Goal: Information Seeking & Learning: Learn about a topic

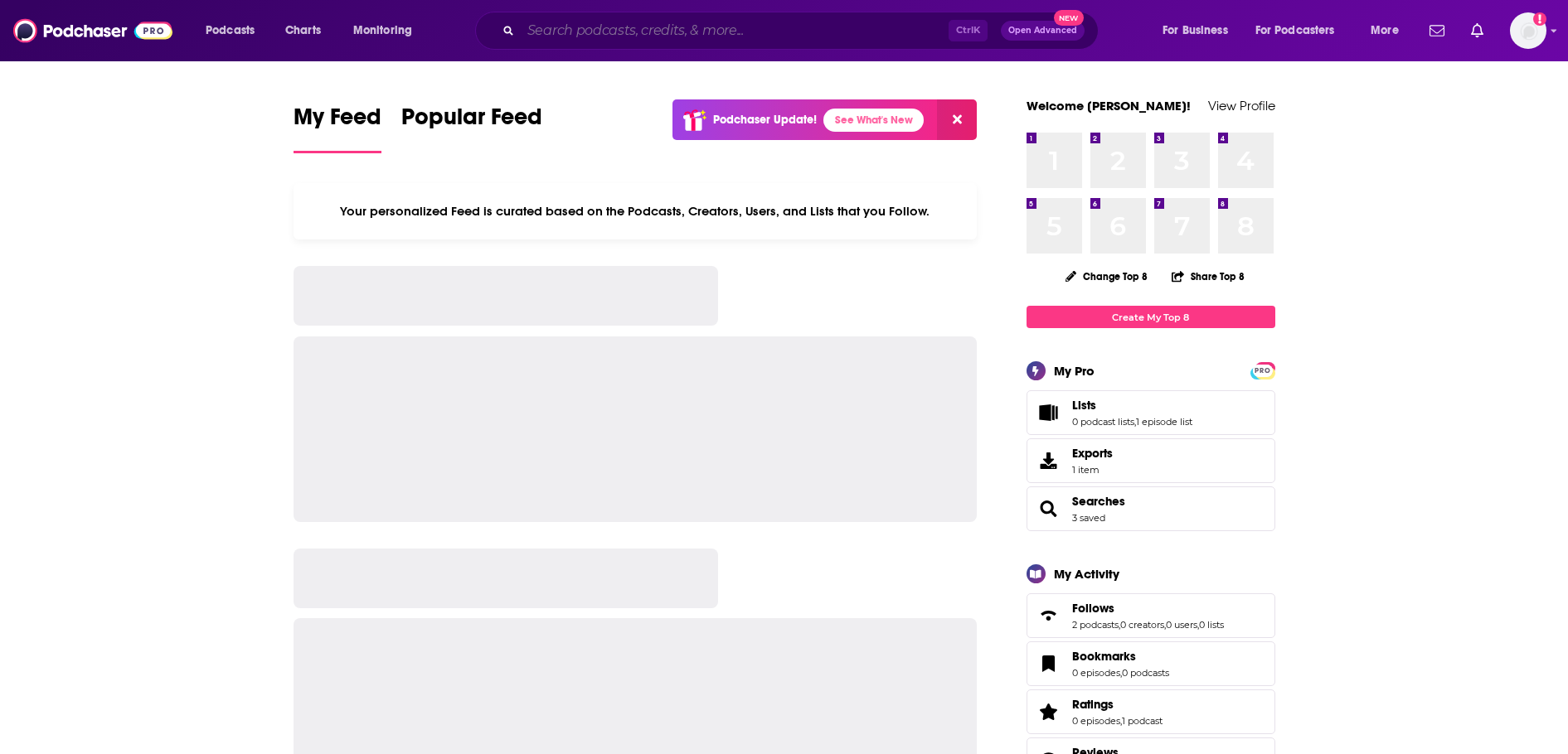
click at [645, 37] on input "Search podcasts, credits, & more..." at bounding box center [734, 31] width 428 height 27
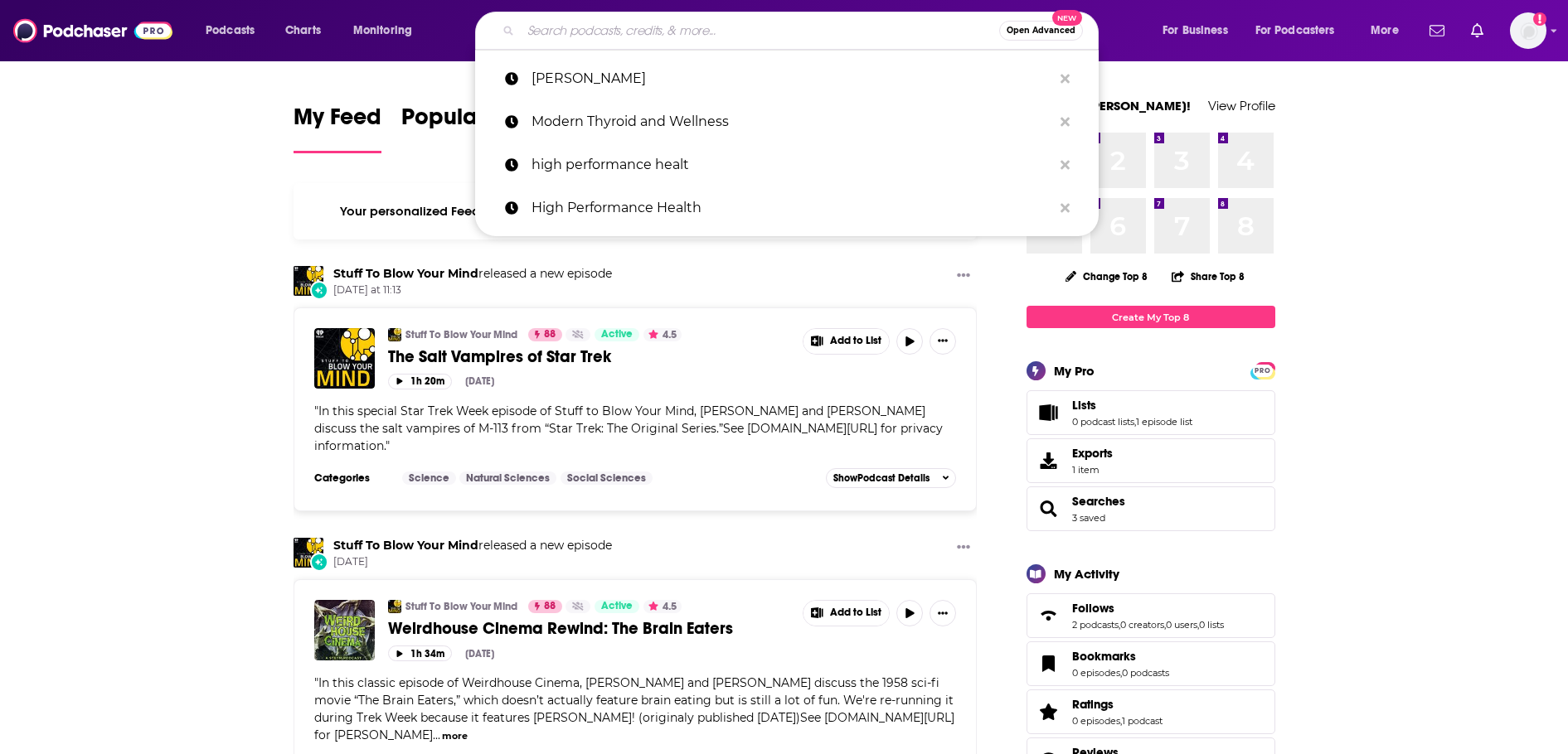
paste input "Midlife Conversations with Natalie Jill"
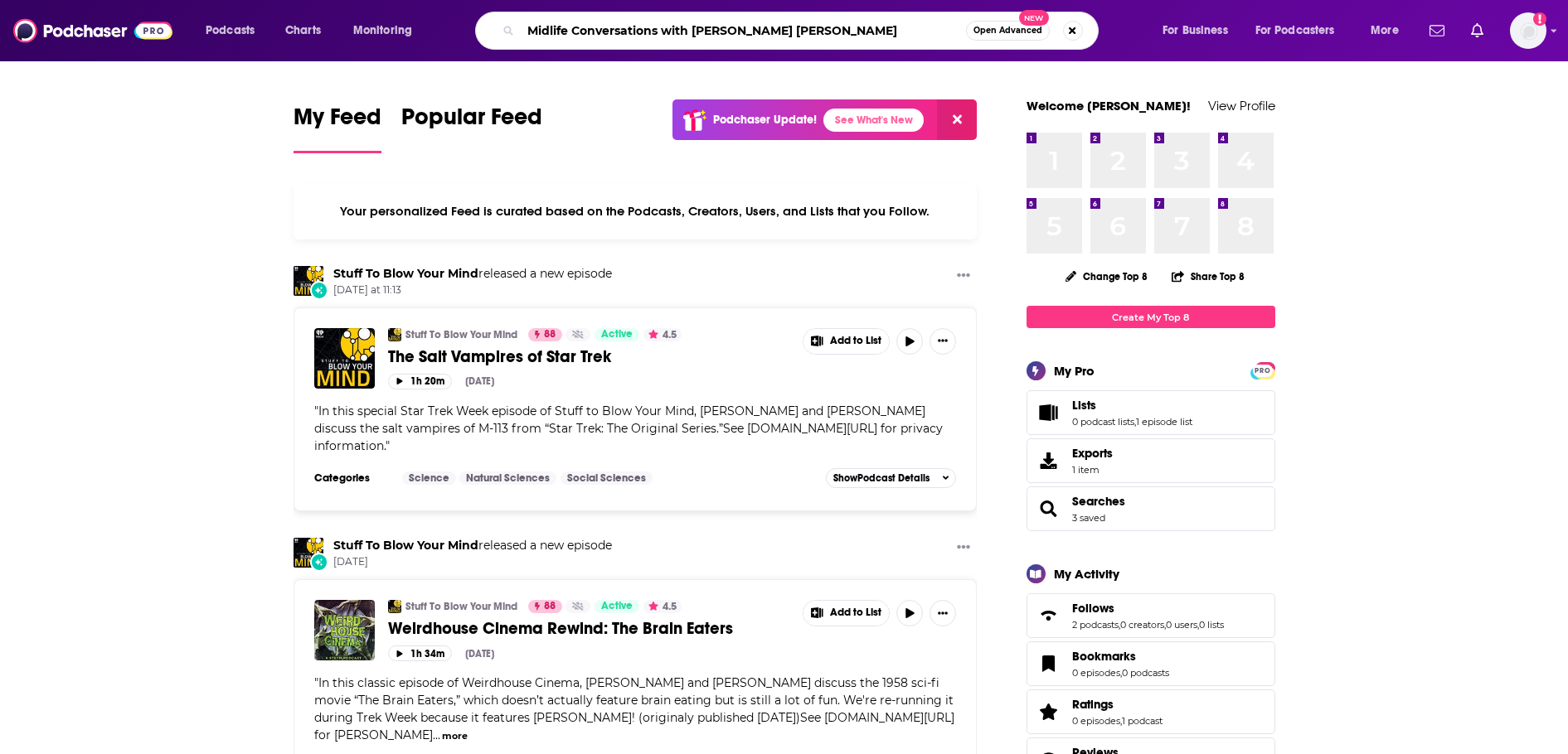
type input "Midlife Conversations with Natalie Jill"
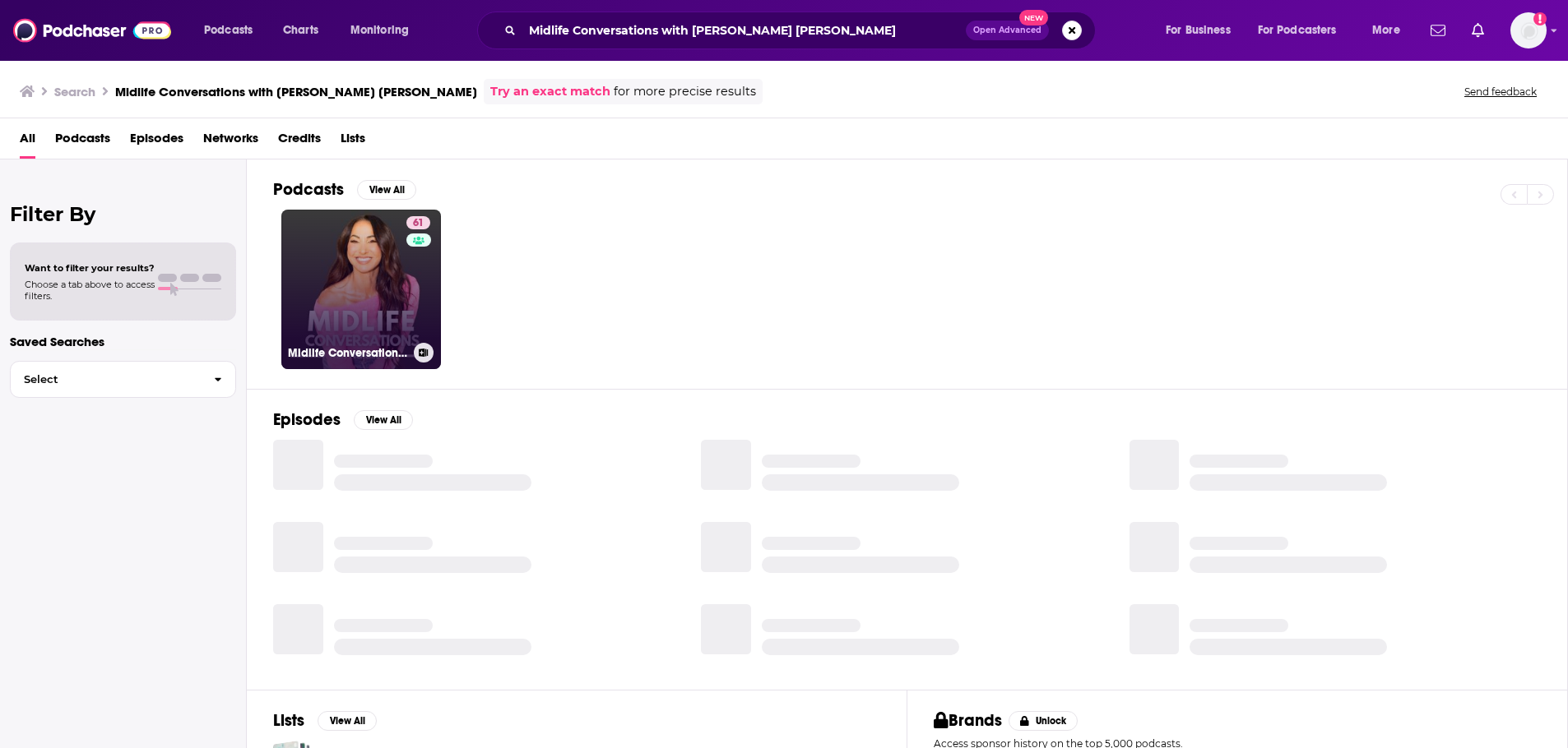
click at [386, 312] on link "61 Midlife Conversations with Natalie Jill" at bounding box center [360, 289] width 159 height 159
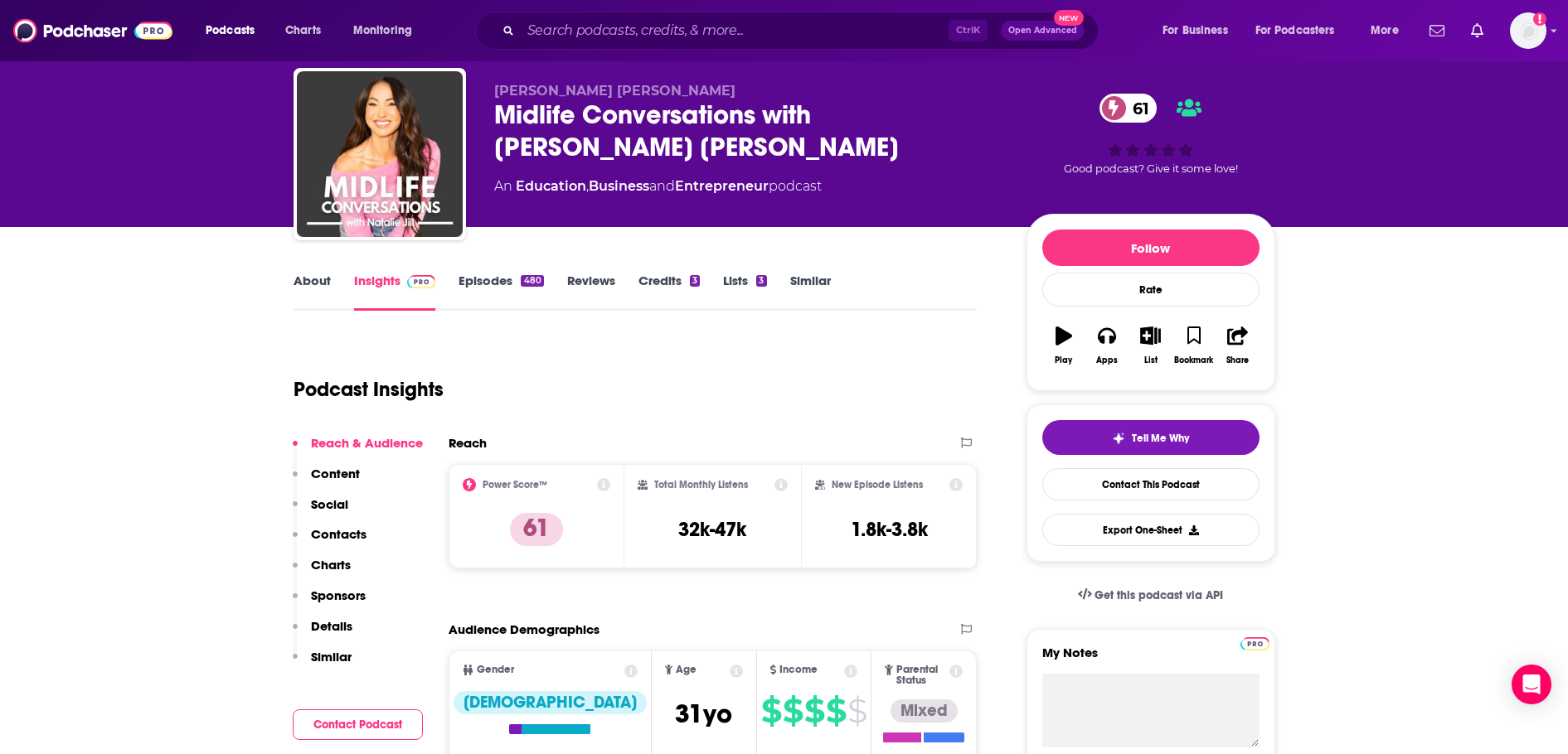
scroll to position [83, 0]
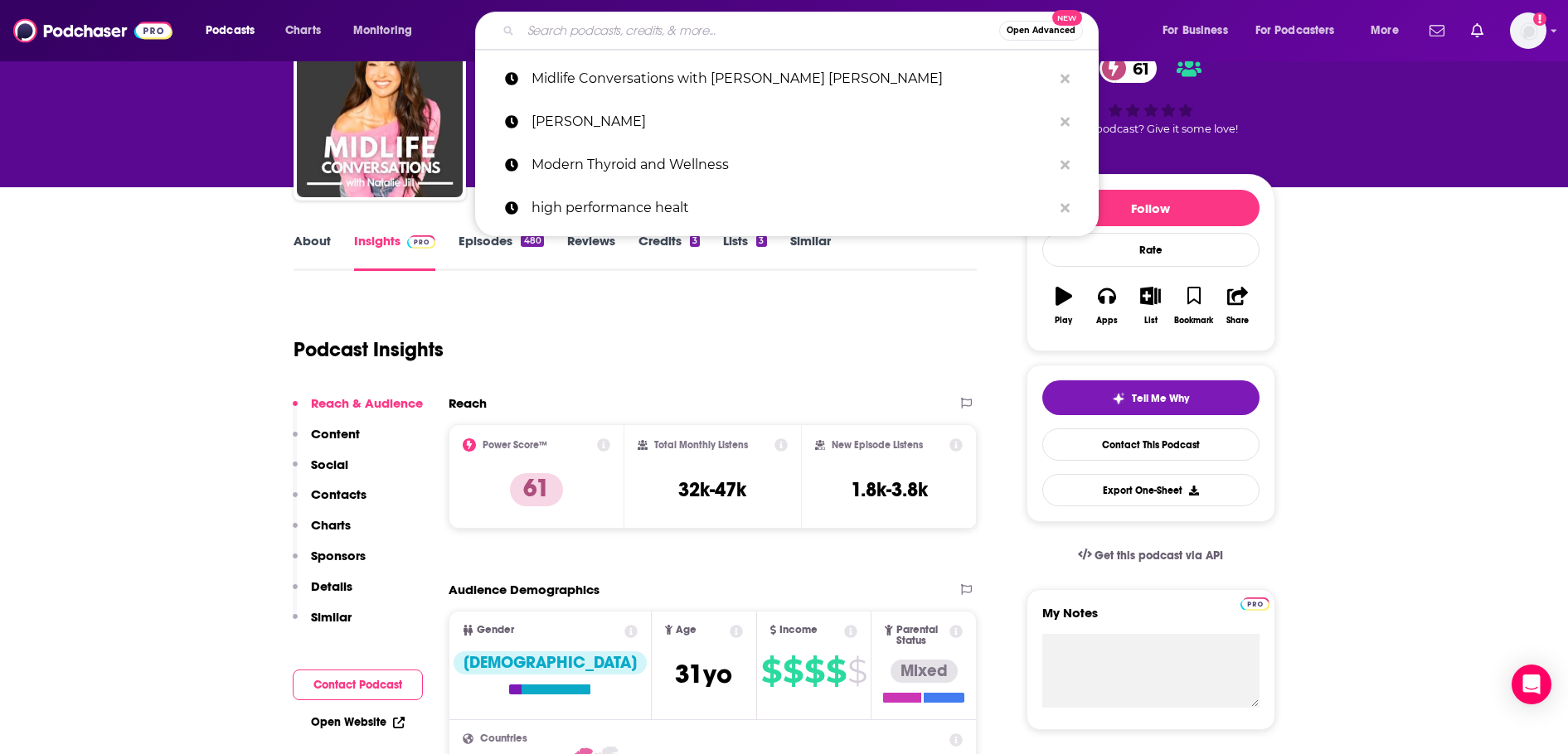
click at [630, 32] on input "Search podcasts, credits, & more..." at bounding box center [759, 31] width 478 height 27
paste input "The Influential Personal Brand Podcast"
type input "The Influential Personal Brand Podcast"
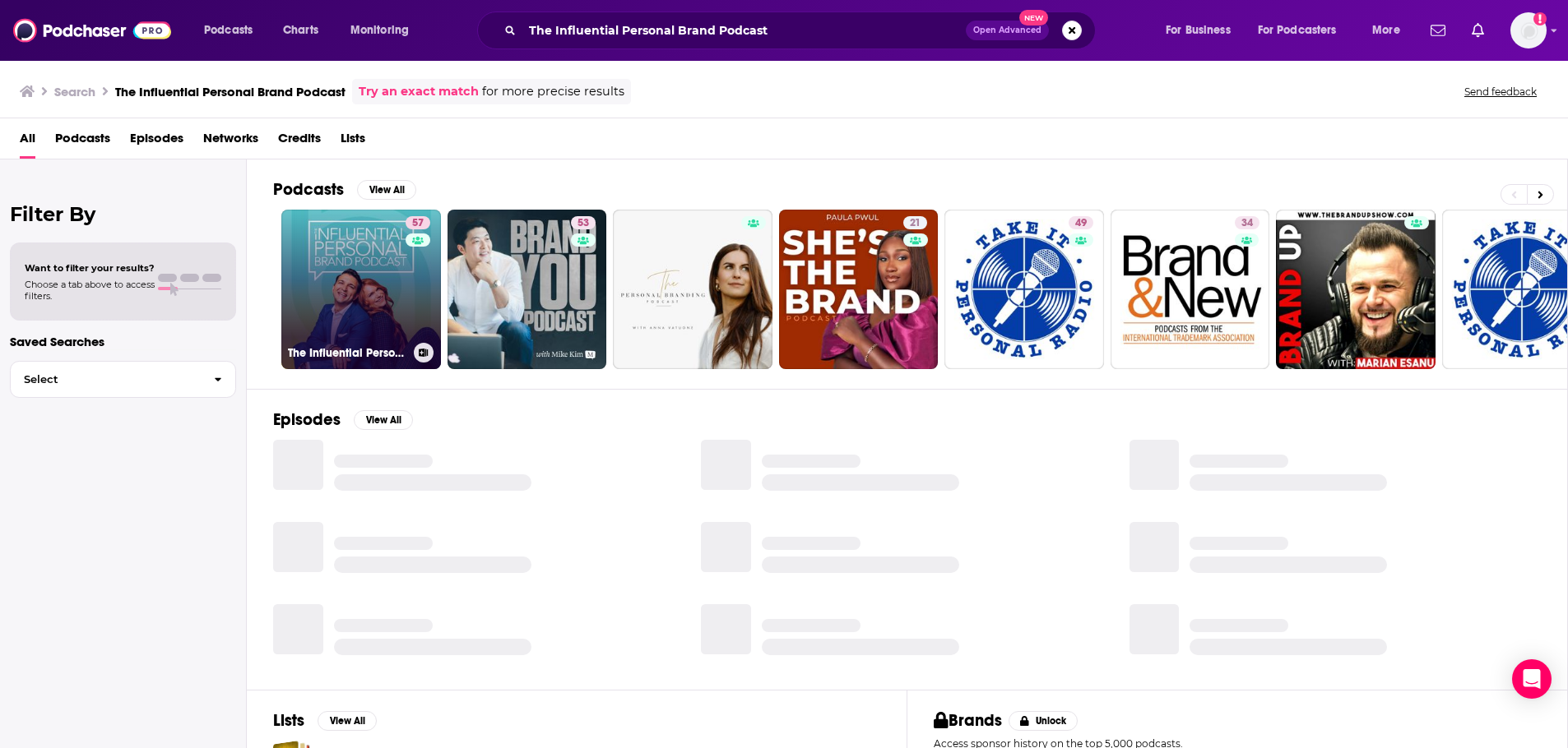
click at [331, 244] on link "57 The Influential Personal Brand Podcast" at bounding box center [360, 289] width 159 height 159
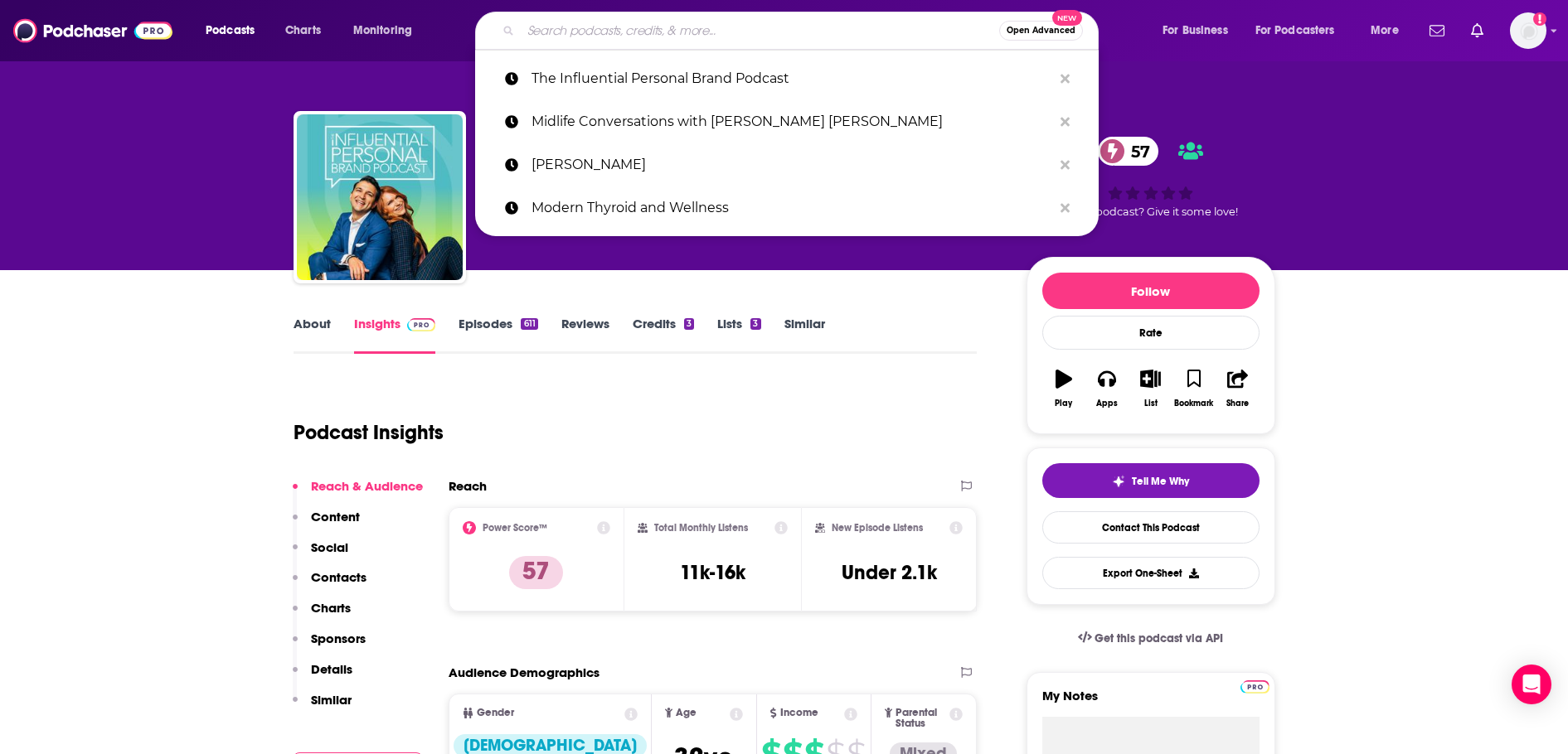
click at [604, 33] on input "Search podcasts, credits, & more..." at bounding box center [759, 31] width 478 height 27
paste input "Decoding Success Podcas"
type input "Decoding Success Podcas"
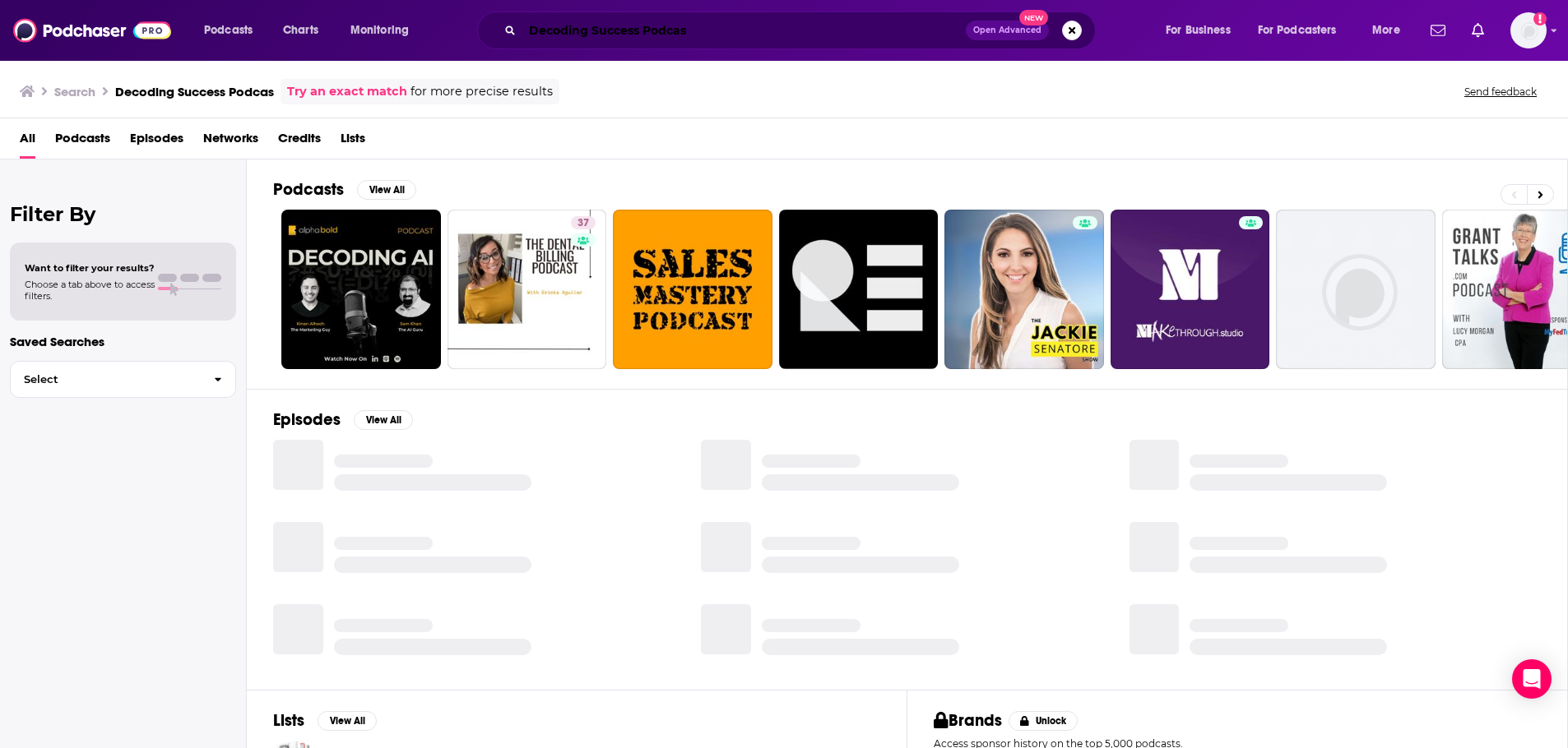
click at [734, 27] on input "Decoding Success Podcas" at bounding box center [744, 31] width 444 height 26
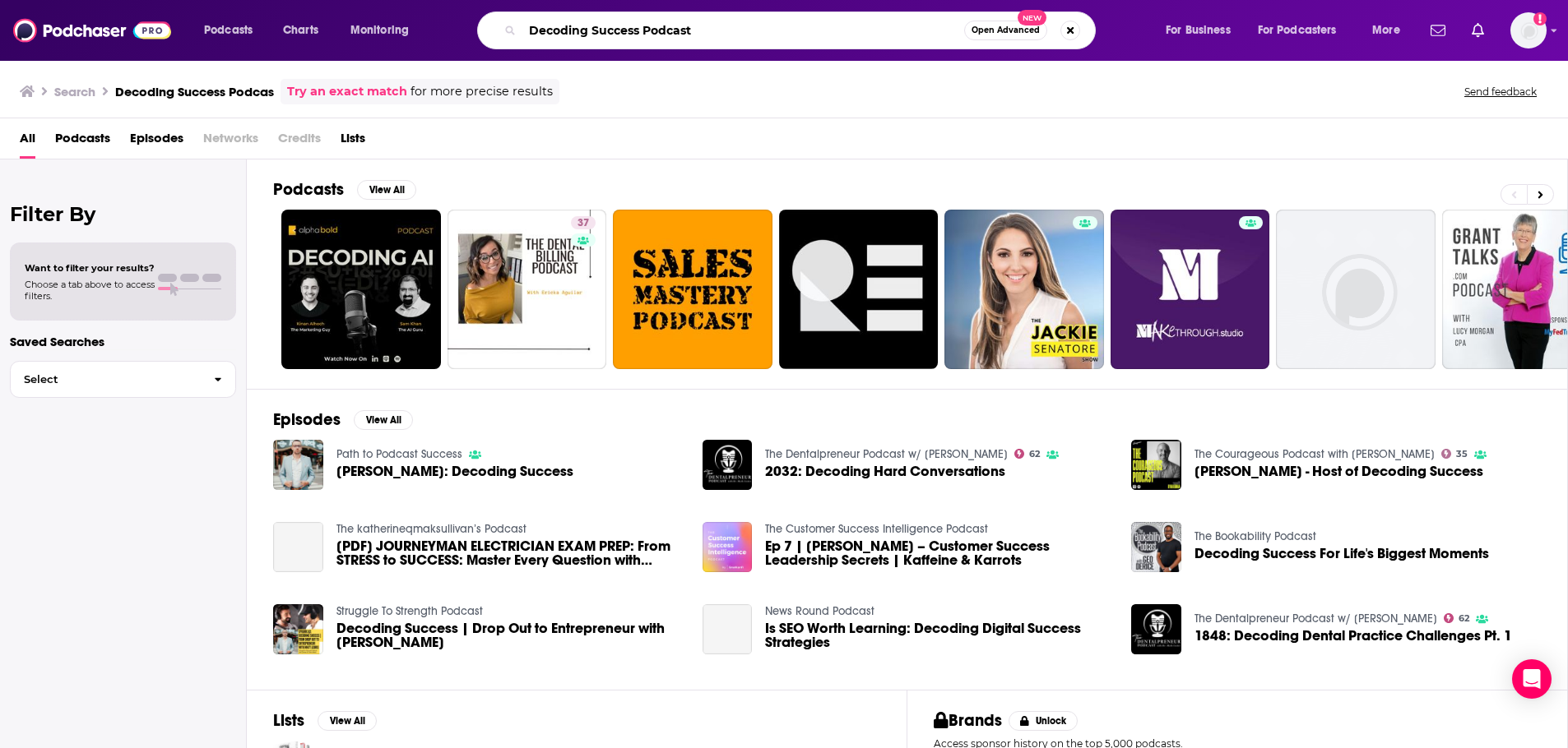
type input "Decoding Success Podcast"
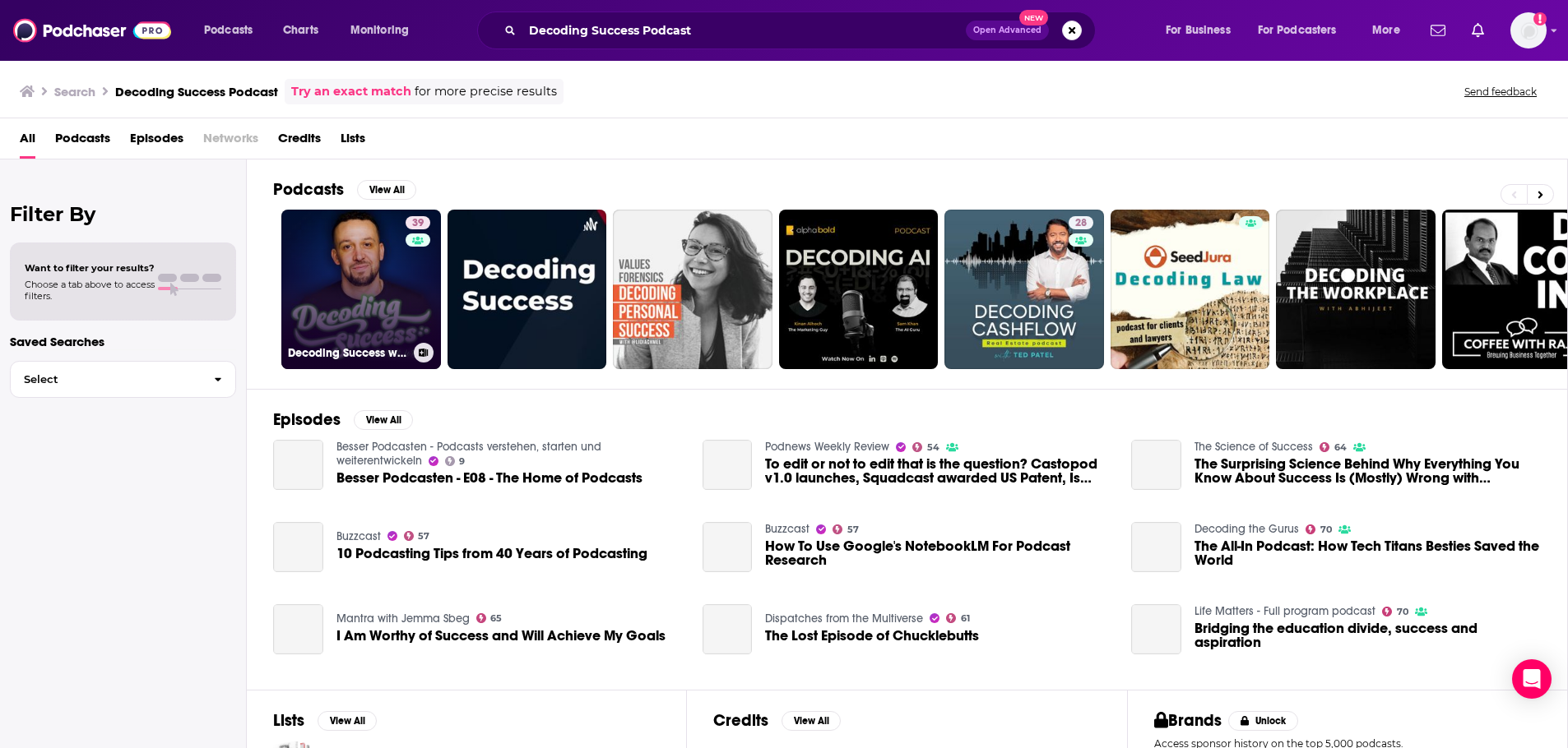
click at [333, 265] on link "39 Decoding Success with Matt LeBris" at bounding box center [360, 289] width 159 height 159
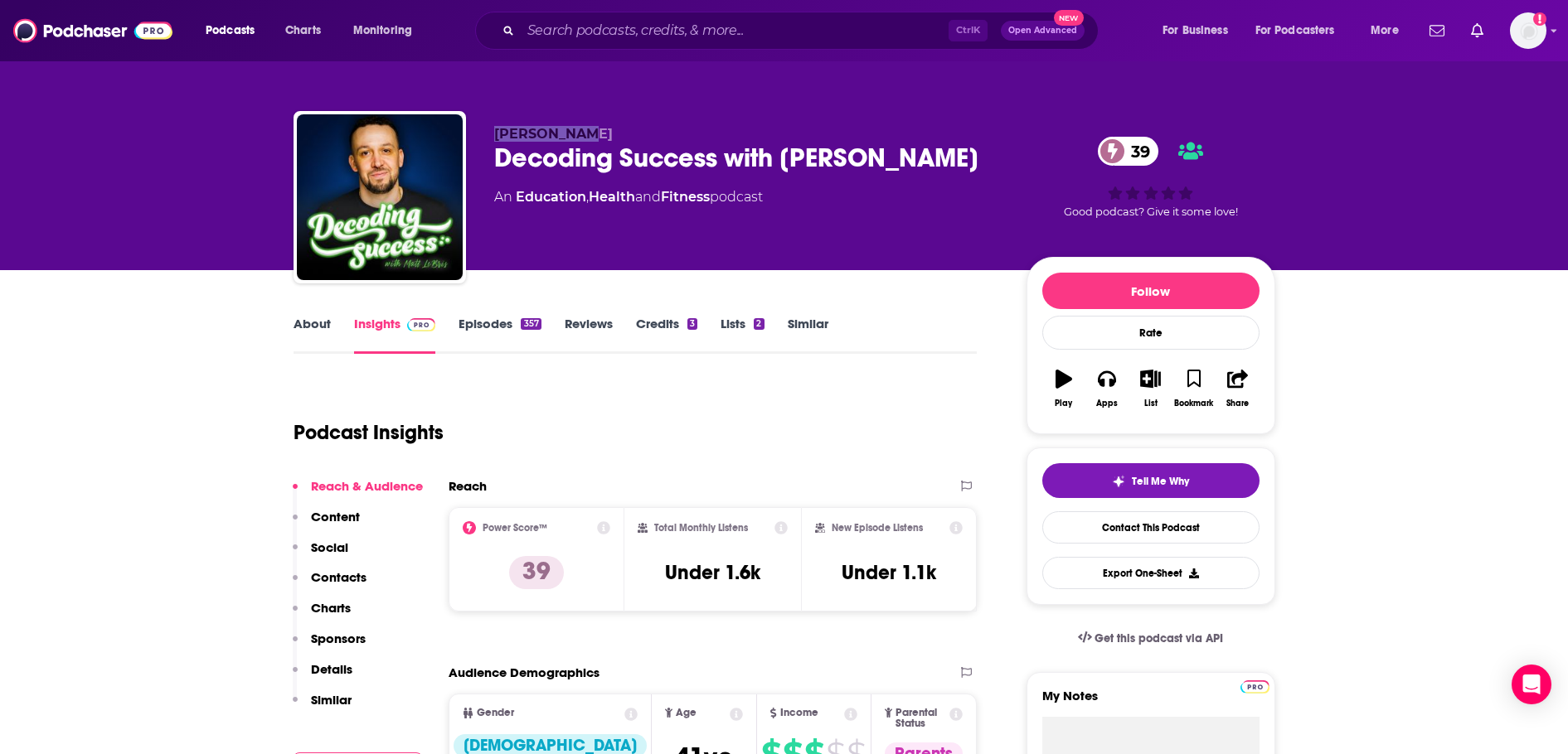
drag, startPoint x: 491, startPoint y: 127, endPoint x: 595, endPoint y: 126, distance: 104.0
click at [595, 126] on div "Matt LeBris Decoding Success with Matt LeBris 39 An Education , Health and Fitn…" at bounding box center [784, 200] width 982 height 179
copy span "Matt LeBris"
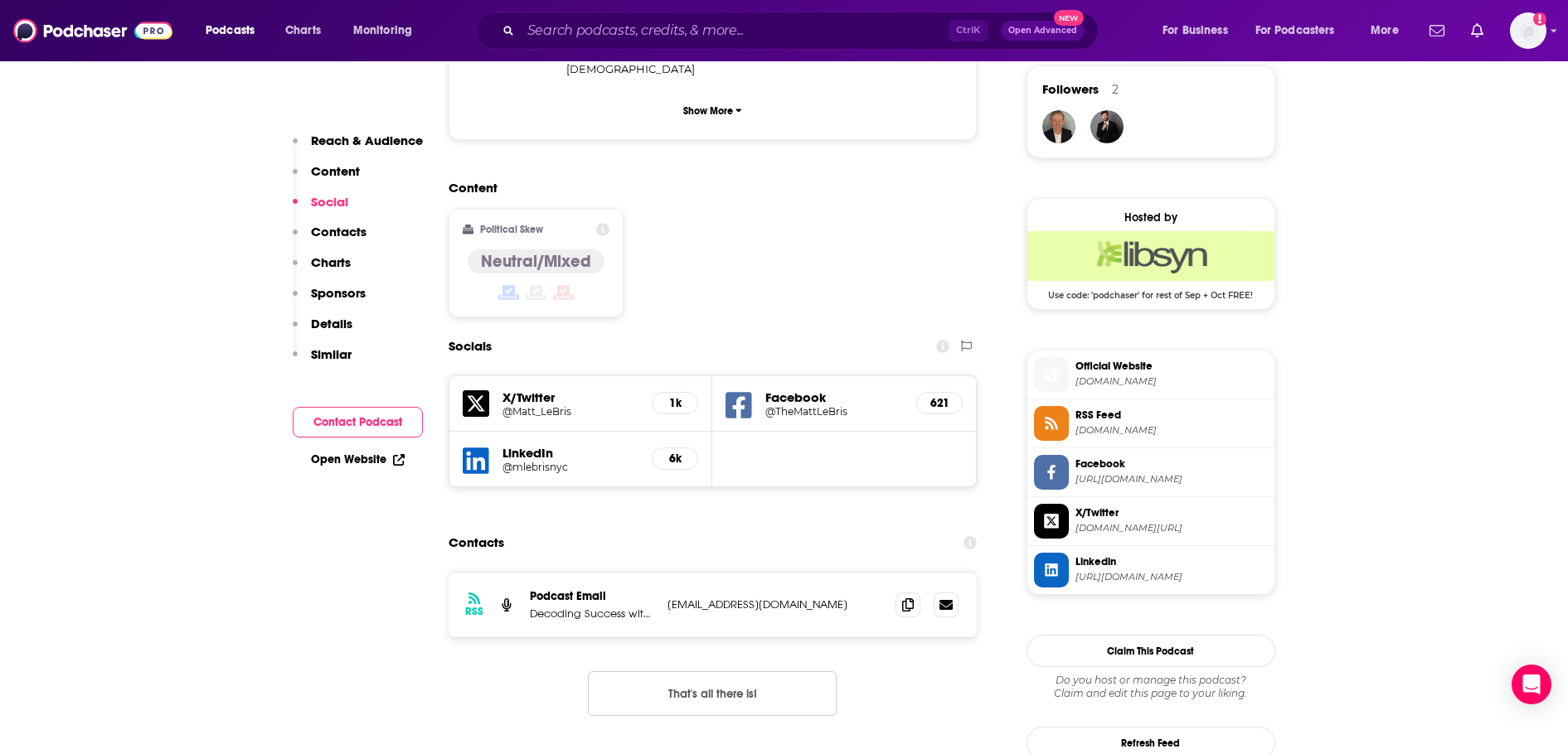
scroll to position [1326, 0]
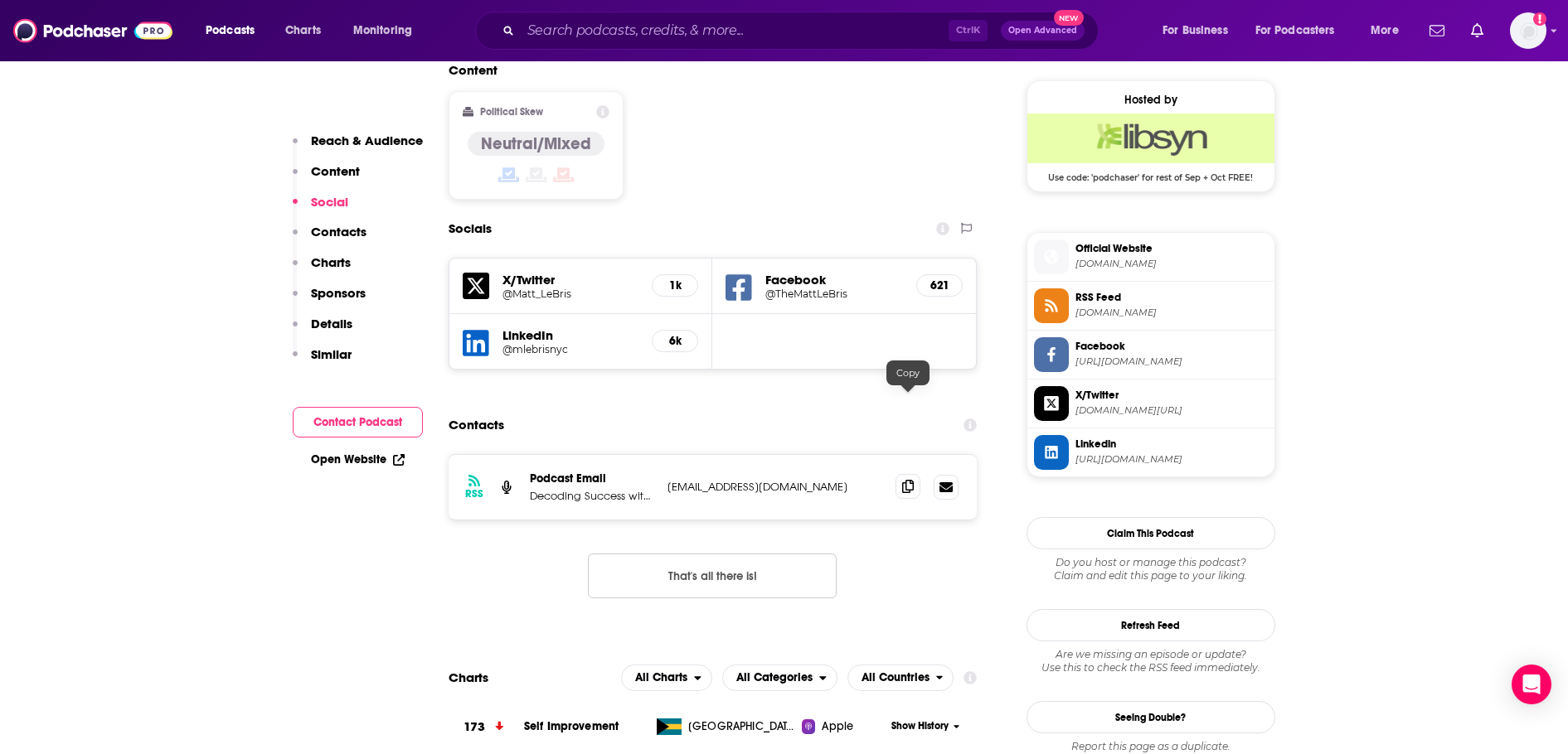
click at [912, 479] on icon at bounding box center [908, 486] width 12 height 13
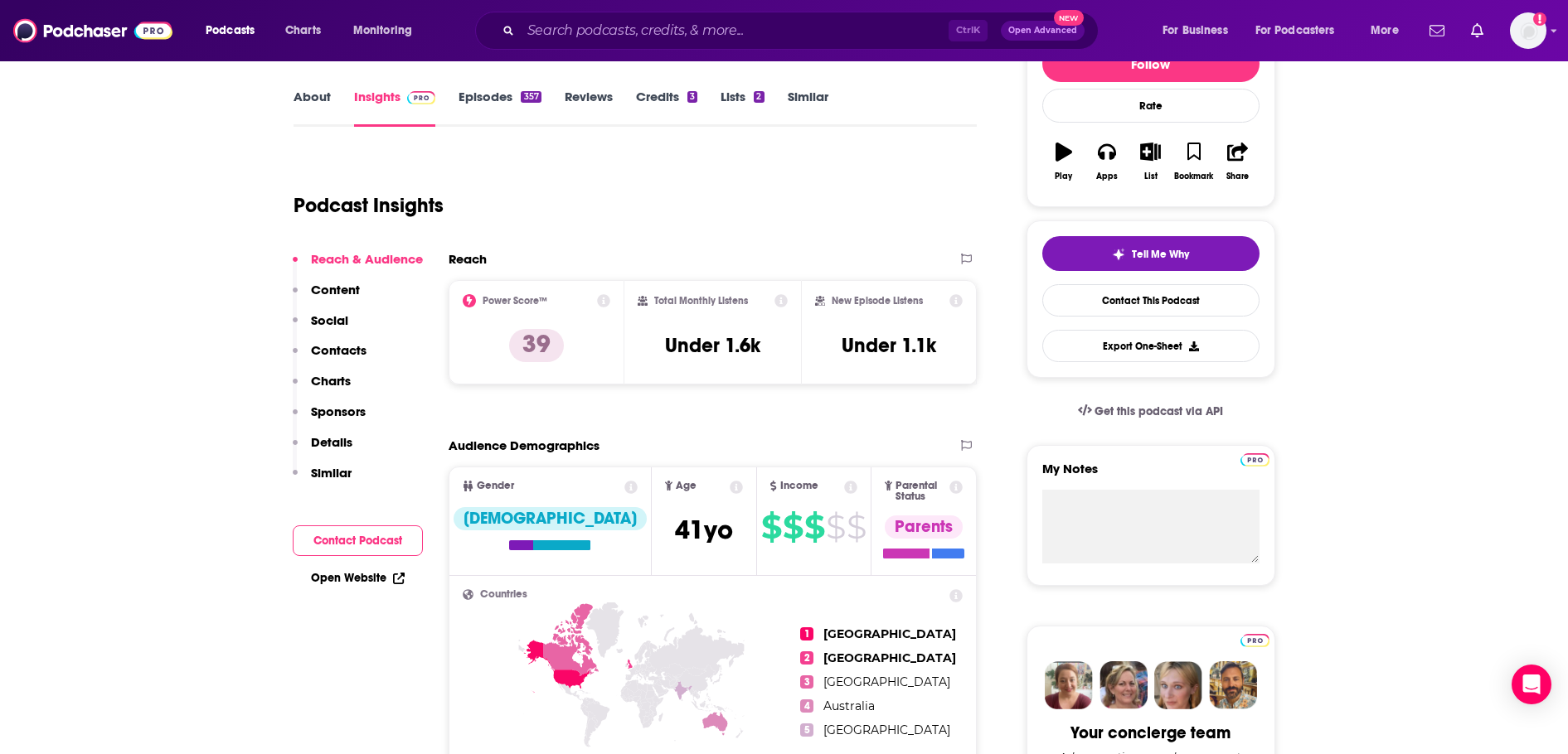
scroll to position [0, 0]
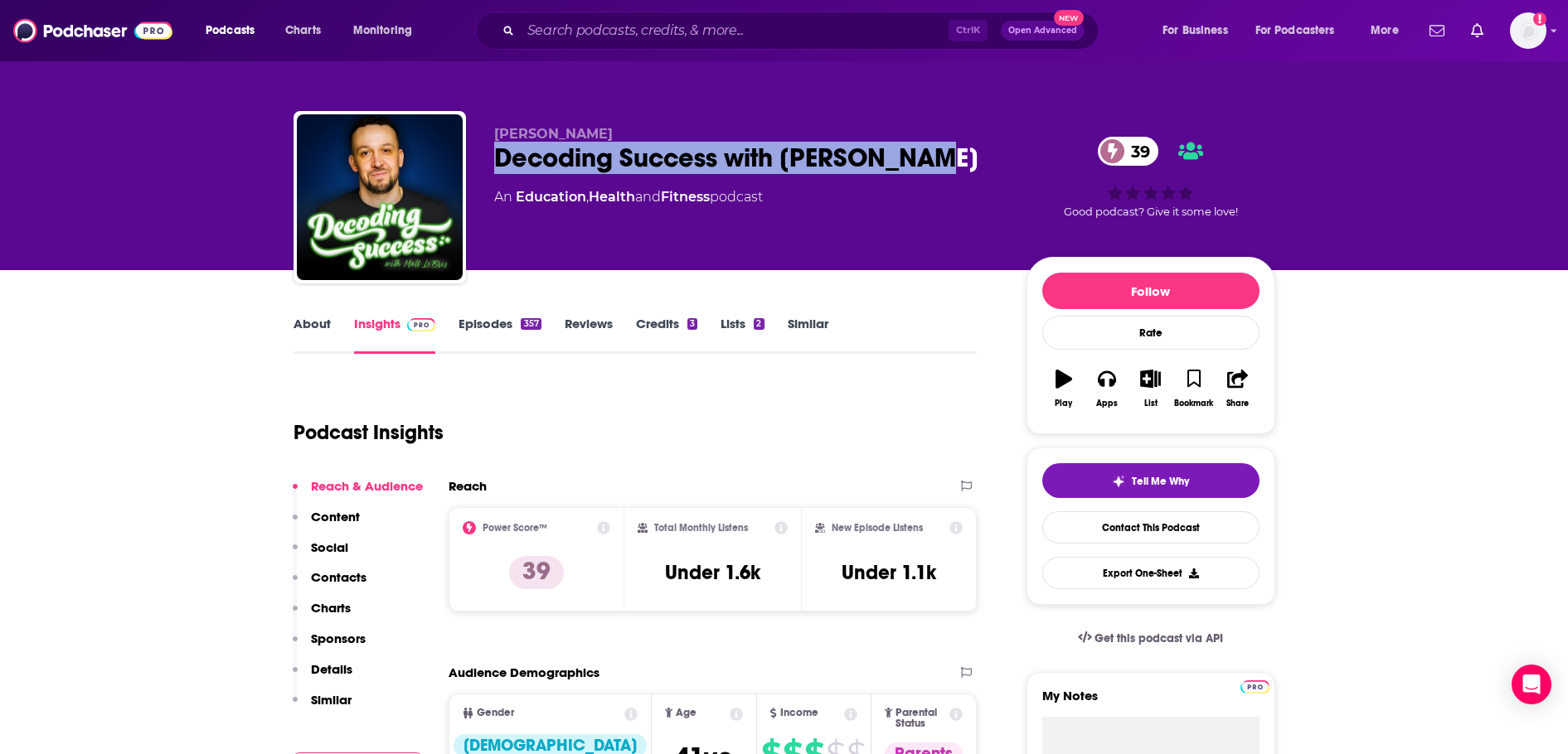
drag, startPoint x: 918, startPoint y: 154, endPoint x: 585, endPoint y: 139, distance: 333.3
click at [585, 139] on div "Matt LeBris Decoding Success with Matt LeBris 39 An Education , Health and Fitn…" at bounding box center [746, 191] width 505 height 132
copy div "Decoding Success with Matt LeBris"
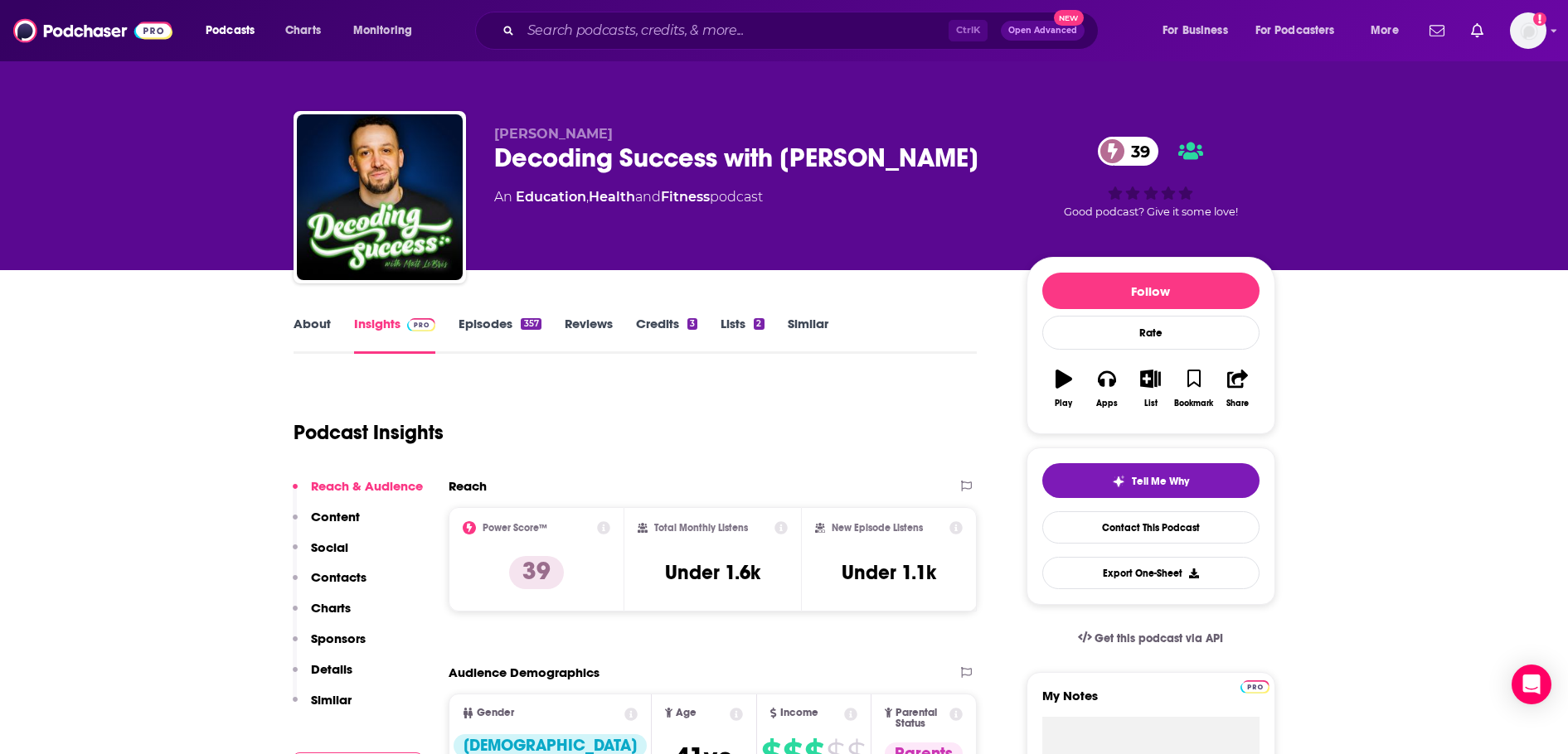
click at [610, 208] on div "Matt LeBris Decoding Success with Matt LeBris 39 An Education , Health and Fitn…" at bounding box center [746, 191] width 505 height 132
drag, startPoint x: 513, startPoint y: 201, endPoint x: 714, endPoint y: 215, distance: 201.5
click at [714, 215] on div "Matt LeBris Decoding Success with Matt LeBris 39 An Education , Health and Fitn…" at bounding box center [746, 191] width 505 height 132
click at [736, 196] on div "An Education , Health and Fitness podcast" at bounding box center [628, 197] width 269 height 20
drag, startPoint x: 720, startPoint y: 197, endPoint x: 518, endPoint y: 214, distance: 202.7
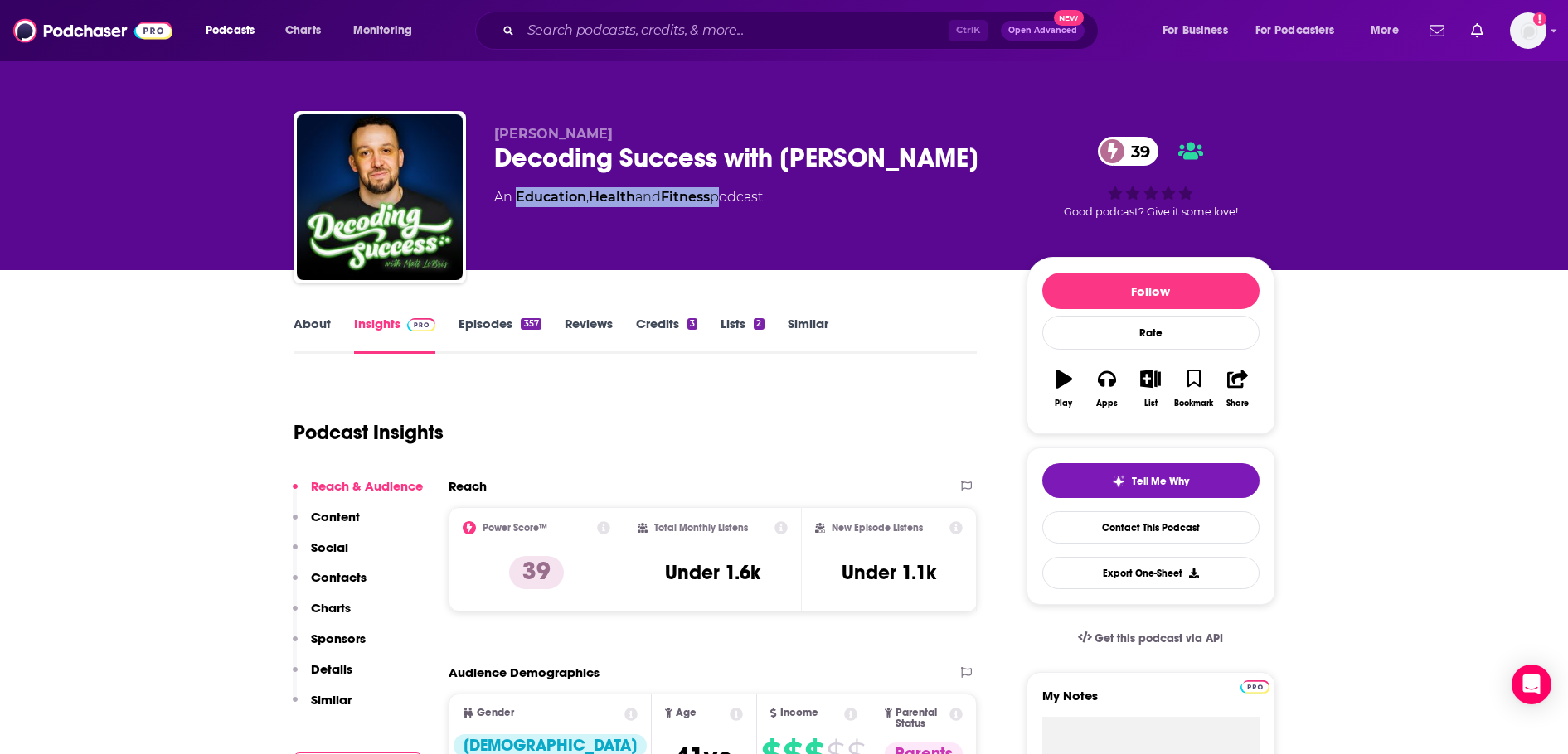
click at [518, 214] on div "Matt LeBris Decoding Success with Matt LeBris 39 An Education , Health and Fitn…" at bounding box center [746, 191] width 505 height 132
copy div "Education , Health and Fitness"
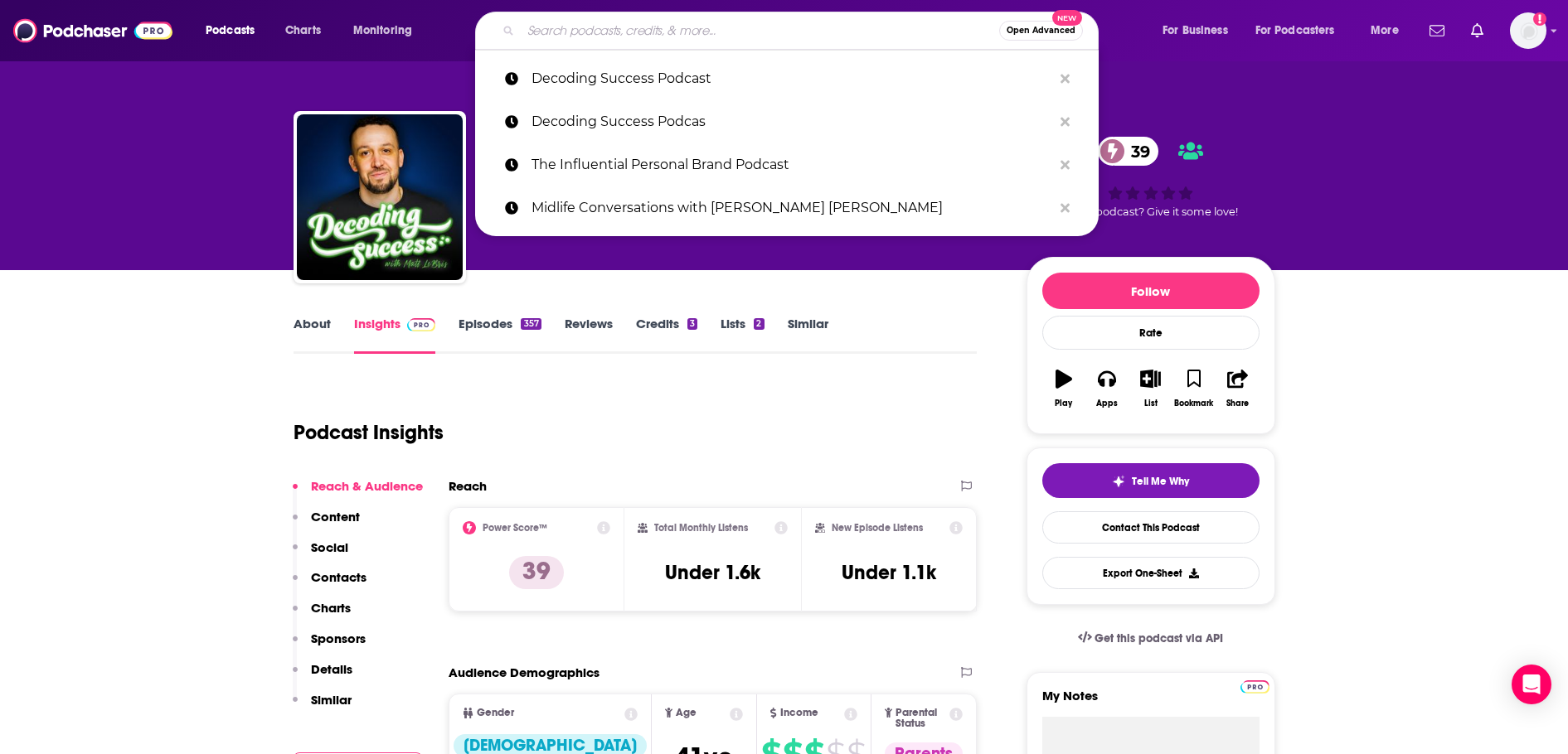
click at [640, 24] on input "Search podcasts, credits, & more..." at bounding box center [759, 31] width 478 height 27
paste input "Team Never Quit Podcast"
type input "Team Never Quit Podcast"
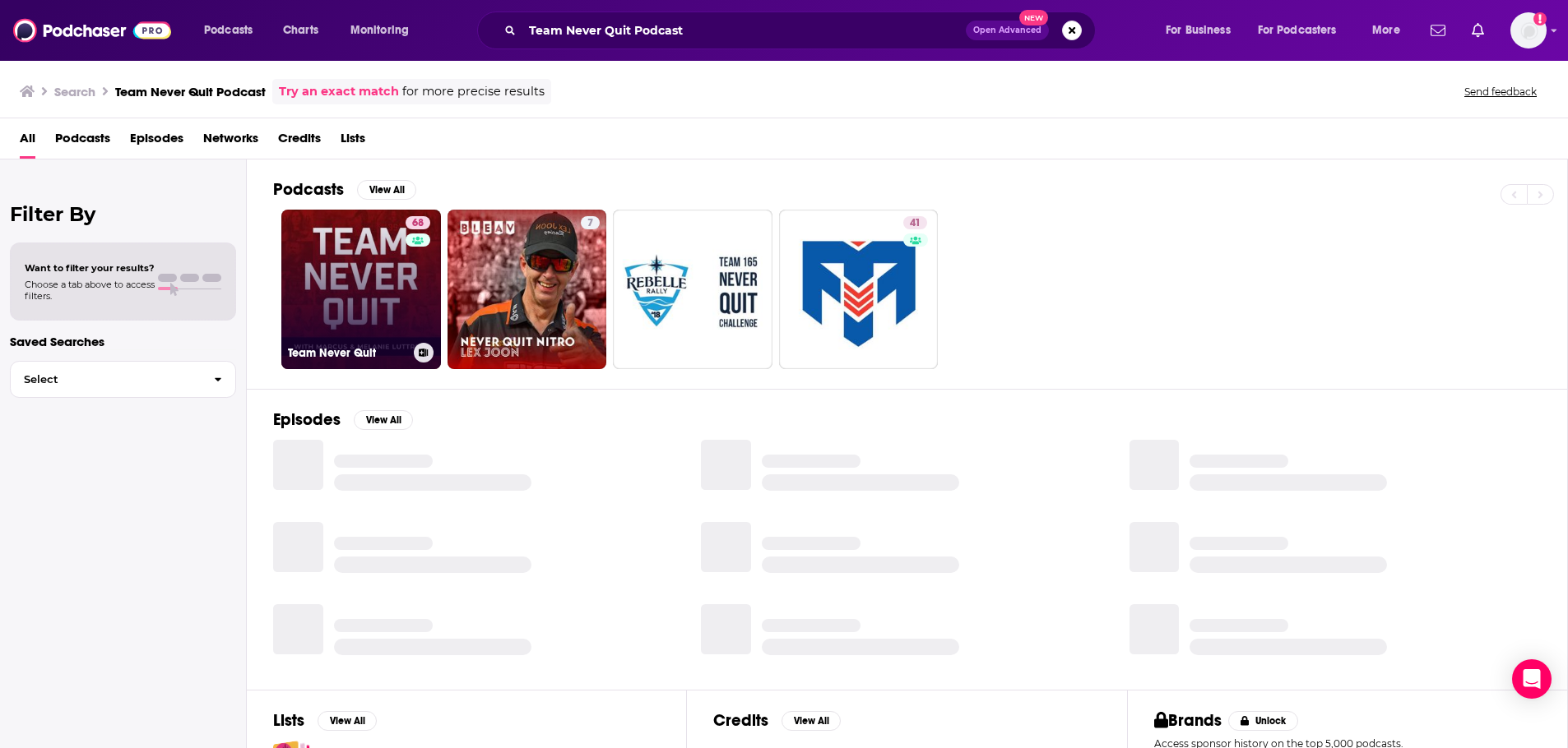
click at [387, 268] on link "68 Team Never Quit" at bounding box center [360, 289] width 159 height 159
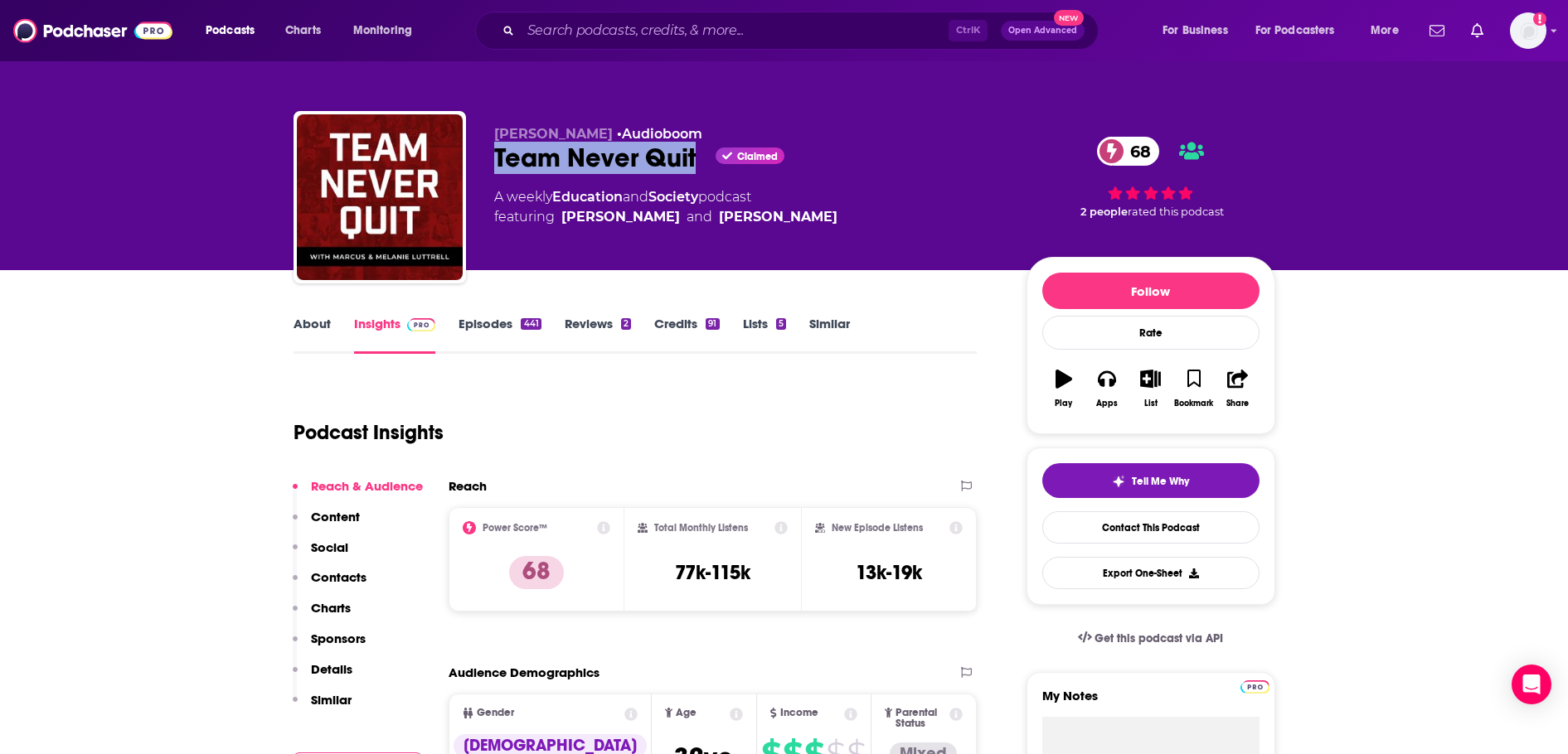
drag, startPoint x: 481, startPoint y: 152, endPoint x: 698, endPoint y: 151, distance: 217.0
click at [698, 151] on div "Marcus Luttrell • Audioboom Team Never Quit Claimed 68 A weekly Education and S…" at bounding box center [784, 200] width 982 height 179
copy h2 "Team Never Quit"
click at [569, 381] on div "Podcast Insights" at bounding box center [628, 423] width 670 height 85
drag, startPoint x: 493, startPoint y: 135, endPoint x: 599, endPoint y: 136, distance: 106.0
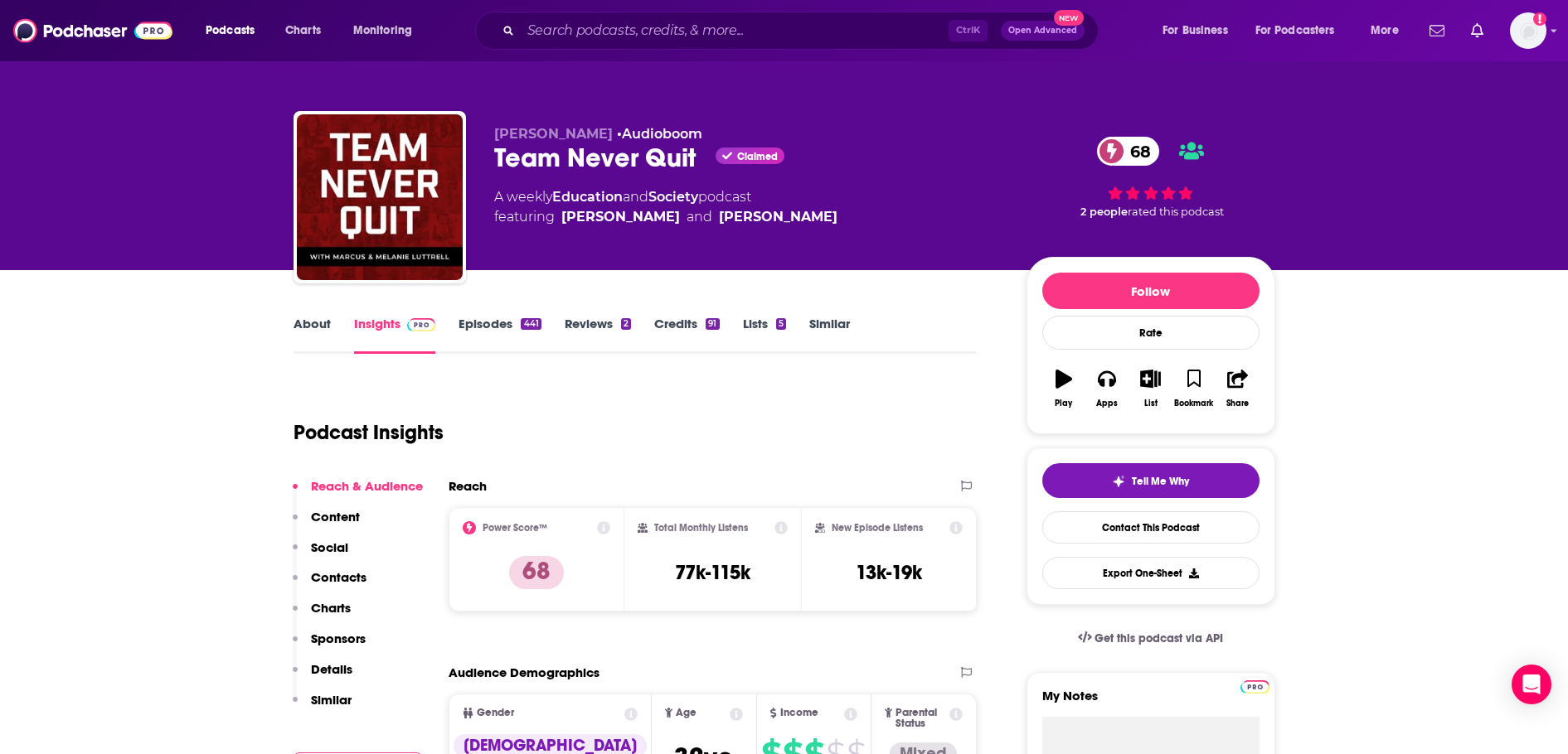
click at [599, 136] on p "Marcus Luttrell • Audioboom" at bounding box center [746, 133] width 505 height 16
copy span "Marcus Luttrell"
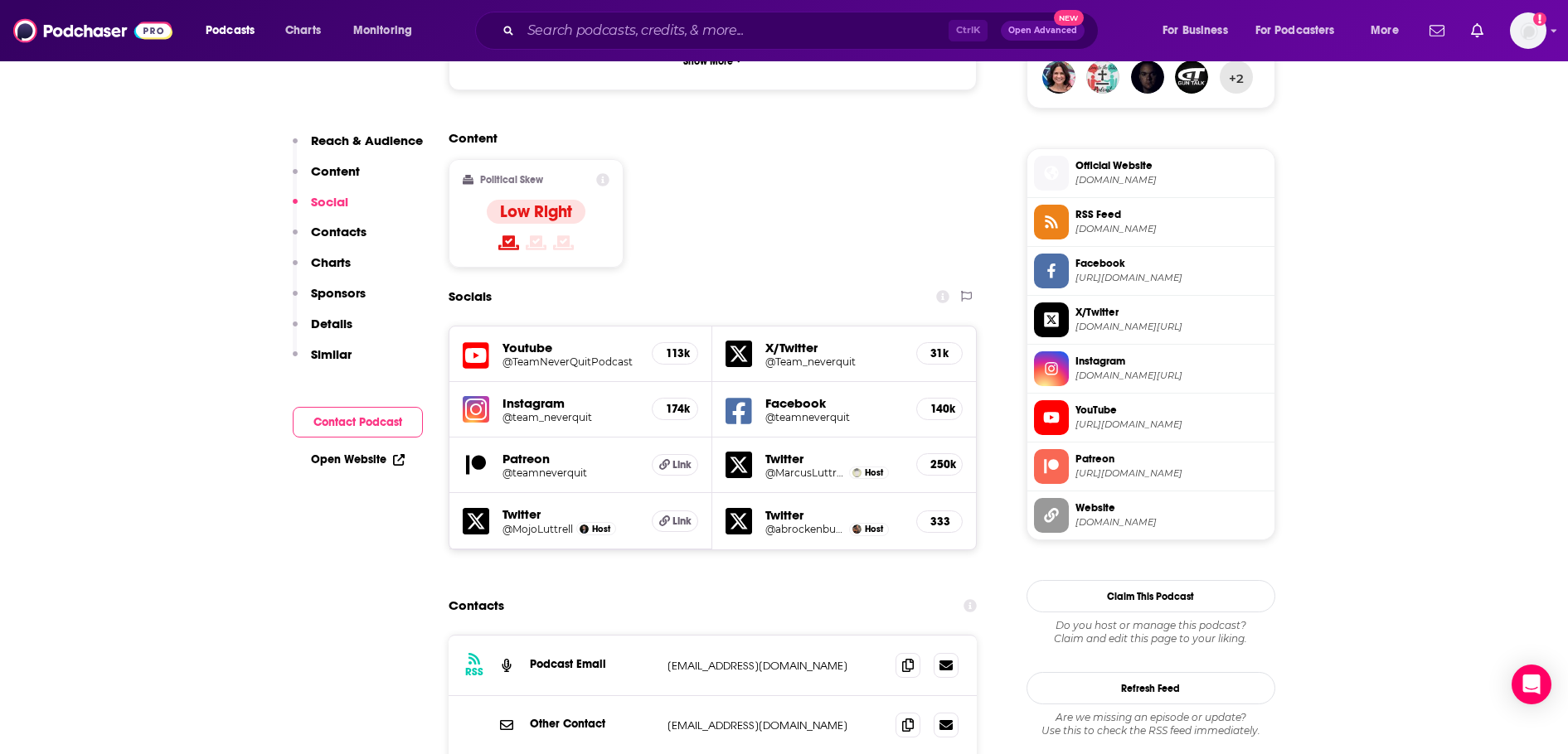
scroll to position [1491, 0]
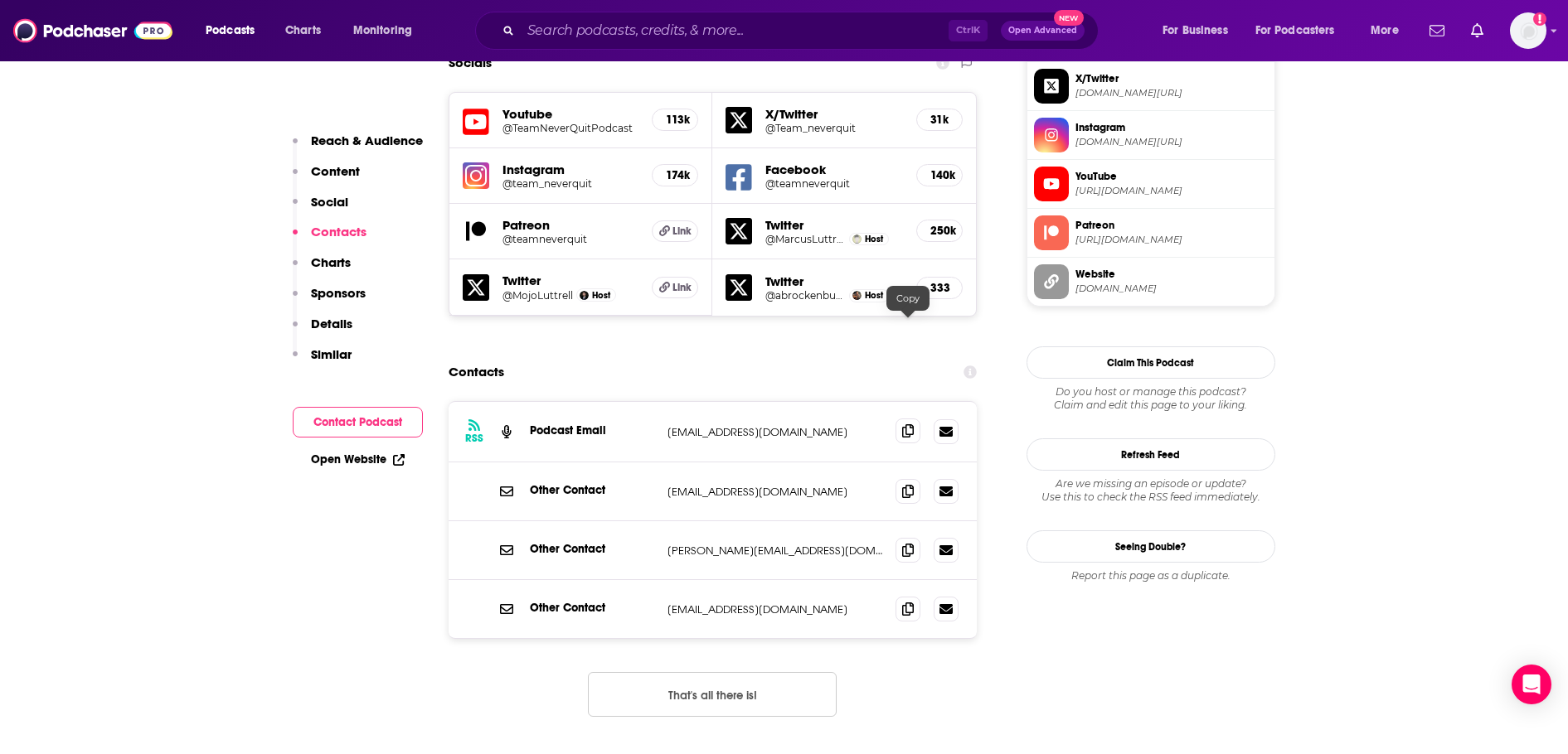
click at [913, 424] on icon at bounding box center [908, 431] width 12 height 13
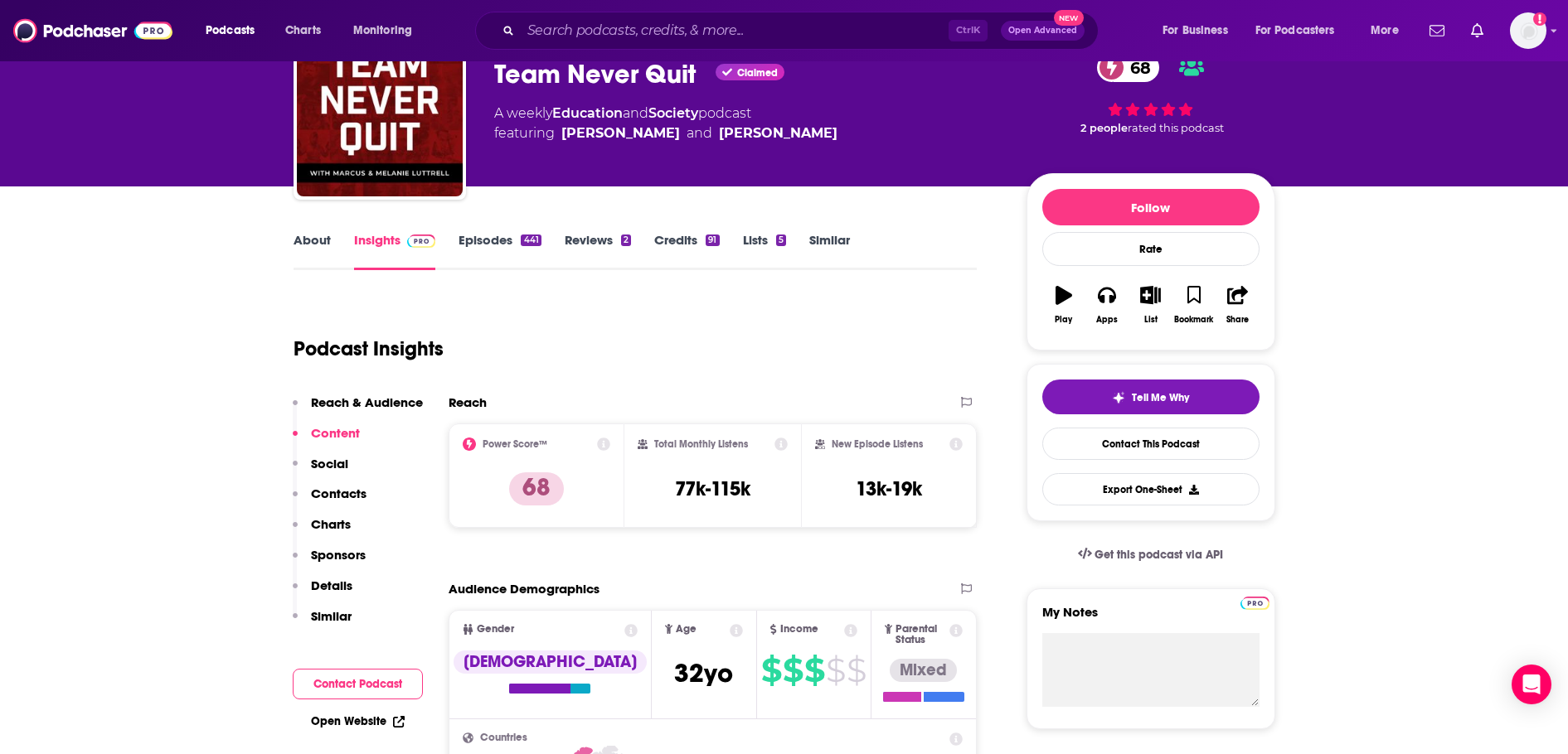
scroll to position [83, 0]
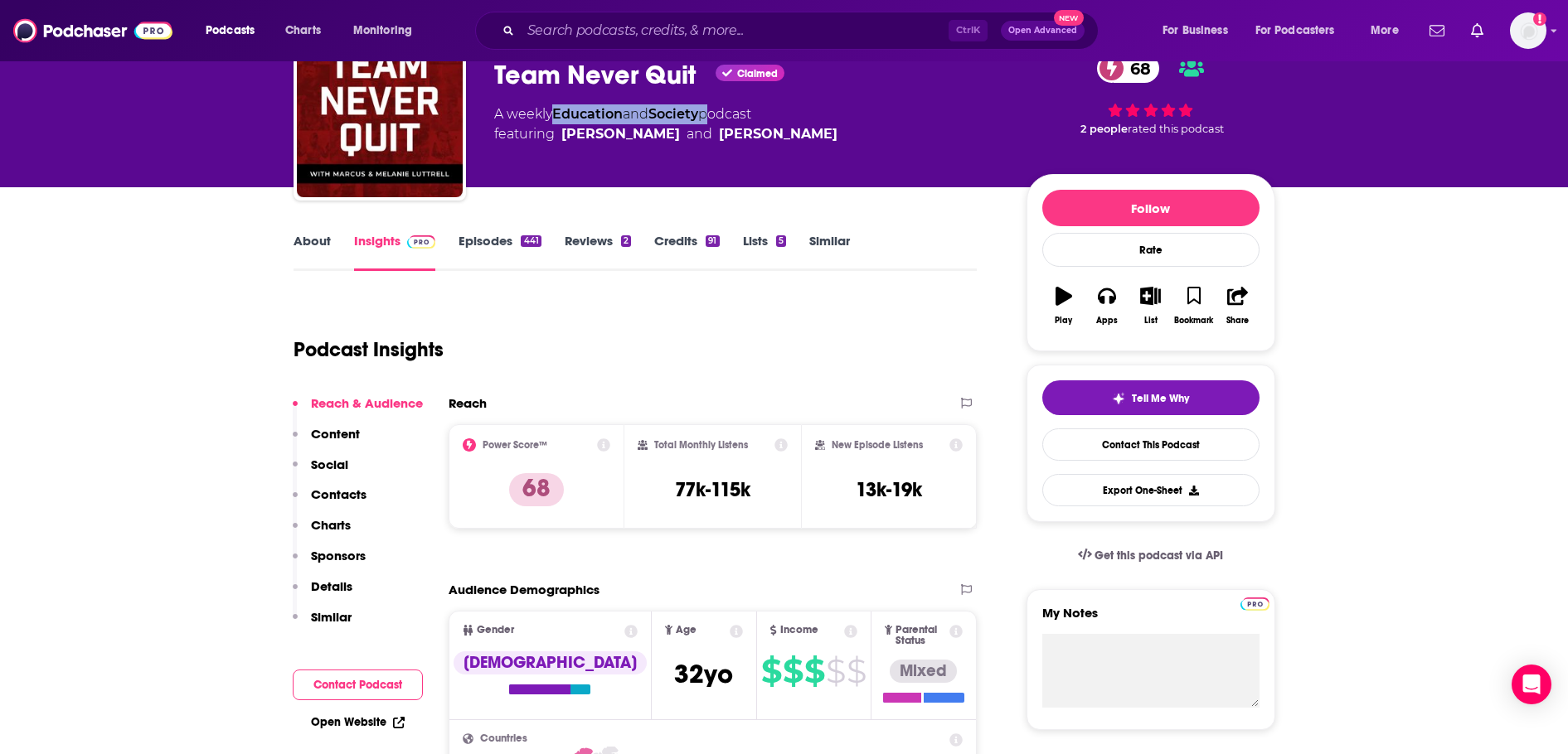
drag, startPoint x: 711, startPoint y: 112, endPoint x: 555, endPoint y: 117, distance: 156.1
click at [555, 117] on div "A weekly Education and Society podcast featuring Marcus Luttrell and Morgan Lut…" at bounding box center [665, 124] width 343 height 40
copy div "Education and Society"
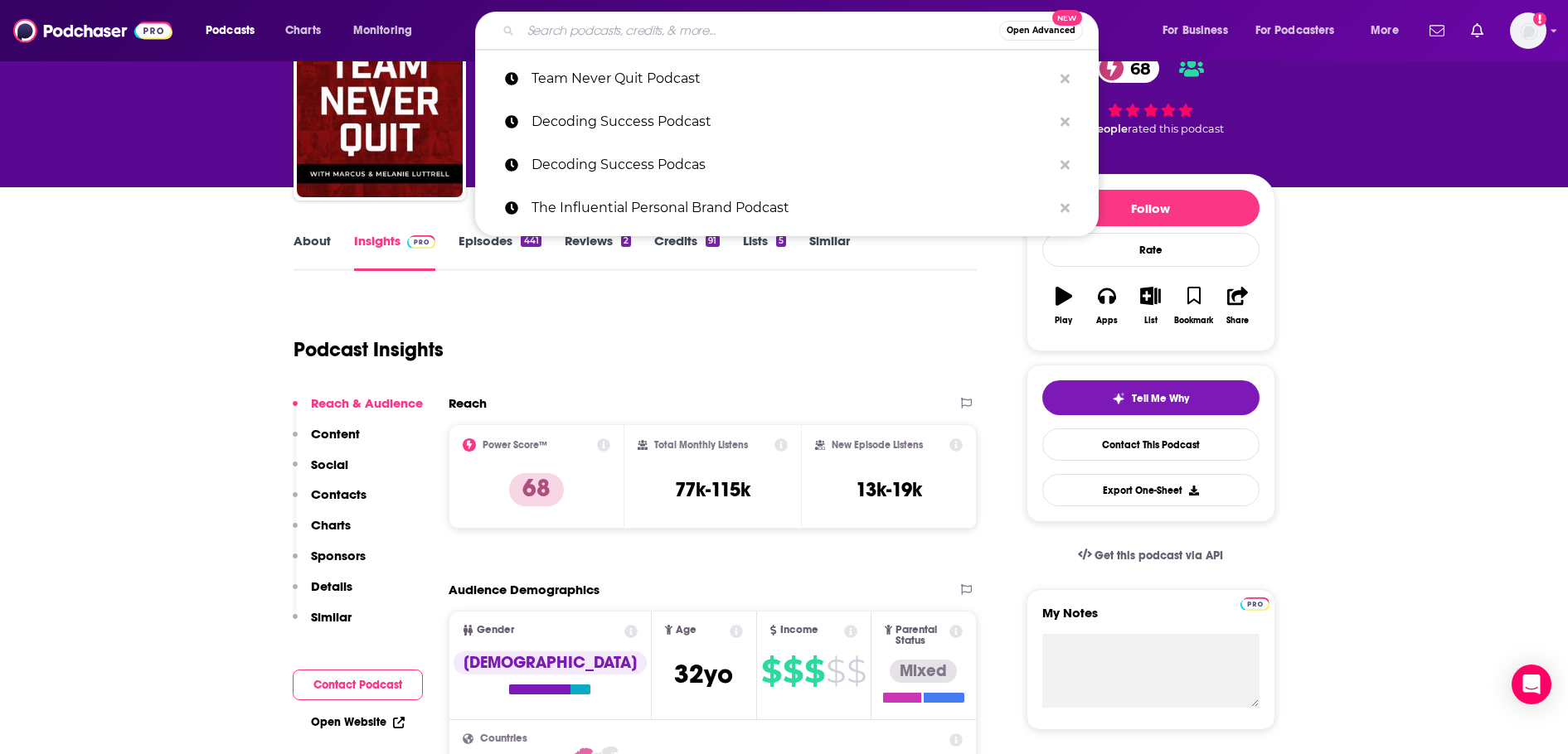
click at [669, 37] on input "Search podcasts, credits, & more..." at bounding box center [759, 31] width 478 height 27
paste input "The Kelly Roach Show"
type input "The Kelly Roach Show"
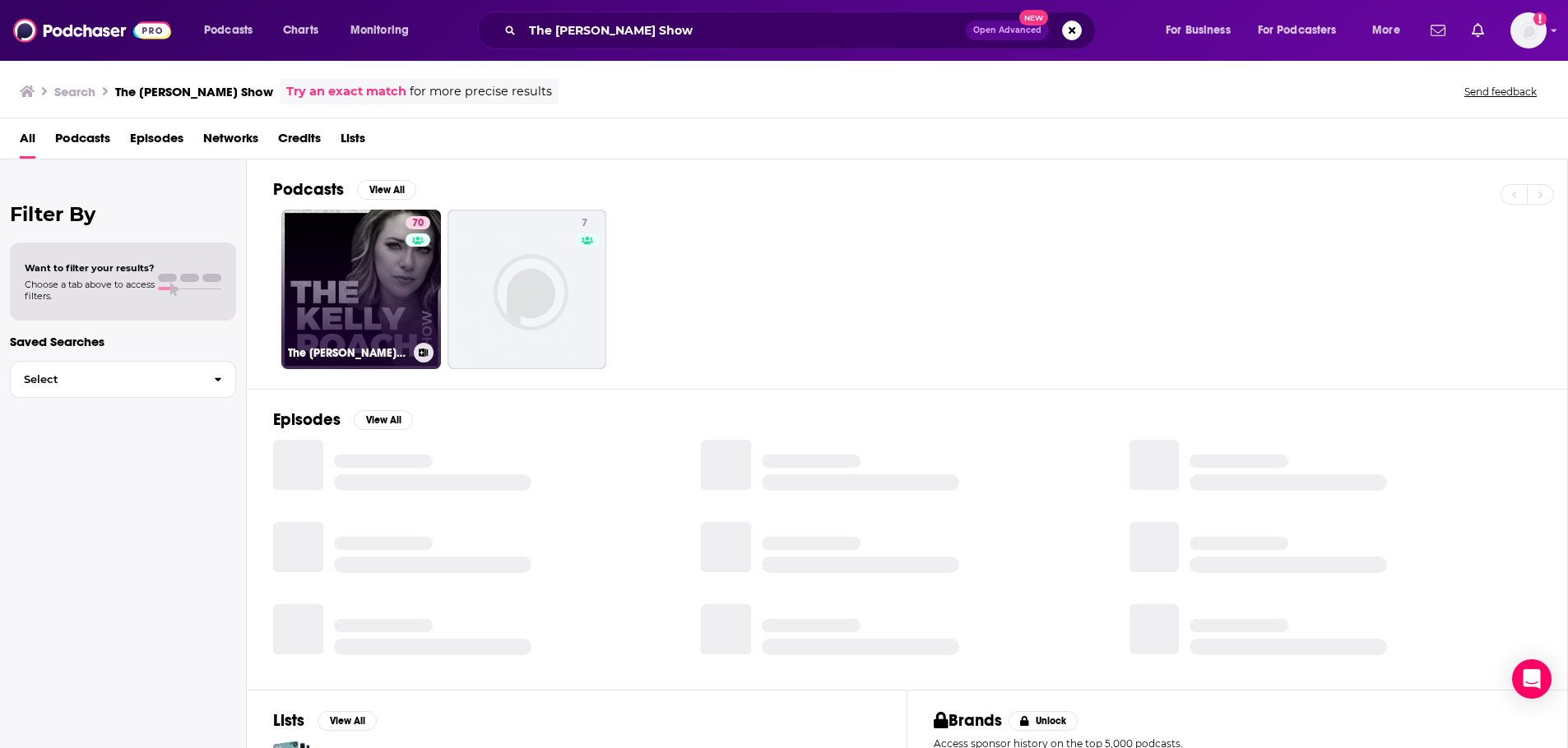
click at [387, 282] on link "70 The Kelly Roach Show" at bounding box center [360, 289] width 159 height 159
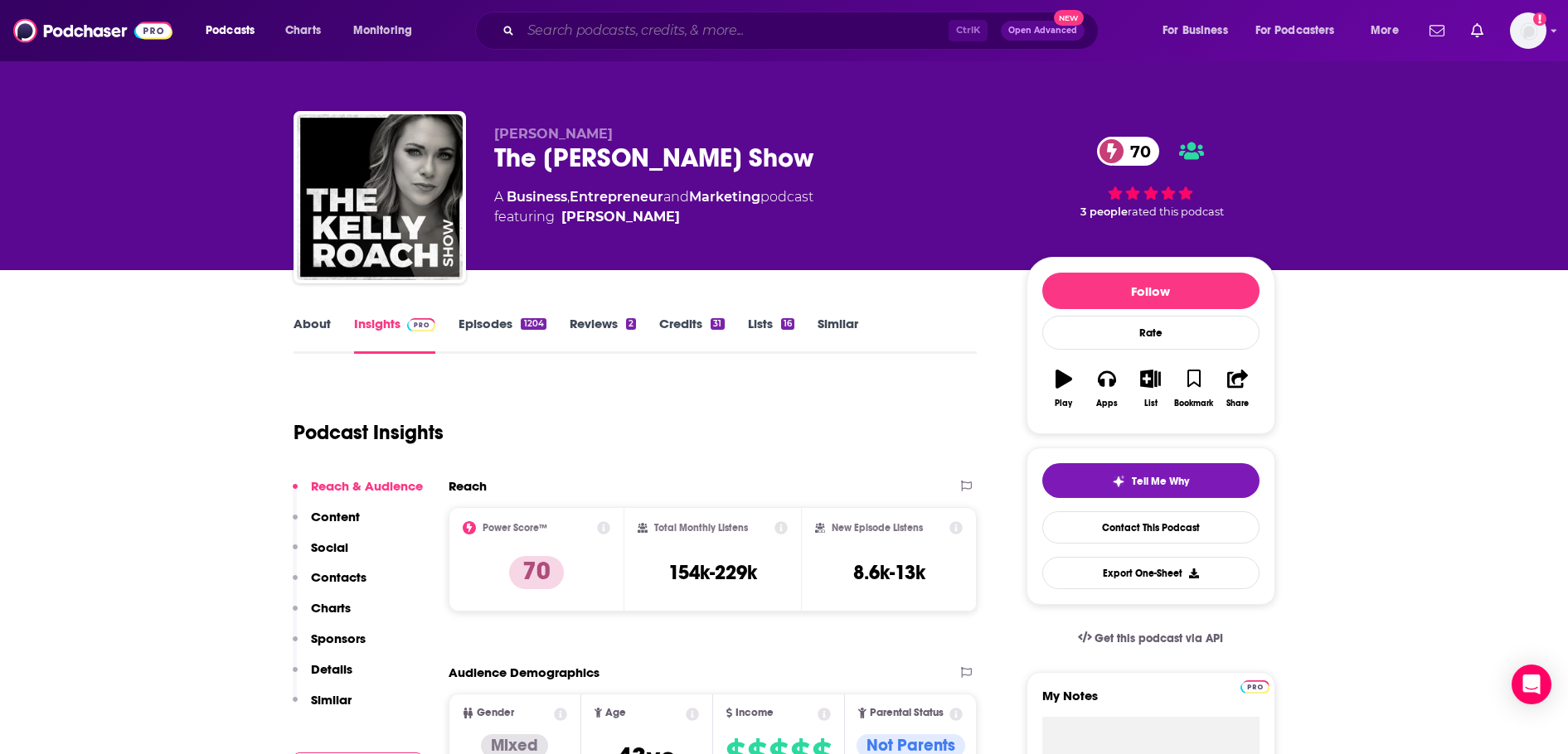
click at [708, 37] on input "Search podcasts, credits, & more..." at bounding box center [734, 31] width 428 height 27
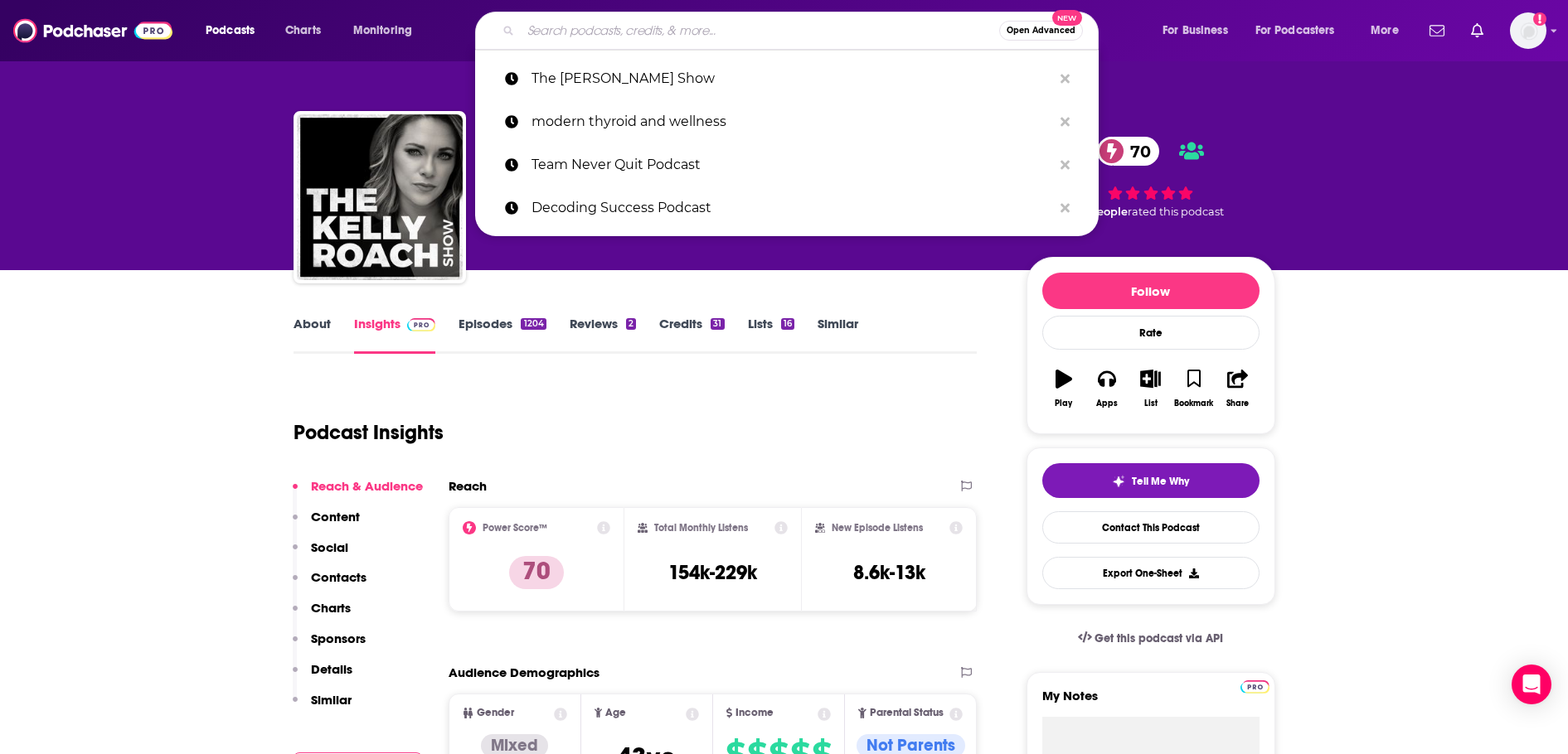
paste input "Entrepreneurs on Fire"
type input "Entrepreneurs on Fire"
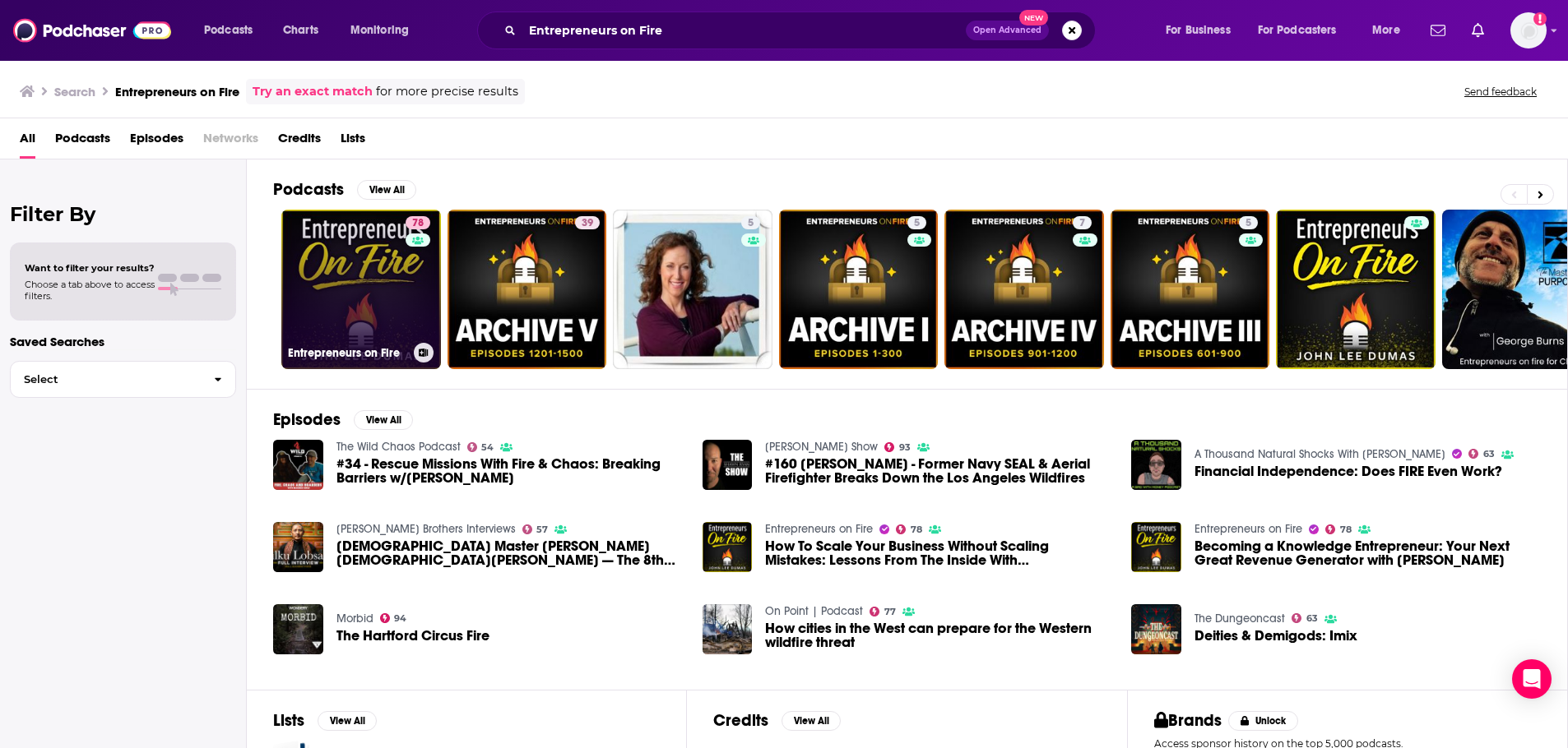
click at [382, 284] on link "78 Entrepreneurs on Fire" at bounding box center [360, 289] width 159 height 159
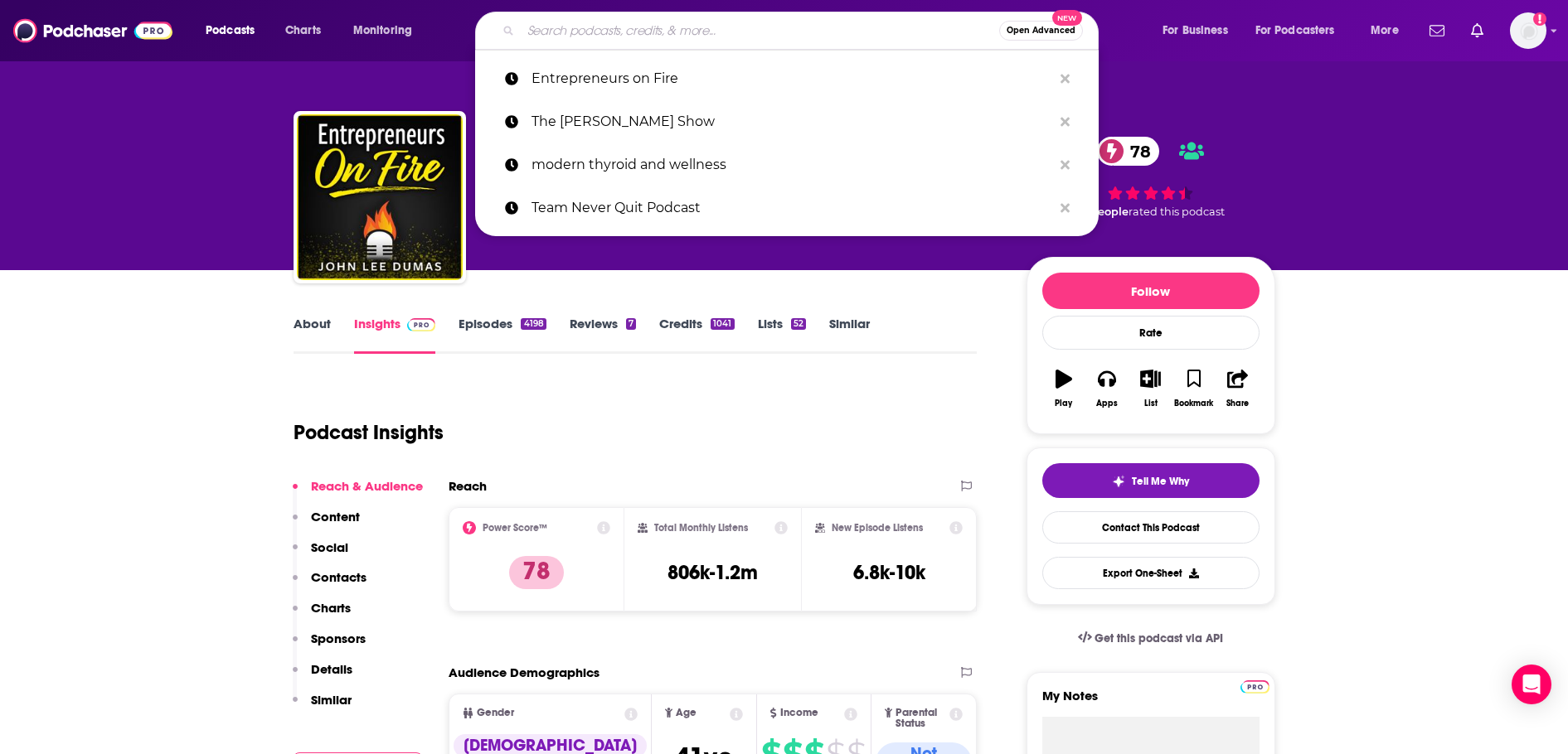
click at [640, 33] on input "Search podcasts, credits, & more..." at bounding box center [759, 31] width 478 height 27
paste input "Wise Traditions Podcast"
type input "Wise Traditions Podcast"
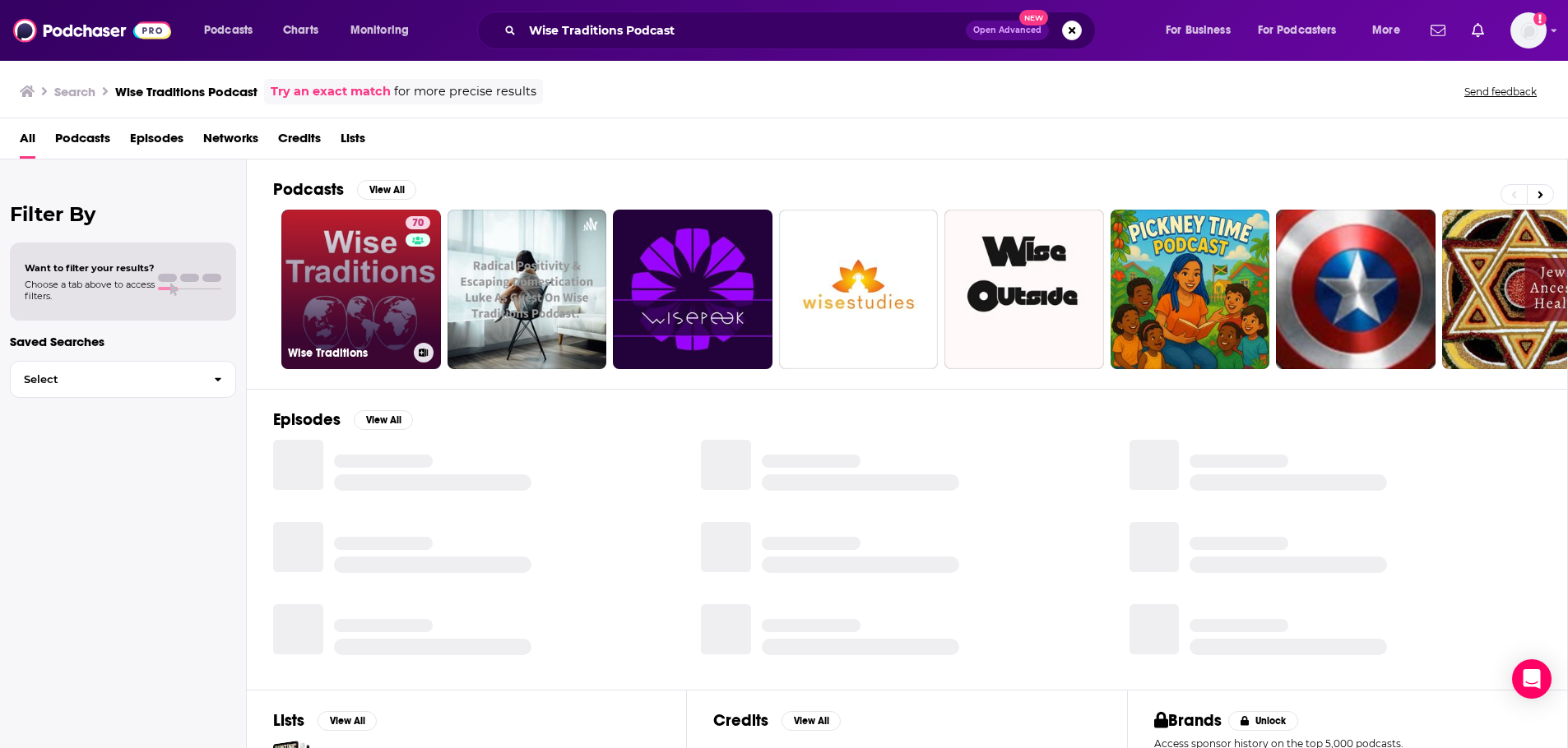
click at [358, 274] on link "70 Wise Traditions" at bounding box center [360, 289] width 159 height 159
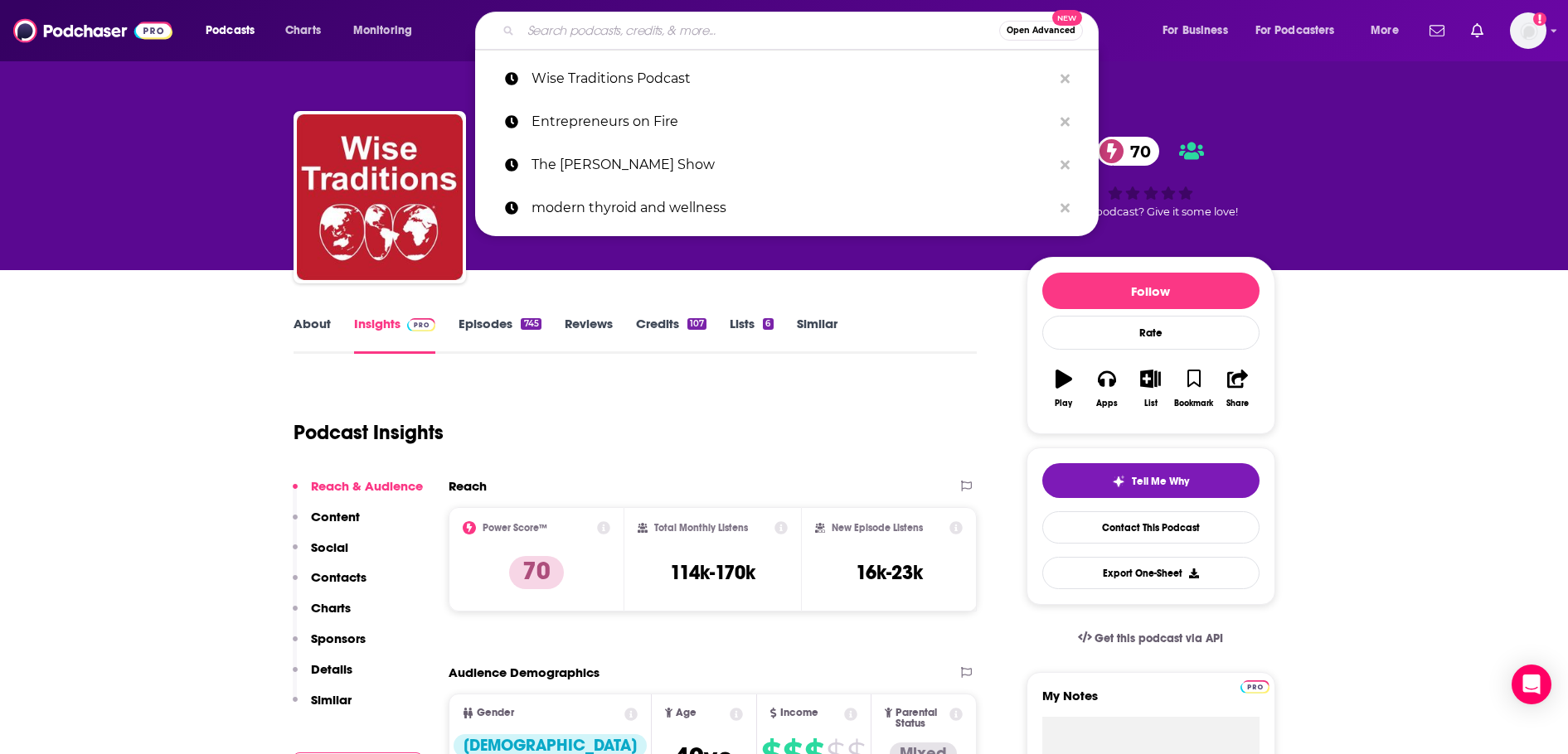
click at [673, 19] on input "Search podcasts, credits, & more..." at bounding box center [759, 31] width 478 height 27
paste input "Fat-Burning Man with Abel James"
type input "Fat-Burning Man with Abel James"
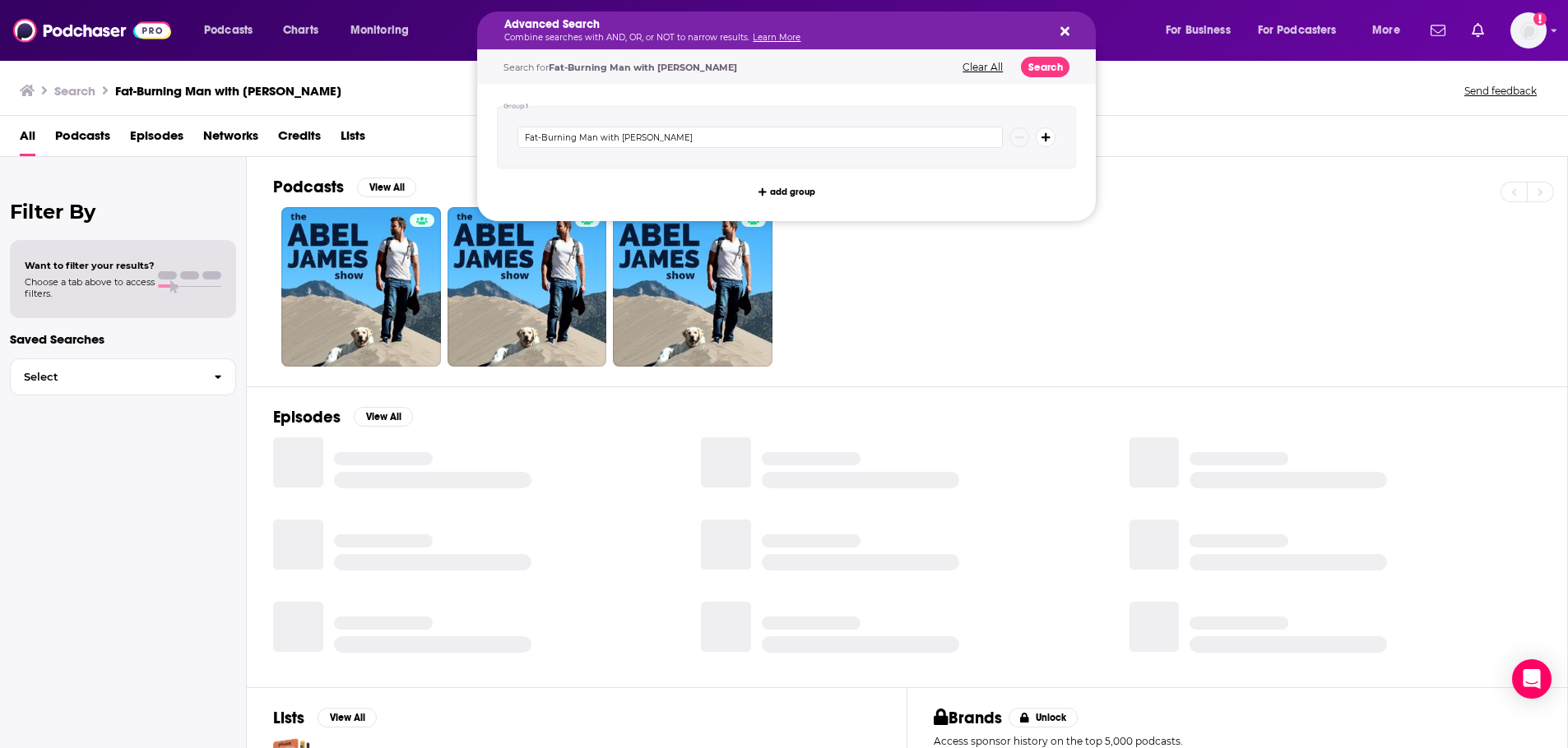
drag, startPoint x: 661, startPoint y: 33, endPoint x: 452, endPoint y: 50, distance: 209.7
click at [1059, 25] on button "Search podcasts, credits, & more..." at bounding box center [1062, 31] width 13 height 13
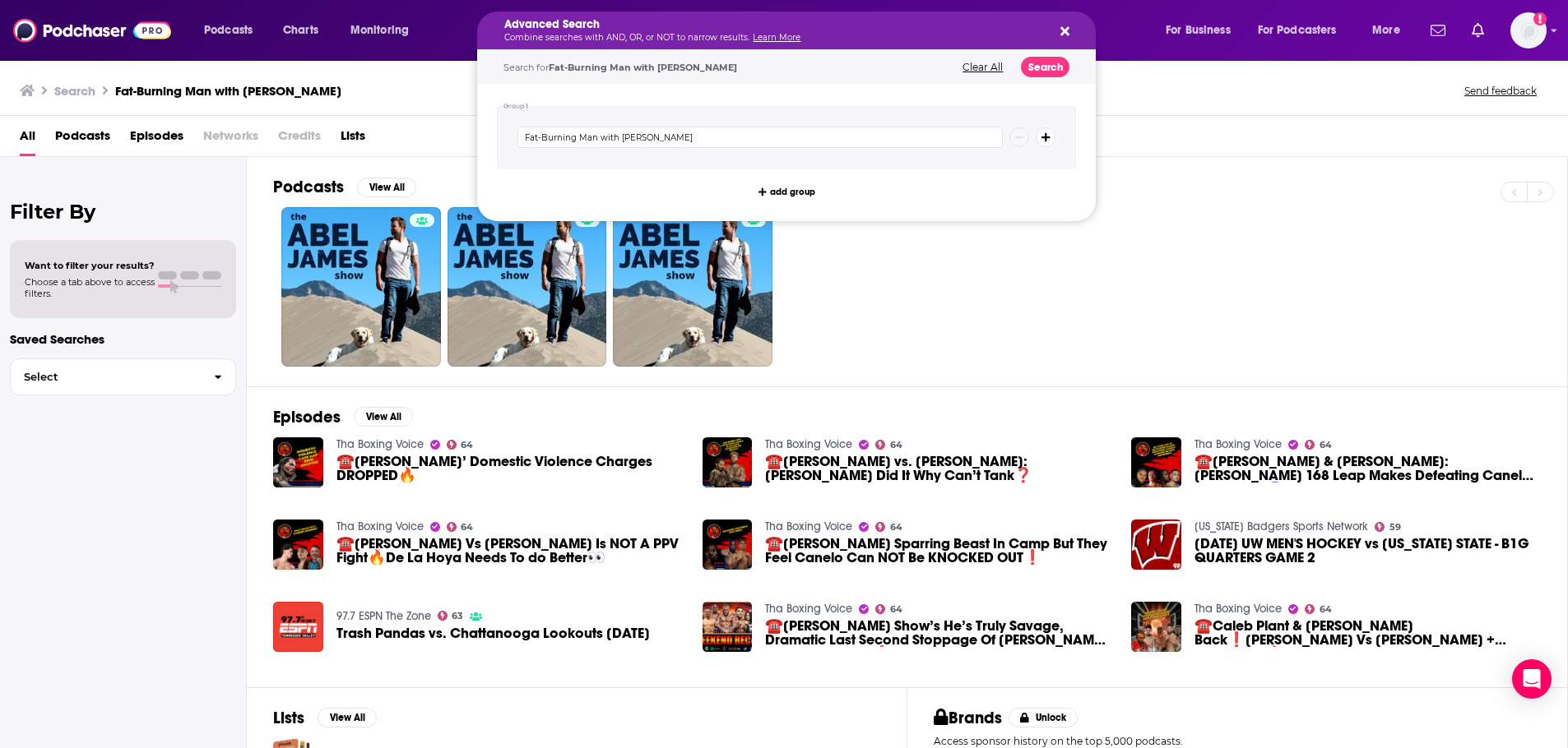
drag, startPoint x: 659, startPoint y: 26, endPoint x: 454, endPoint y: 38, distance: 205.4
click at [431, 113] on div "Search Fat-Burning Man with Abel James Send feedback" at bounding box center [784, 88] width 1568 height 57
click at [960, 69] on button "Clear All" at bounding box center [982, 68] width 50 height 12
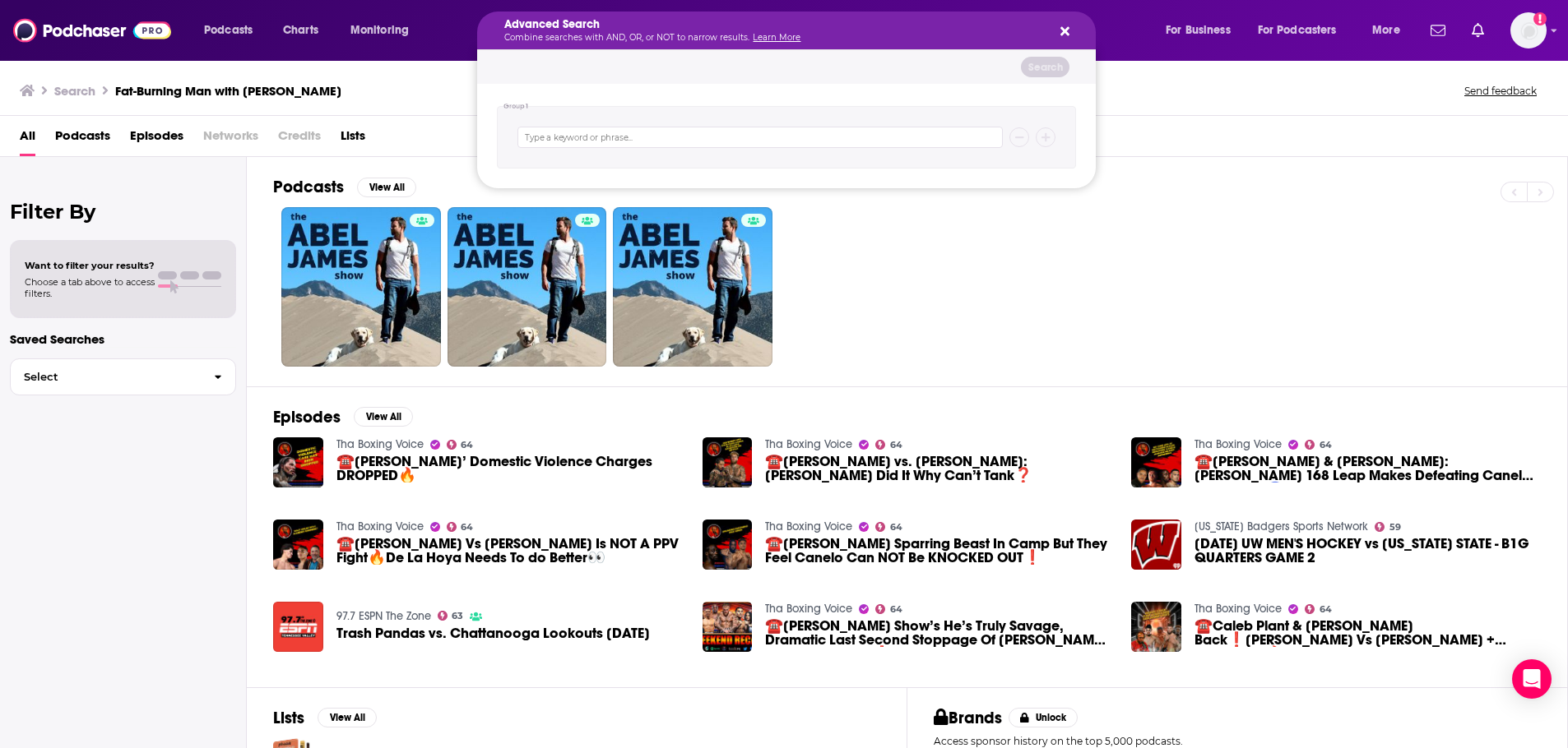
click at [1062, 26] on icon "Search podcasts, credits, & more..." at bounding box center [1064, 31] width 9 height 13
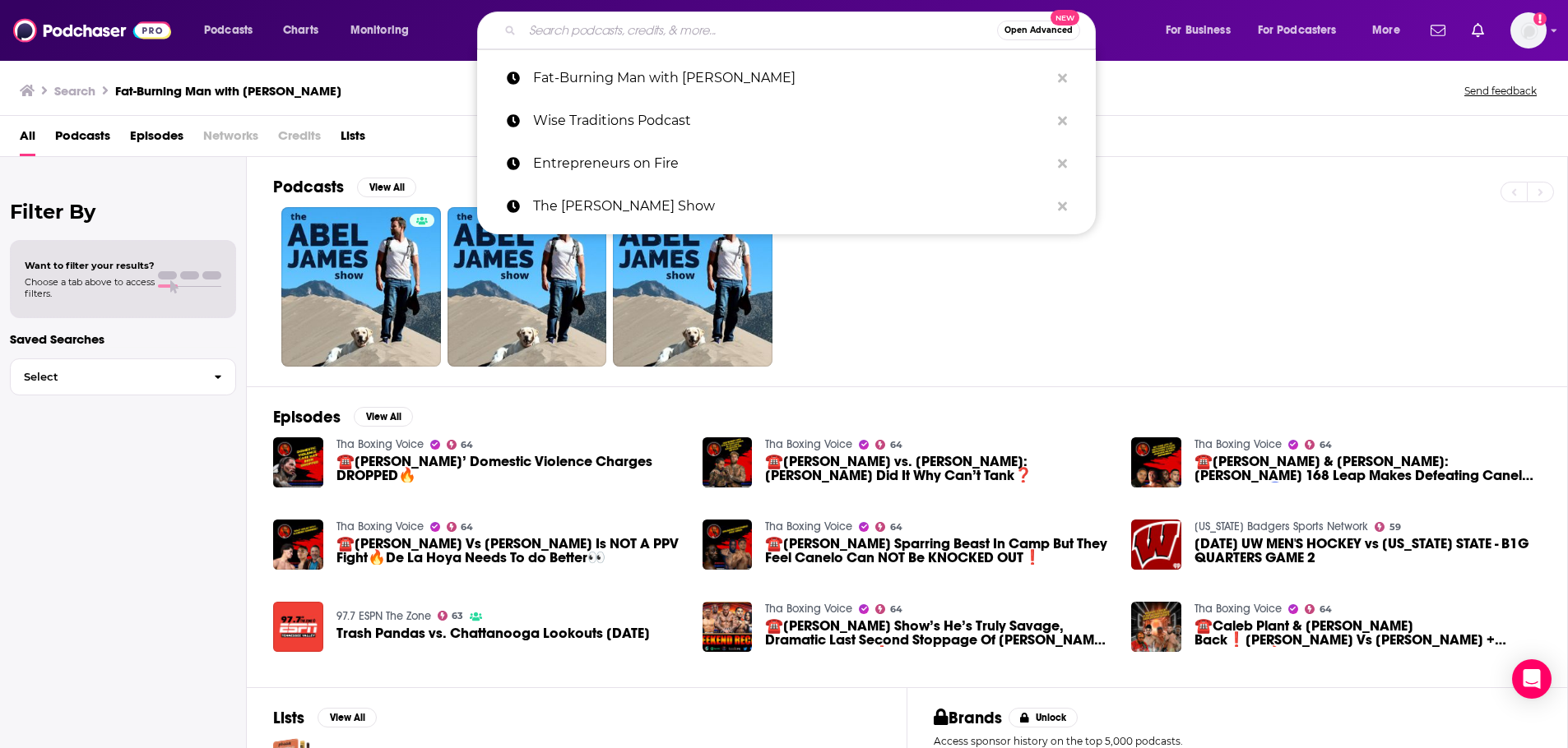
click at [815, 31] on input "Search podcasts, credits, & more..." at bounding box center [759, 31] width 474 height 26
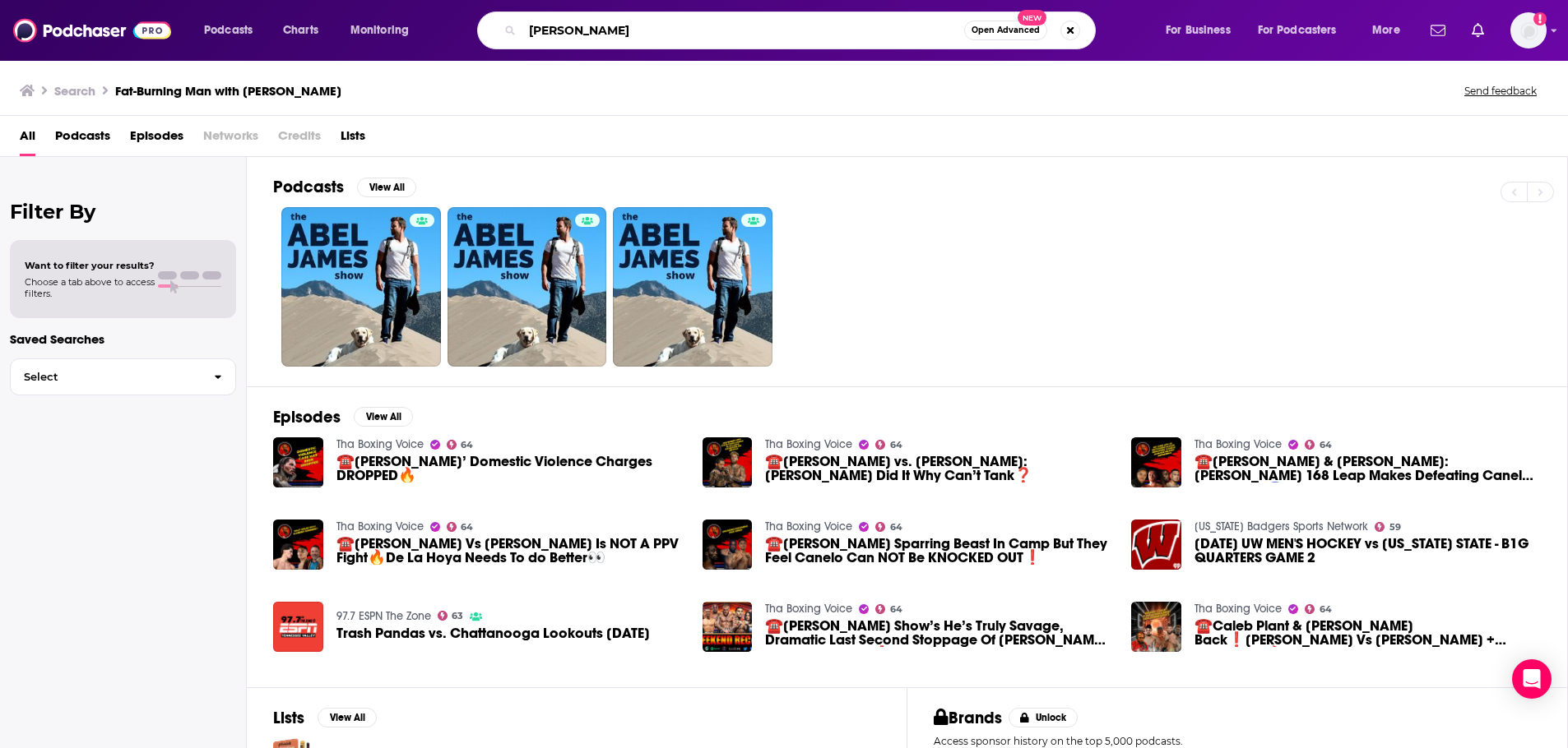
type input "abel james"
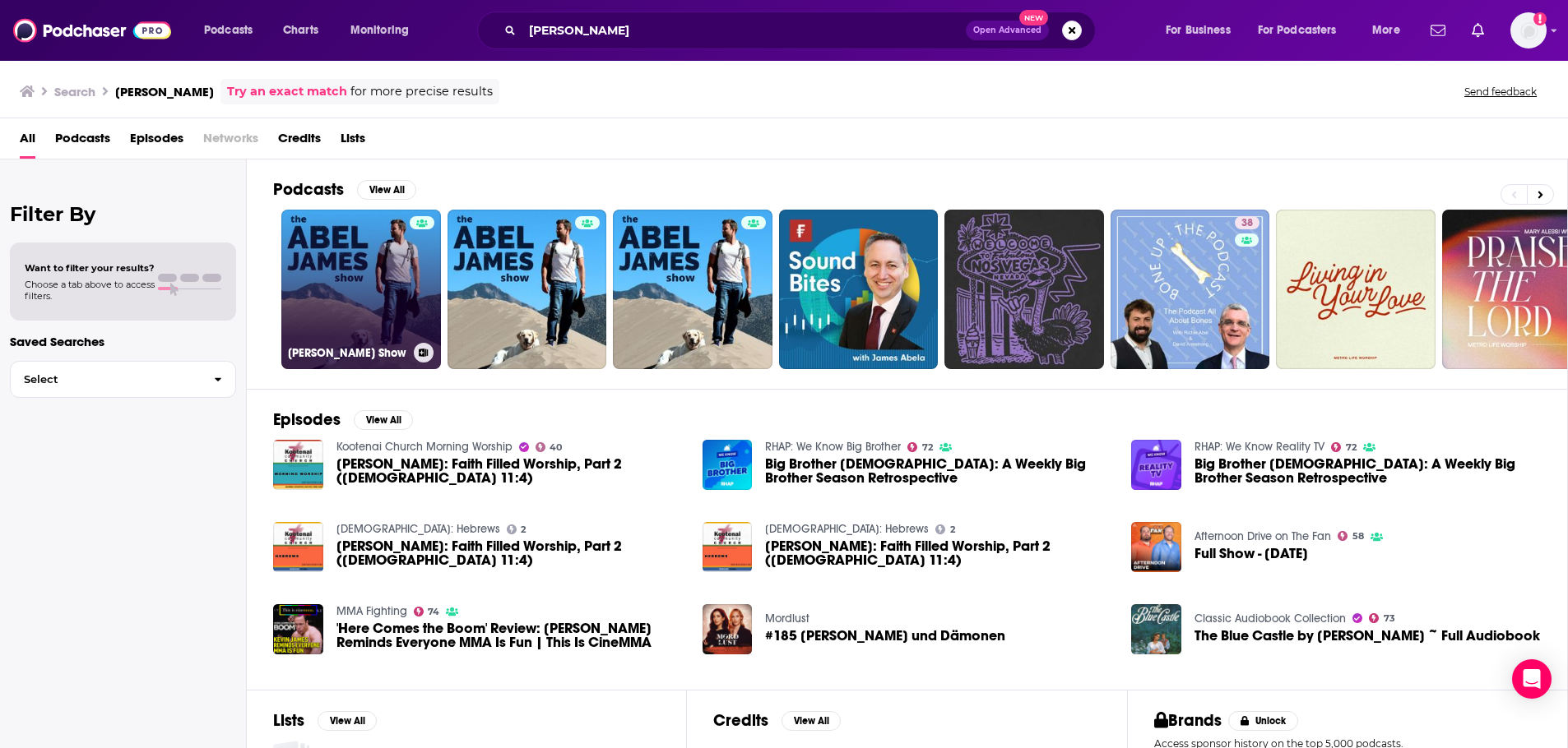
click at [349, 286] on link "Abel James Show" at bounding box center [360, 289] width 159 height 159
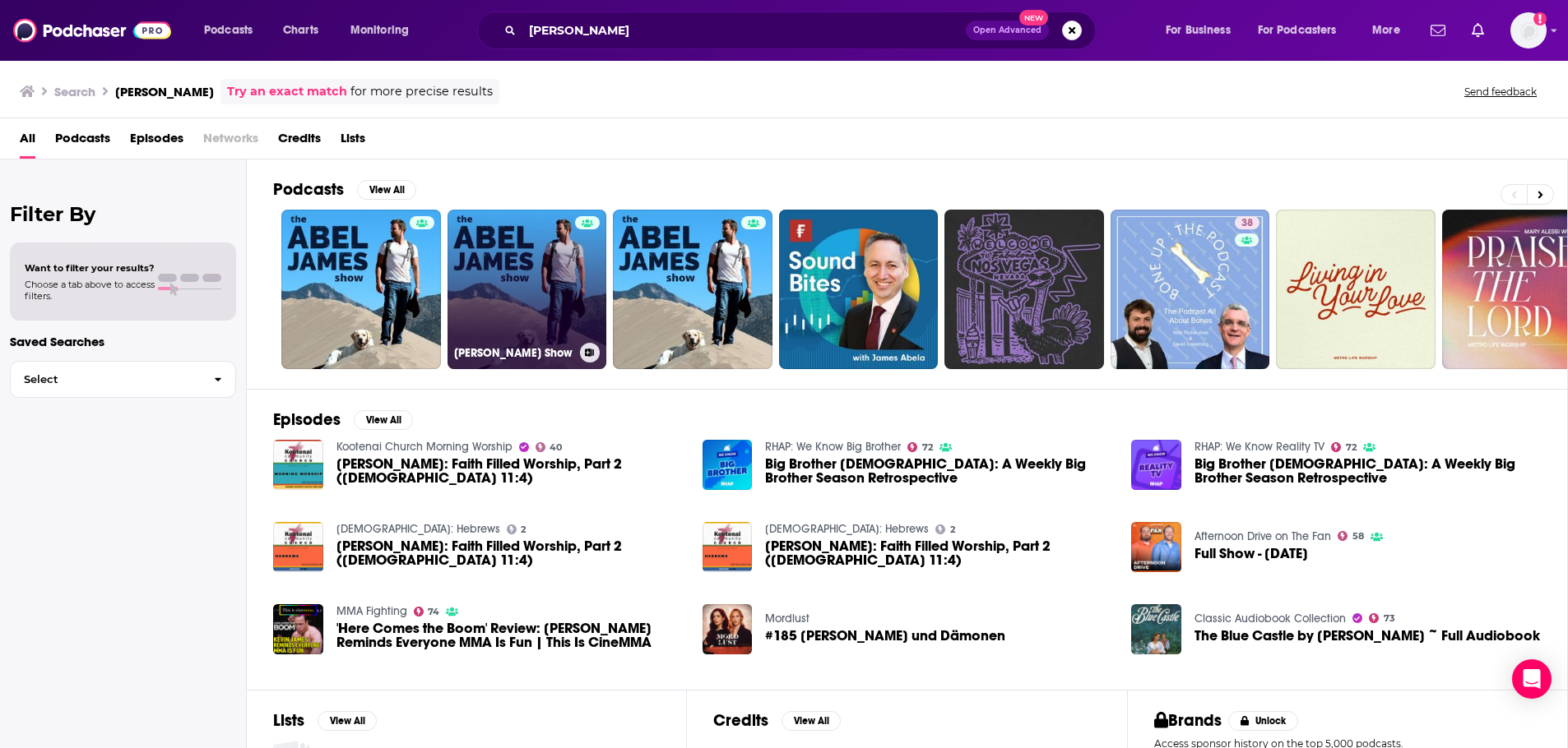
click at [525, 258] on link "Abel James Show" at bounding box center [527, 289] width 159 height 159
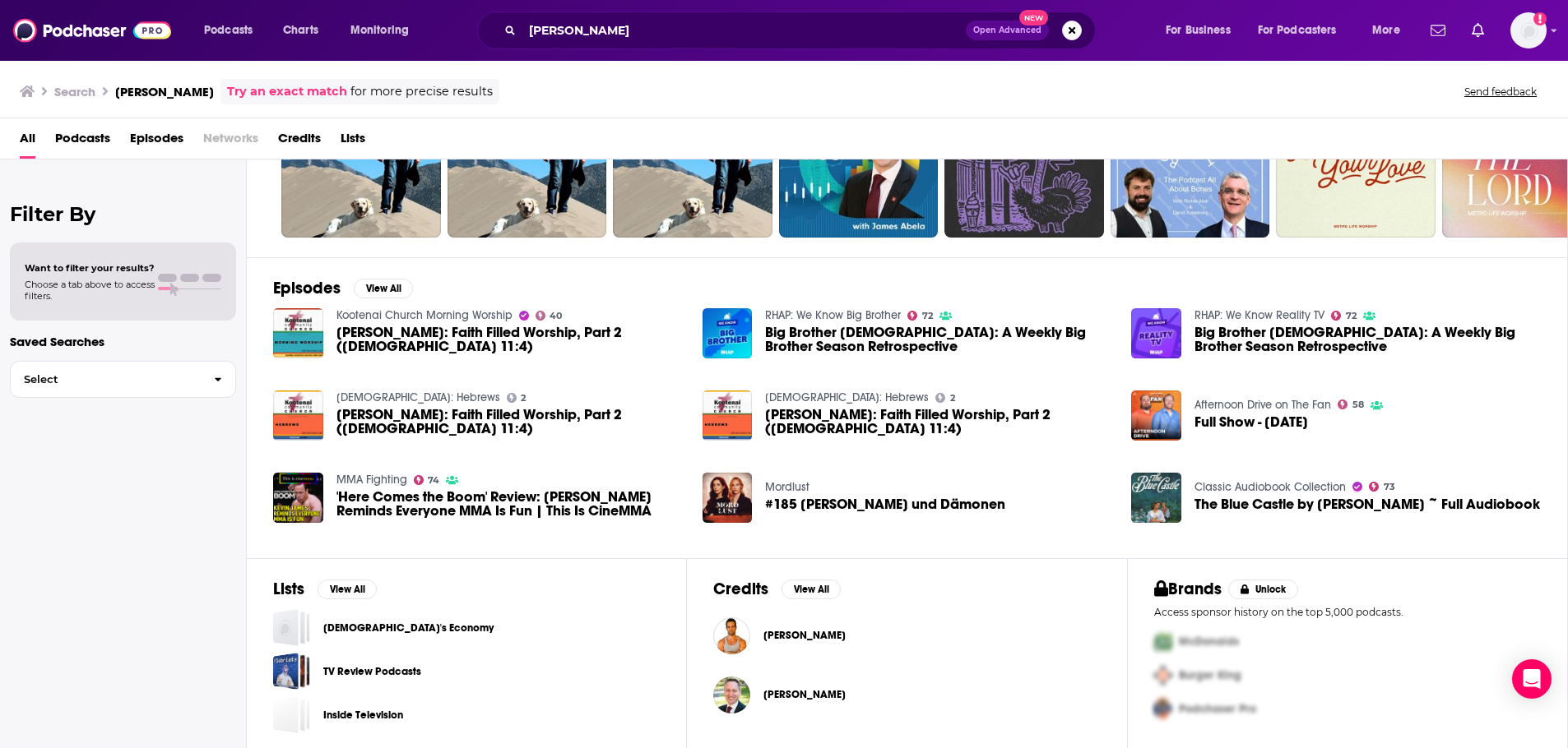
scroll to position [134, 0]
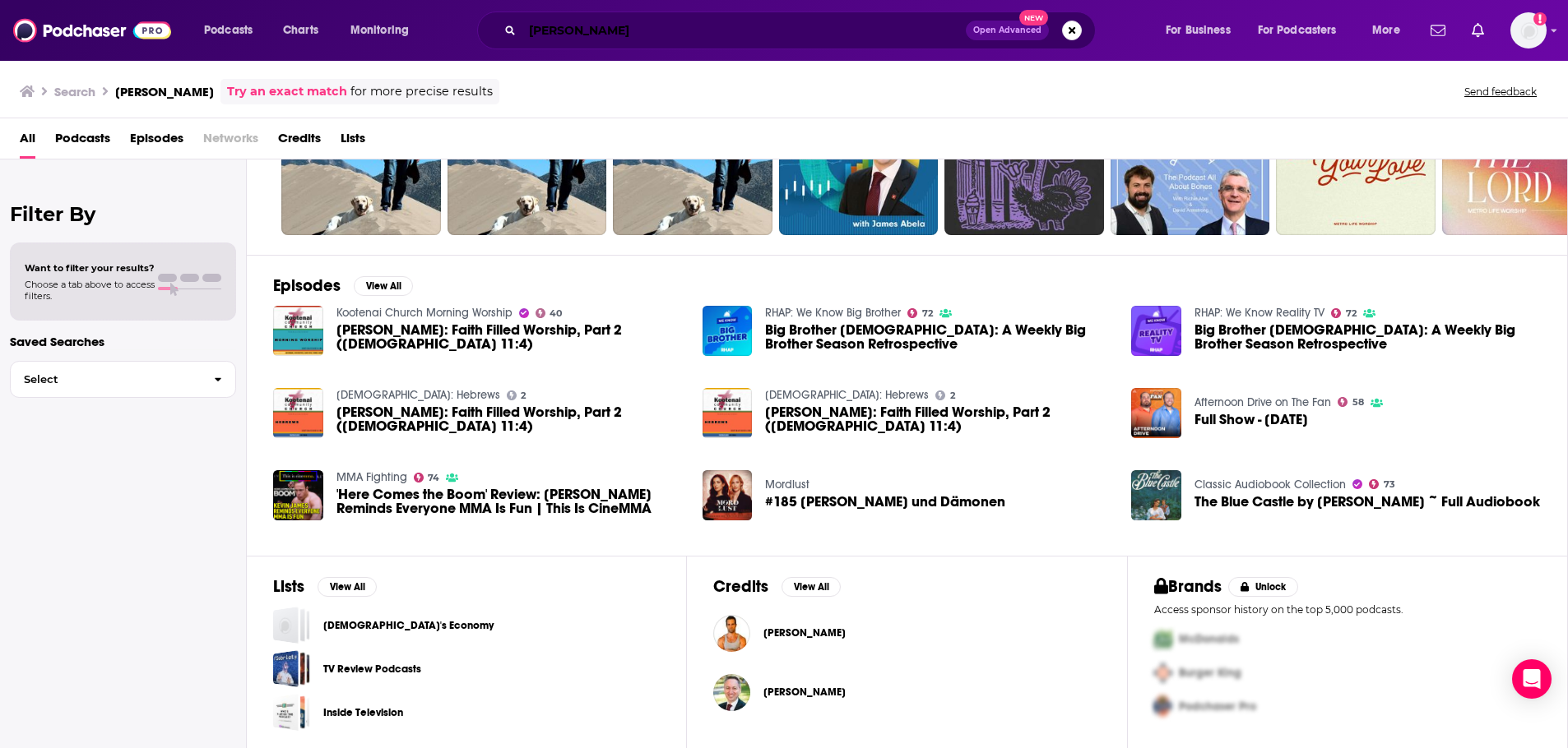
click at [702, 36] on input "abel james" at bounding box center [744, 31] width 444 height 26
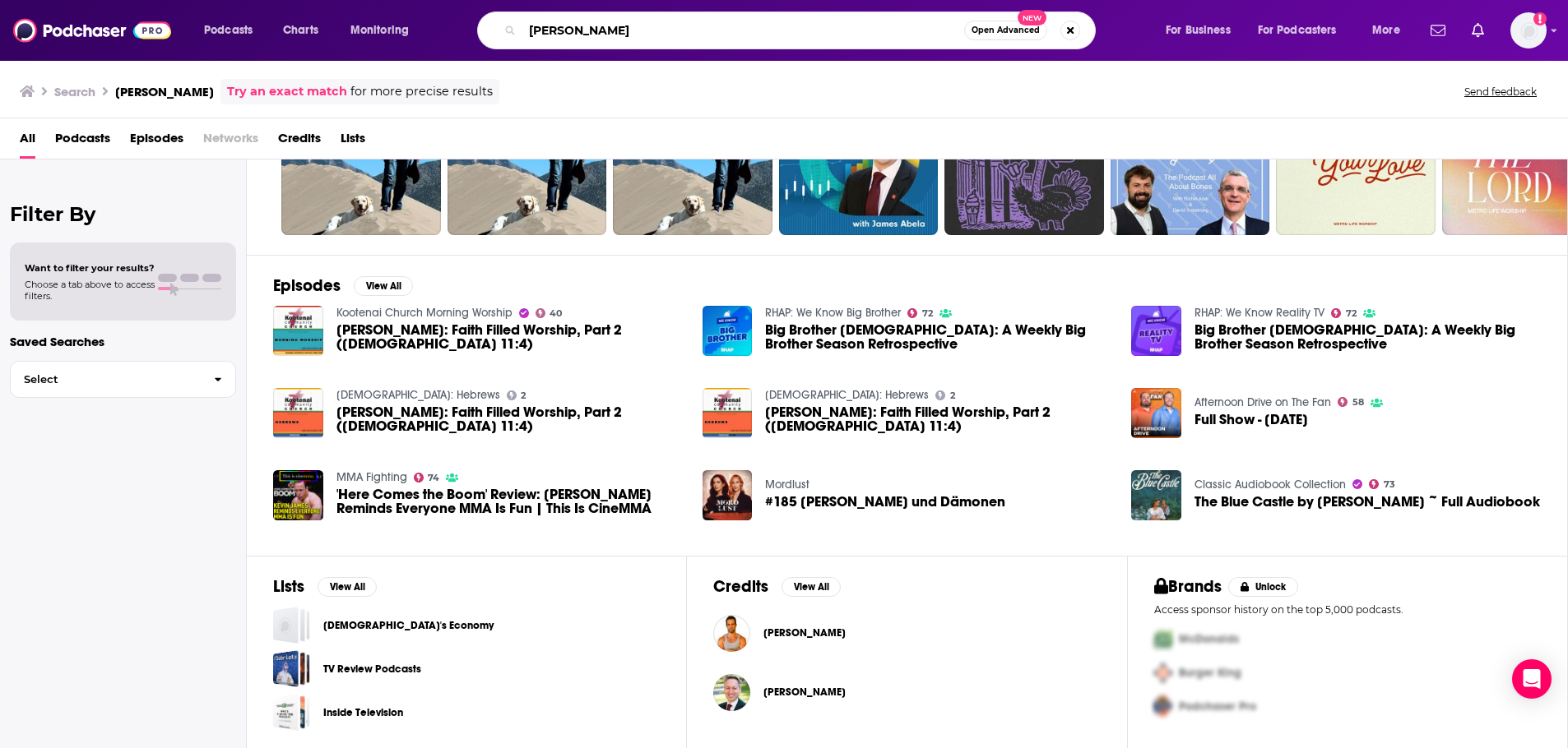
click at [702, 36] on input "abel james" at bounding box center [743, 31] width 442 height 26
click at [702, 27] on input "abel james" at bounding box center [743, 31] width 442 height 26
paste input "Real AF with Andy Frisella"
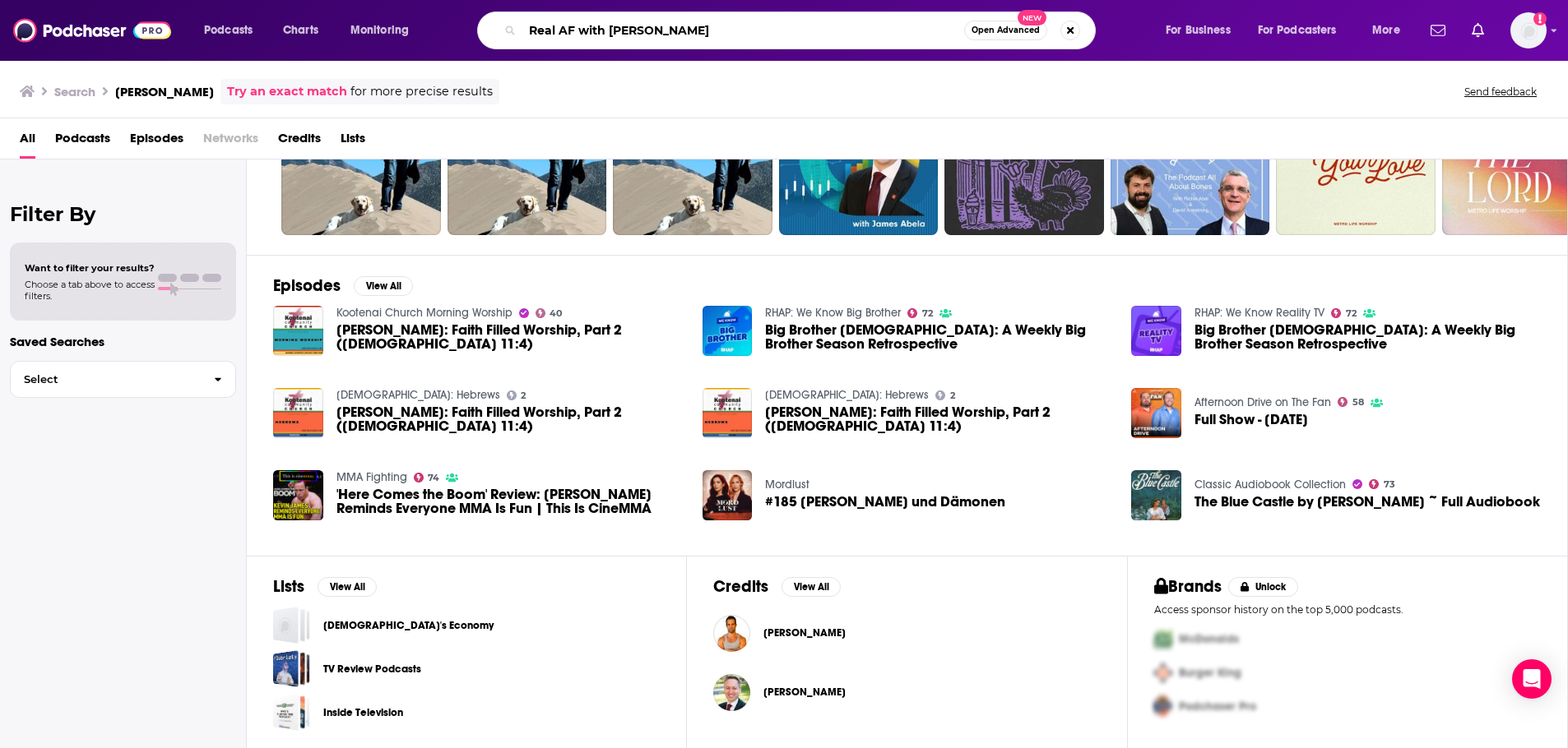
type input "Real AF with Andy Frisella"
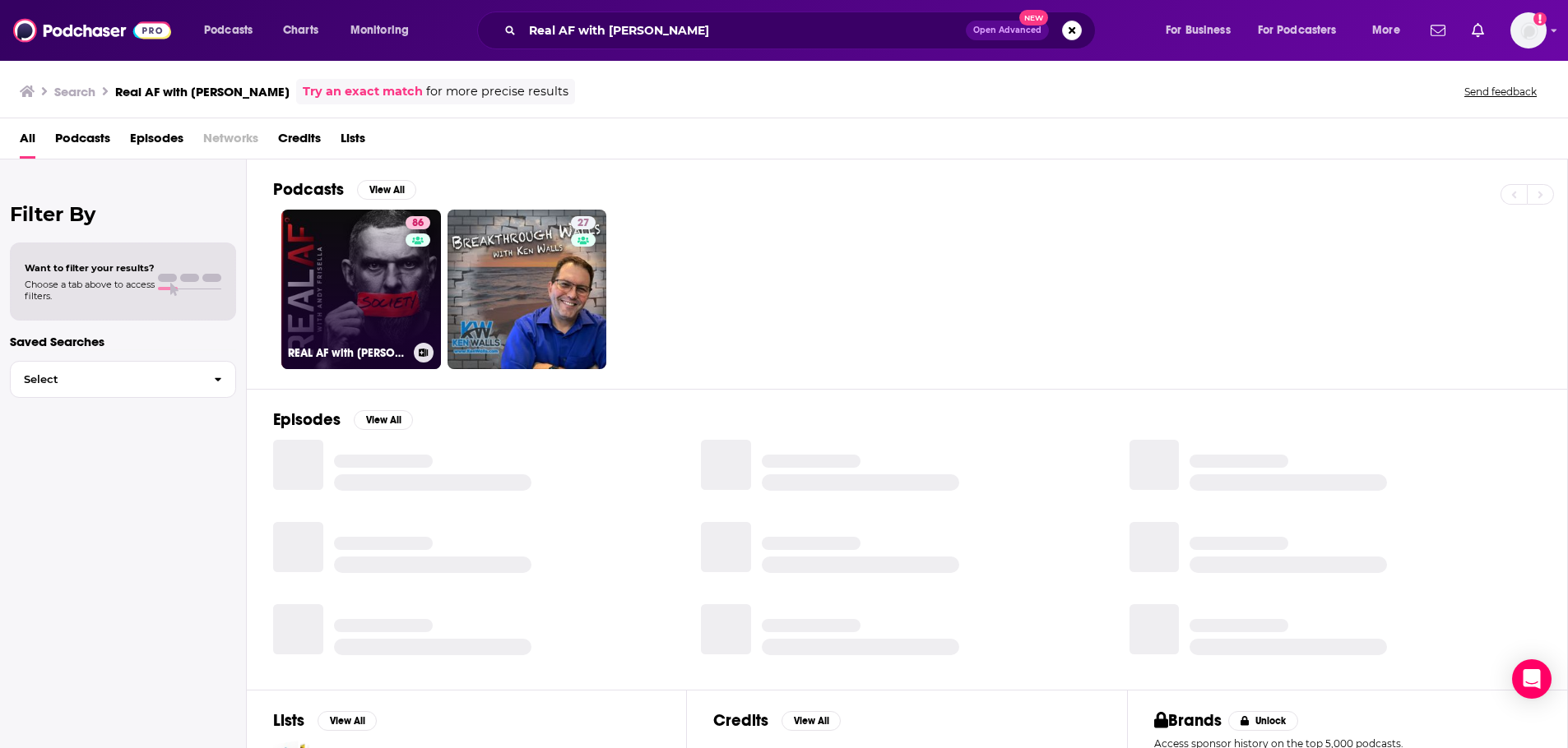
click at [400, 272] on link "86 REAL AF with Andy Frisella" at bounding box center [360, 289] width 159 height 159
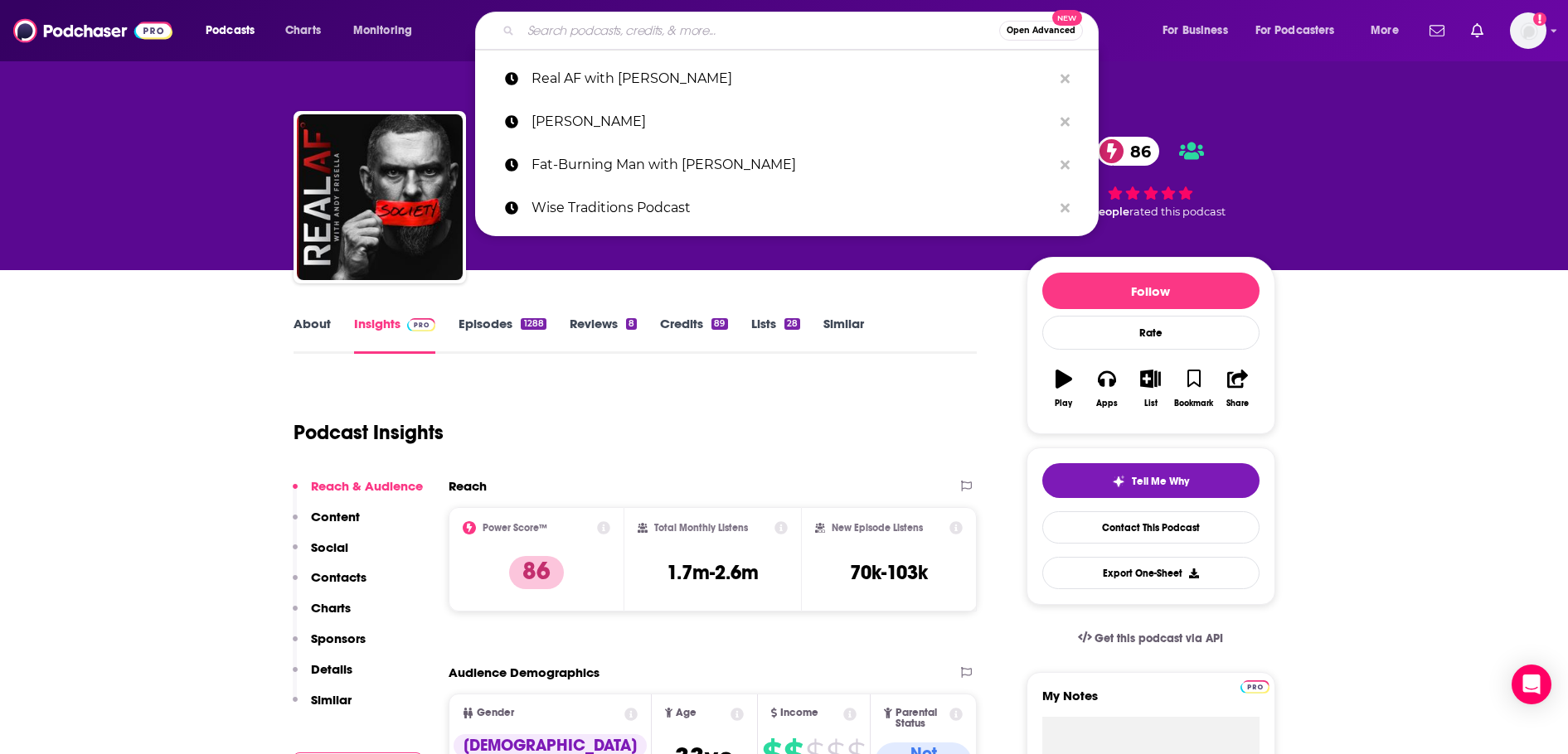
click at [616, 22] on input "Search podcasts, credits, & more..." at bounding box center [759, 31] width 478 height 27
paste input "Hydrate Podcast"
type input "Hydrate Podcast"
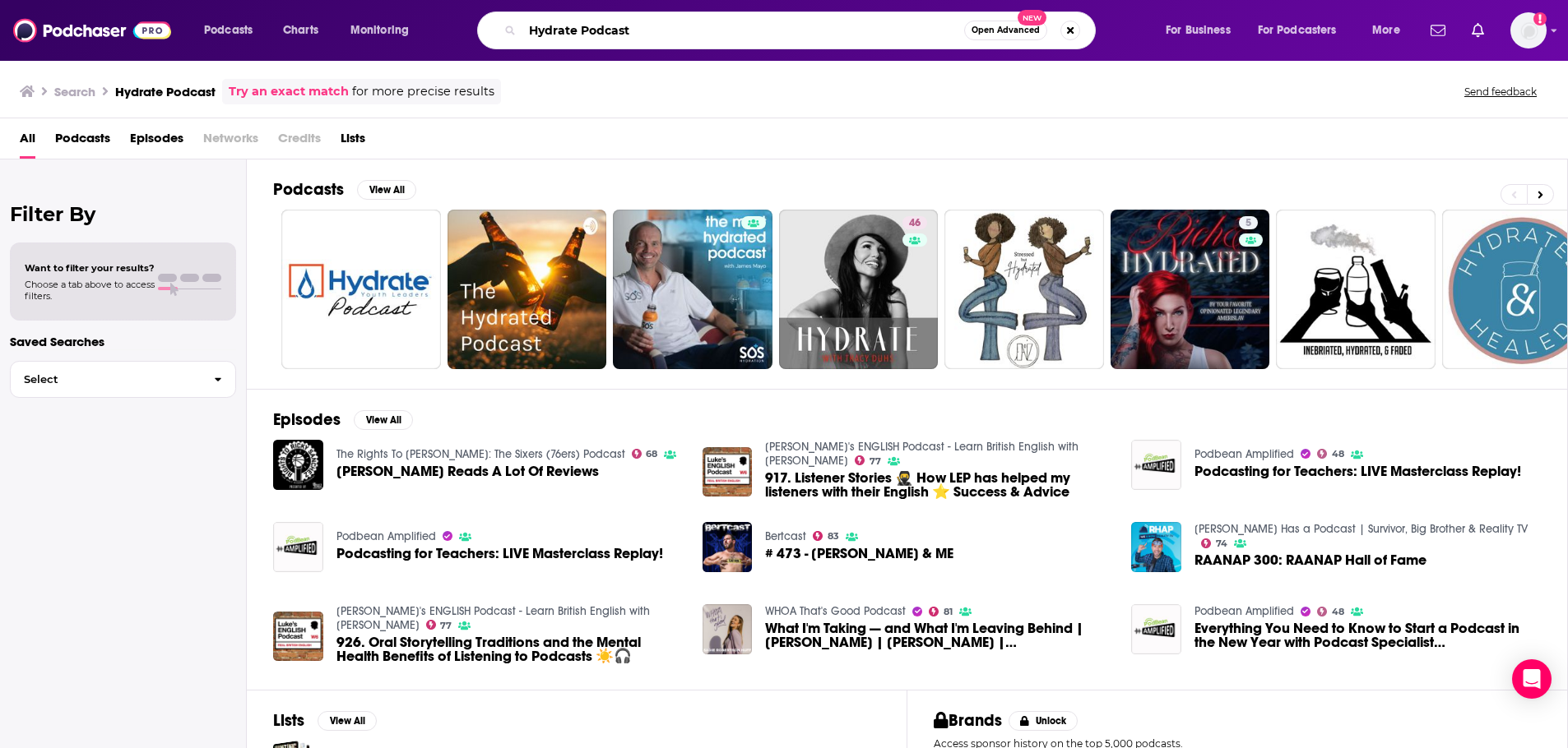
click at [784, 34] on input "Hydrate Podcast" at bounding box center [743, 31] width 442 height 26
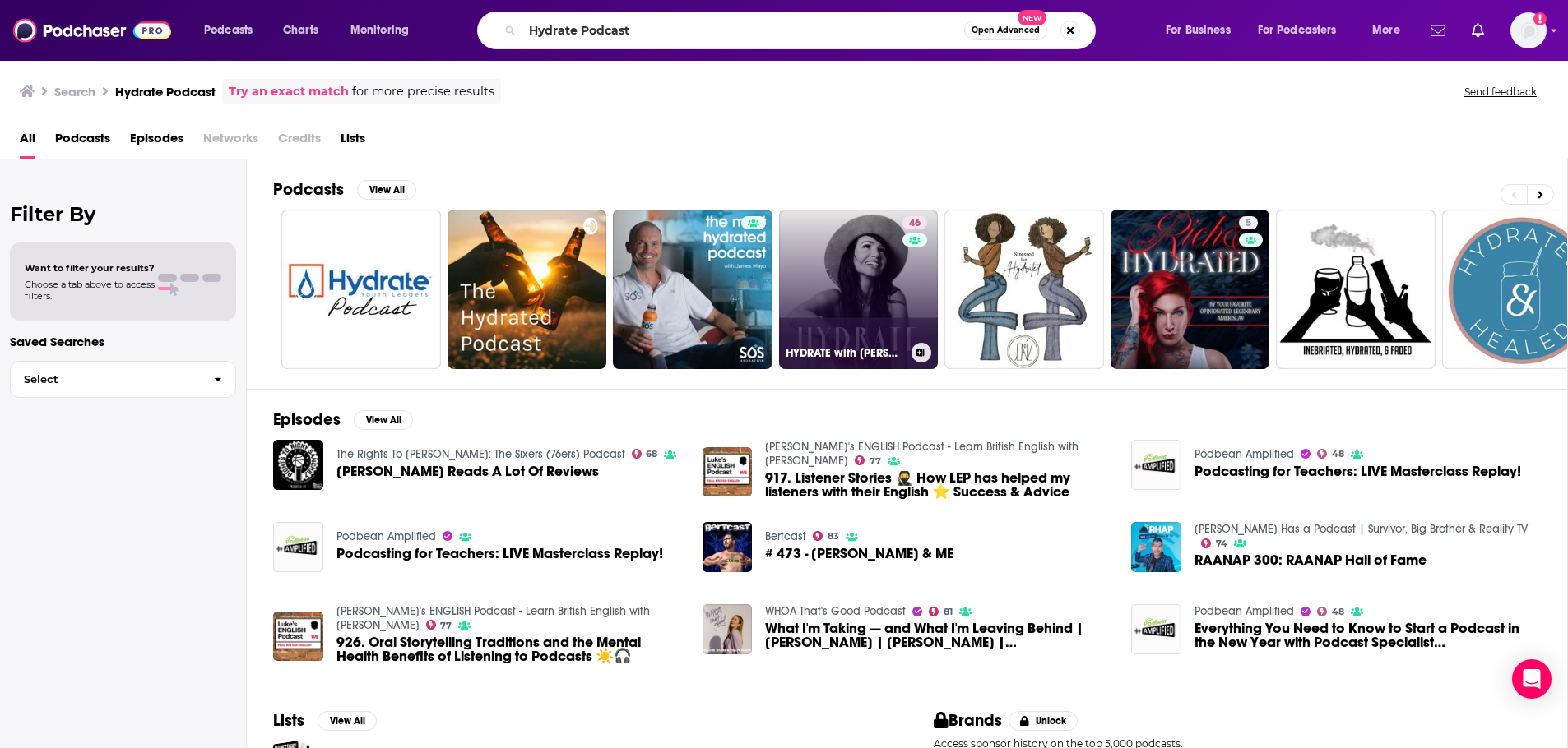
click at [858, 280] on link "46 HYDRATE with Tracy Duhs" at bounding box center [858, 289] width 159 height 159
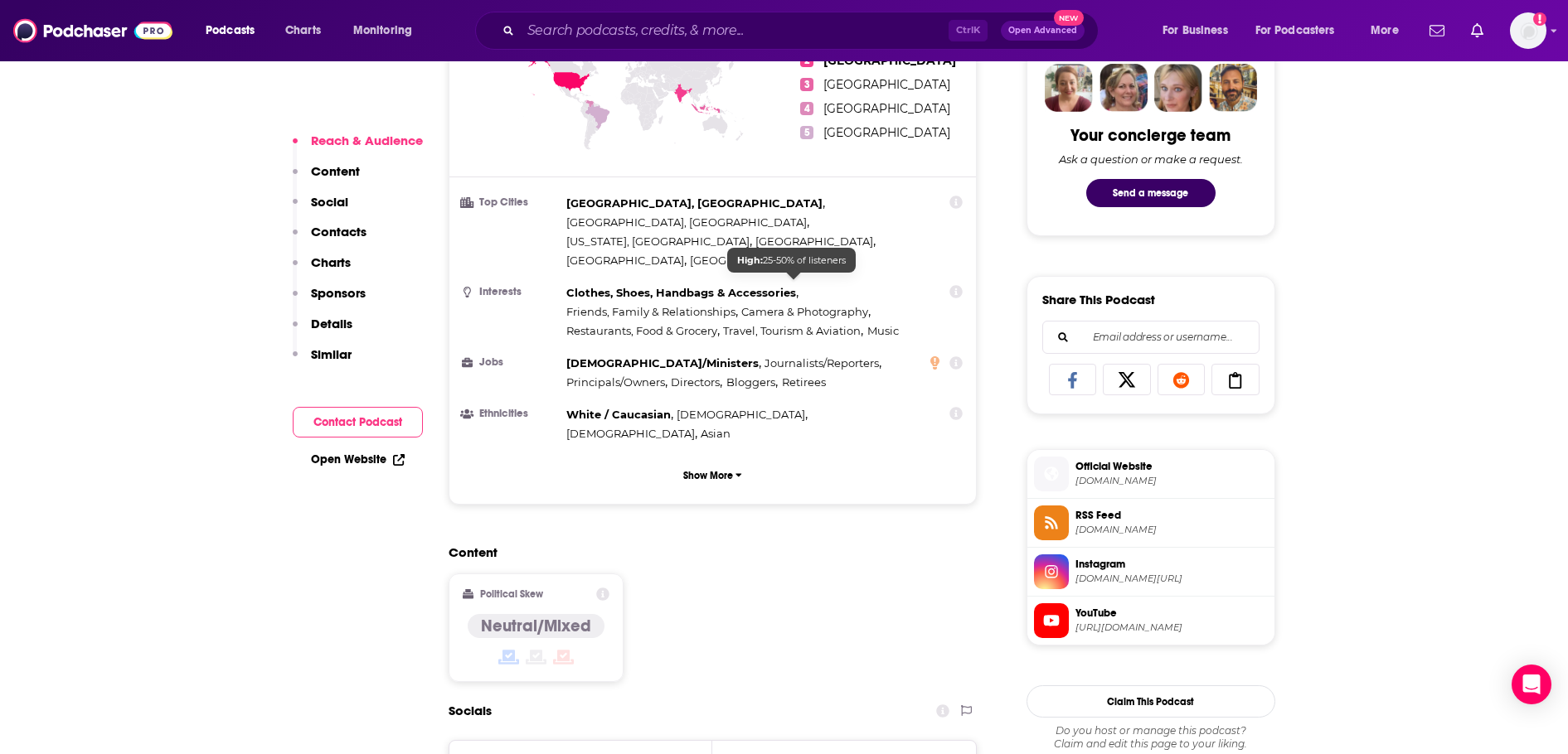
scroll to position [1077, 0]
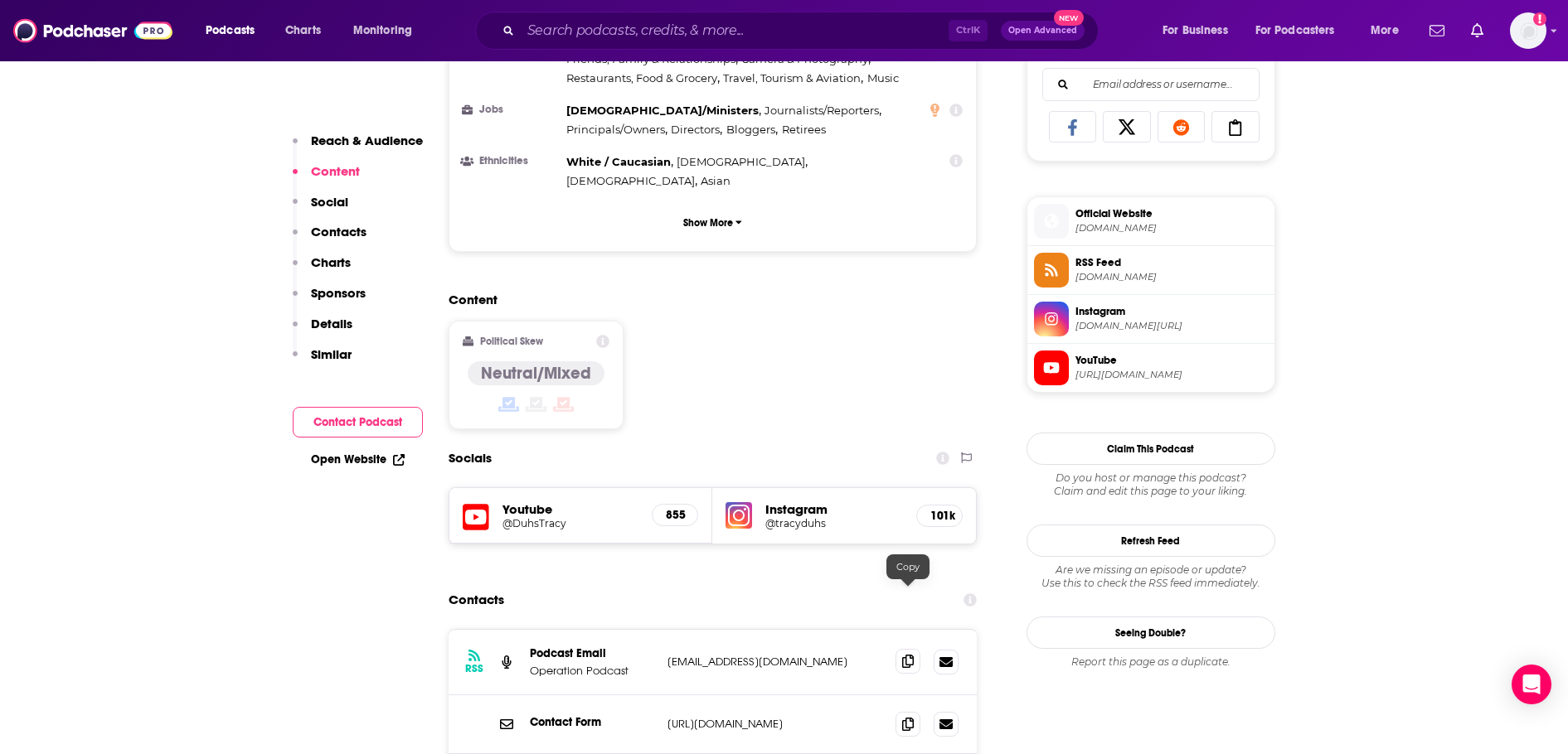
click at [898, 649] on span at bounding box center [908, 662] width 25 height 25
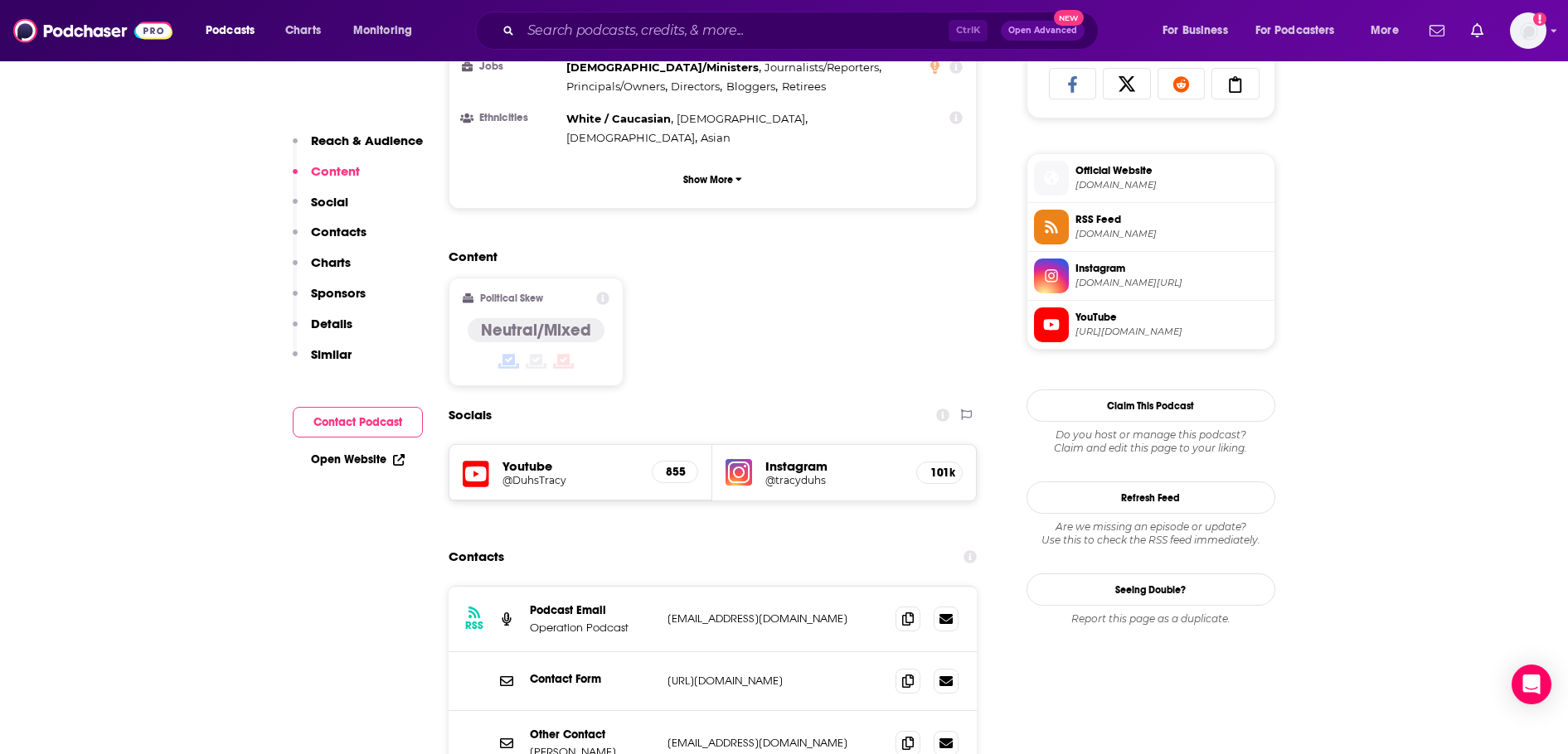
scroll to position [1160, 0]
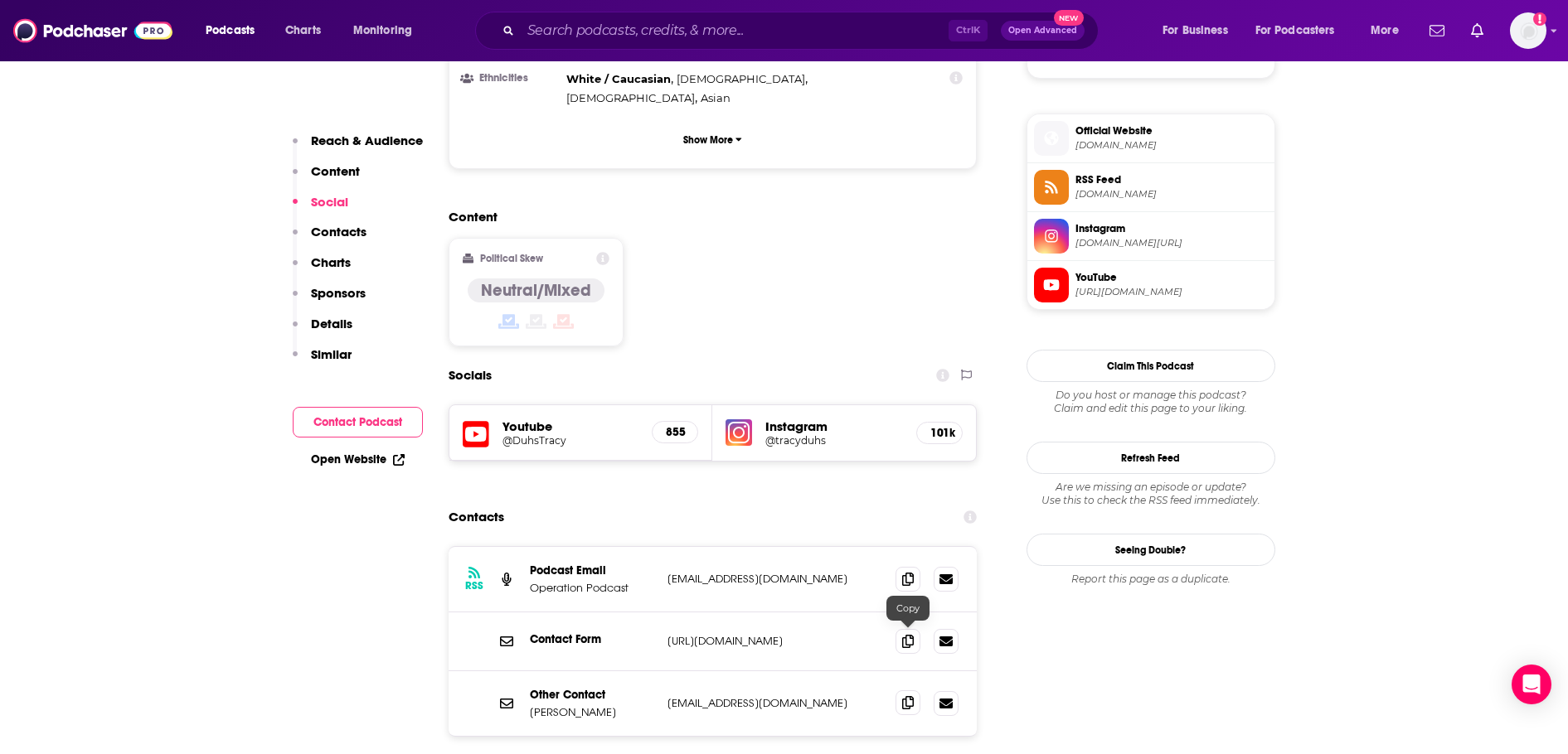
click at [901, 690] on span at bounding box center [908, 702] width 25 height 25
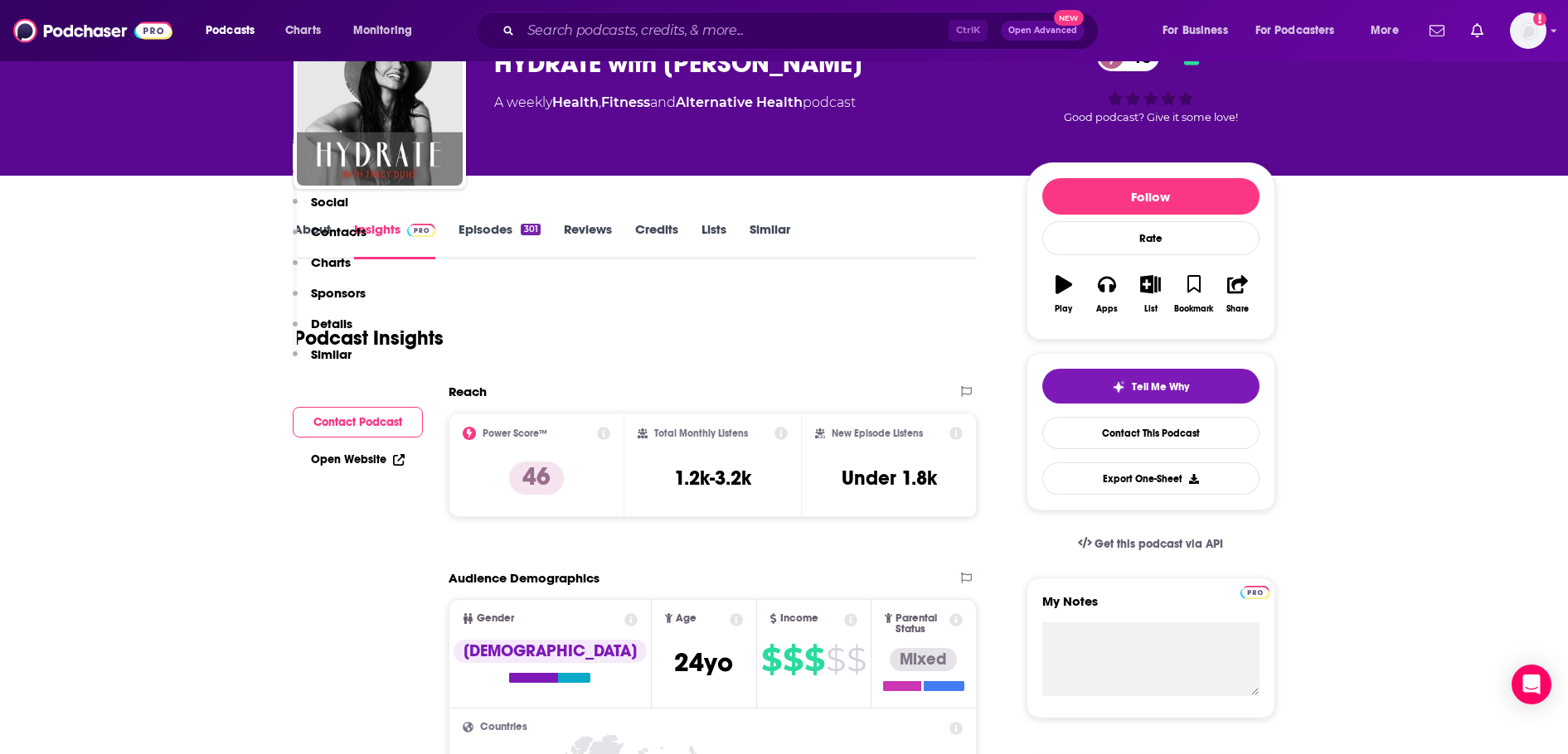
scroll to position [83, 0]
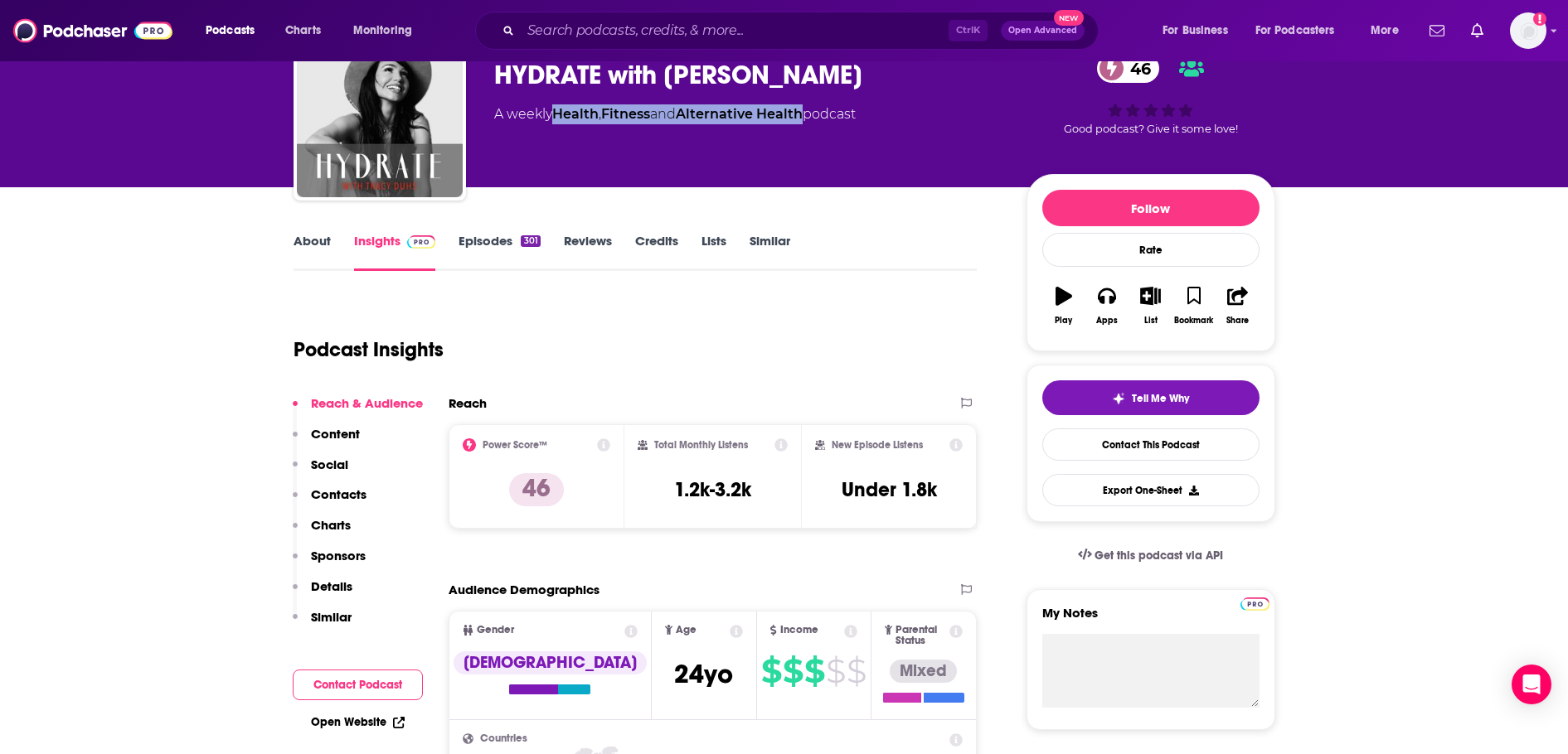
drag, startPoint x: 815, startPoint y: 115, endPoint x: 556, endPoint y: 132, distance: 259.6
click at [556, 132] on div "Tracy Duhs HYDRATE with Tracy Duhs 46 A weekly Health , Fitness and Alternative…" at bounding box center [746, 109] width 505 height 132
copy div "Health , Fitness and Alternative Health"
click at [782, 34] on input "Search podcasts, credits, & more..." at bounding box center [734, 31] width 428 height 27
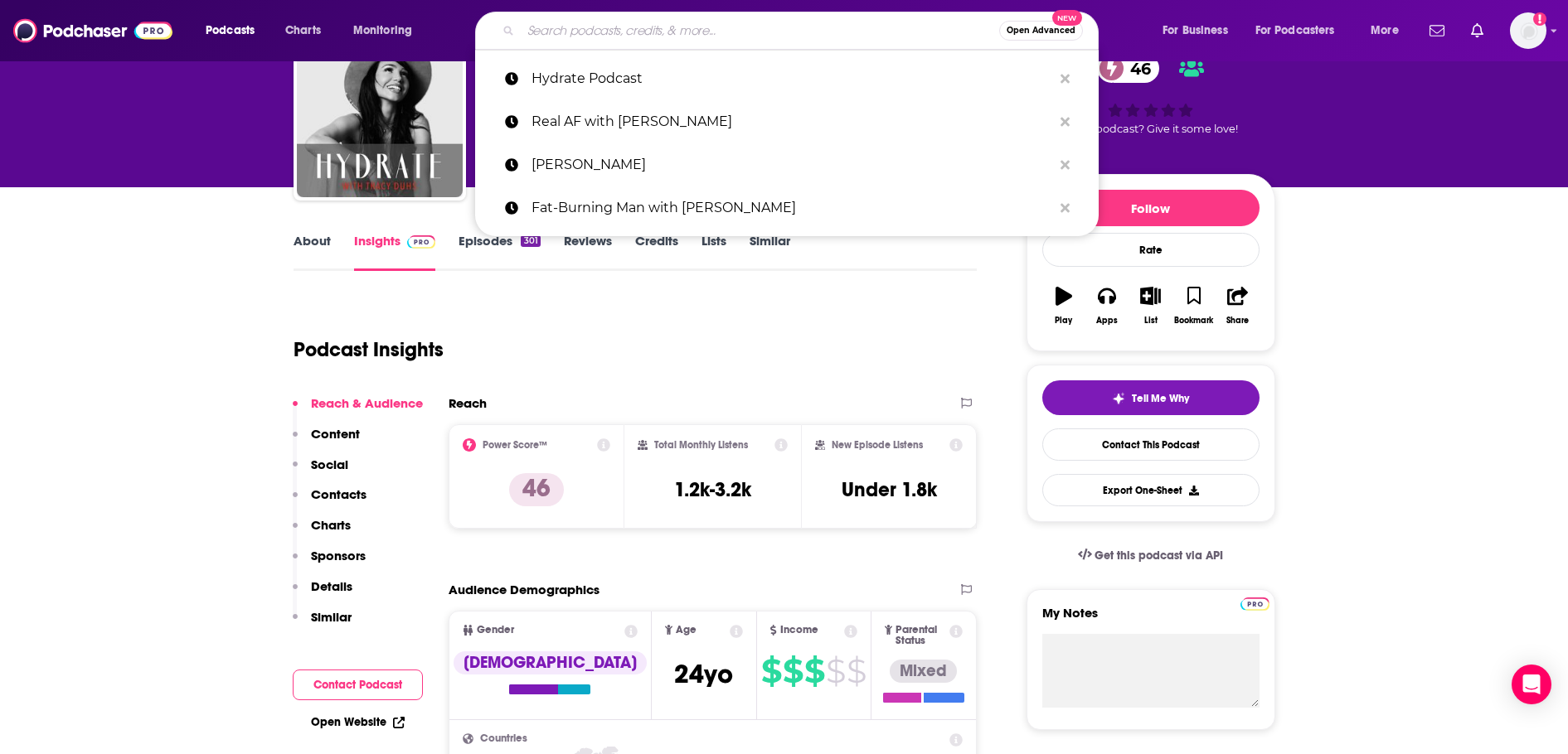
click at [782, 34] on input "Search podcasts, credits, & more..." at bounding box center [759, 31] width 478 height 27
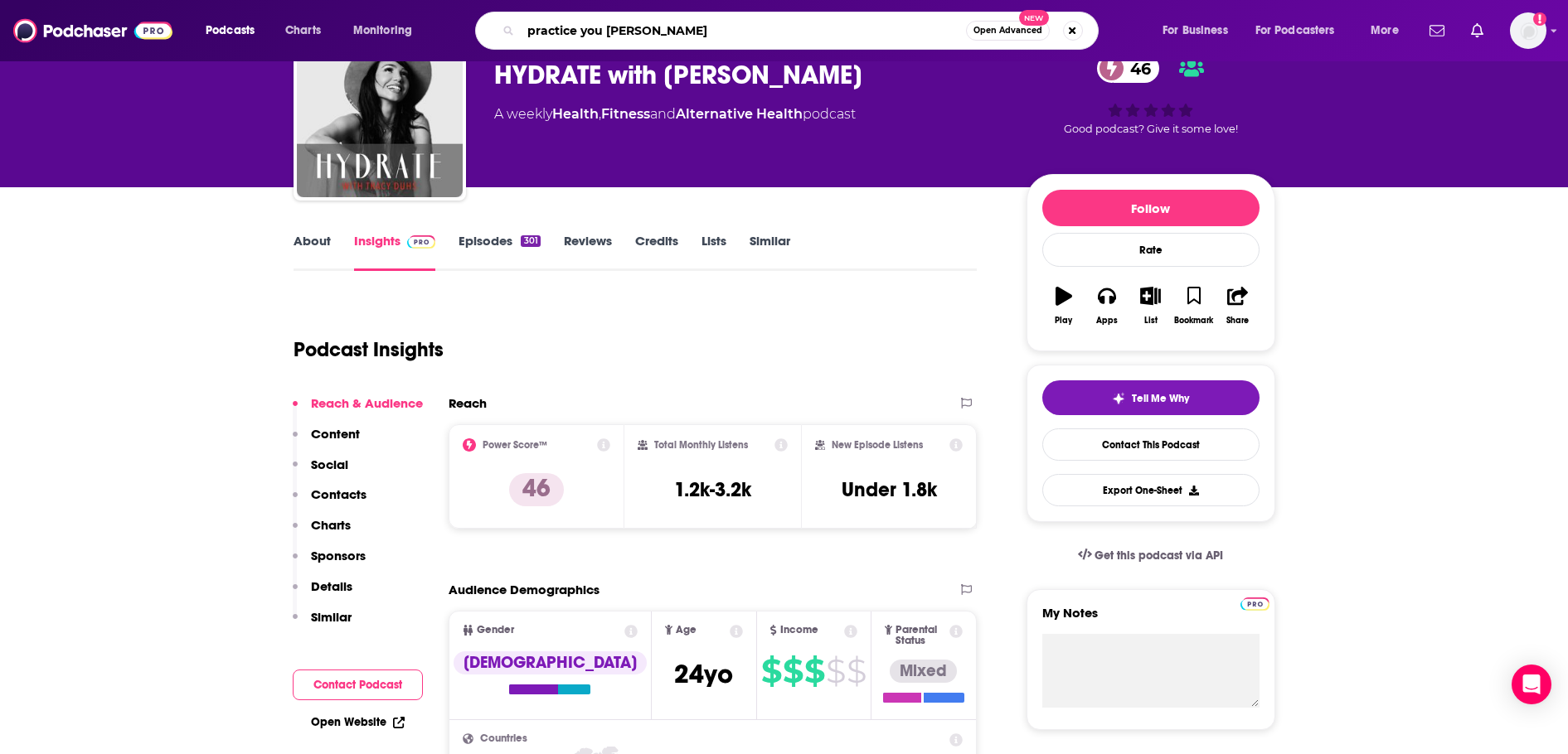
type input "practice you elena brower"
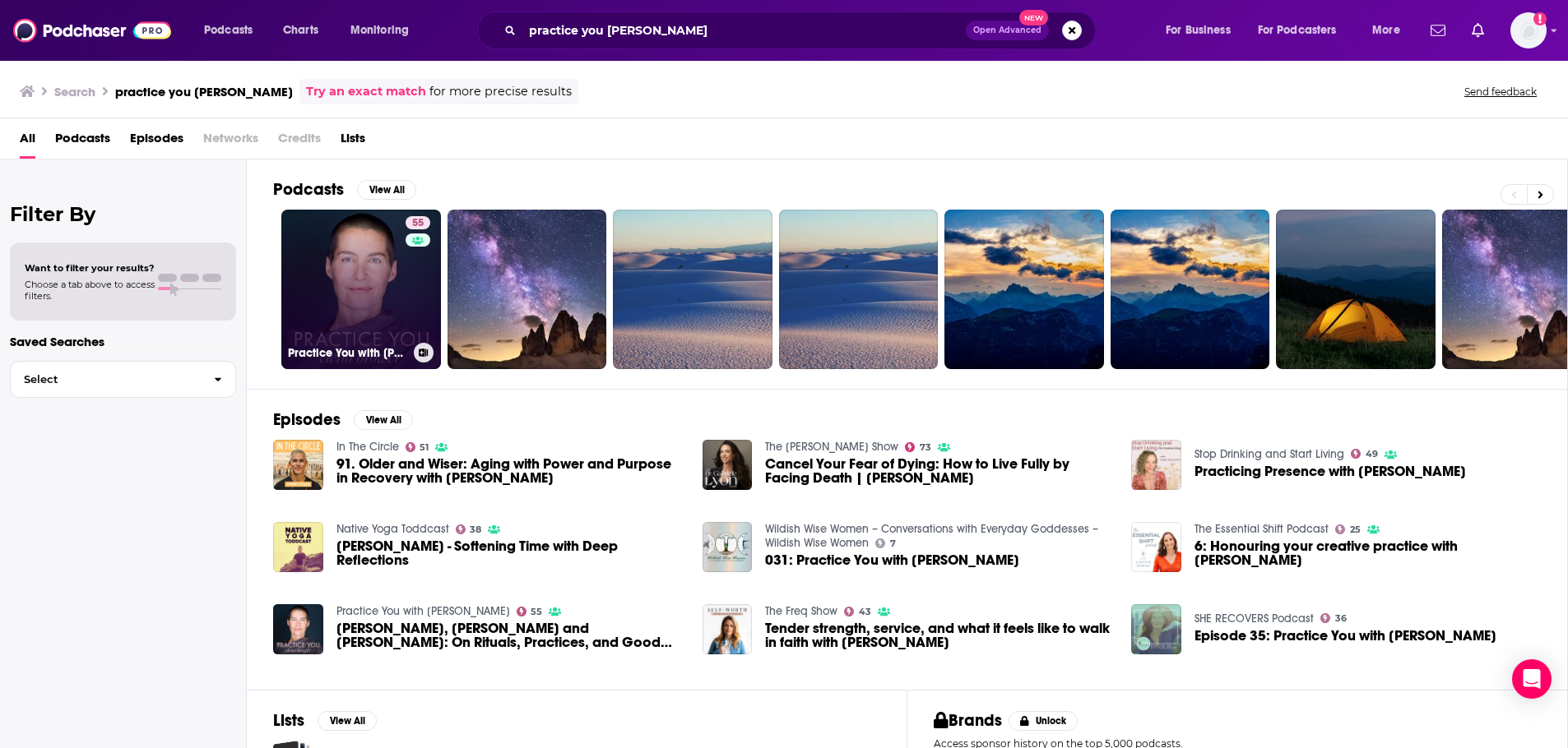
click at [335, 300] on link "55 Practice You with Elena Brower" at bounding box center [360, 289] width 159 height 159
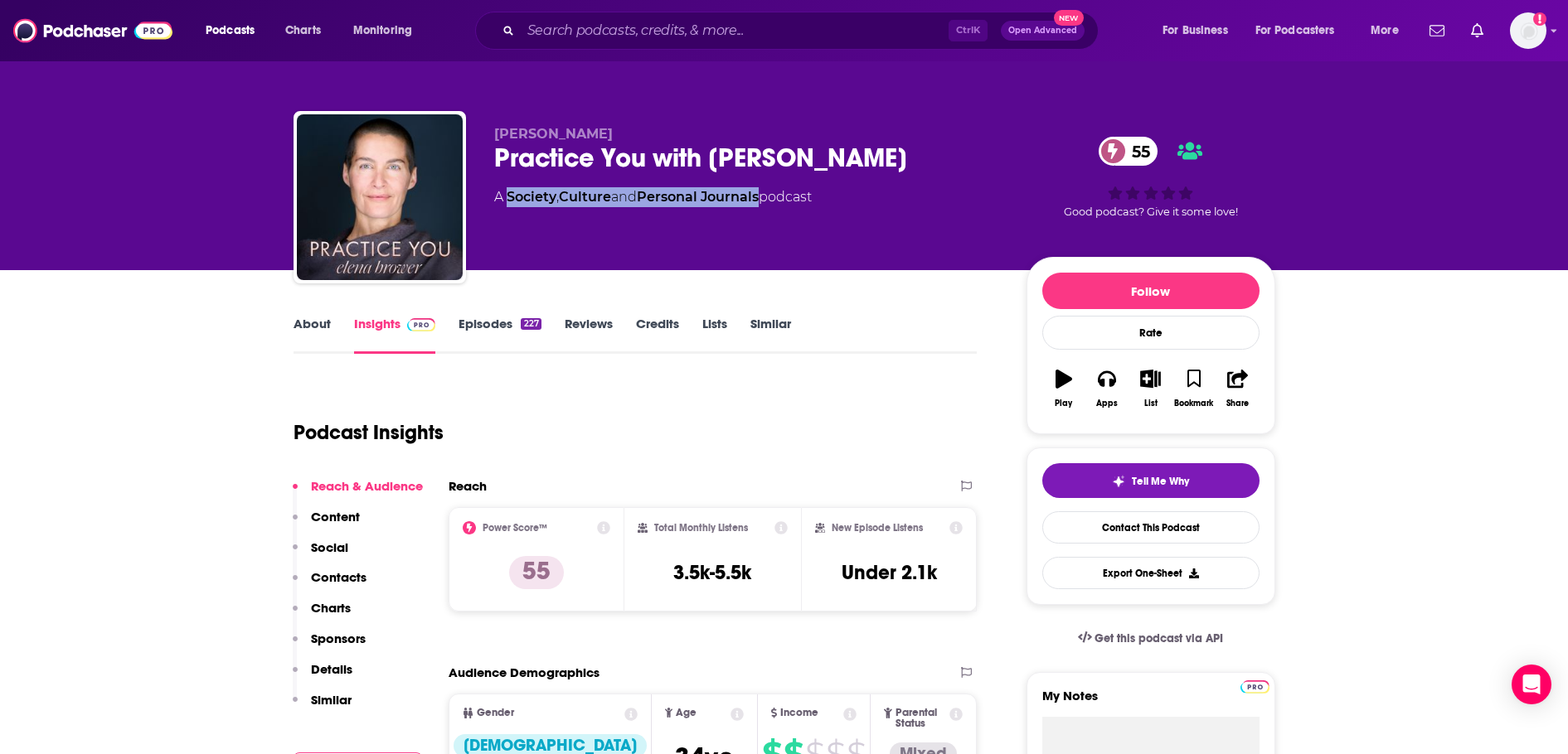
drag, startPoint x: 769, startPoint y: 196, endPoint x: 505, endPoint y: 199, distance: 264.0
click at [505, 199] on div "A Society , Culture and Personal Journals podcast" at bounding box center [652, 197] width 317 height 20
copy div "Society , Culture and Personal Journals"
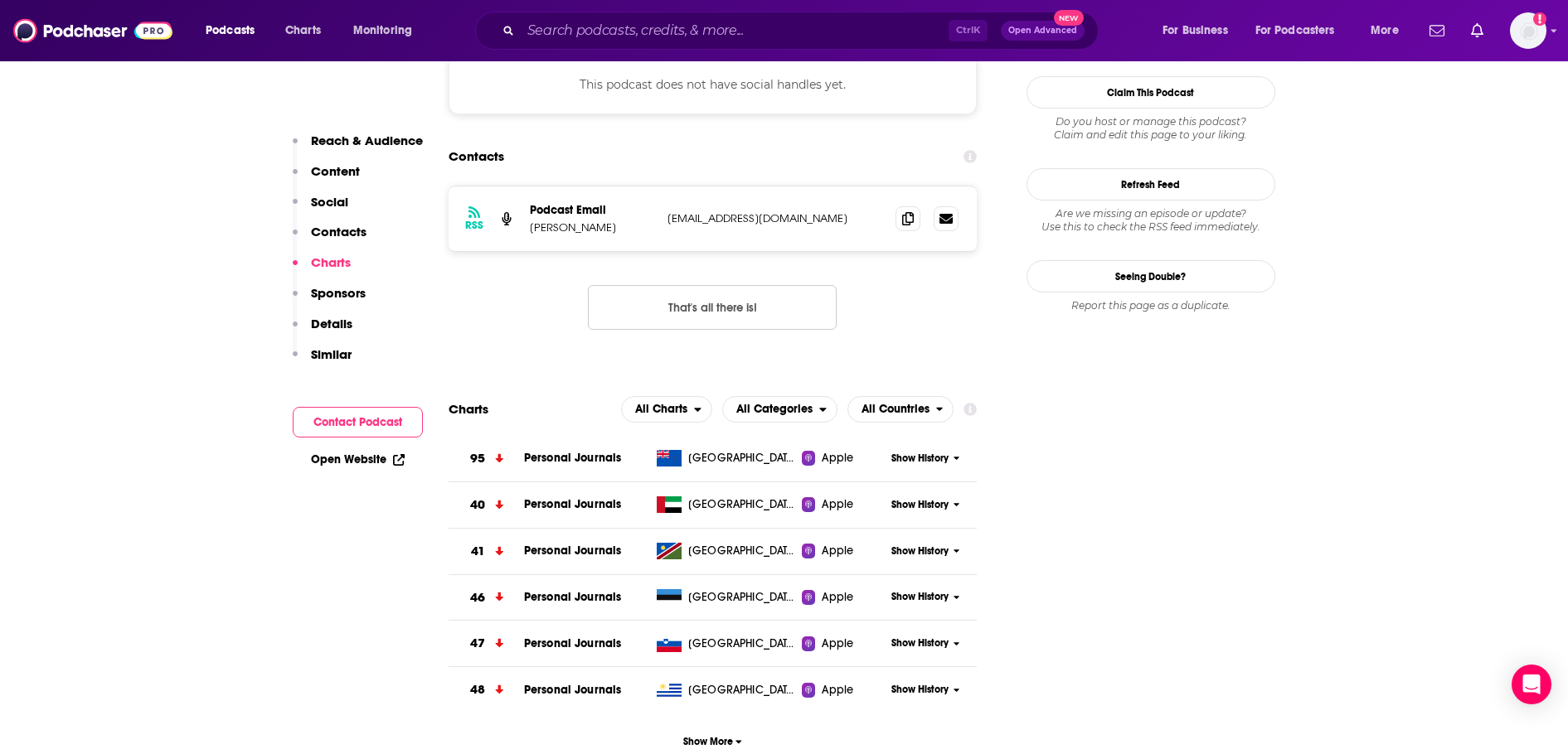
scroll to position [1326, 0]
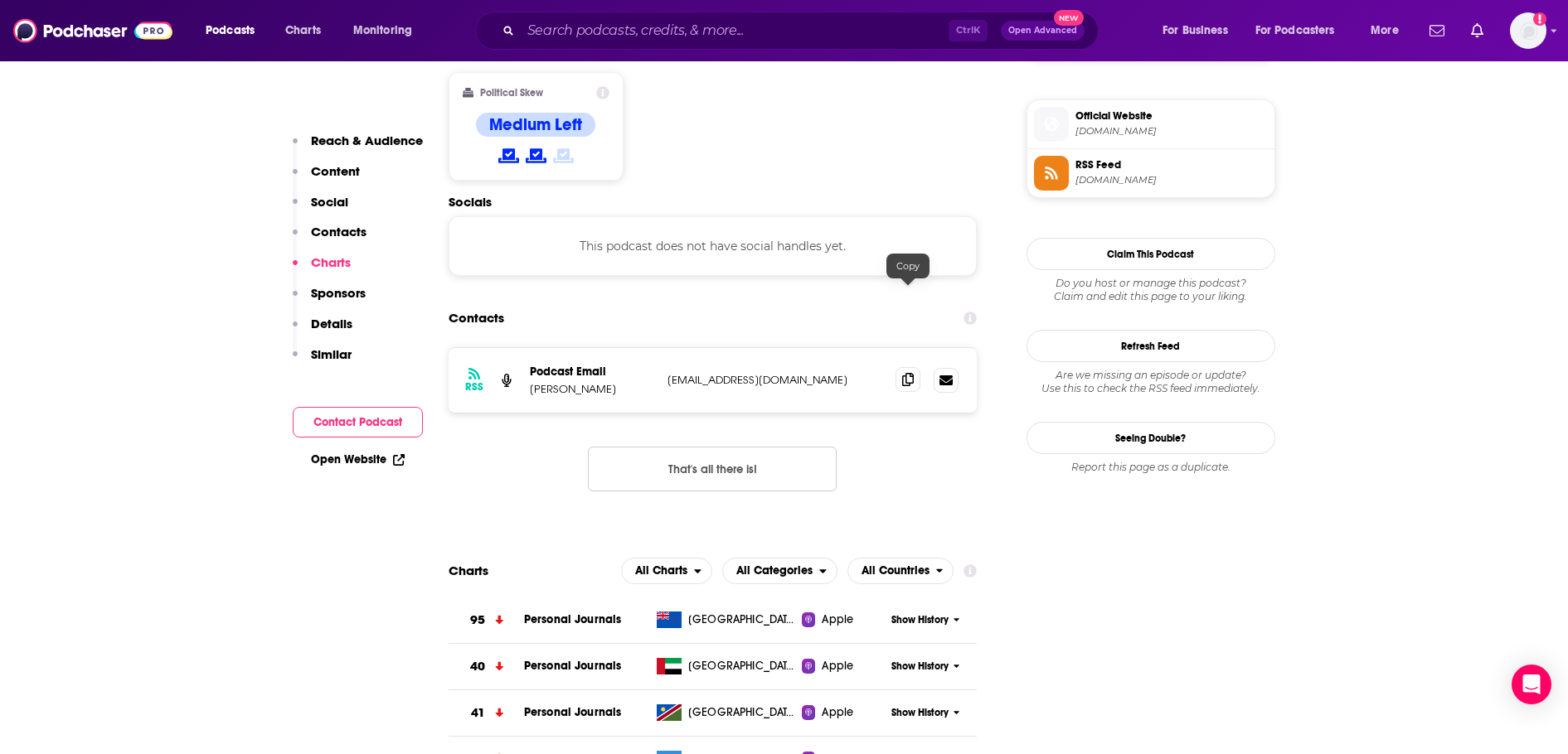
click at [906, 373] on icon at bounding box center [908, 379] width 12 height 13
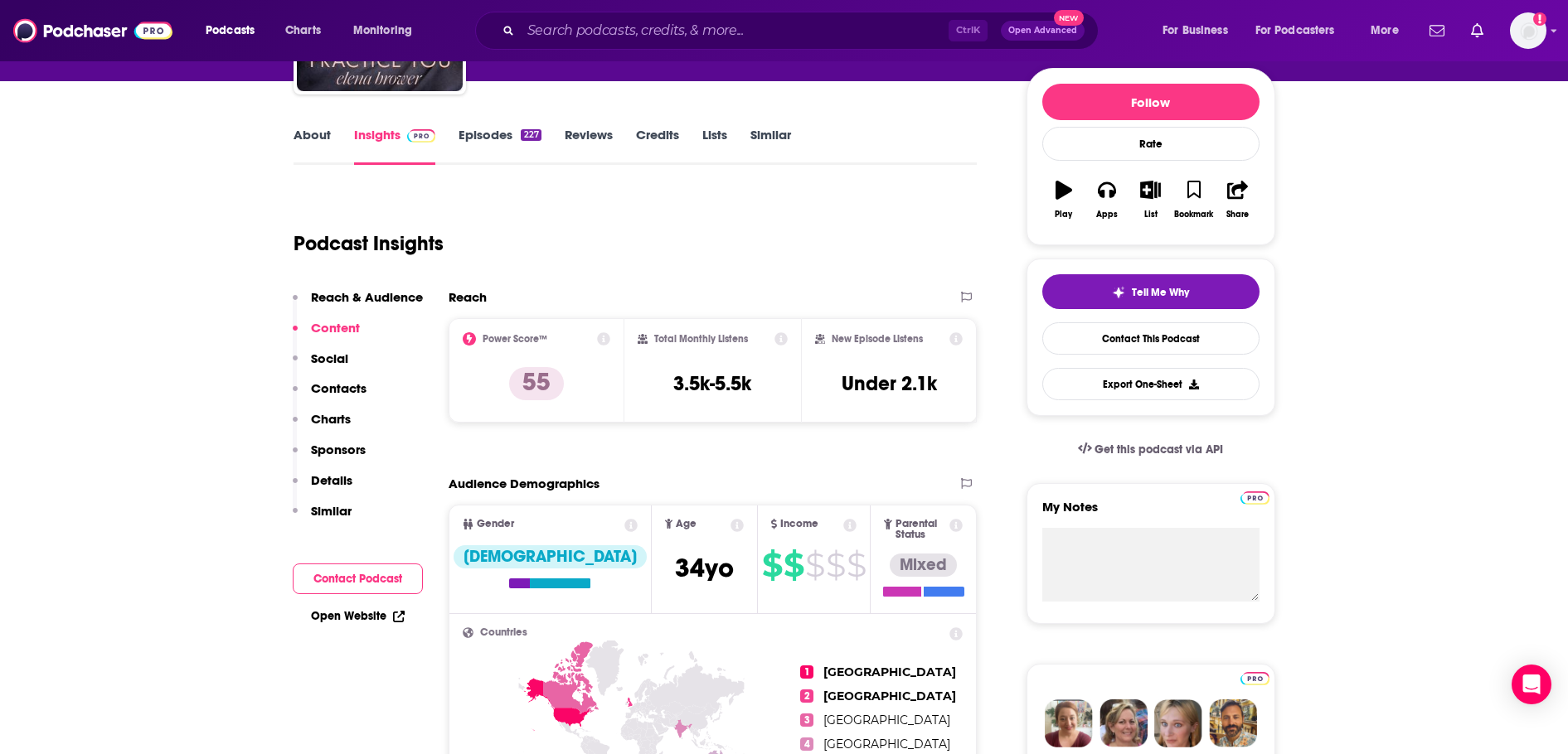
scroll to position [166, 0]
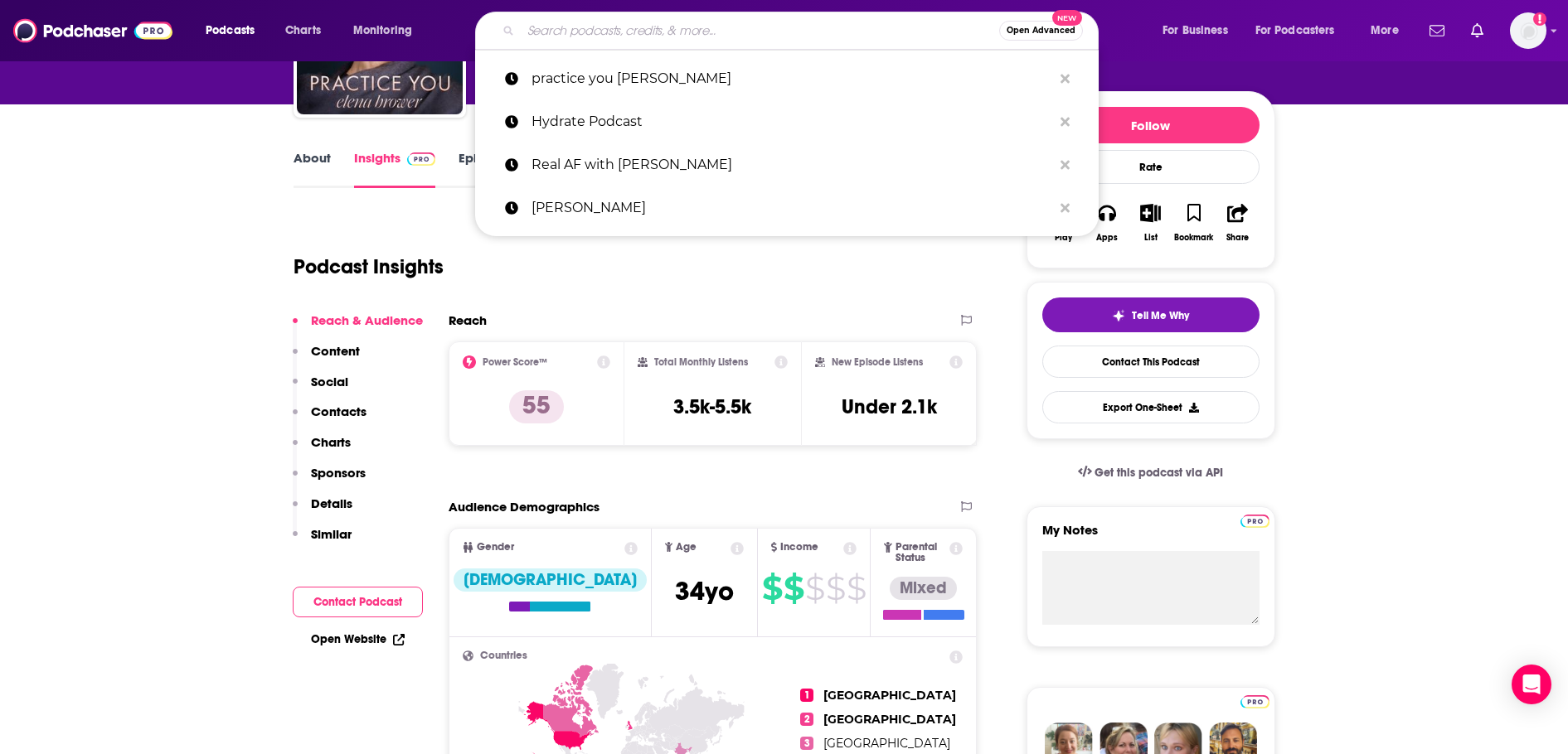
click at [674, 26] on input "Search podcasts, credits, & more..." at bounding box center [759, 31] width 478 height 27
paste input "Revitalize Health Summit Podcast"
type input "Revitalize Health Summit Podcast"
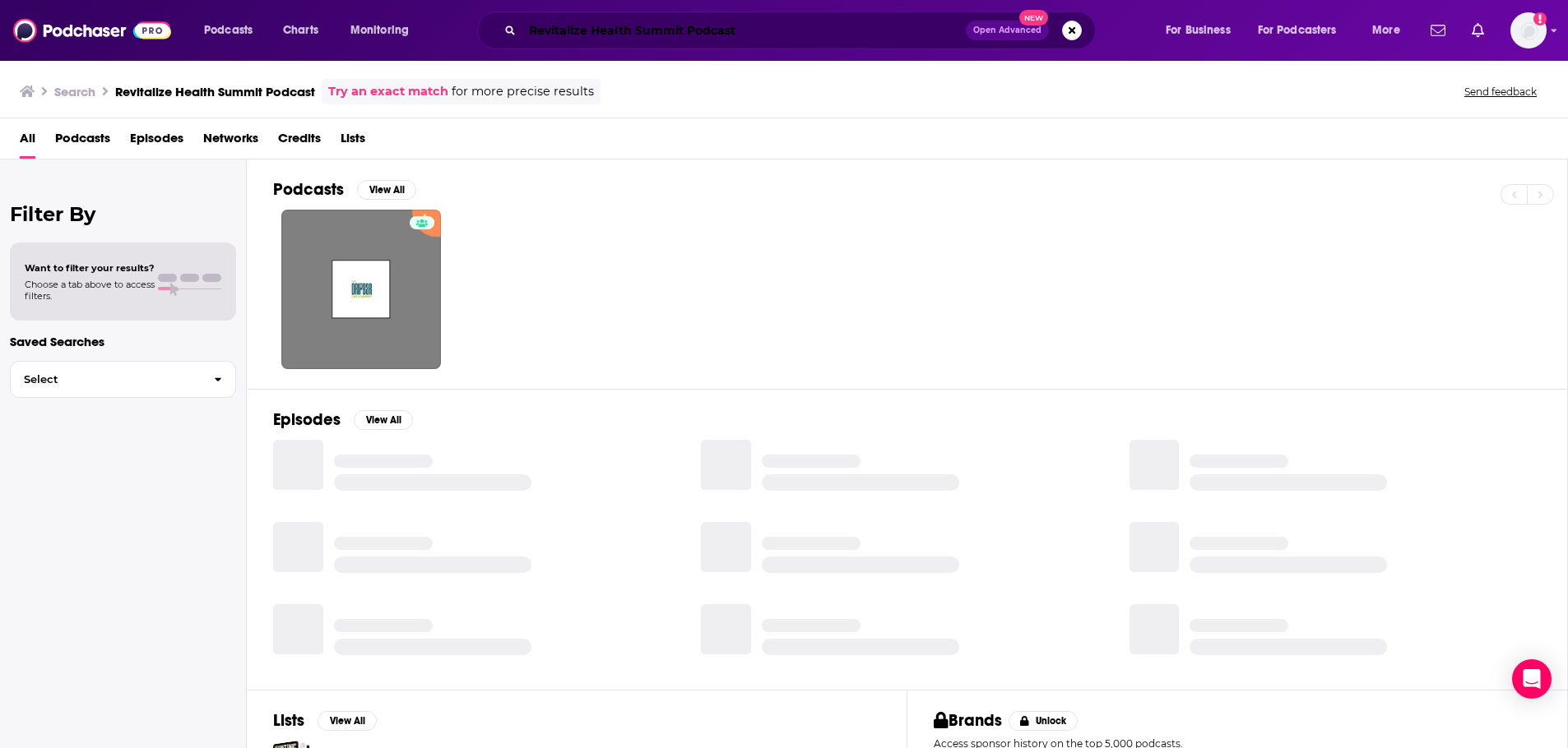
click at [712, 31] on input "Revitalize Health Summit Podcast" at bounding box center [744, 31] width 444 height 26
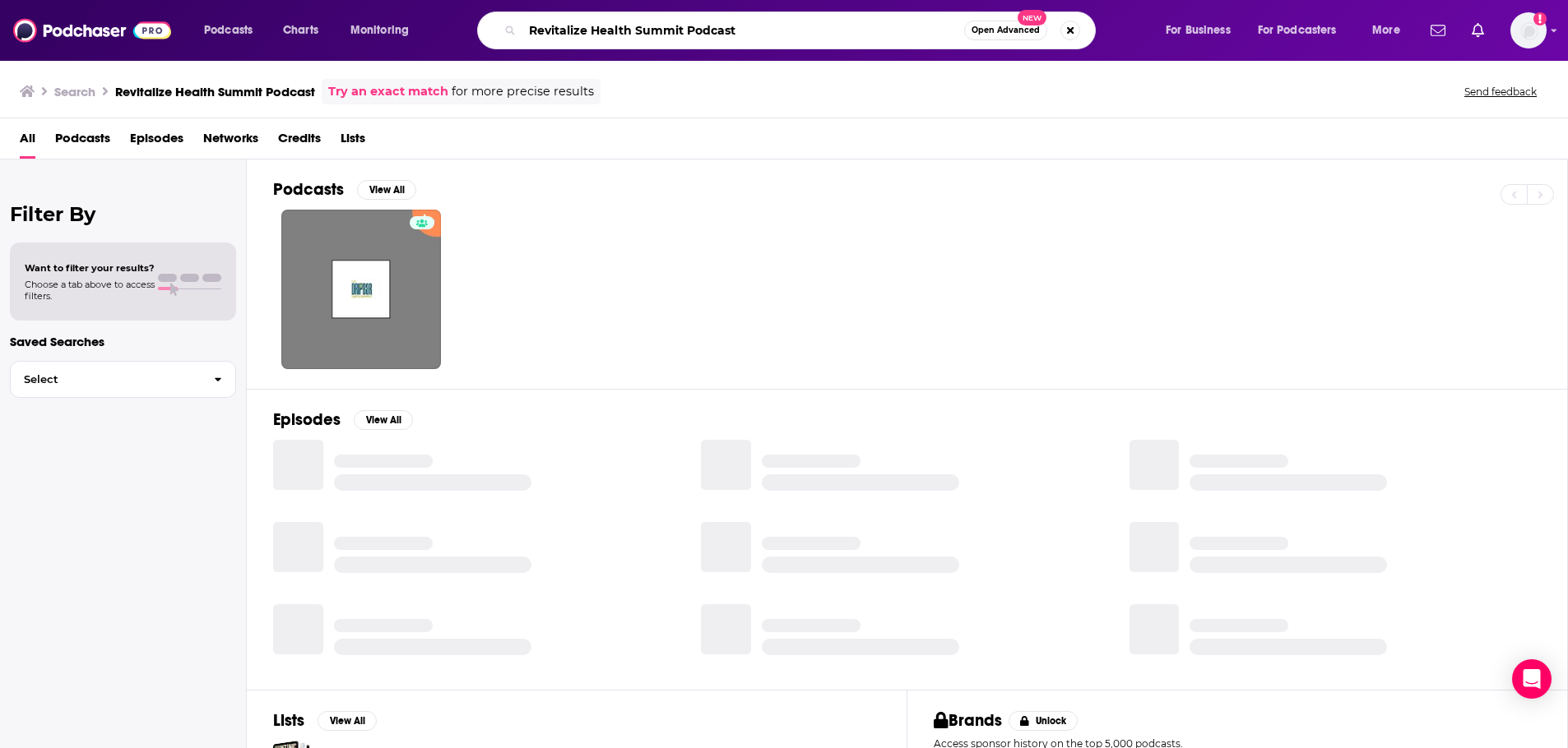
click at [712, 31] on input "Revitalize Health Summit Podcast" at bounding box center [743, 31] width 442 height 26
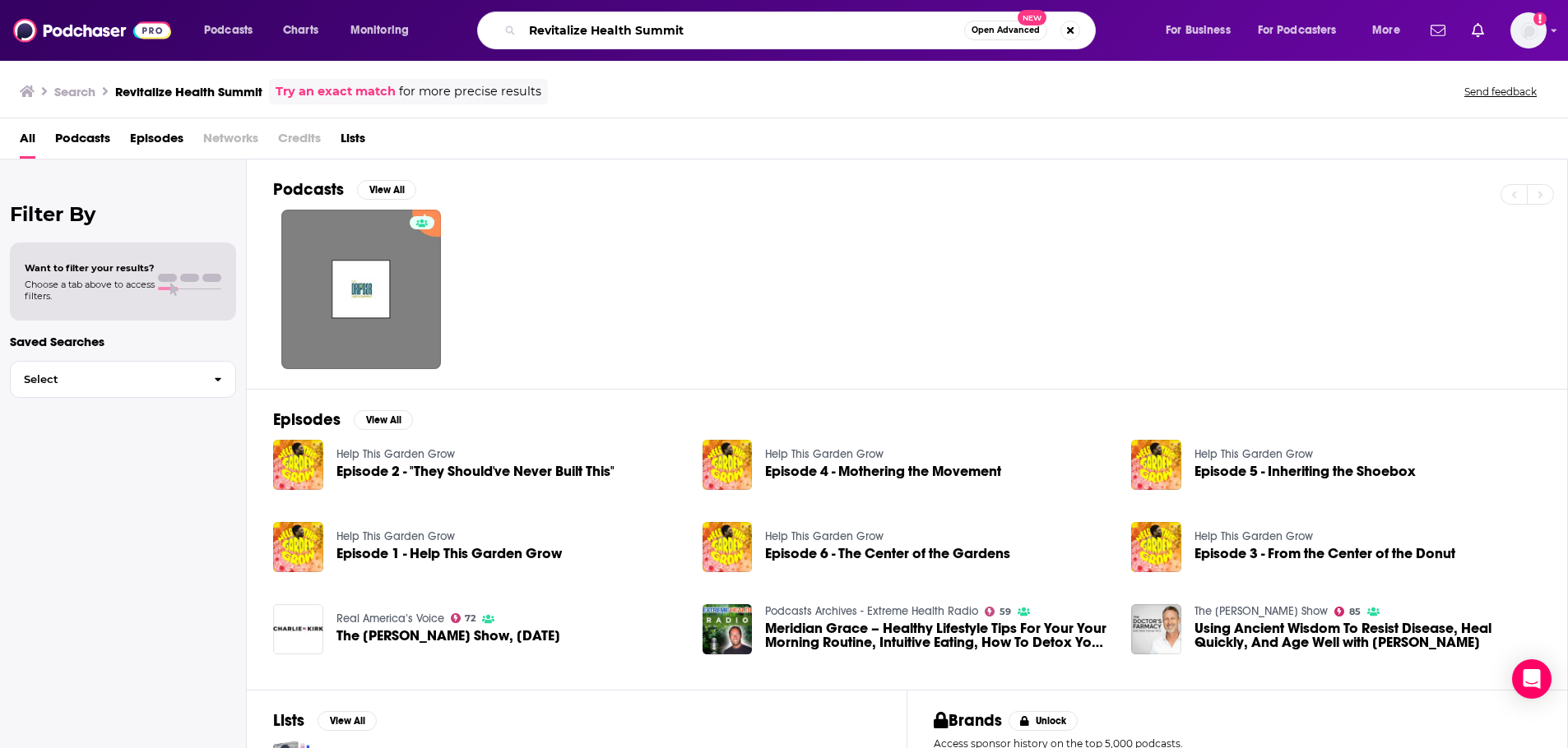
drag, startPoint x: 713, startPoint y: 27, endPoint x: 508, endPoint y: 21, distance: 205.1
click at [508, 21] on div "Revitalize Health Summit Open Advanced New" at bounding box center [786, 31] width 619 height 38
paste input "Know Fear Live Podcas"
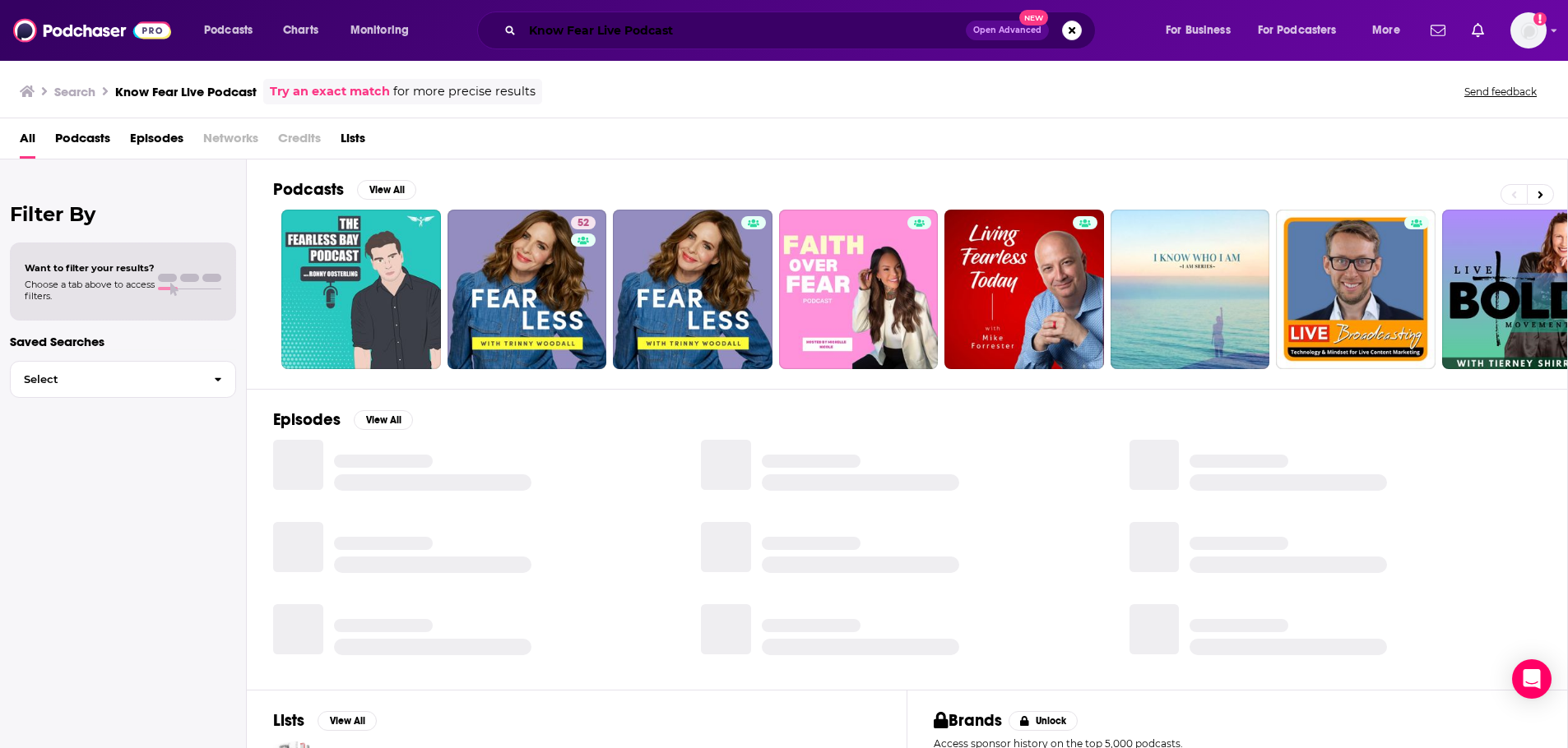
click at [642, 28] on input "Know Fear Live Podcast" at bounding box center [744, 31] width 444 height 26
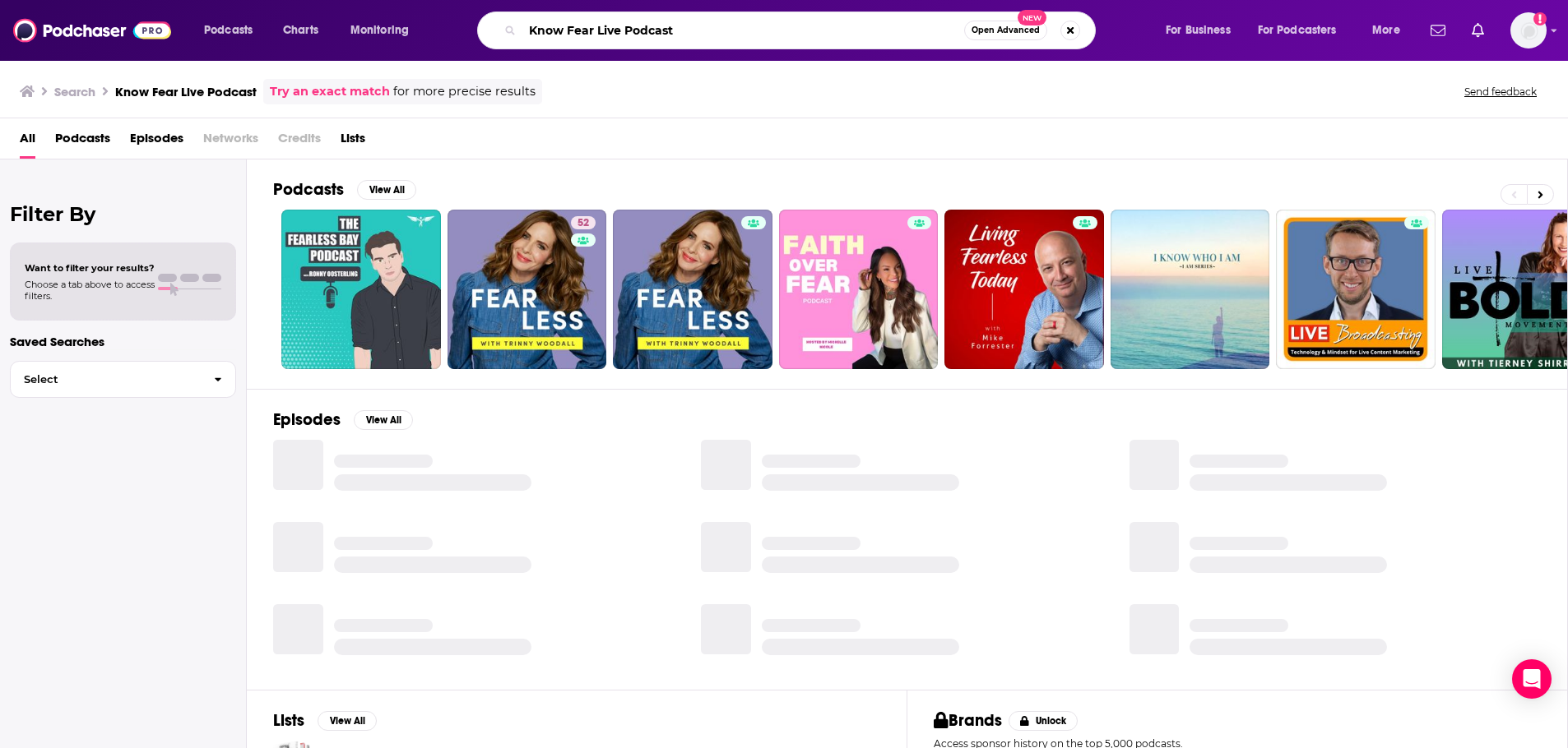
click at [642, 28] on input "Know Fear Live Podcast" at bounding box center [743, 31] width 442 height 26
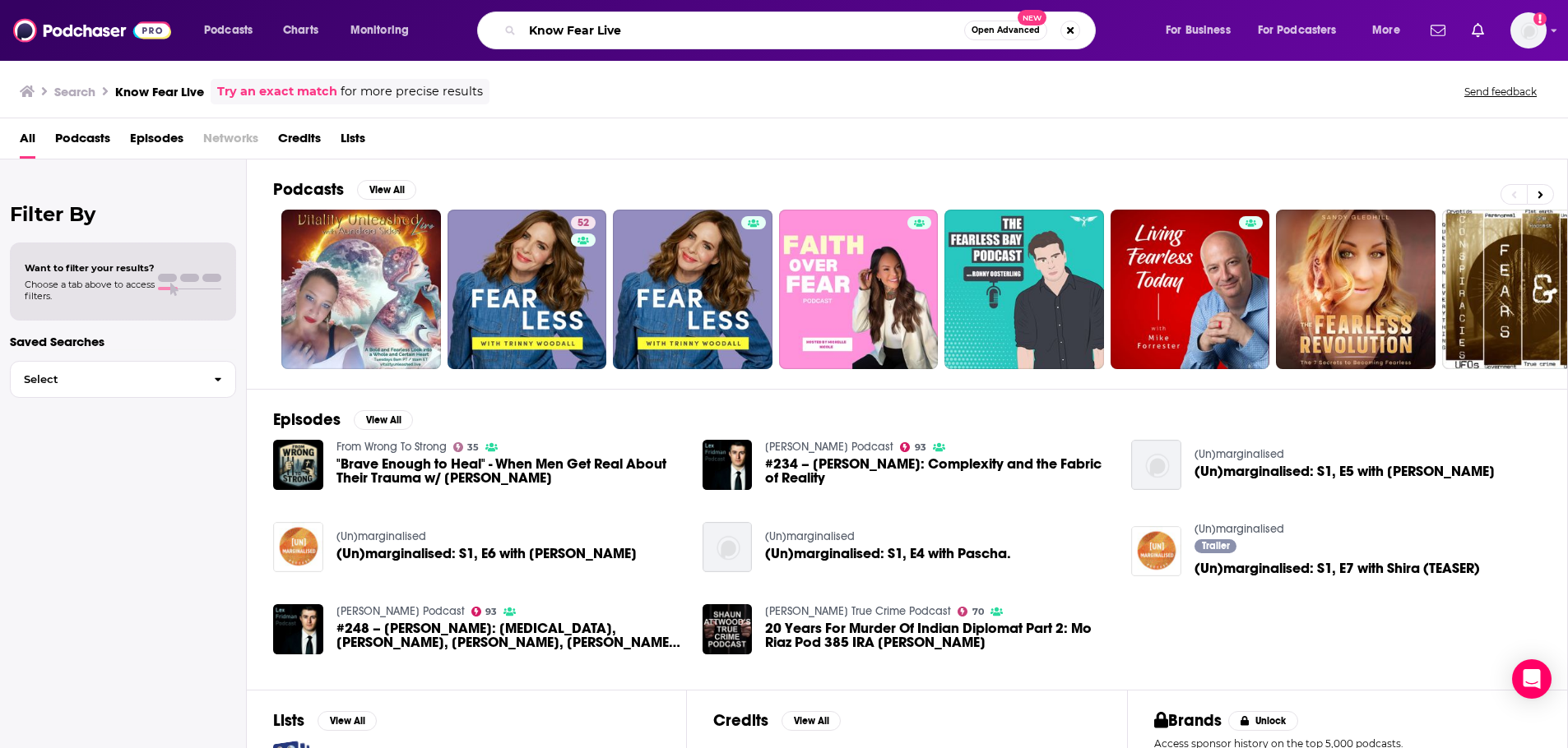
drag, startPoint x: 690, startPoint y: 36, endPoint x: 359, endPoint y: 32, distance: 331.0
click at [359, 32] on div "Podcasts Charts Monitoring Know Fear Live Open Advanced New For Business For Po…" at bounding box center [804, 31] width 1223 height 38
type input "KNOW FEAR [PERSON_NAME]"
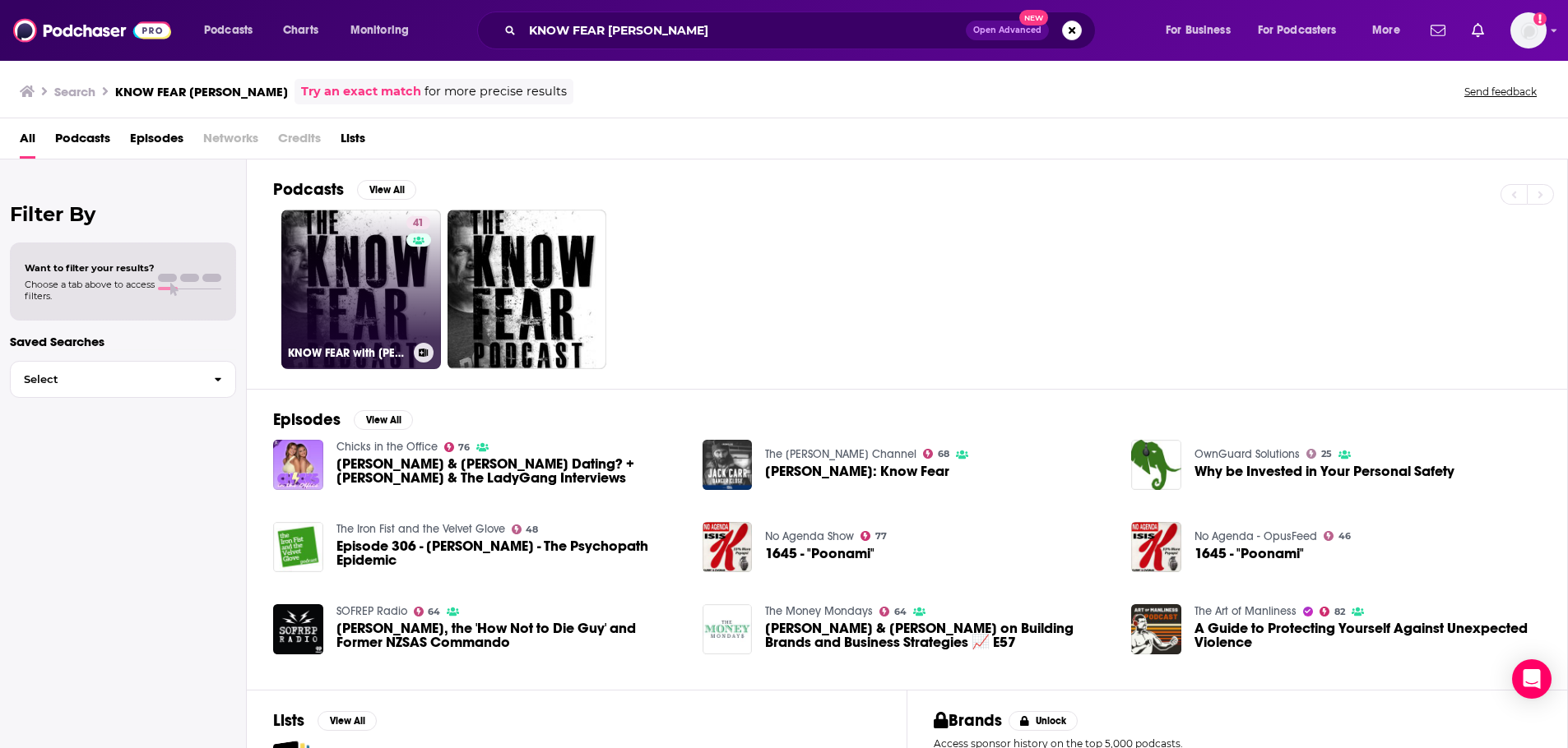
click at [347, 293] on link "41 KNOW FEAR with Tony Blauer" at bounding box center [360, 289] width 159 height 159
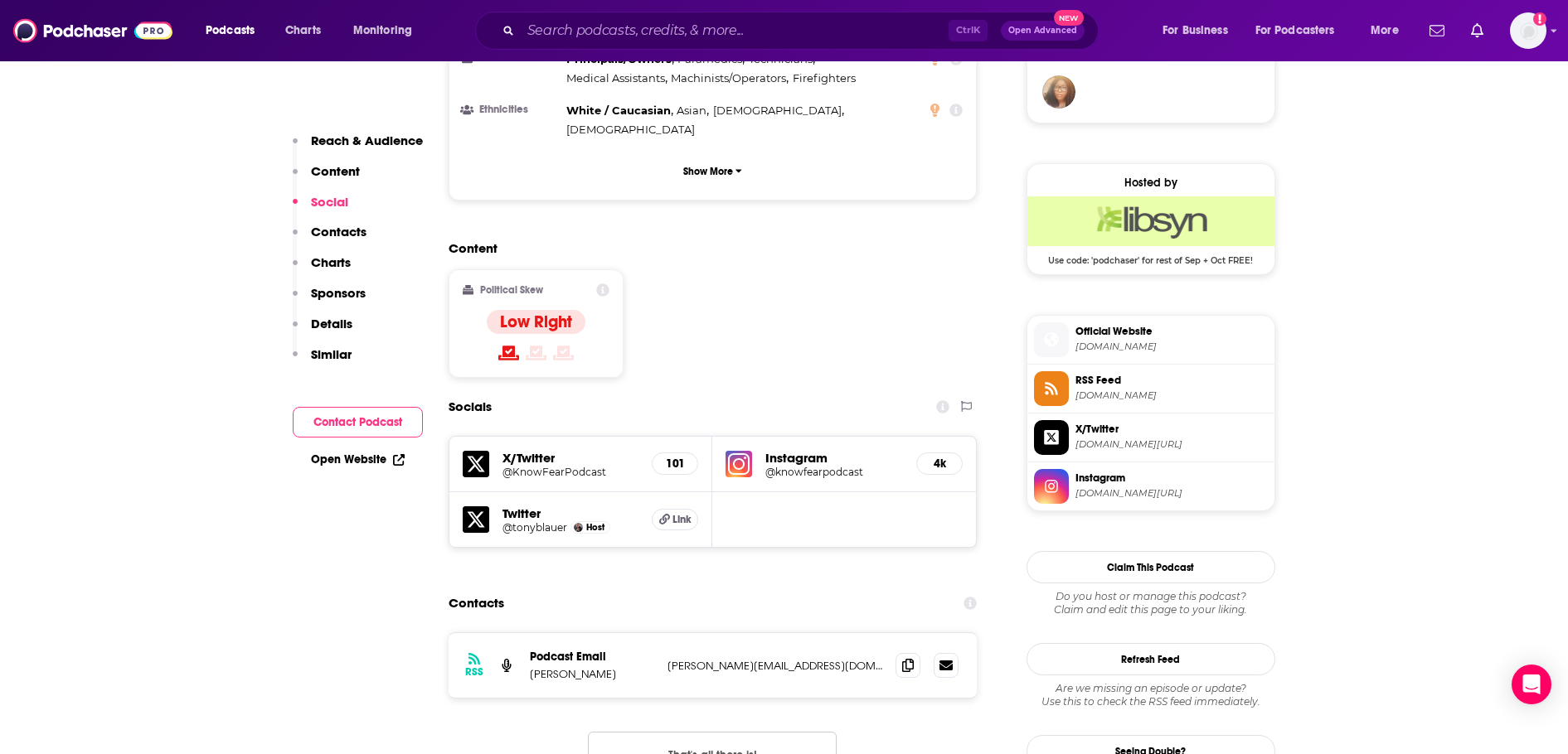
scroll to position [1409, 0]
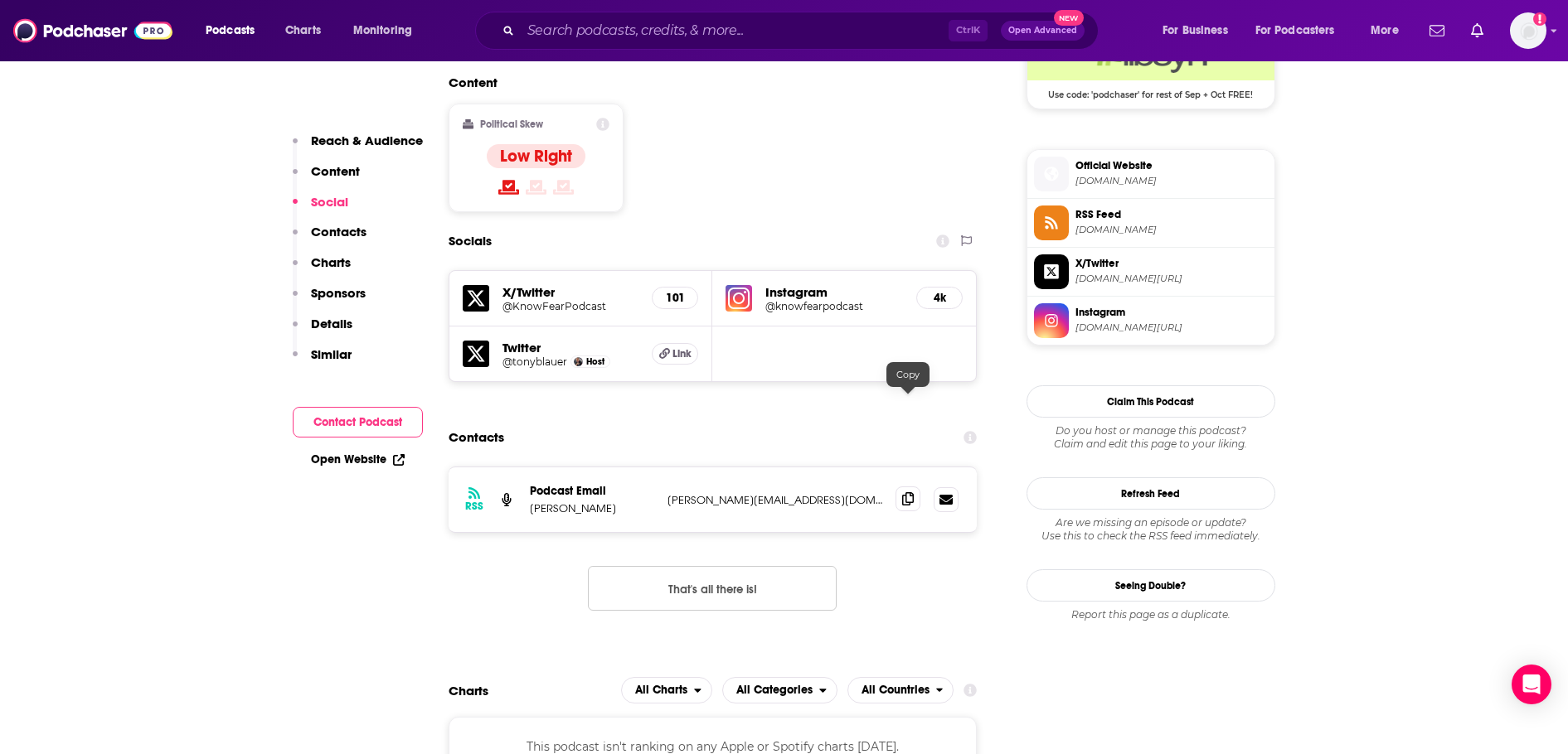
click at [902, 492] on icon at bounding box center [908, 499] width 12 height 13
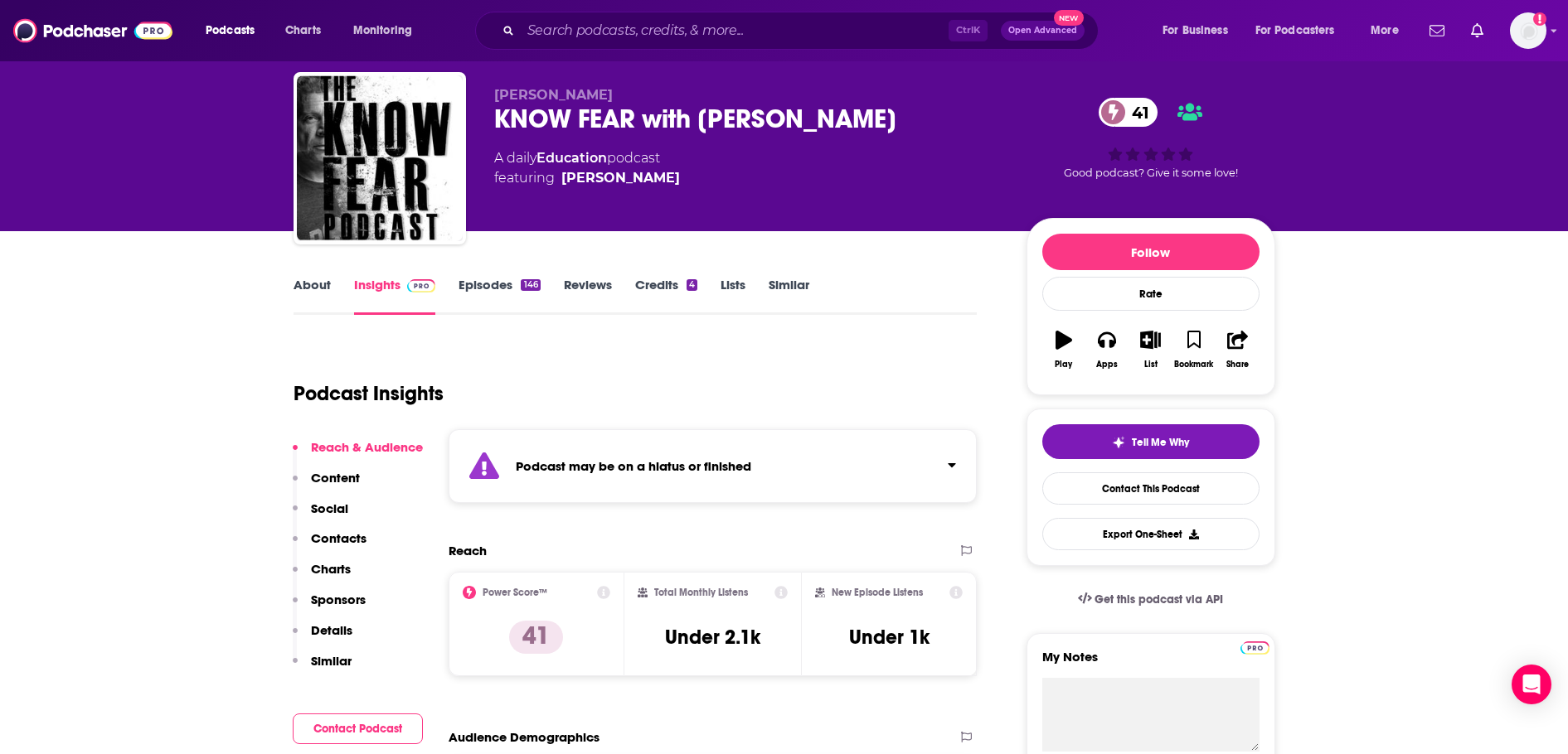
scroll to position [0, 0]
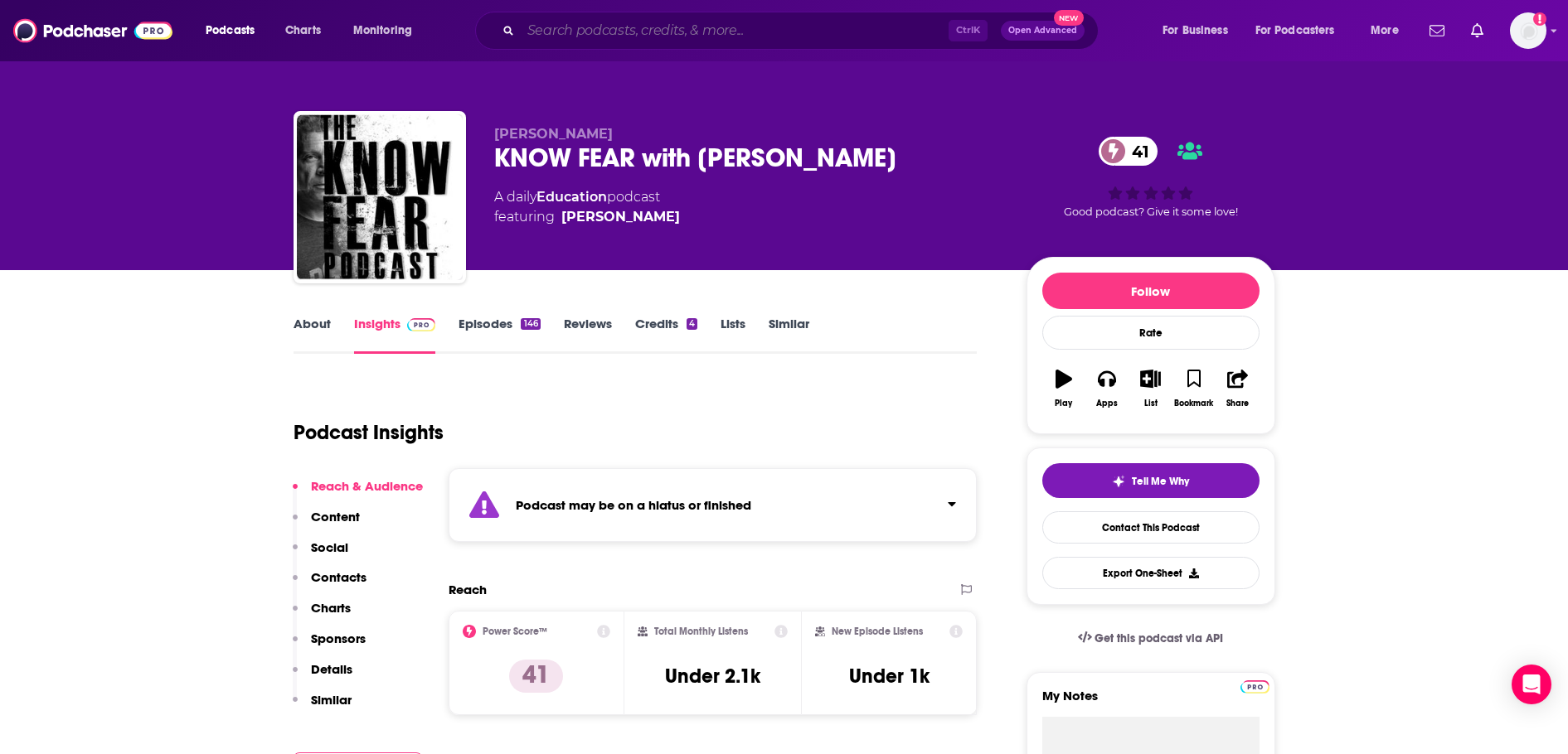
click at [744, 28] on input "Search podcasts, credits, & more..." at bounding box center [734, 31] width 428 height 27
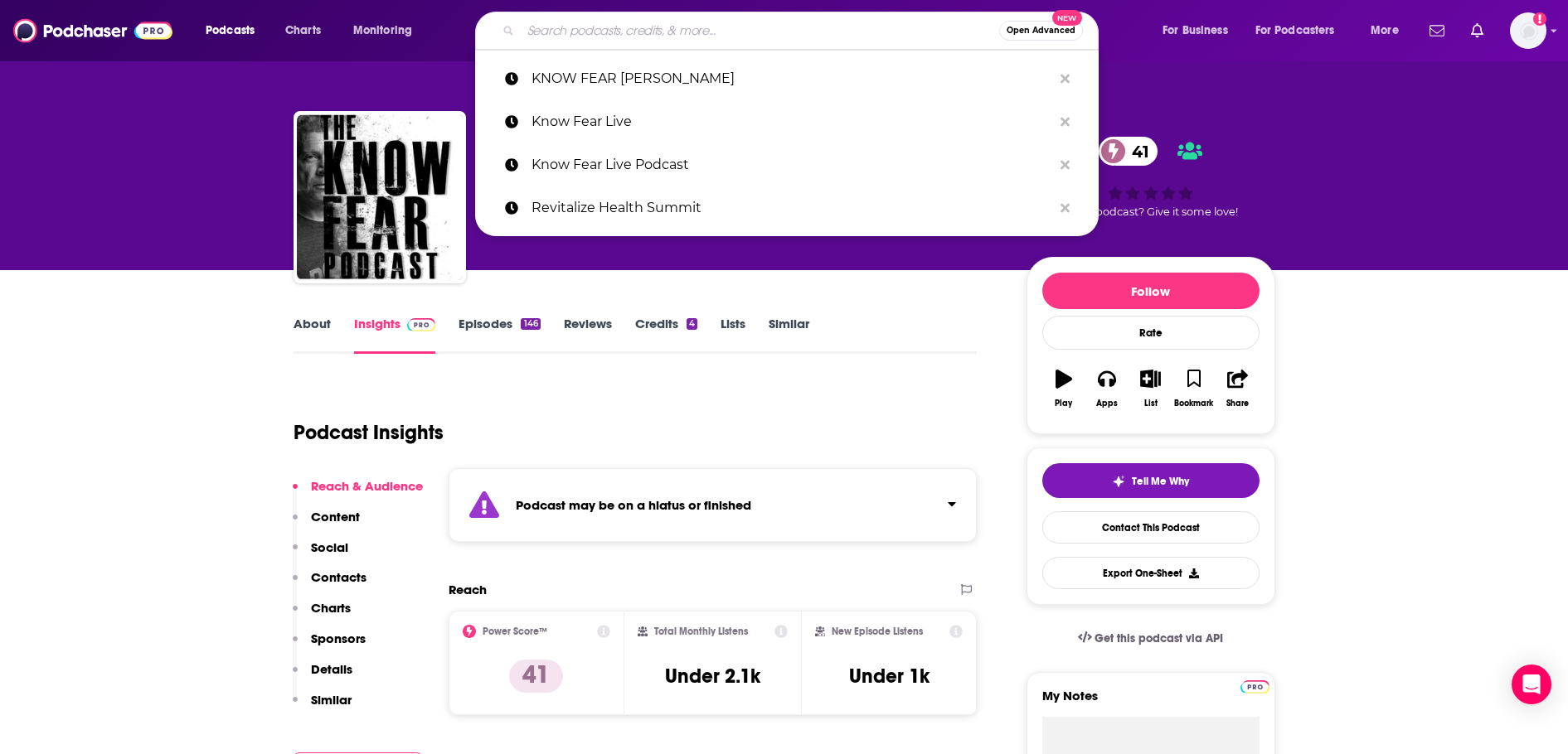
paste input "The Root Cause"
type input "The Root Cause"
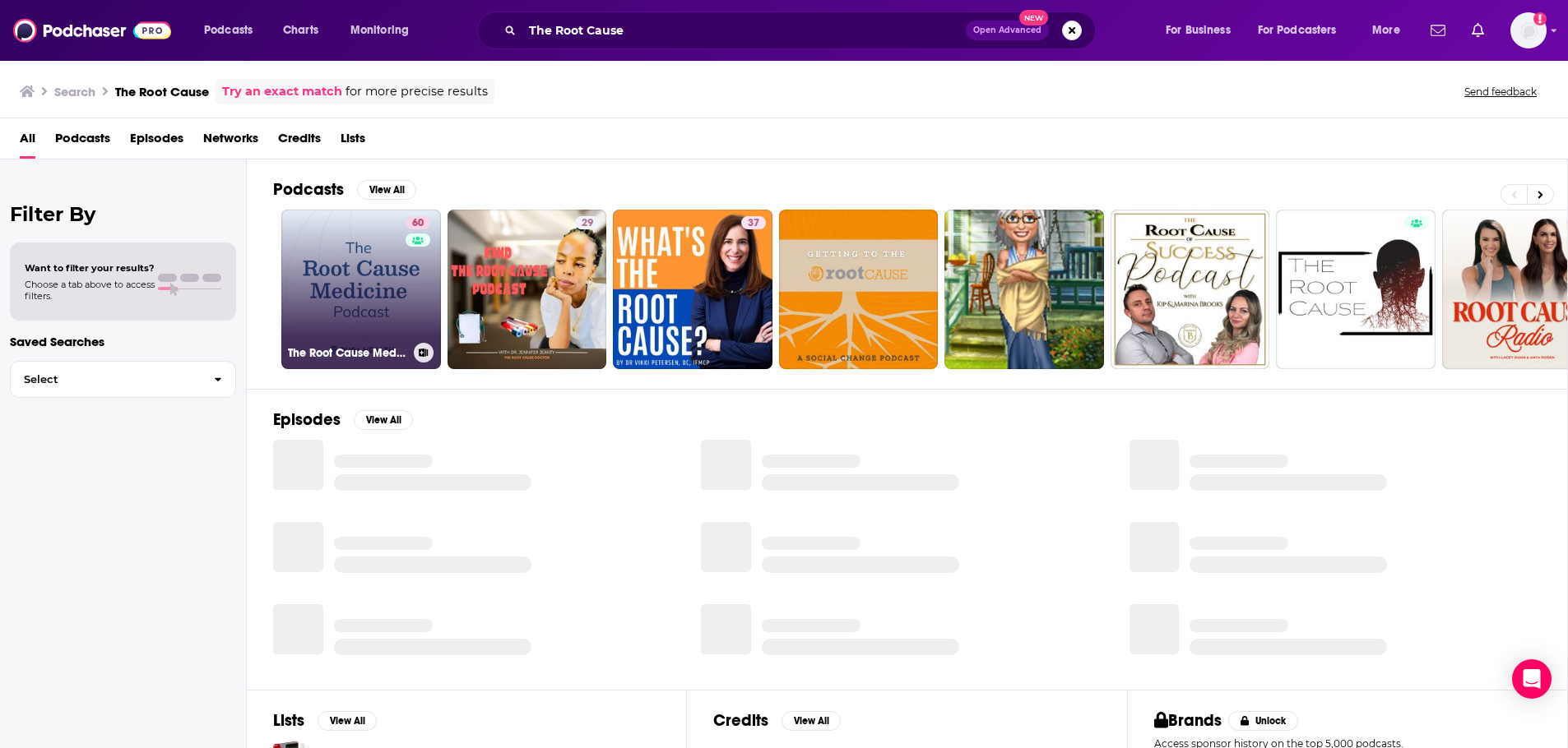
click at [316, 289] on link "60 The Root Cause Medicine Podcast" at bounding box center [360, 289] width 159 height 159
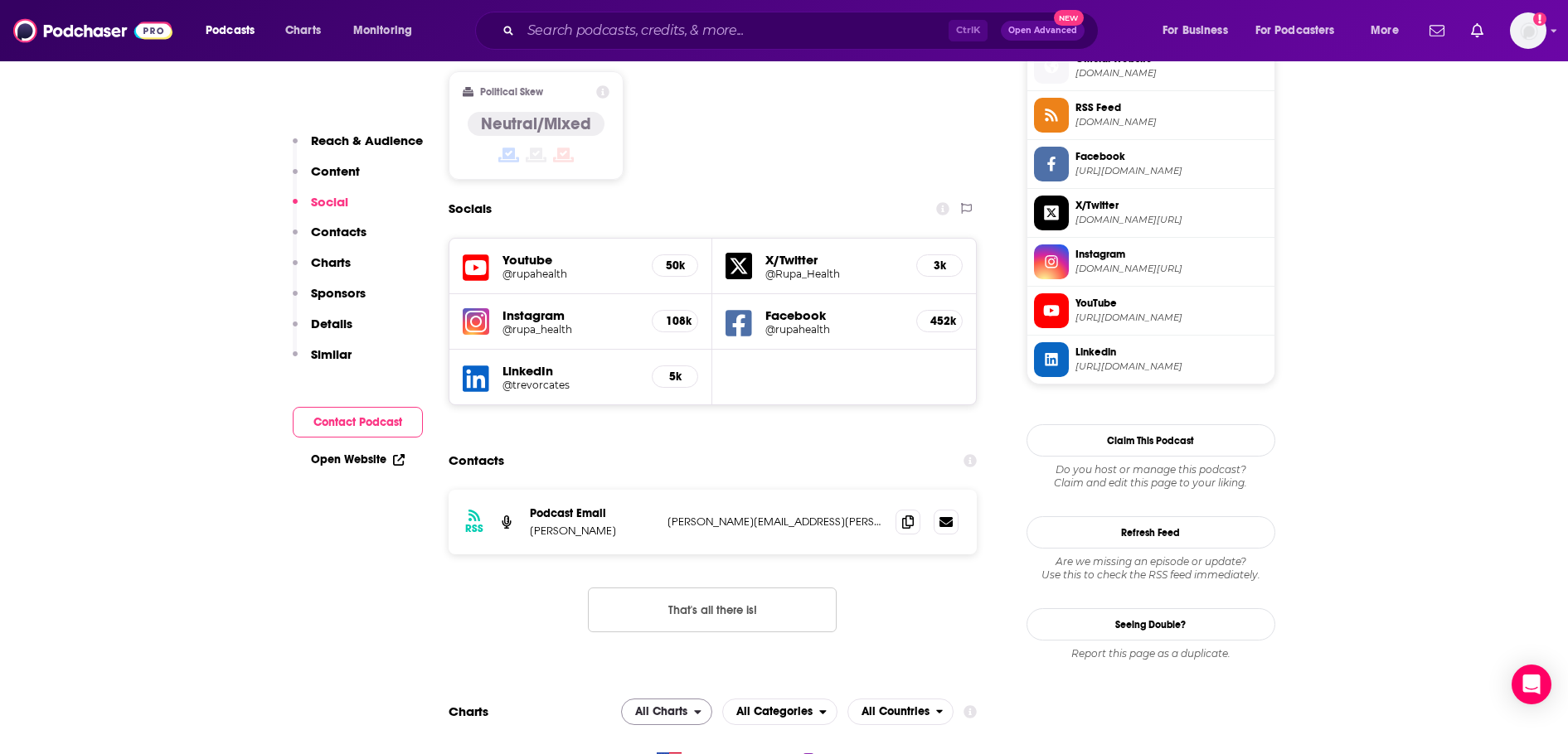
scroll to position [1409, 0]
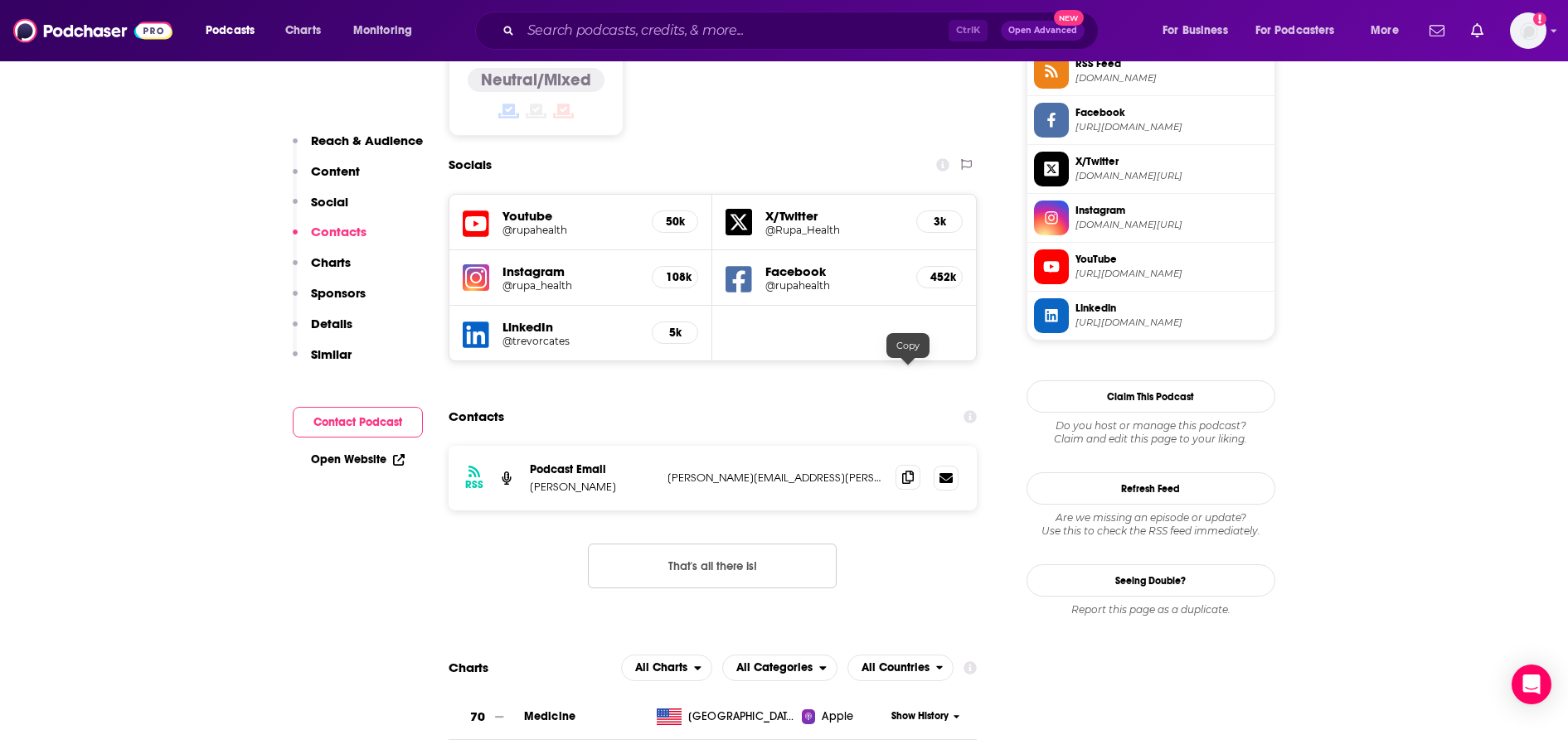
click at [912, 465] on span at bounding box center [908, 478] width 25 height 25
click at [559, 36] on input "Search podcasts, credits, & more..." at bounding box center [734, 31] width 428 height 27
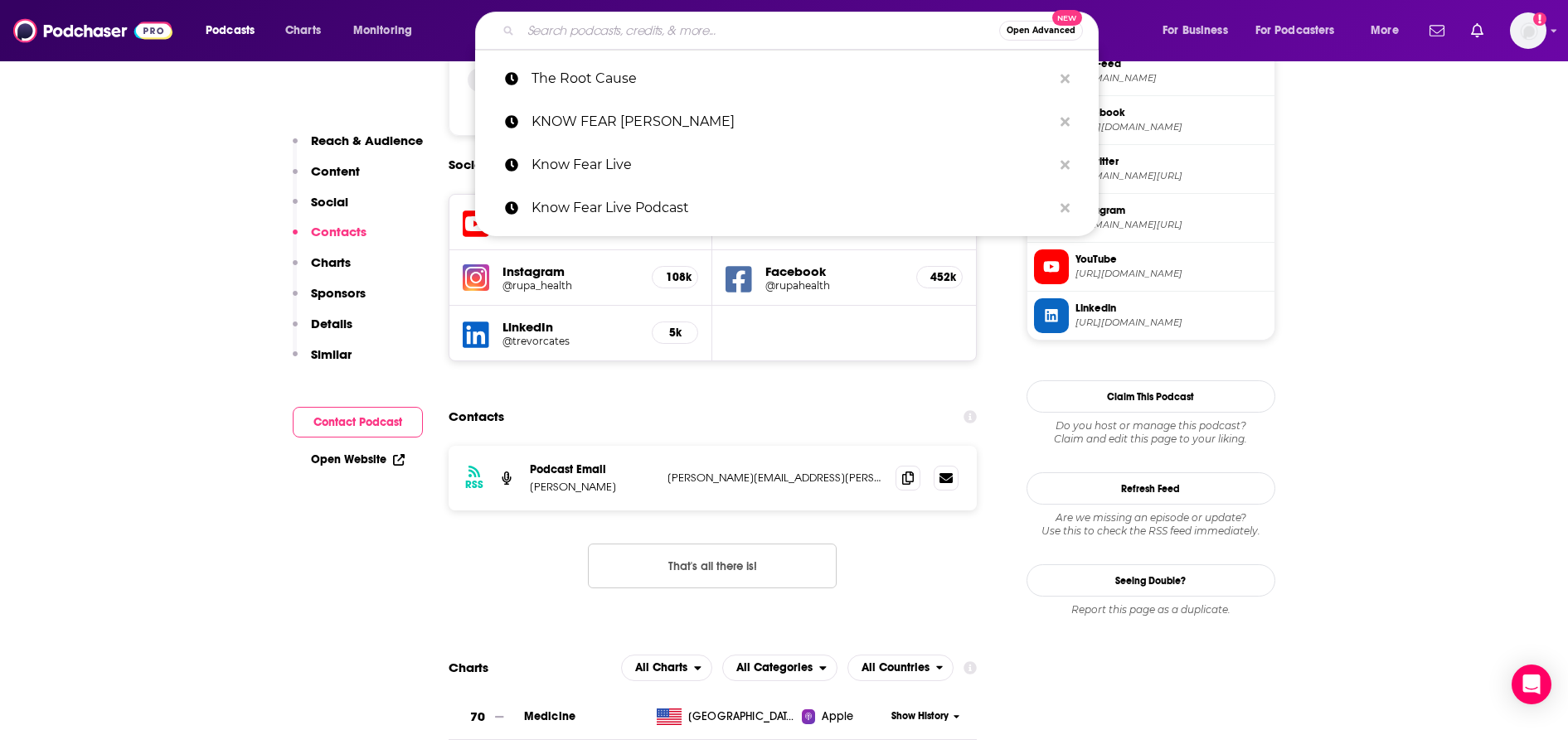
paste input "[PERSON_NAME] Podcast"
type input "[PERSON_NAME] Podcast"
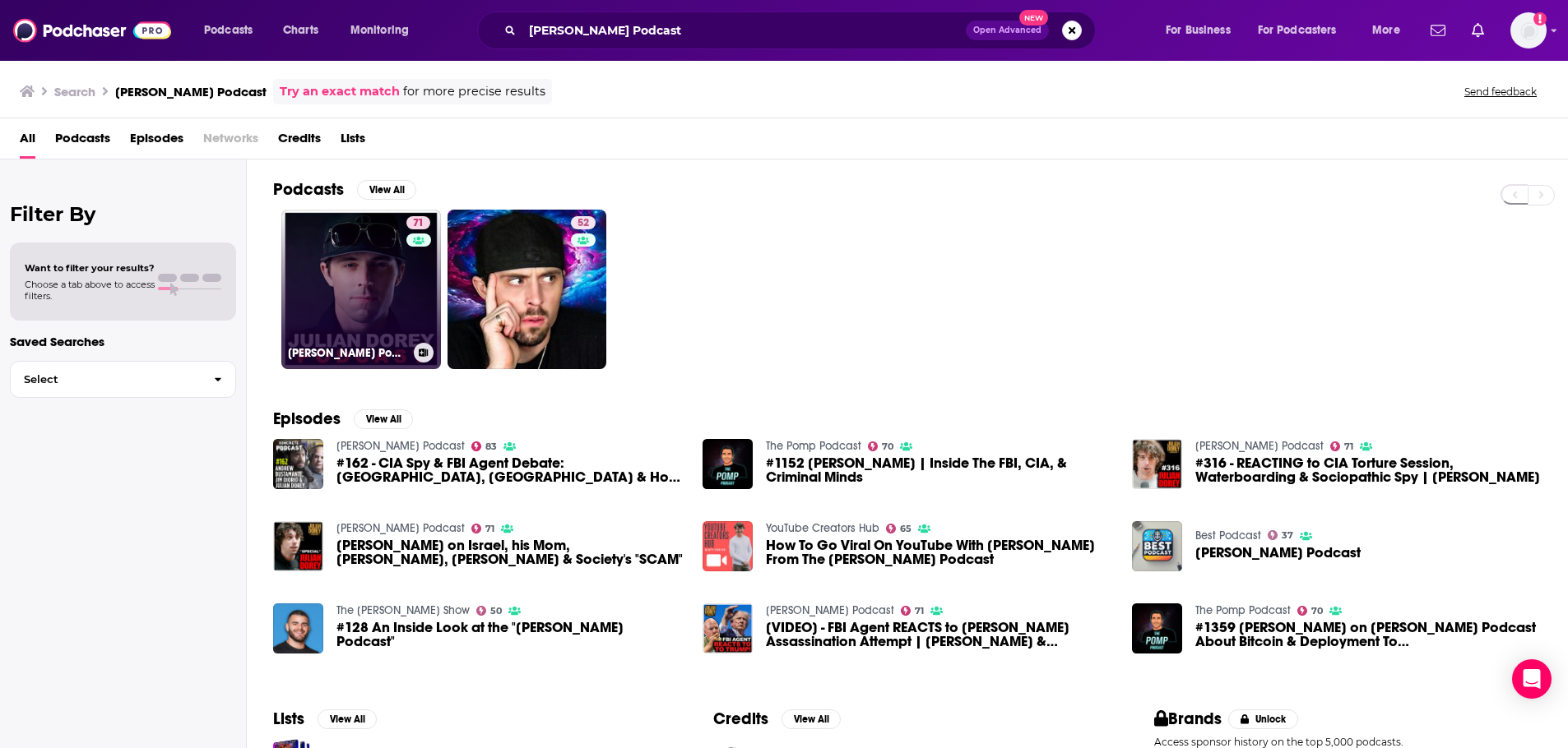
click at [373, 282] on link "71 [PERSON_NAME] Podcast" at bounding box center [360, 289] width 159 height 159
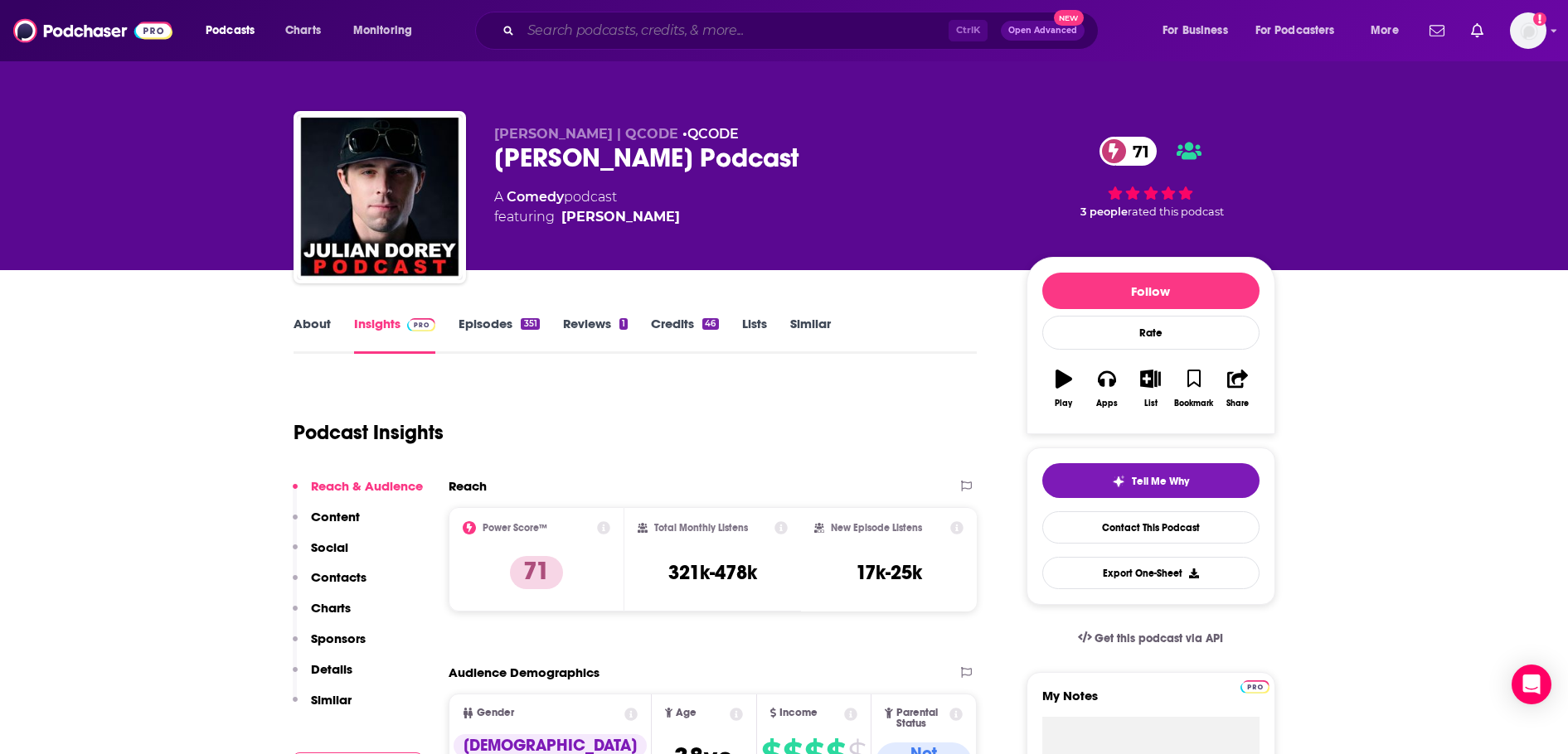
click at [772, 36] on input "Search podcasts, credits, & more..." at bounding box center [734, 31] width 428 height 27
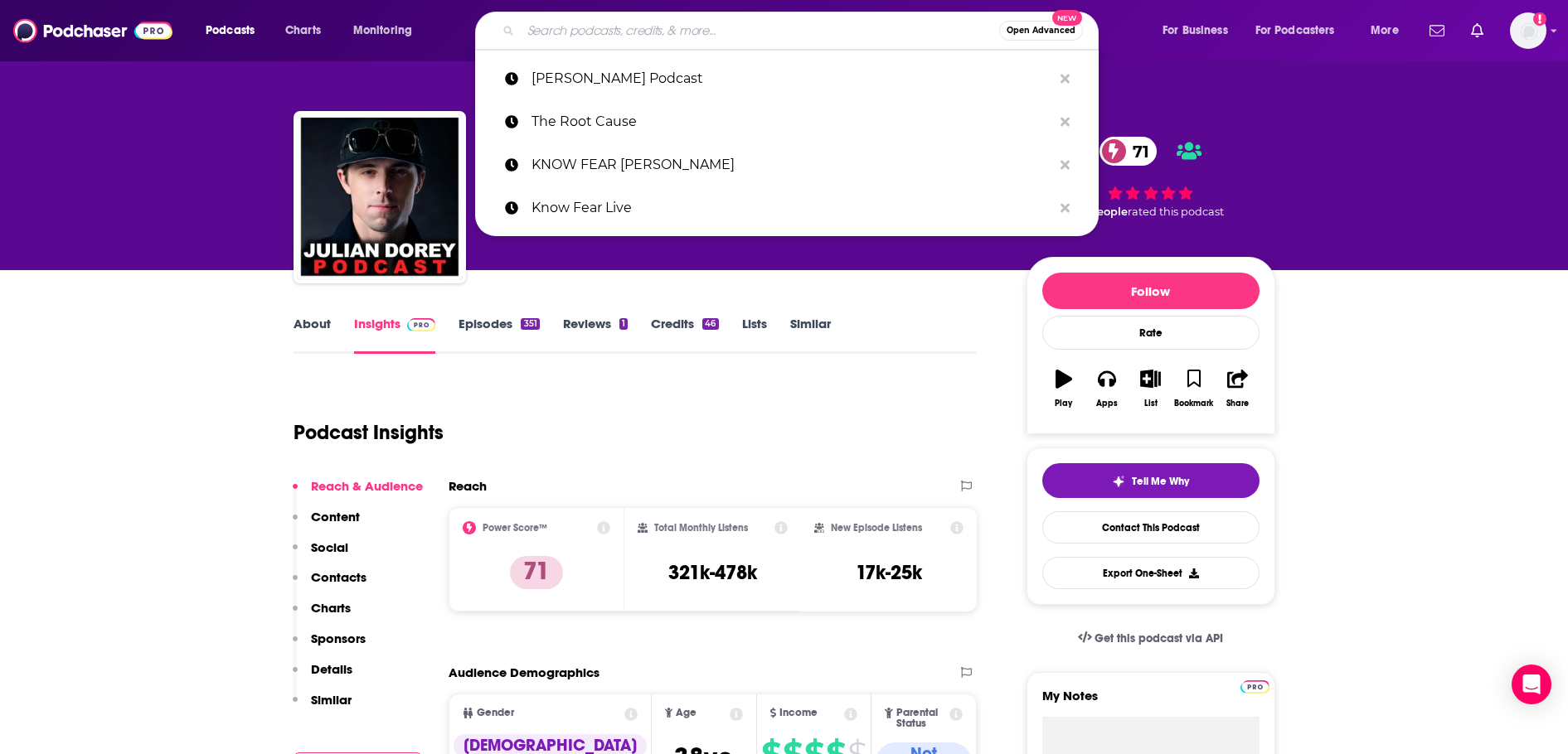
paste input "The Jasmin Star Podcast"
type input "The Jasmin Star Podcast"
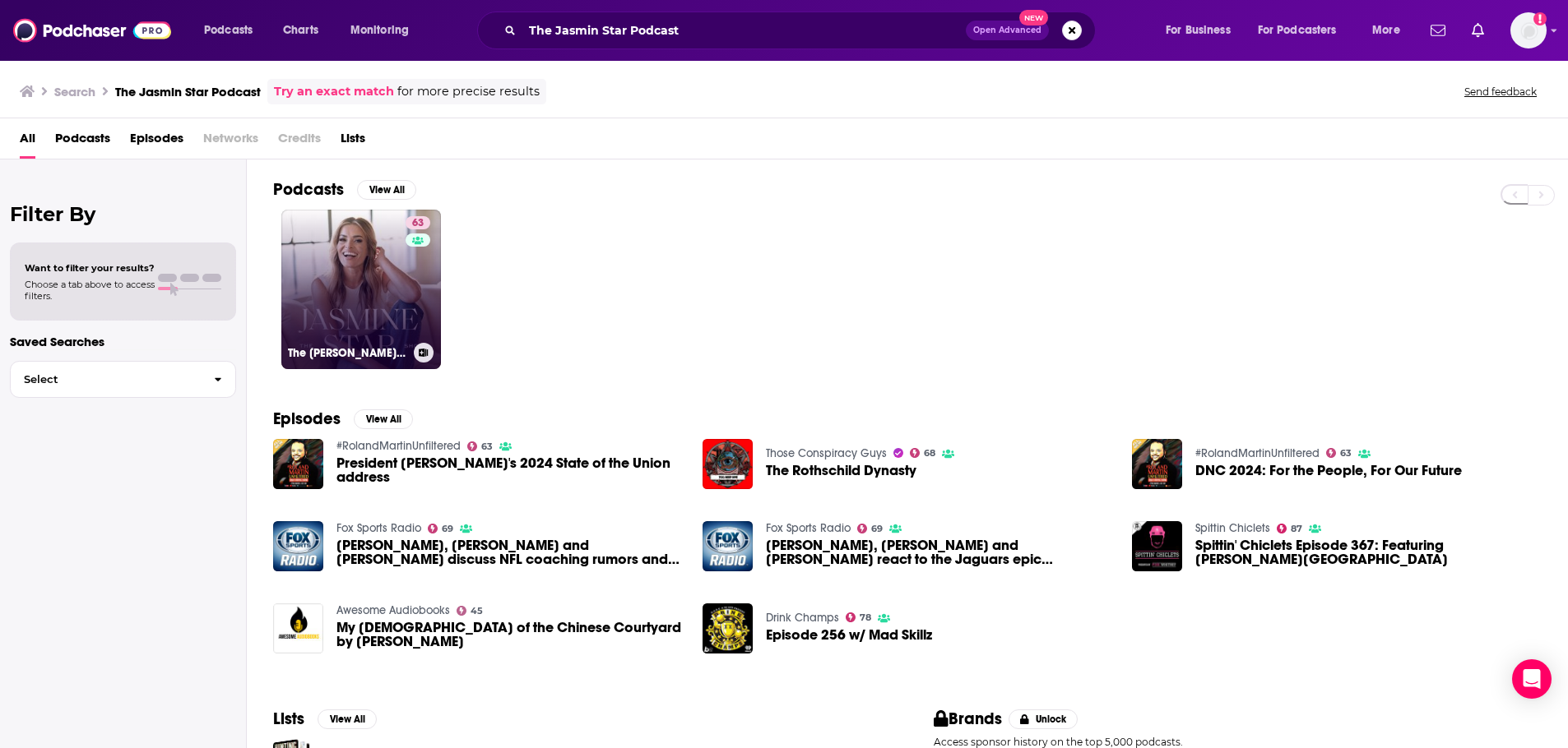
click at [339, 253] on link "63 The [PERSON_NAME] Show" at bounding box center [360, 289] width 159 height 159
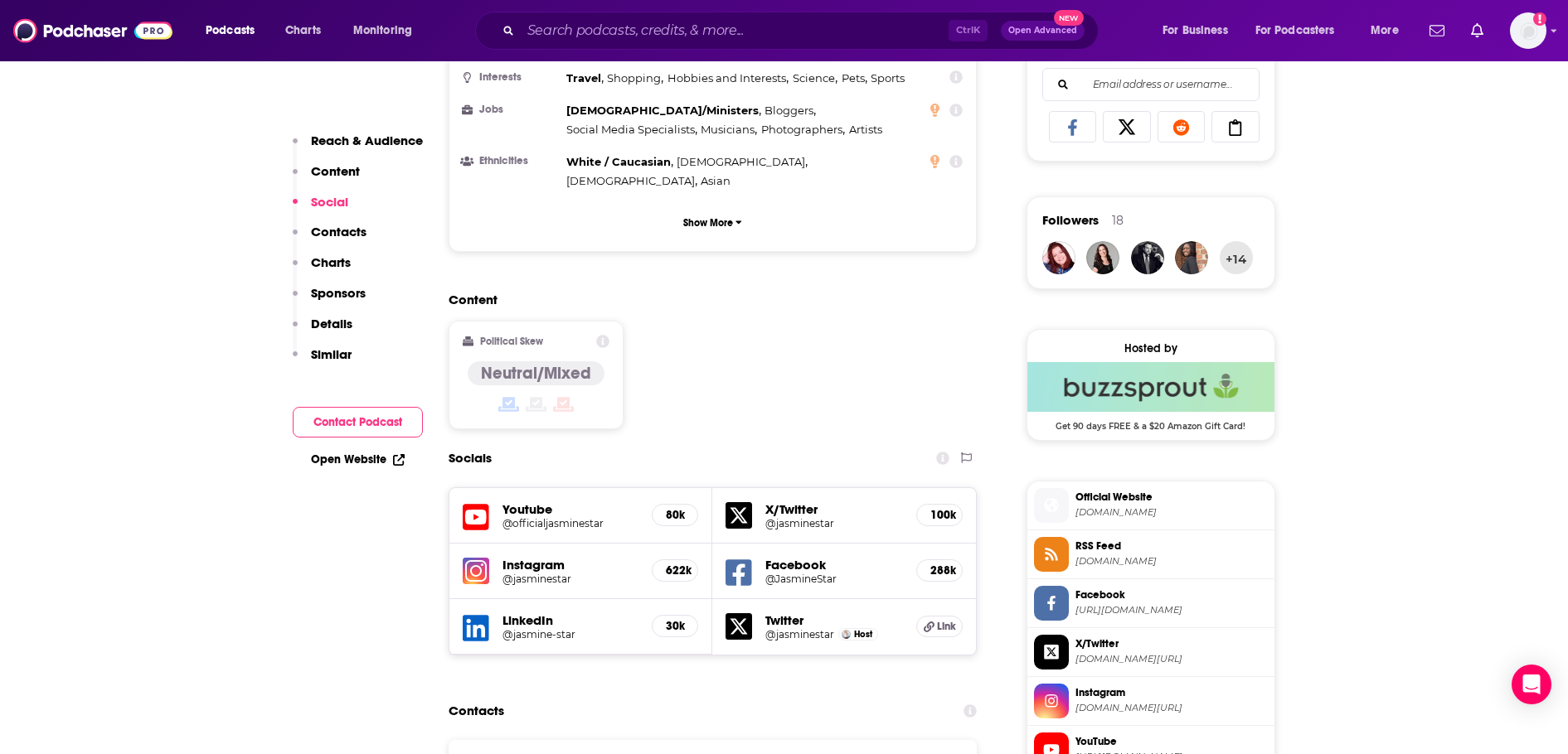
scroll to position [1326, 0]
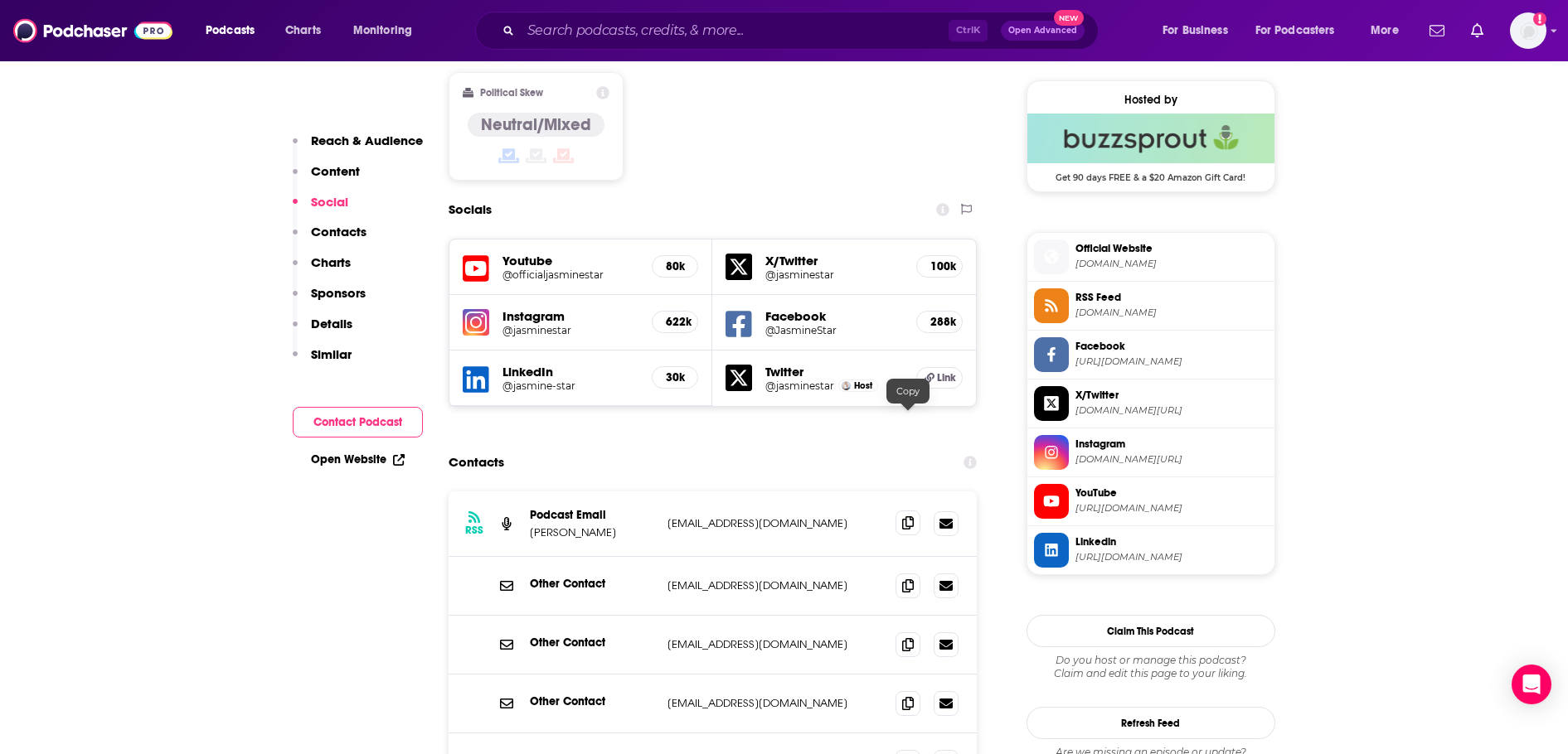
click at [908, 510] on span at bounding box center [908, 523] width 25 height 25
click at [908, 753] on icon at bounding box center [908, 761] width 12 height 13
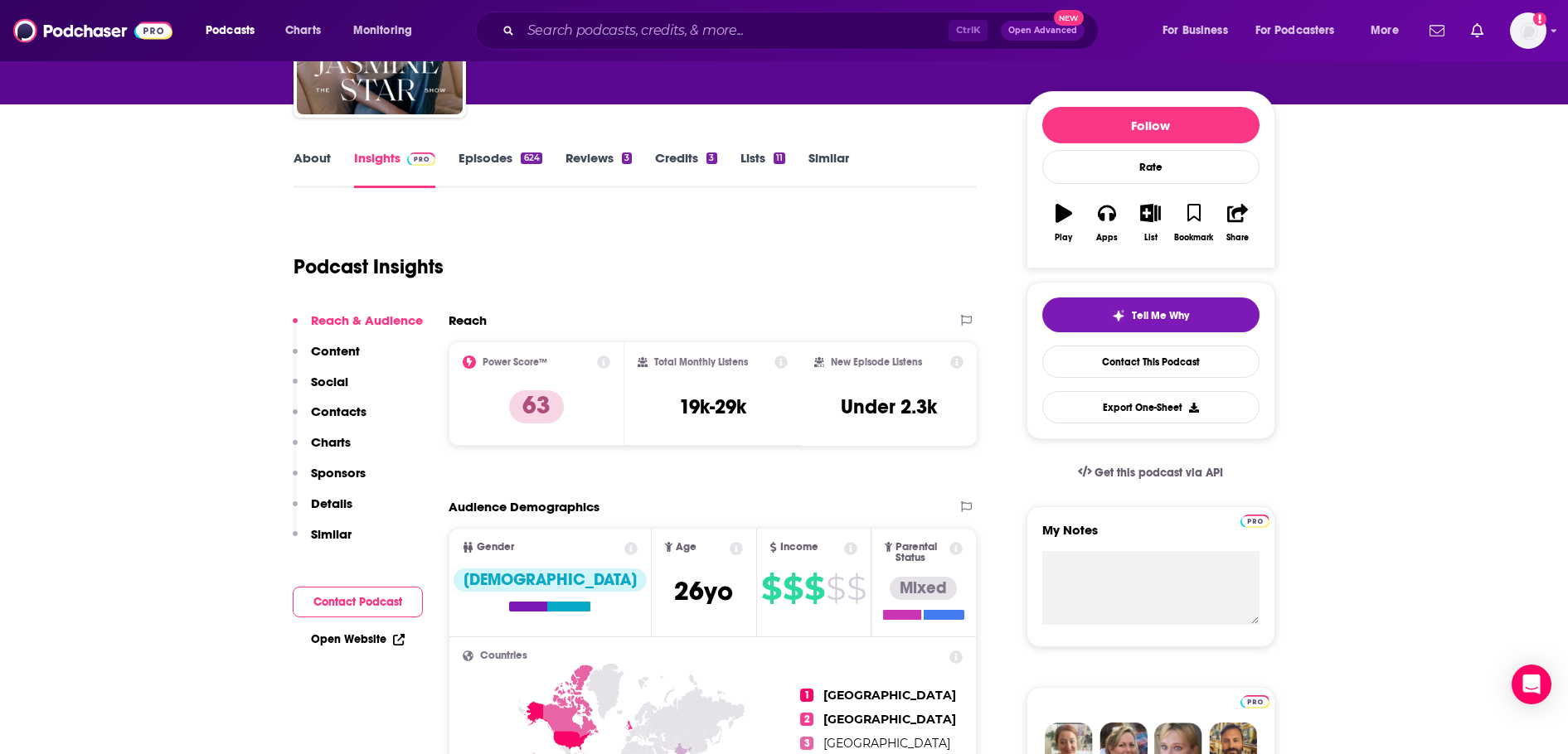
scroll to position [0, 0]
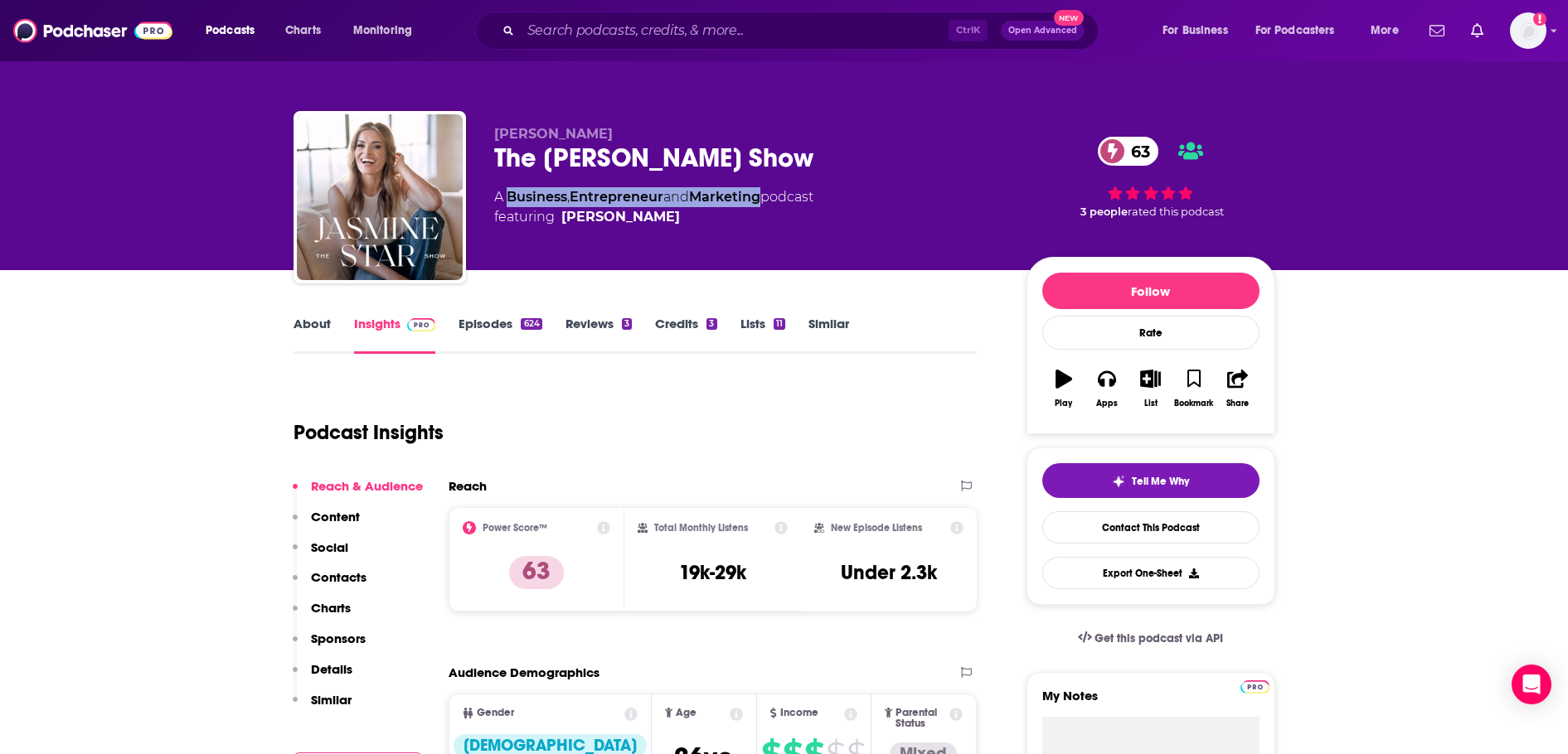
drag, startPoint x: 769, startPoint y: 196, endPoint x: 510, endPoint y: 194, distance: 259.0
click at [510, 194] on div "A Business , Entrepreneur and Marketing podcast featuring [PERSON_NAME]" at bounding box center [653, 207] width 319 height 40
copy div "Business , Entrepreneur and Marketing"
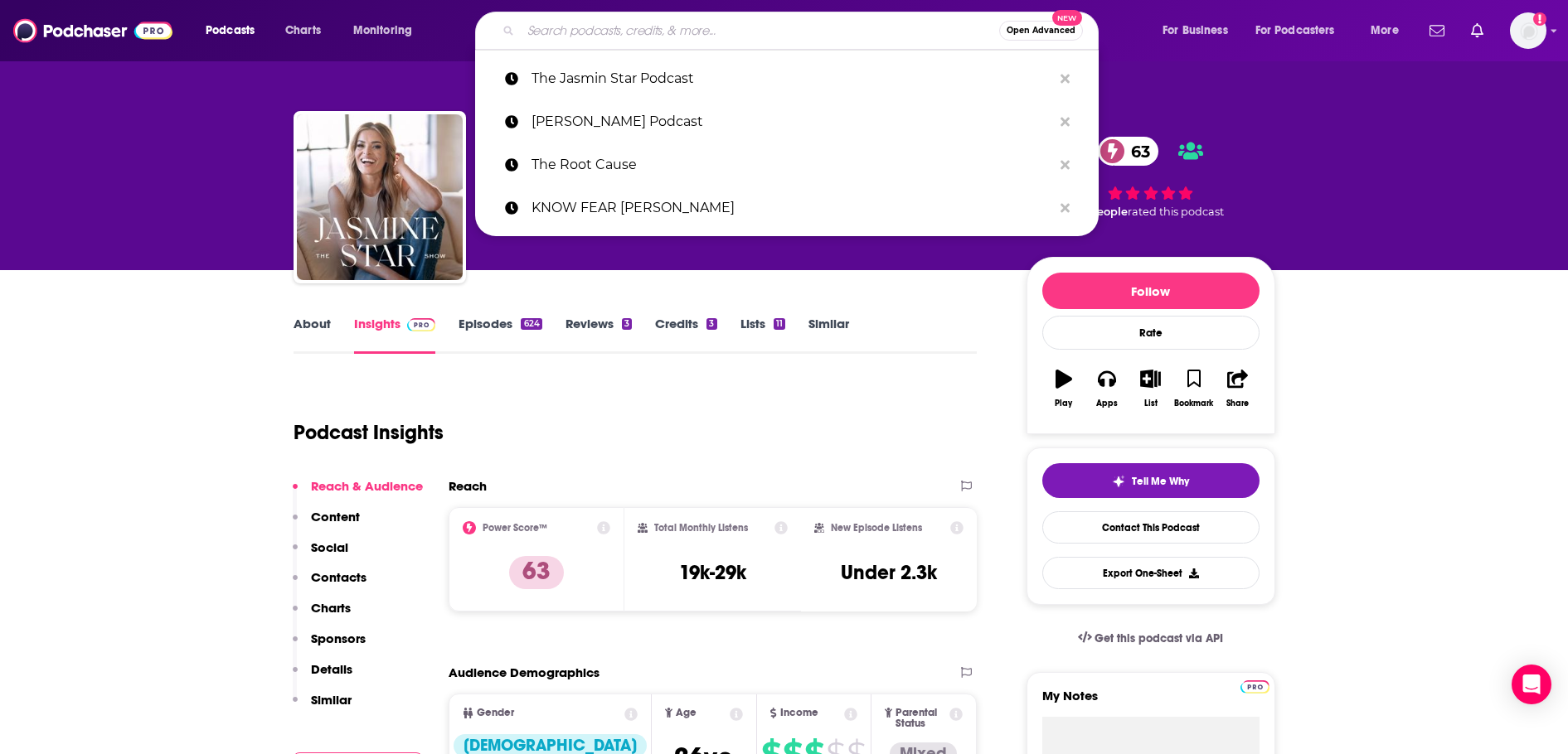
click at [656, 34] on input "Search podcasts, credits, & more..." at bounding box center [759, 31] width 478 height 27
paste input "Carnivore Diet Podcast"
type input "Carnivore Diet Podcast"
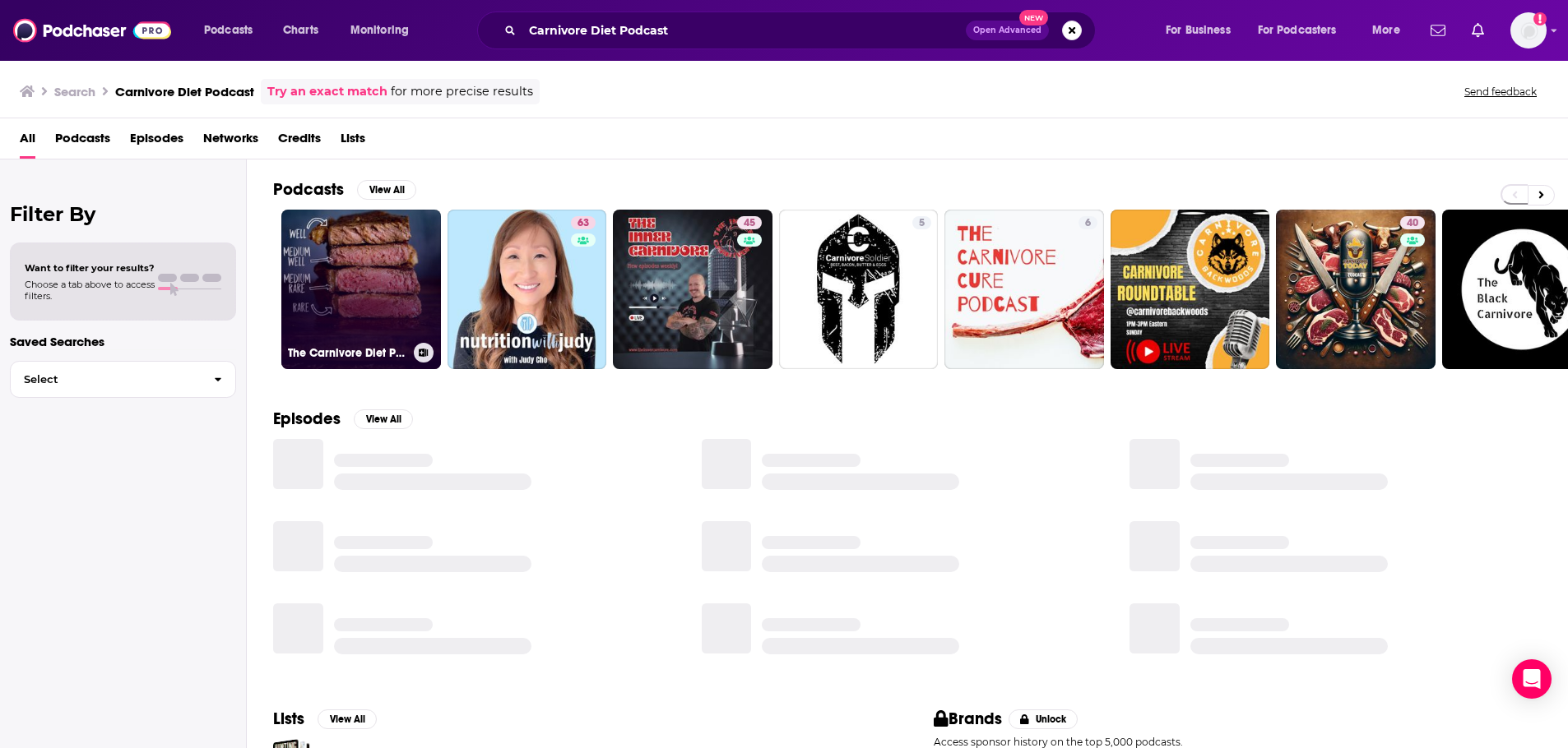
click at [371, 272] on link "The Carnivore Diet Podcast" at bounding box center [360, 289] width 159 height 159
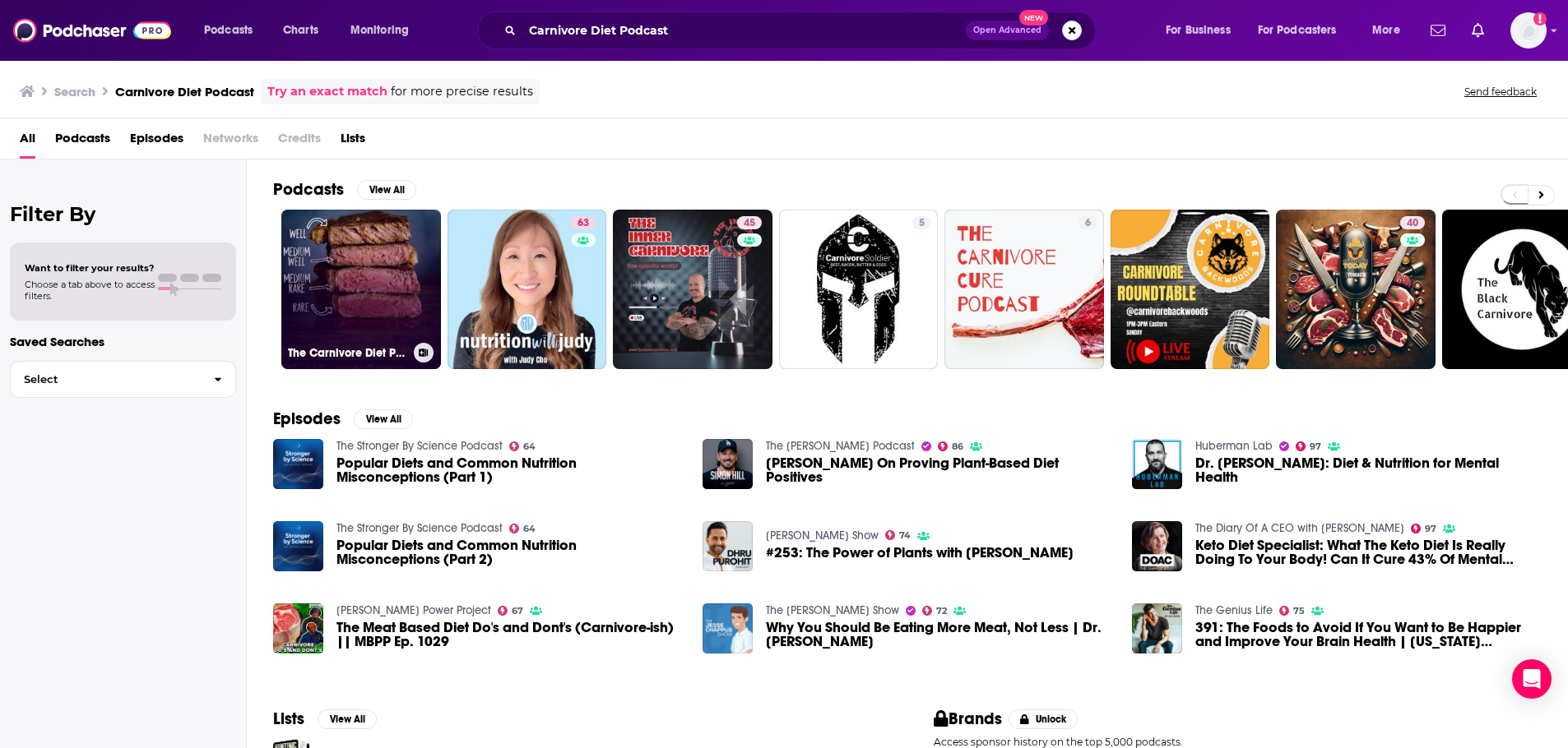
click at [379, 269] on link "The Carnivore Diet Podcast" at bounding box center [360, 289] width 159 height 159
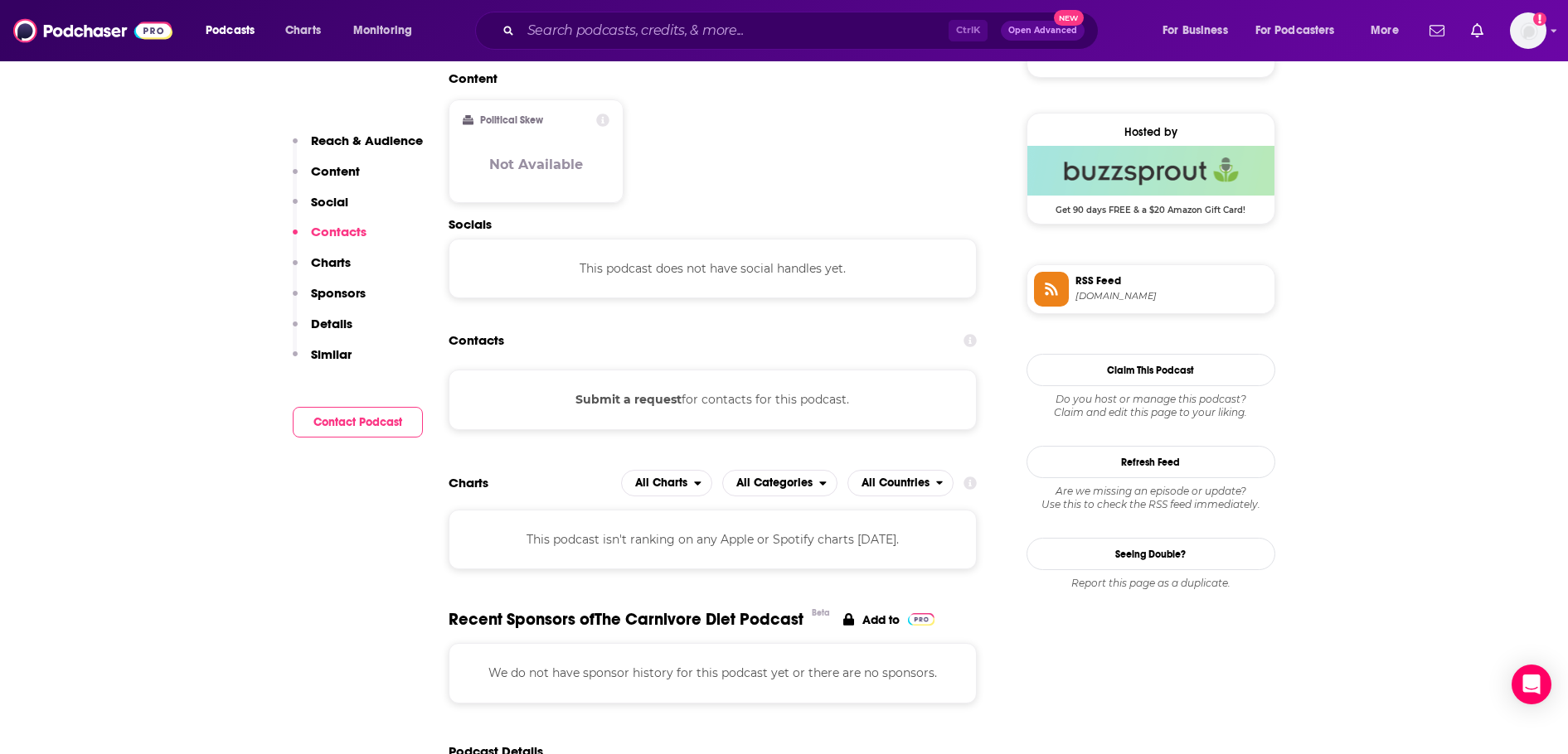
scroll to position [1160, 0]
click at [749, 40] on input "Search podcasts, credits, & more..." at bounding box center [734, 31] width 428 height 27
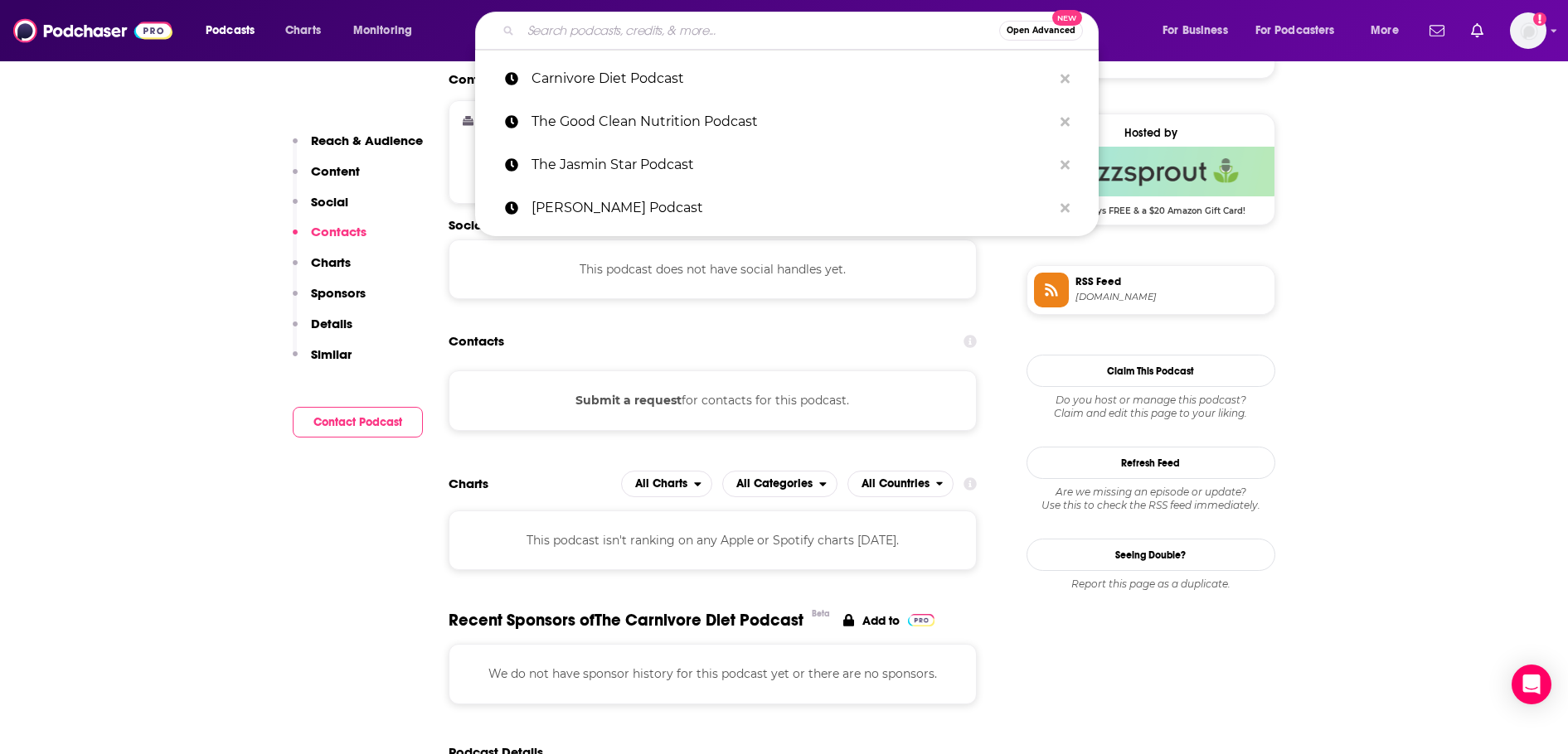
paste input "The Fit Father Project"
type input "The Fit Father Project"
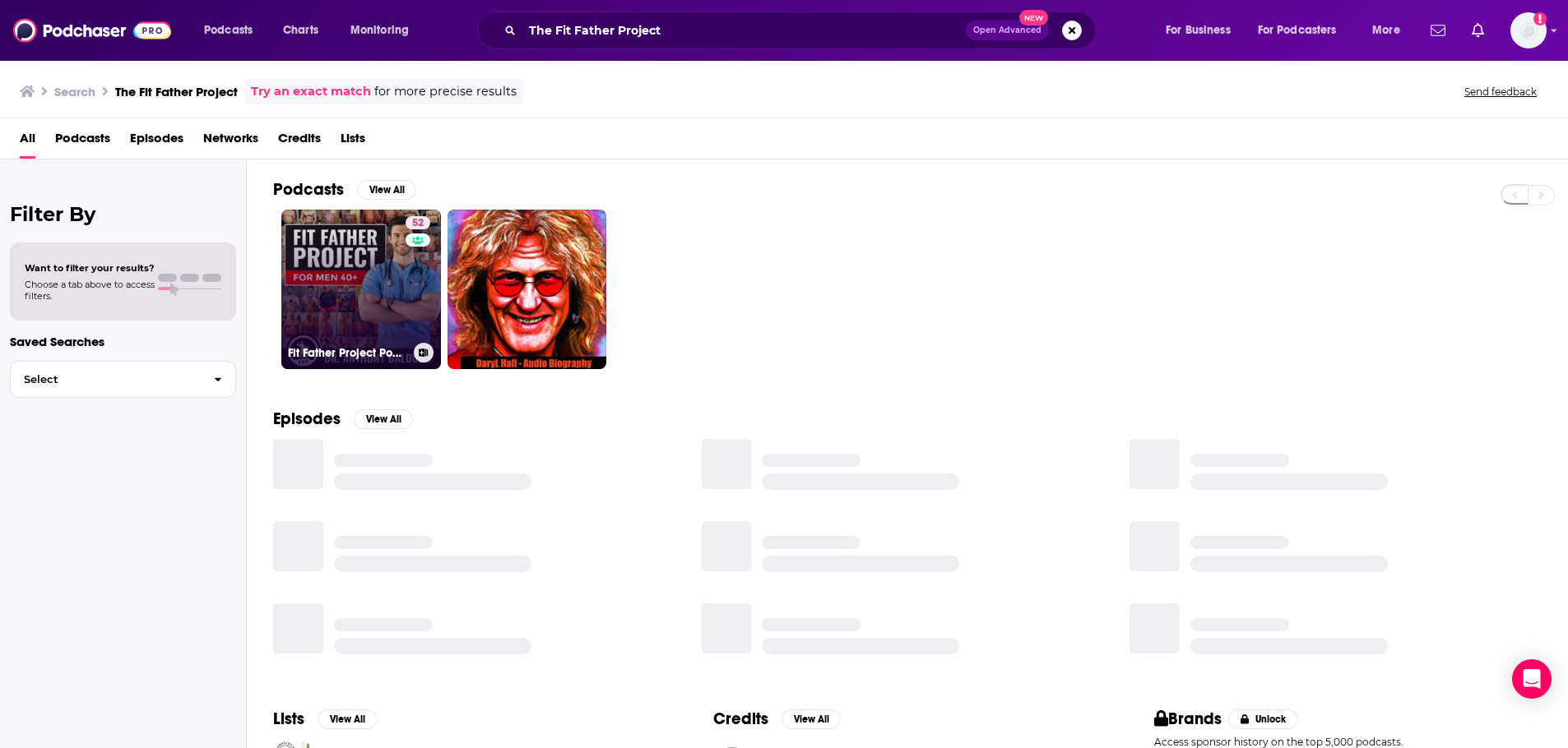
click at [359, 238] on link "52 Fit Father Project Podcast" at bounding box center [360, 289] width 159 height 159
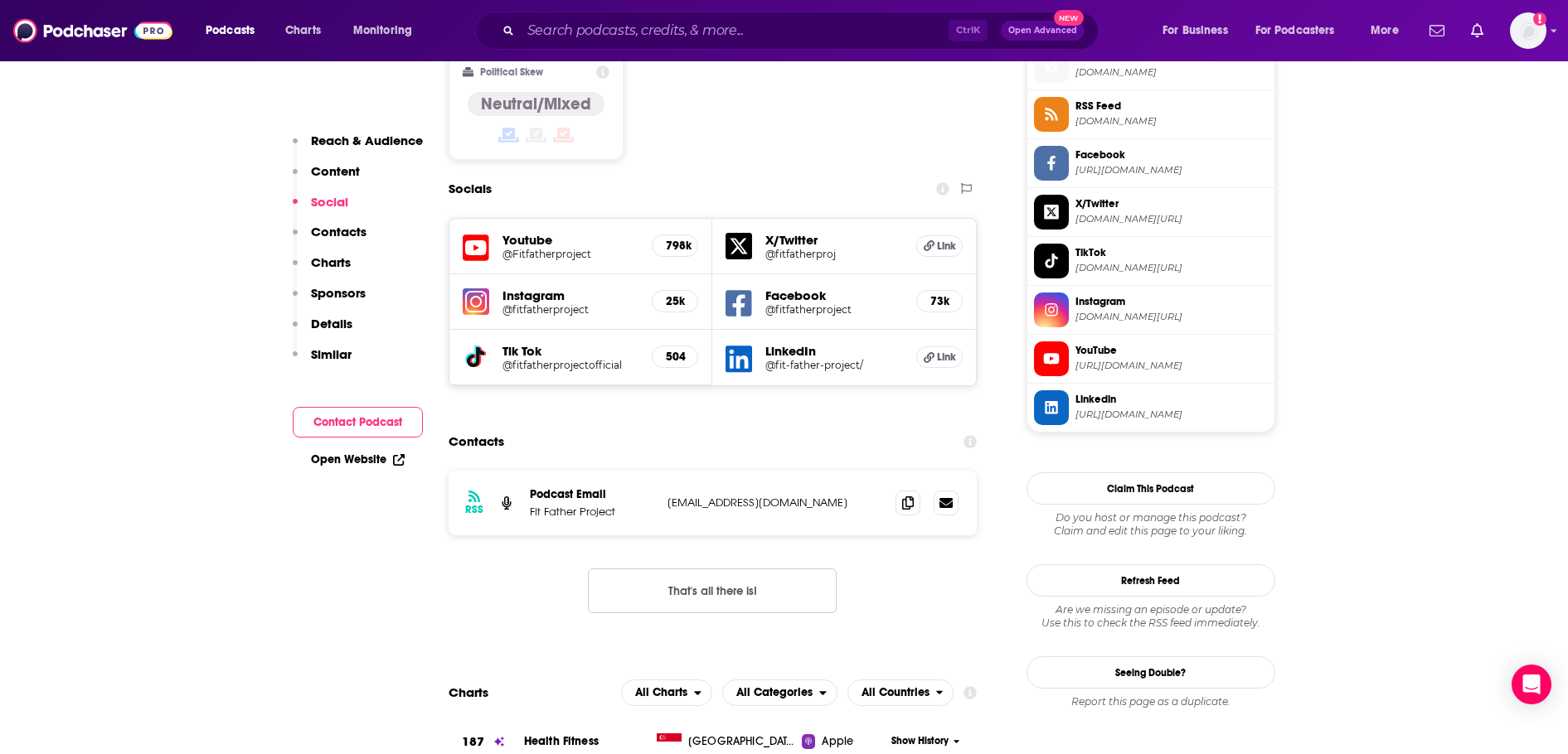
scroll to position [1409, 0]
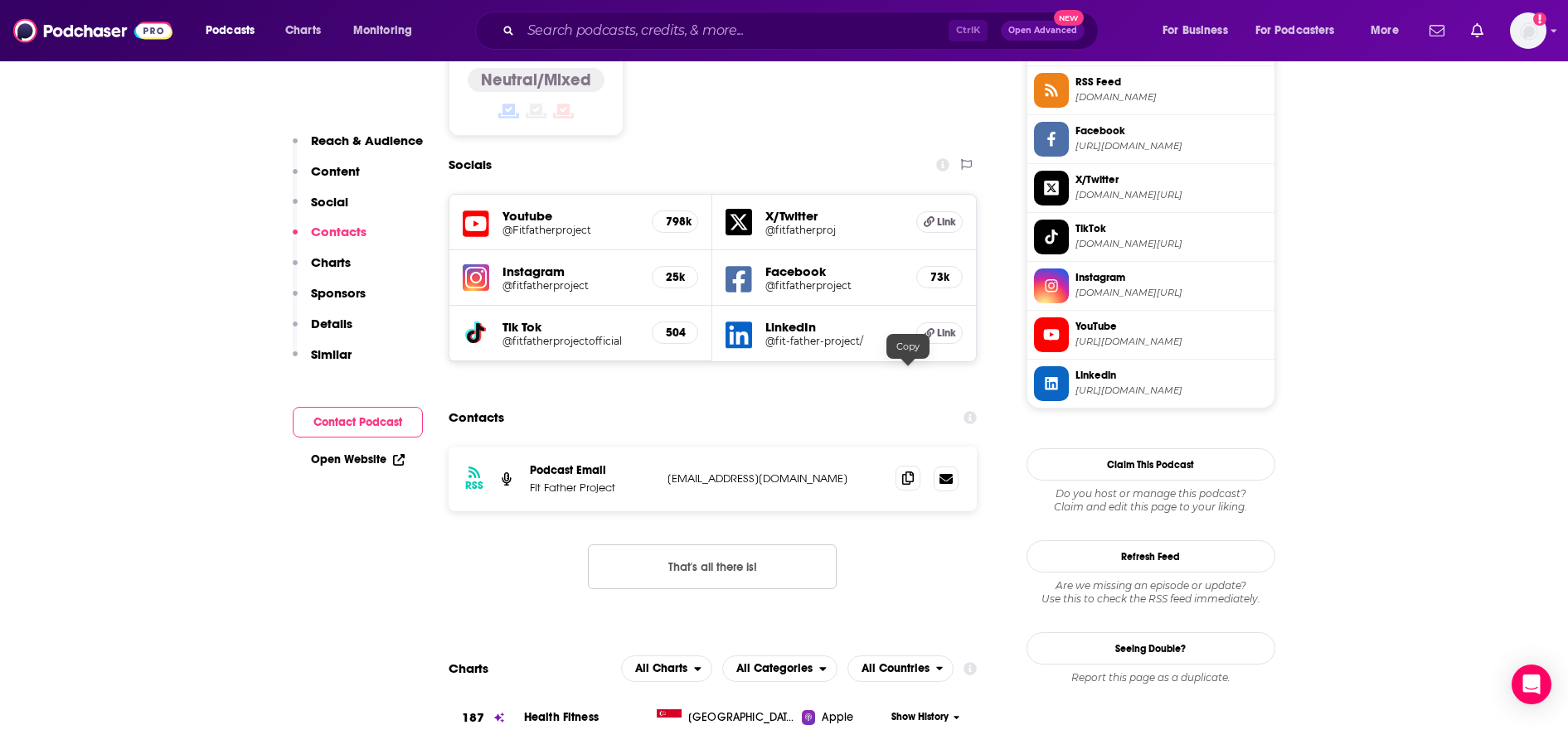
click at [903, 472] on icon at bounding box center [908, 479] width 12 height 13
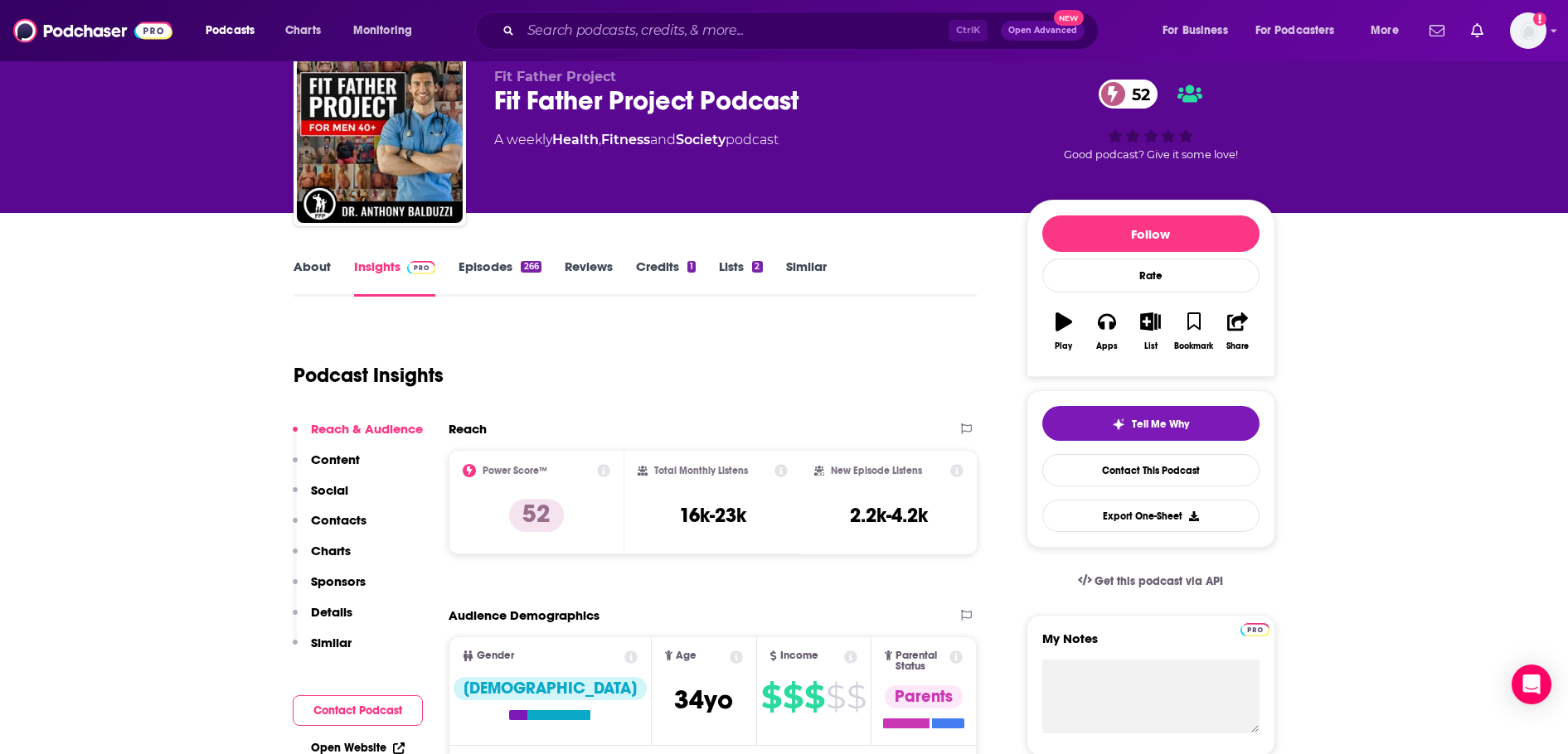
scroll to position [0, 0]
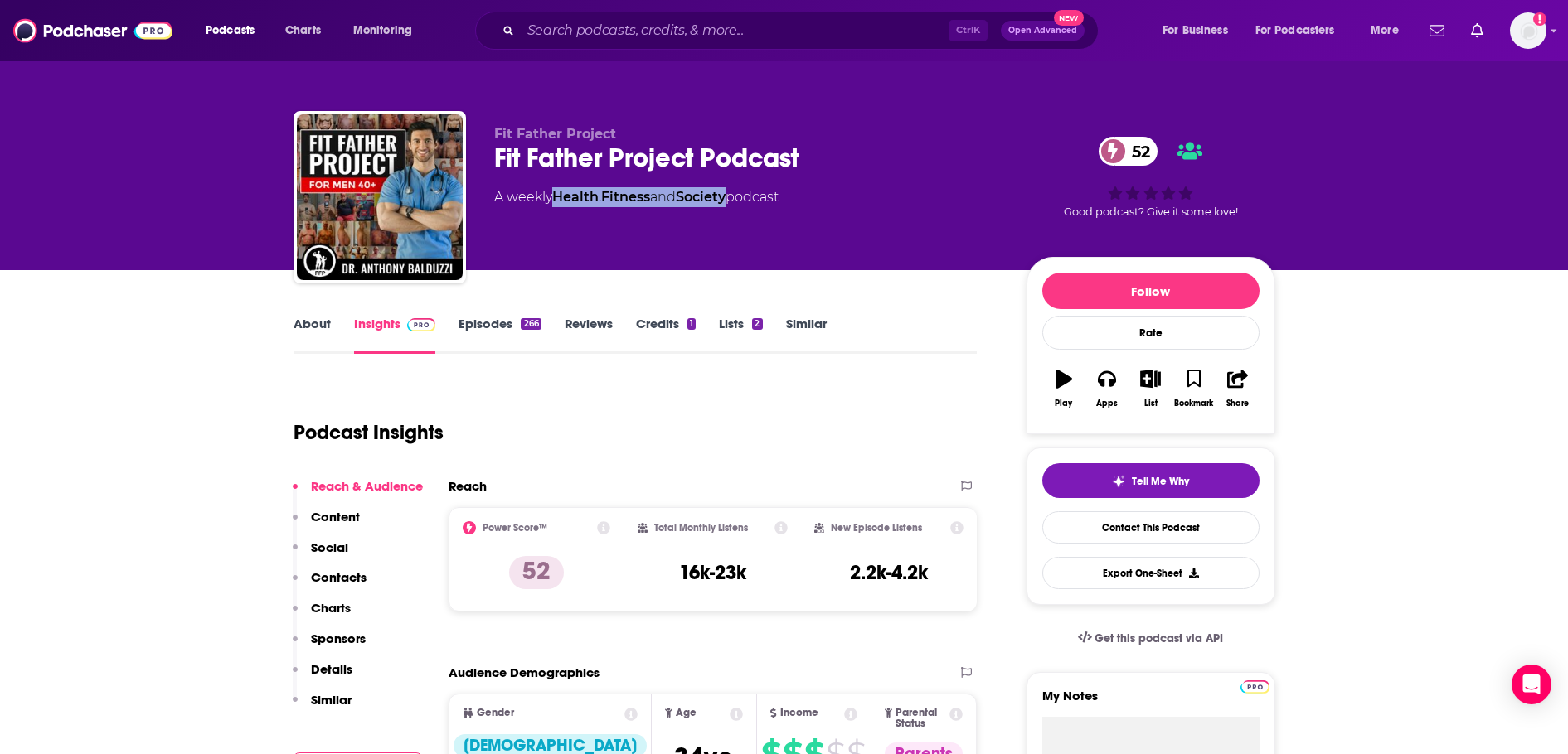
drag, startPoint x: 739, startPoint y: 198, endPoint x: 554, endPoint y: 206, distance: 185.2
click at [554, 206] on div "A weekly Health , Fitness and Society podcast" at bounding box center [635, 197] width 284 height 20
copy div "Health , Fitness and Society"
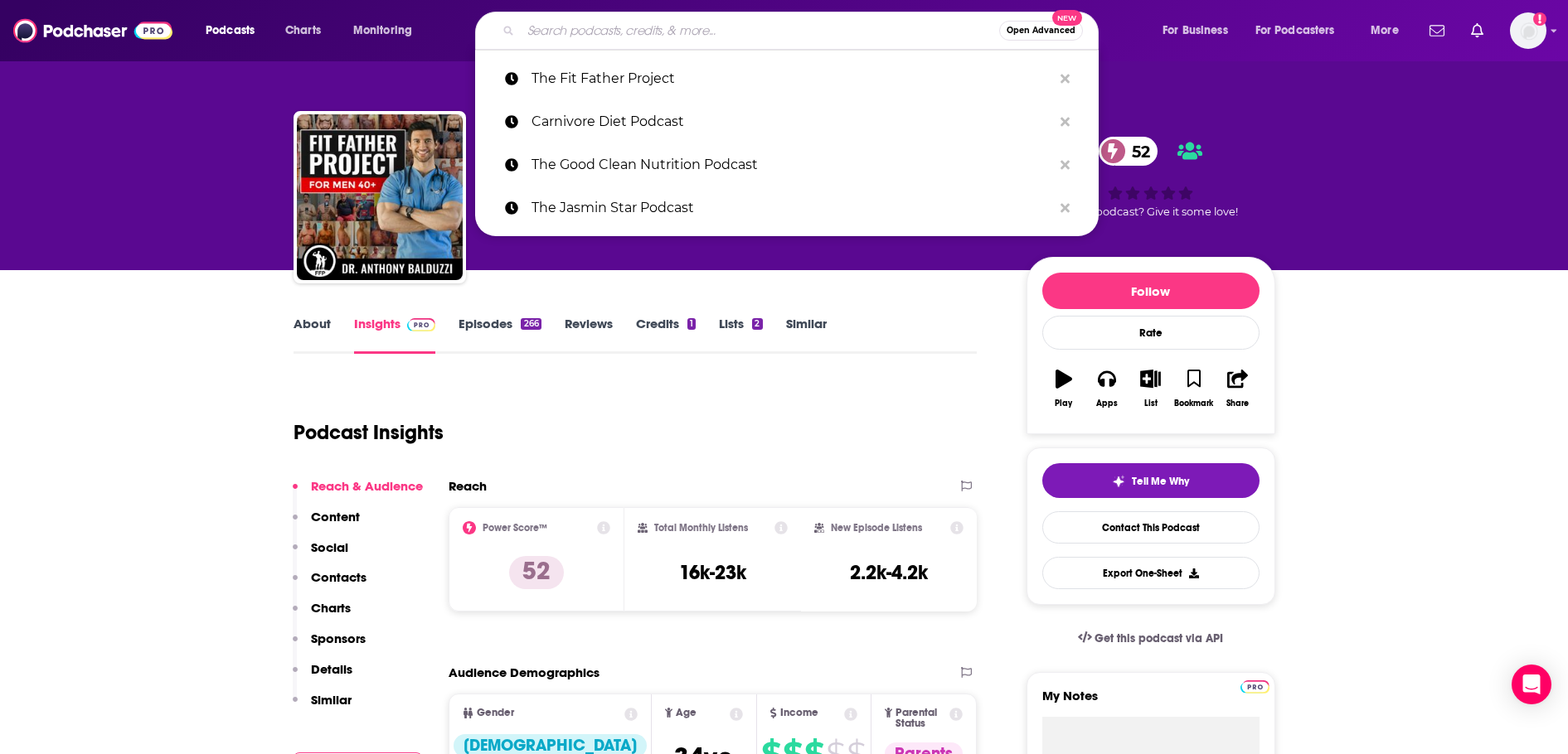
click at [707, 34] on input "Search podcasts, credits, & more..." at bounding box center [759, 31] width 478 height 27
paste input "Keto Savage Podcast"
type input "Keto Savage Podcast"
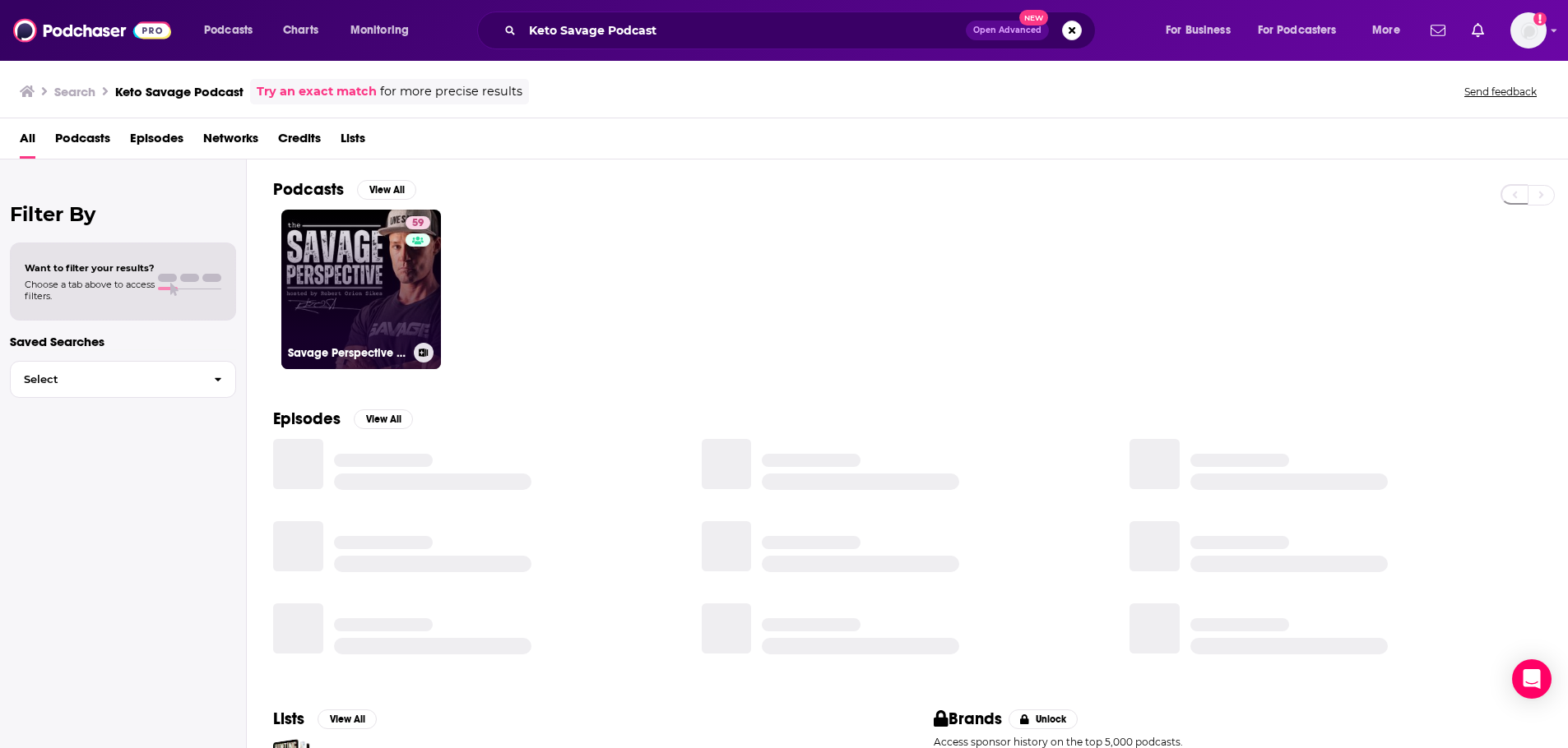
click at [383, 286] on link "59 Savage Perspective Podcast" at bounding box center [360, 289] width 159 height 159
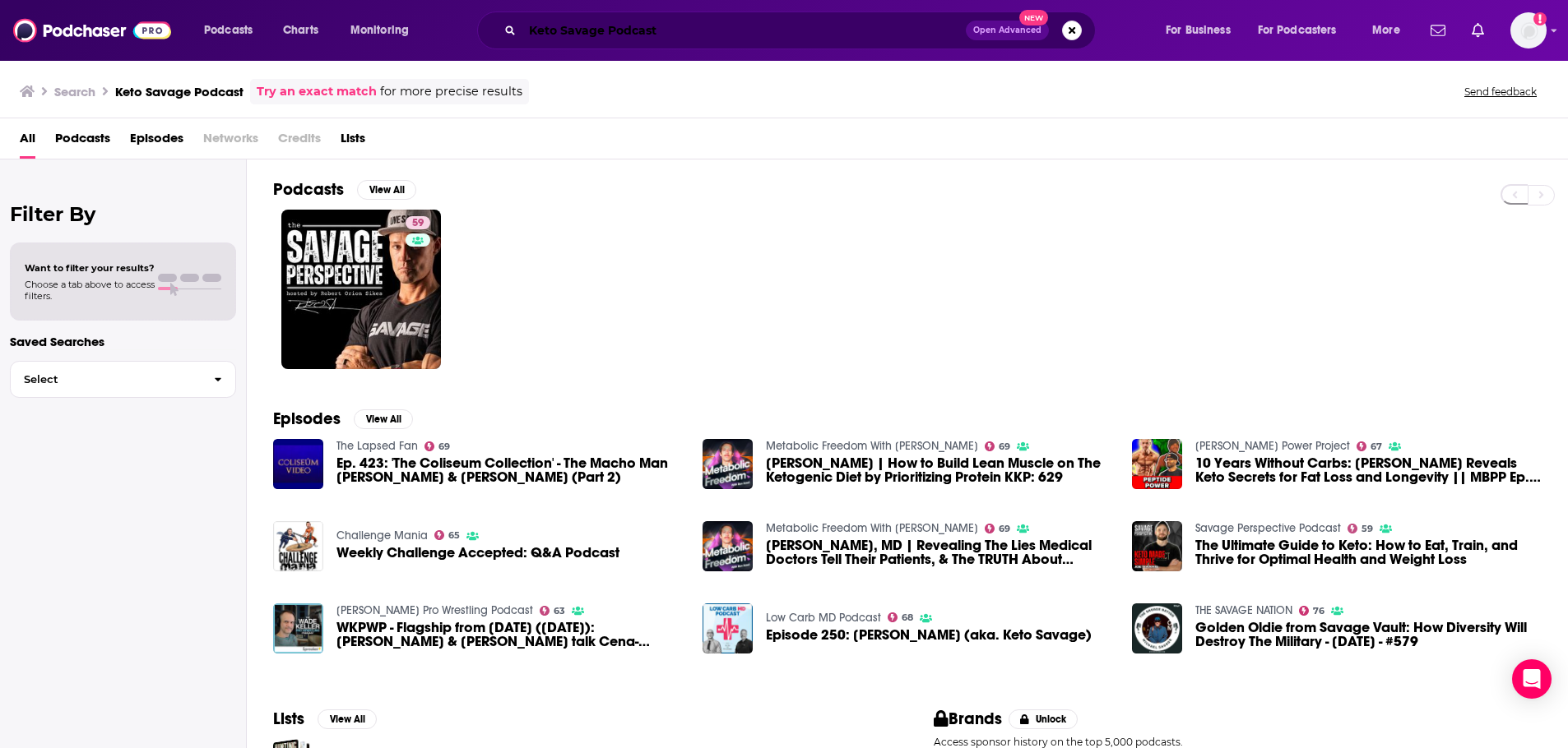
click at [741, 22] on input "Keto Savage Podcast" at bounding box center [744, 31] width 444 height 26
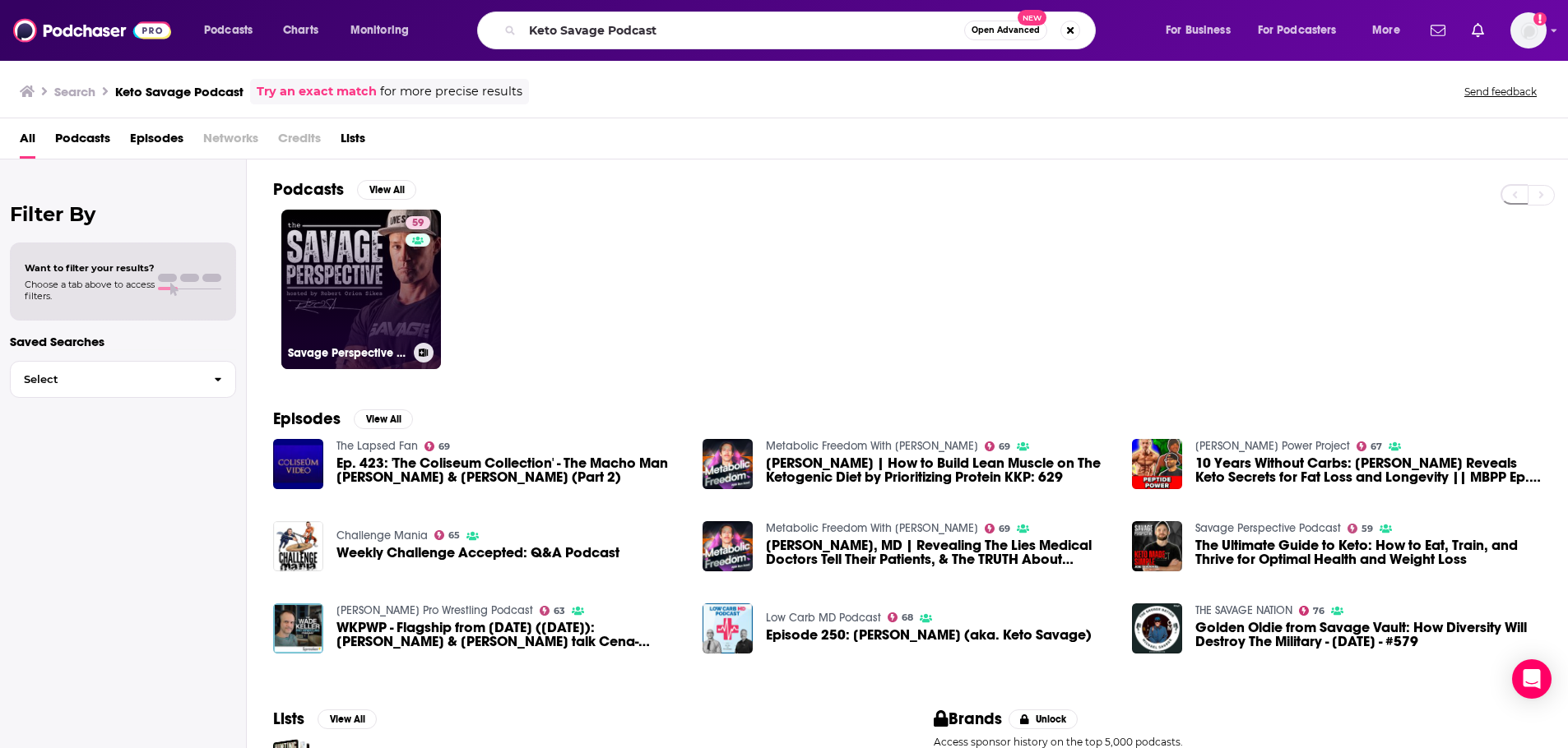
click at [363, 278] on link "59 Savage Perspective Podcast" at bounding box center [360, 289] width 159 height 159
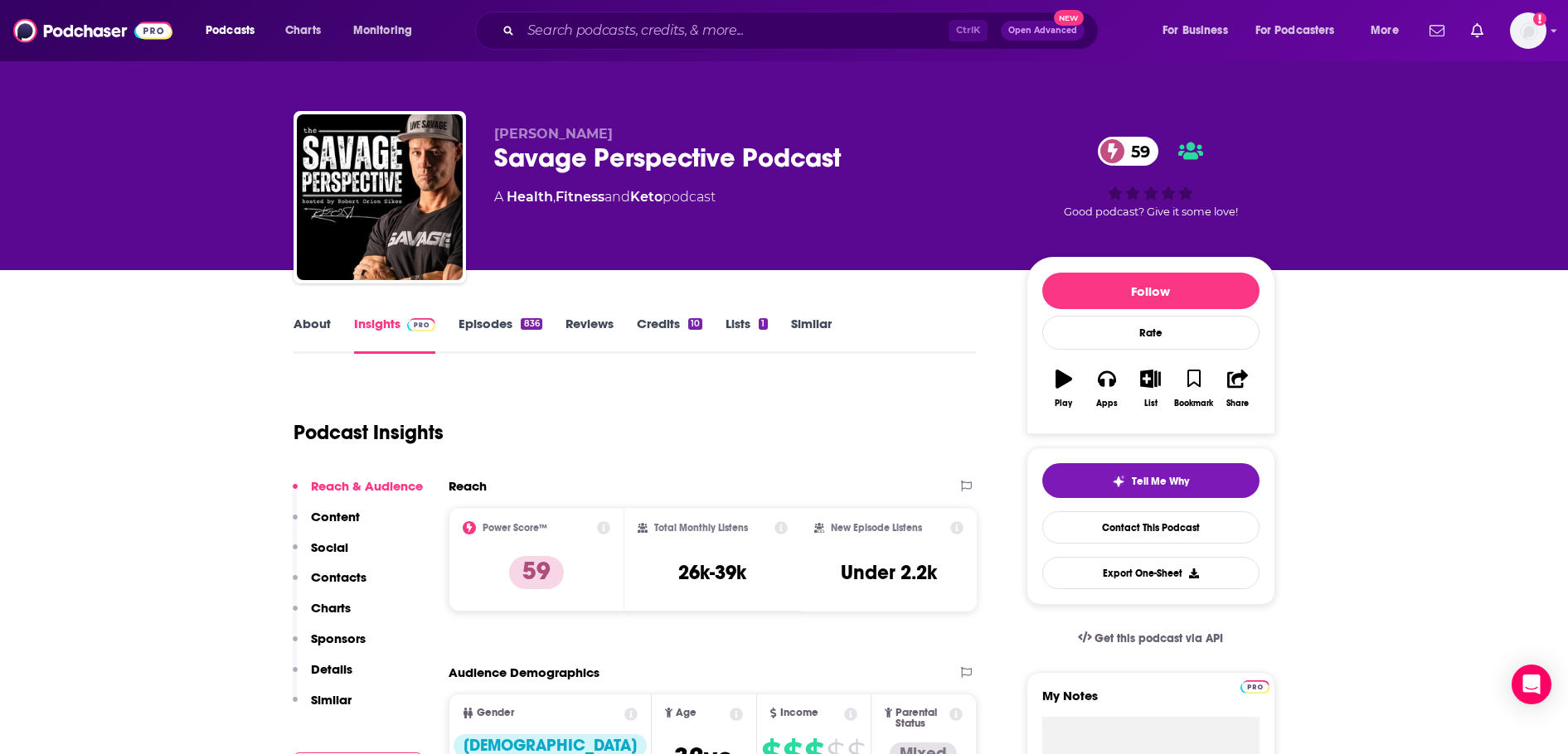
click at [615, 22] on input "Search podcasts, credits, & more..." at bounding box center [734, 31] width 428 height 27
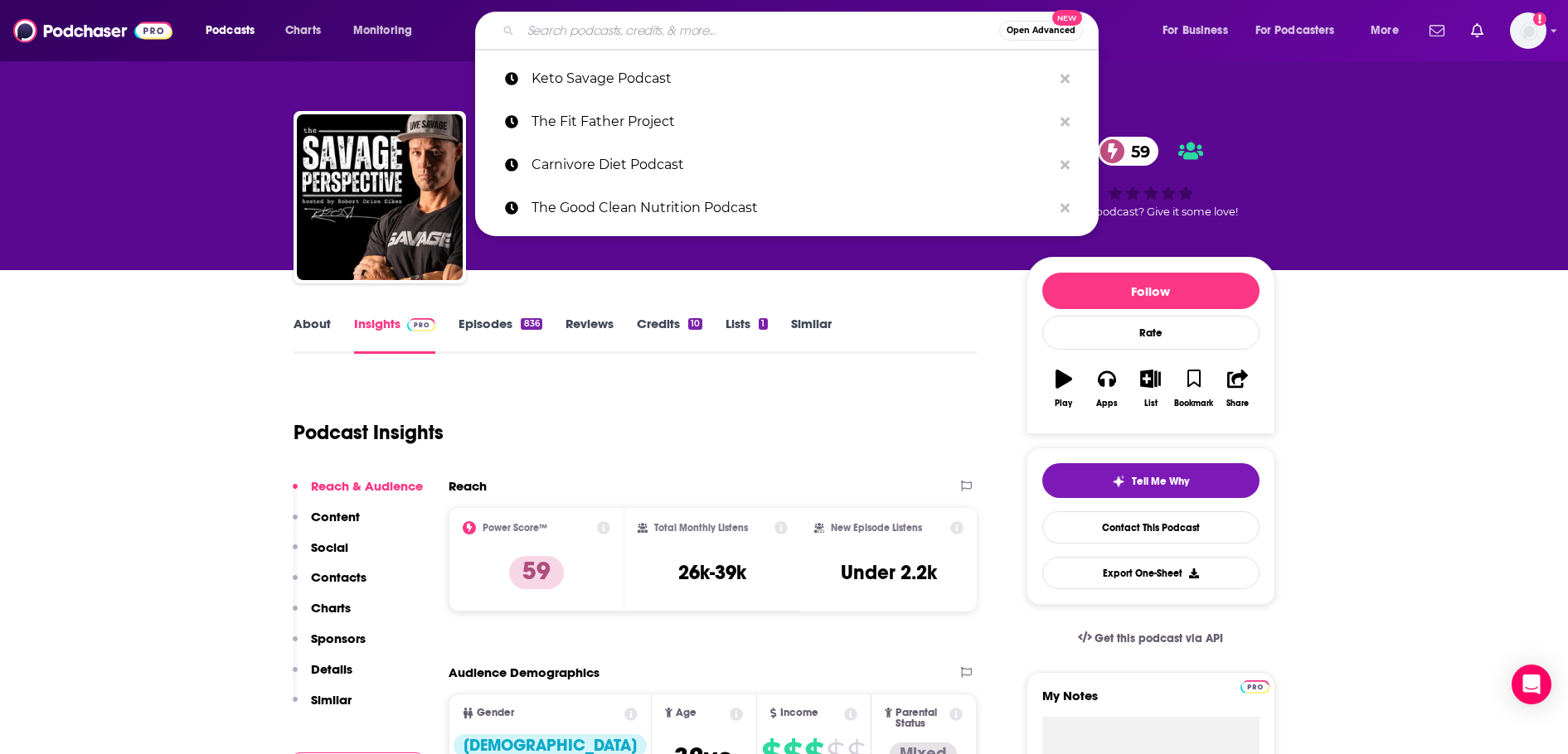
paste input "Live Purely with [PERSON_NAME]"
type input "Live Purely with [PERSON_NAME]"
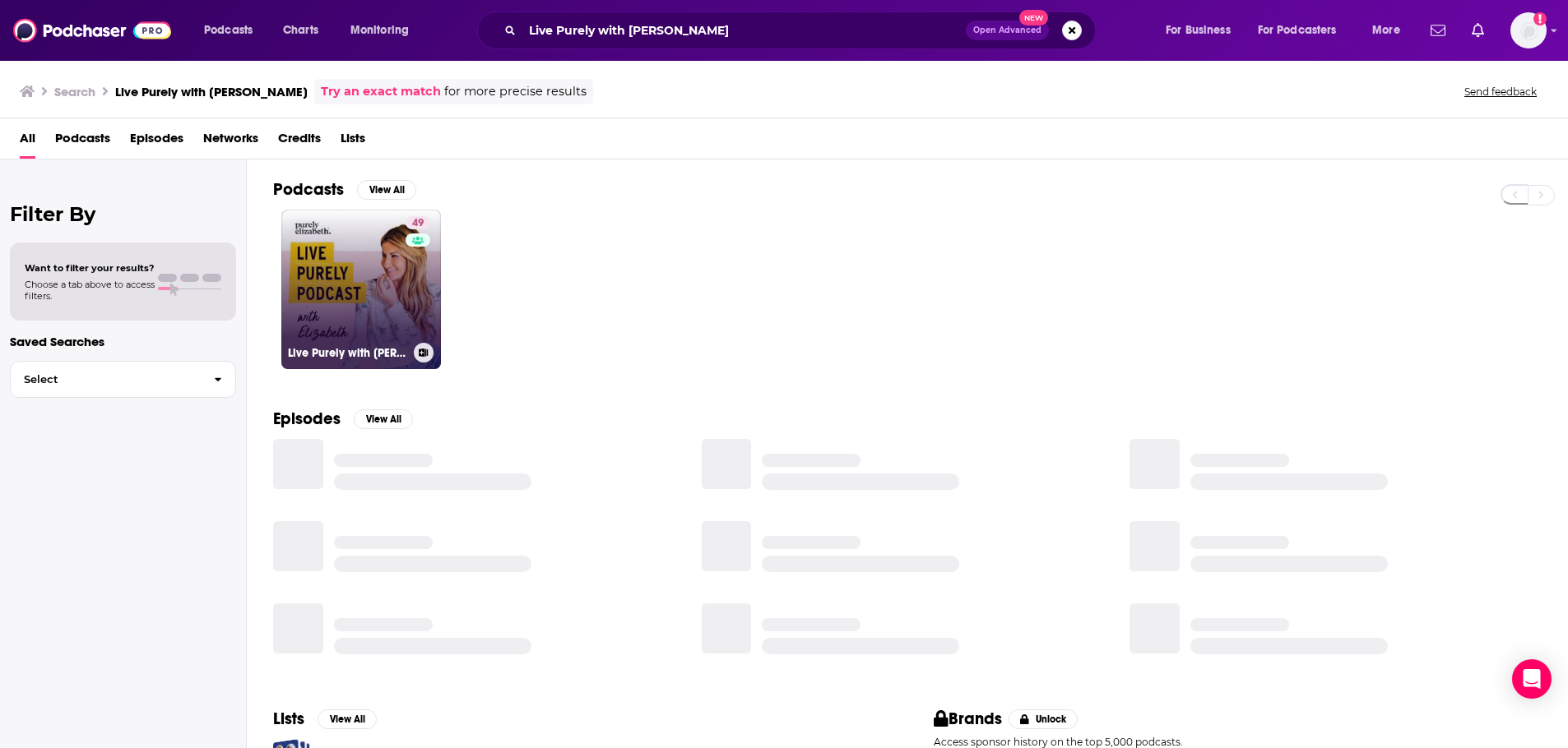
click at [315, 281] on link "49 Live Purely with [PERSON_NAME]" at bounding box center [360, 289] width 159 height 159
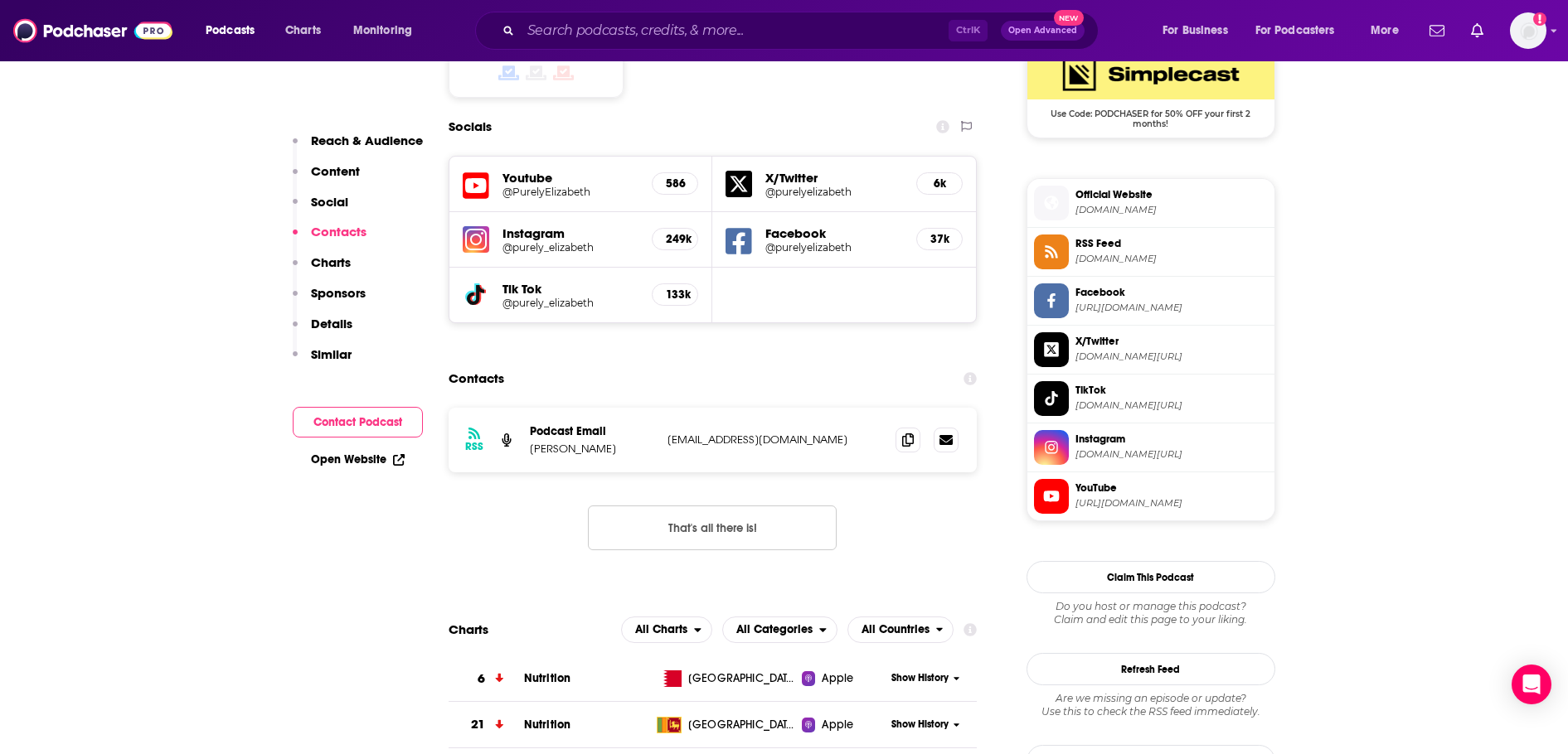
scroll to position [1409, 0]
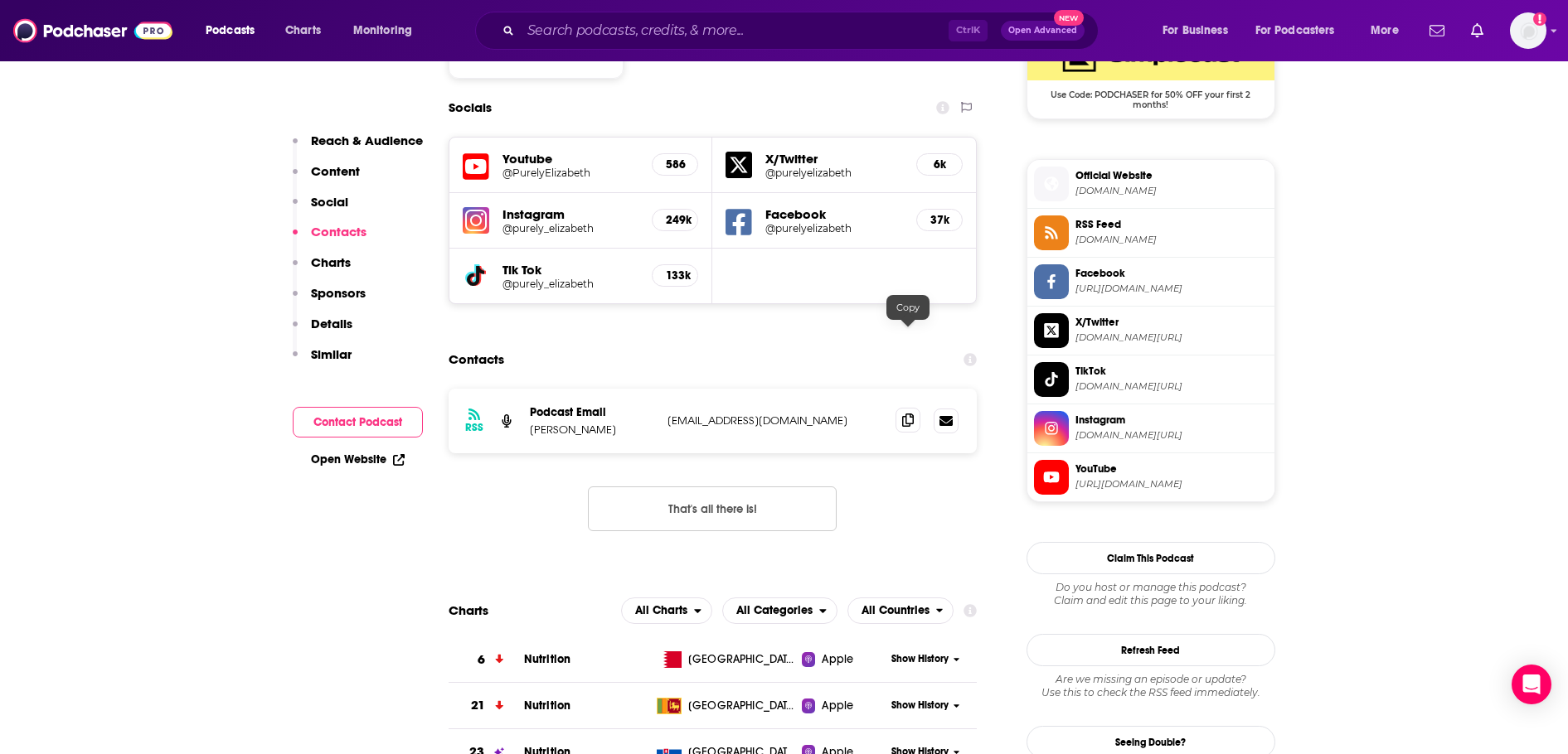
click at [910, 414] on icon at bounding box center [908, 420] width 12 height 13
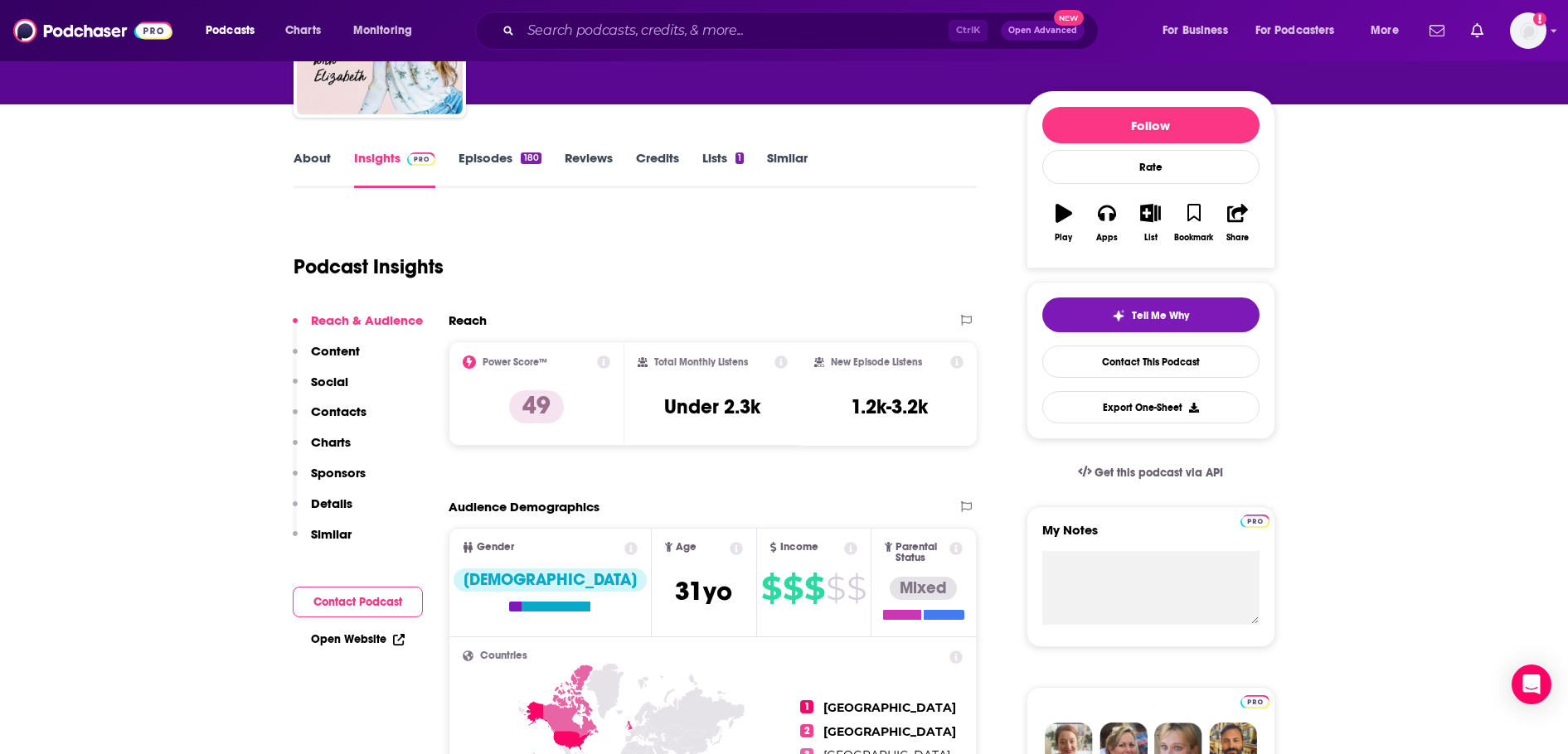
scroll to position [0, 0]
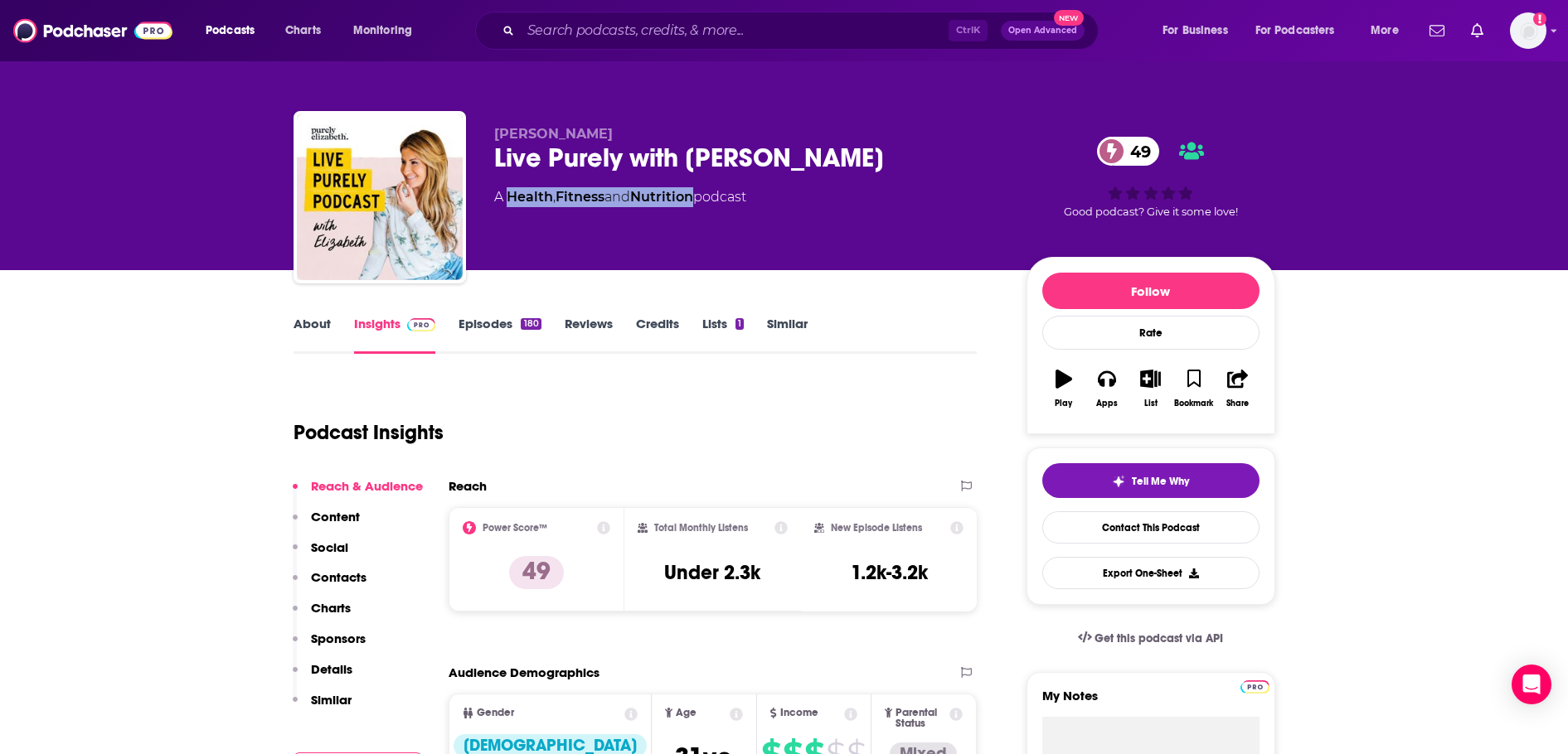
drag, startPoint x: 702, startPoint y: 195, endPoint x: 511, endPoint y: 206, distance: 191.3
click at [511, 206] on div "A Health , Fitness and Nutrition podcast" at bounding box center [620, 197] width 252 height 20
copy div "Health , Fitness and Nutrition"
click at [742, 29] on input "Search podcasts, credits, & more..." at bounding box center [734, 31] width 428 height 27
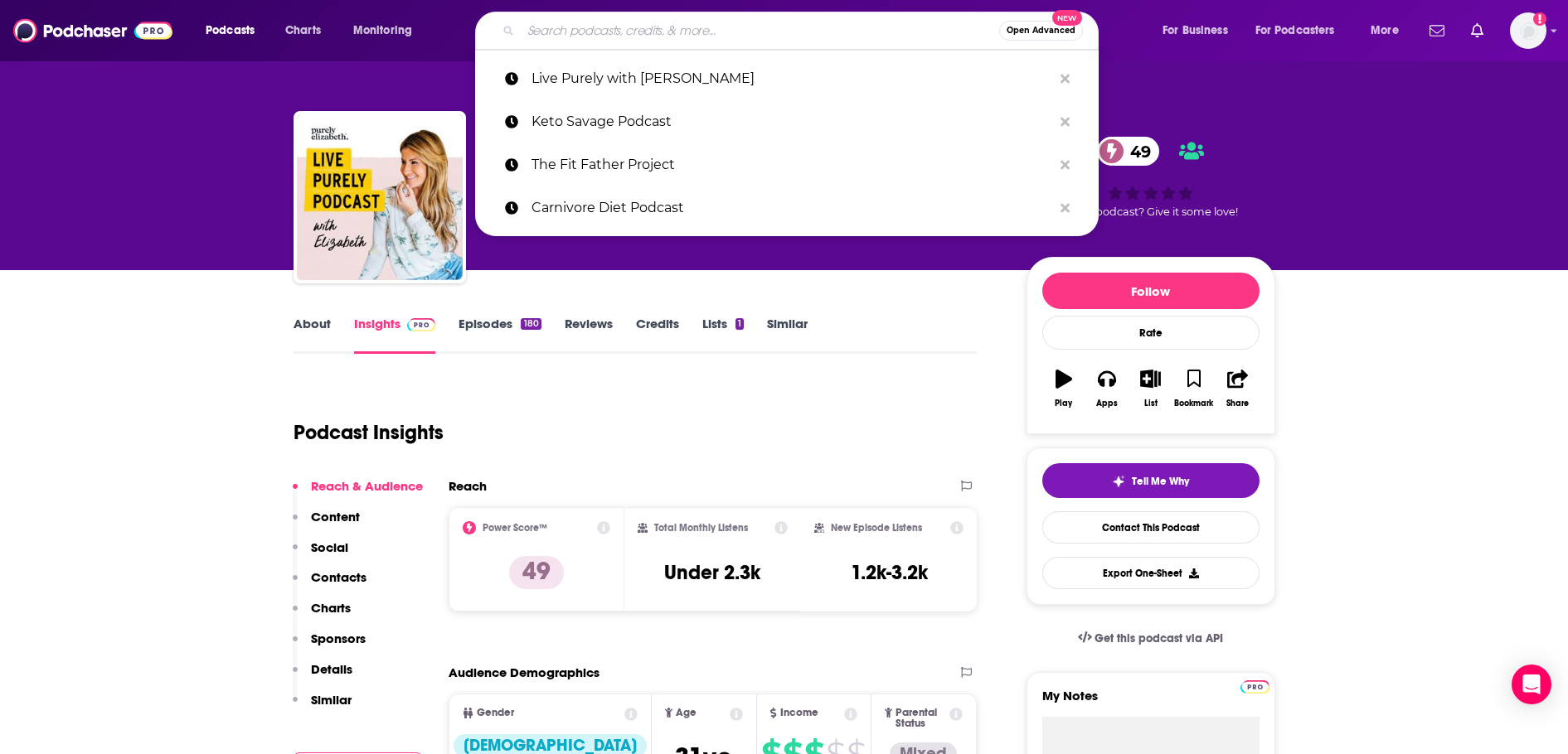
paste input "Take Control Of Your Health Podcast"
type input "Take Control Of Your Health Podcast"
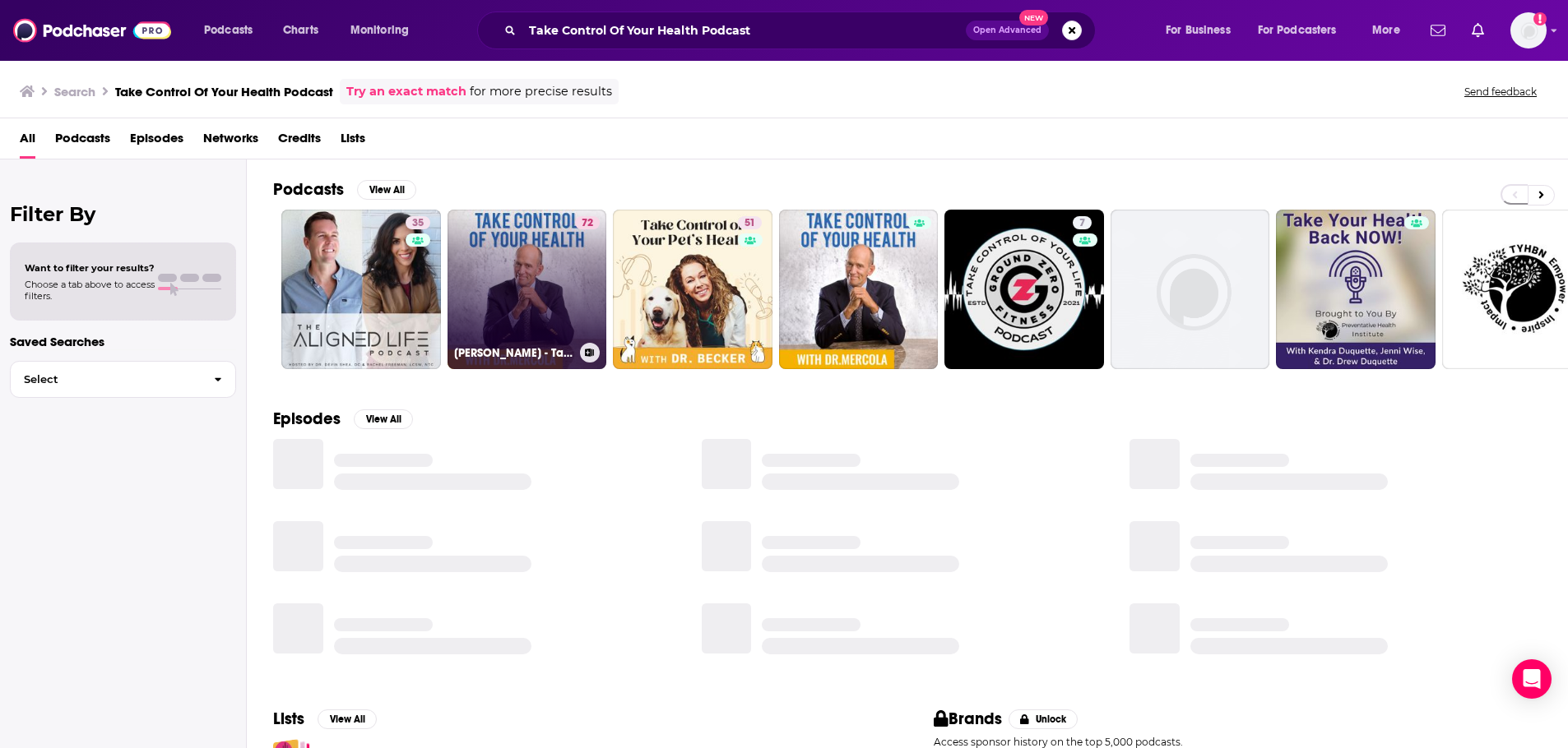
click at [499, 302] on link "72 [PERSON_NAME] - Take Control of Your Health" at bounding box center [527, 289] width 159 height 159
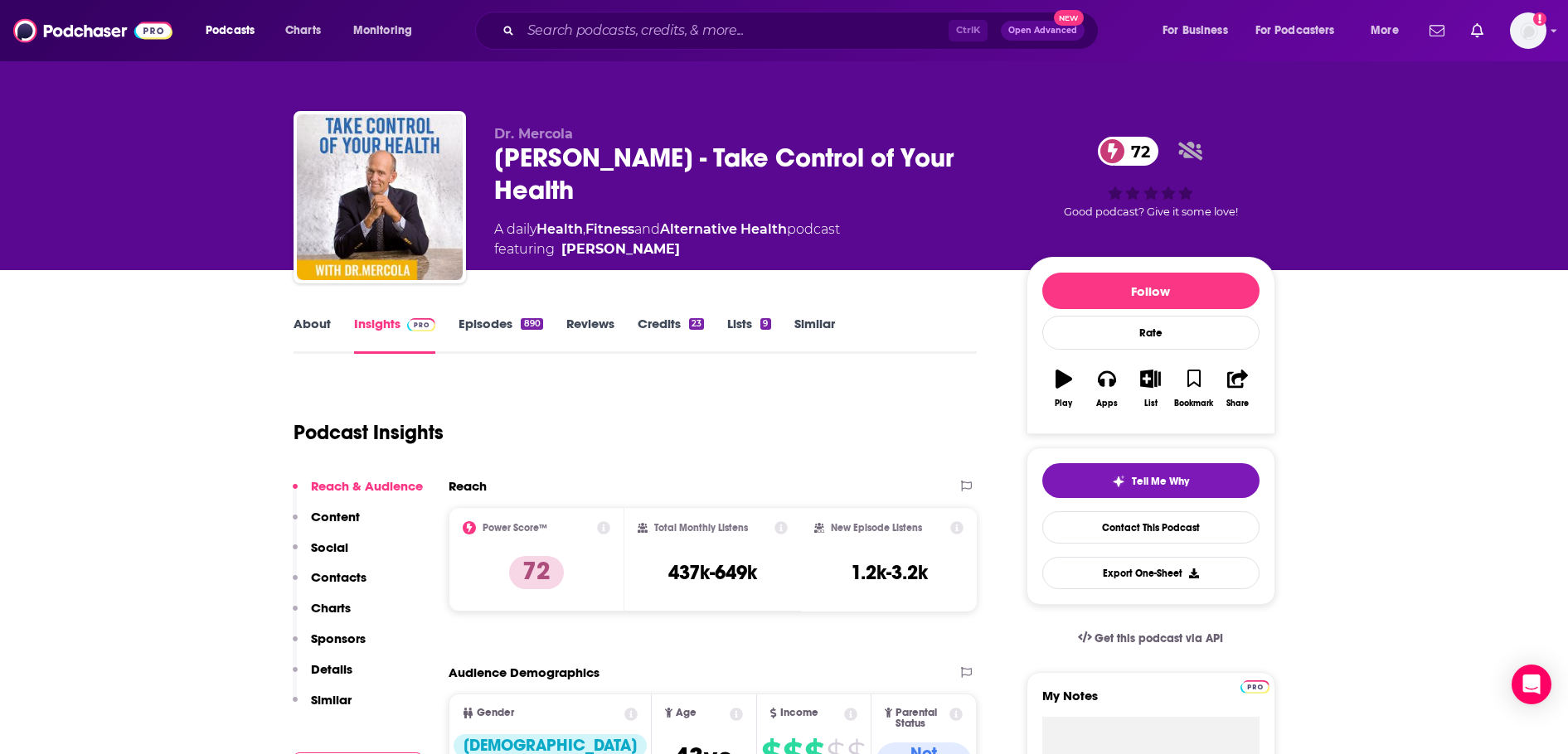
drag, startPoint x: 649, startPoint y: 191, endPoint x: 487, endPoint y: 164, distance: 164.2
click at [487, 164] on div "Dr. Mercola [PERSON_NAME] - Take Control of Your Health 72 A daily Health , Fit…" at bounding box center [784, 200] width 982 height 179
copy h2 "[PERSON_NAME] - Take Control of Your Health"
drag, startPoint x: 570, startPoint y: 126, endPoint x: 491, endPoint y: 124, distance: 79.0
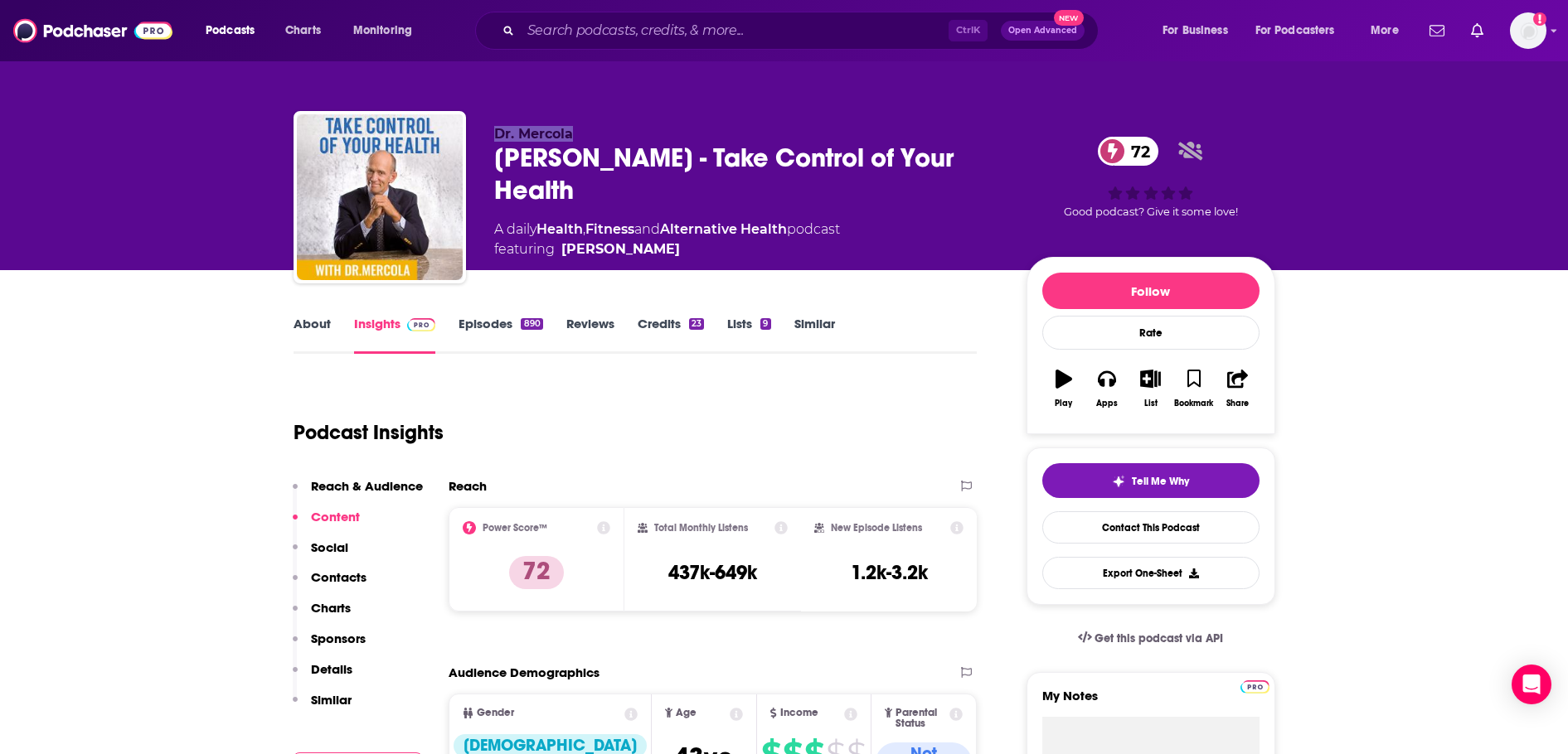
click at [491, 124] on div "Dr. Mercola [PERSON_NAME] - Take Control of Your Health 72 A daily Health , Fit…" at bounding box center [784, 200] width 982 height 179
drag, startPoint x: 802, startPoint y: 229, endPoint x: 545, endPoint y: 225, distance: 257.0
click at [545, 225] on div "A daily Health , Fitness and Alternative Health podcast featuring [PERSON_NAME]" at bounding box center [666, 240] width 346 height 40
copy div "Health , Fitness and Alternative Health"
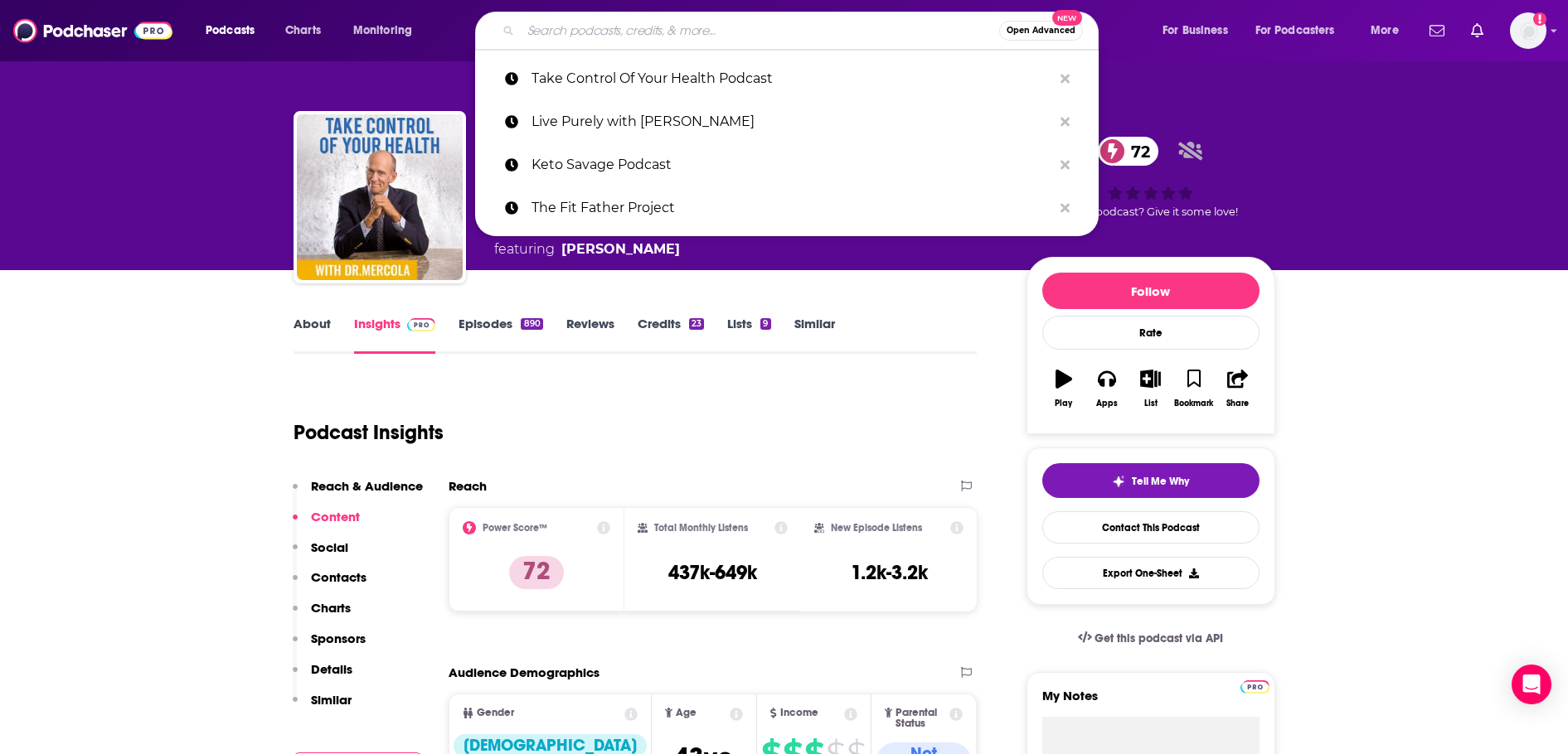
click at [679, 28] on input "Search podcasts, credits, & more..." at bounding box center [759, 31] width 478 height 27
paste input "Unlock Your Potential with [PERSON_NAME]"
type input "Unlock Your Potential with [PERSON_NAME]"
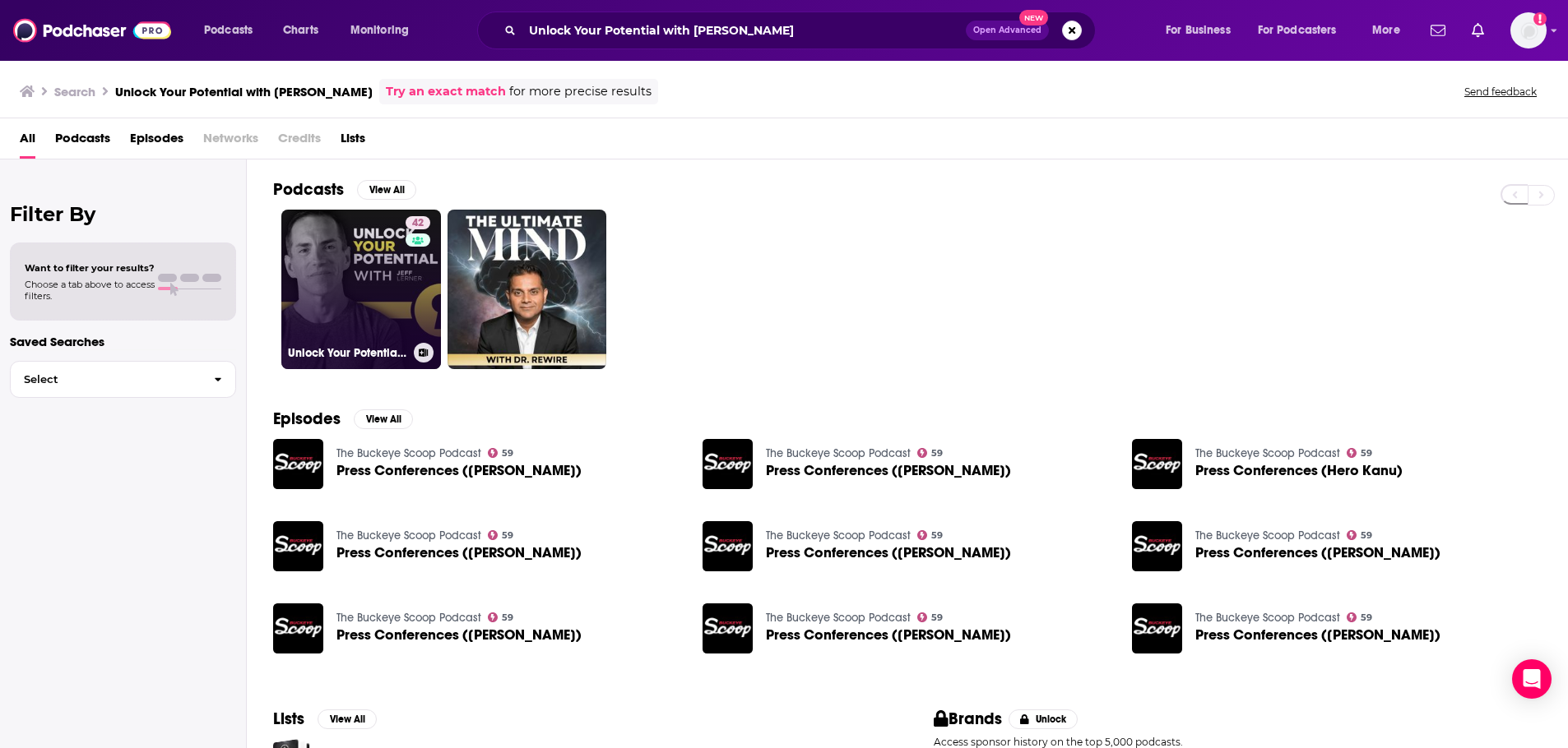
click at [382, 252] on link "42 Unlock Your Potential with [PERSON_NAME]" at bounding box center [360, 289] width 159 height 159
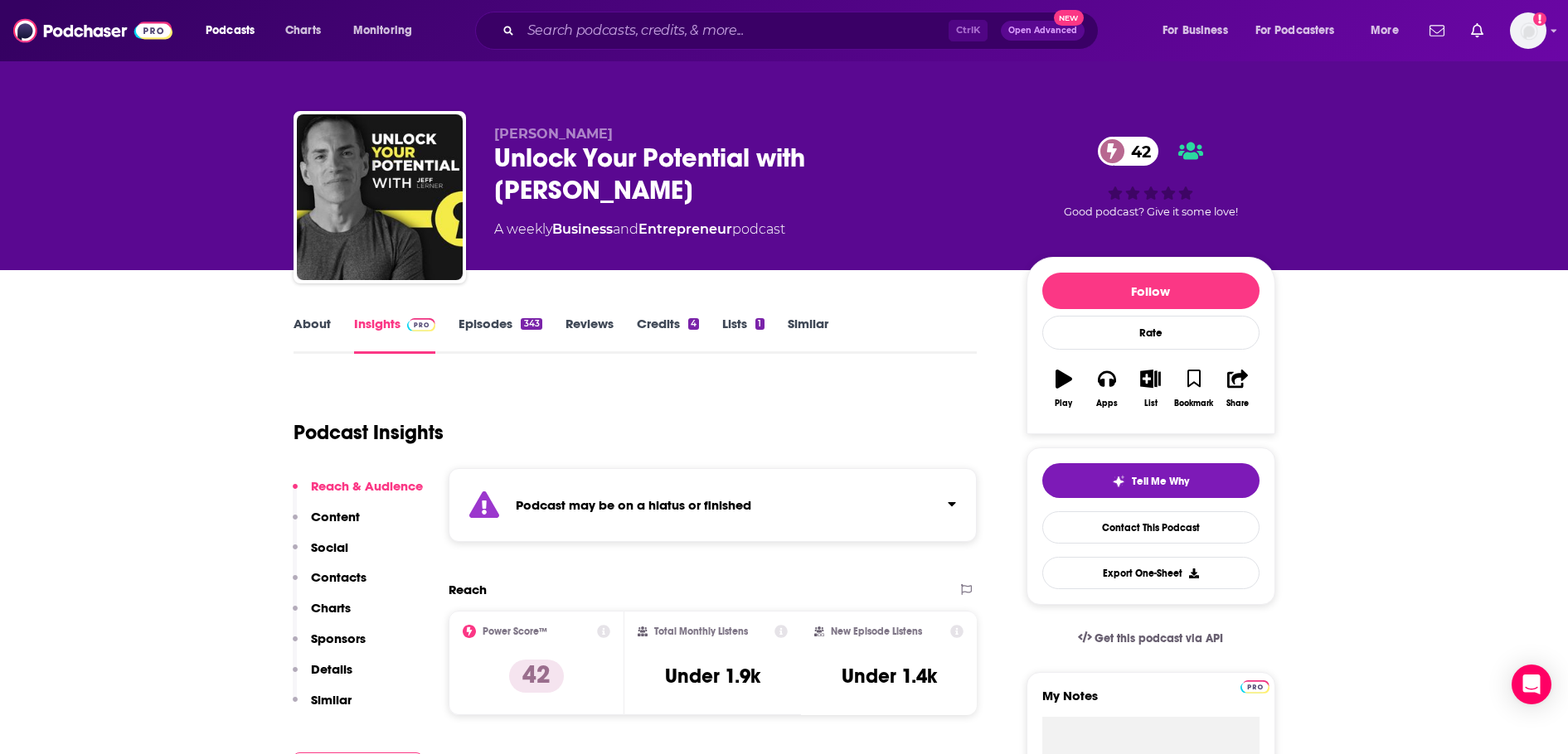
click at [723, 153] on div "Unlock Your Potential with [PERSON_NAME] 42" at bounding box center [746, 174] width 505 height 65
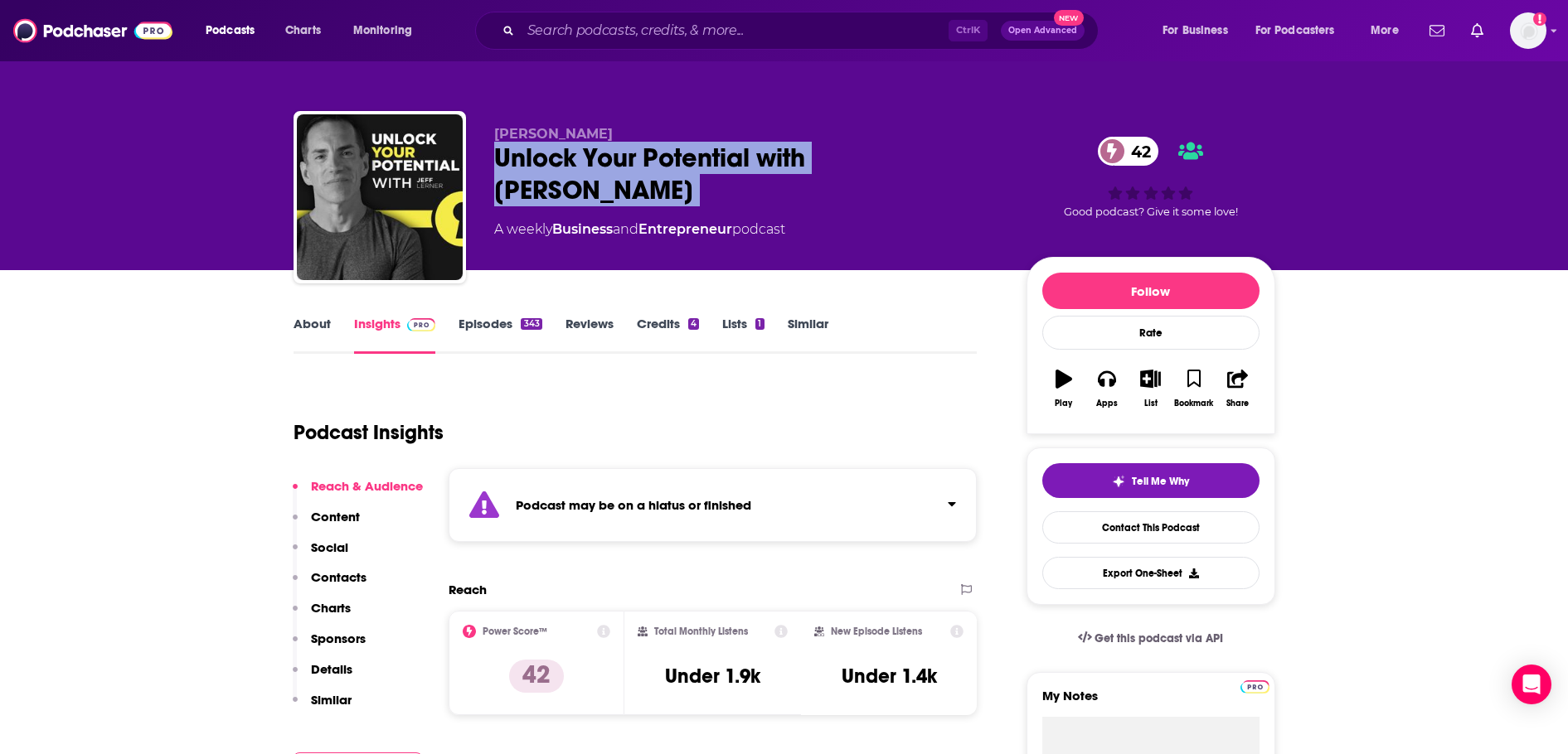
click at [723, 153] on div "Unlock Your Potential with [PERSON_NAME] 42" at bounding box center [746, 174] width 505 height 65
copy div "Unlock Your Potential with [PERSON_NAME] 42"
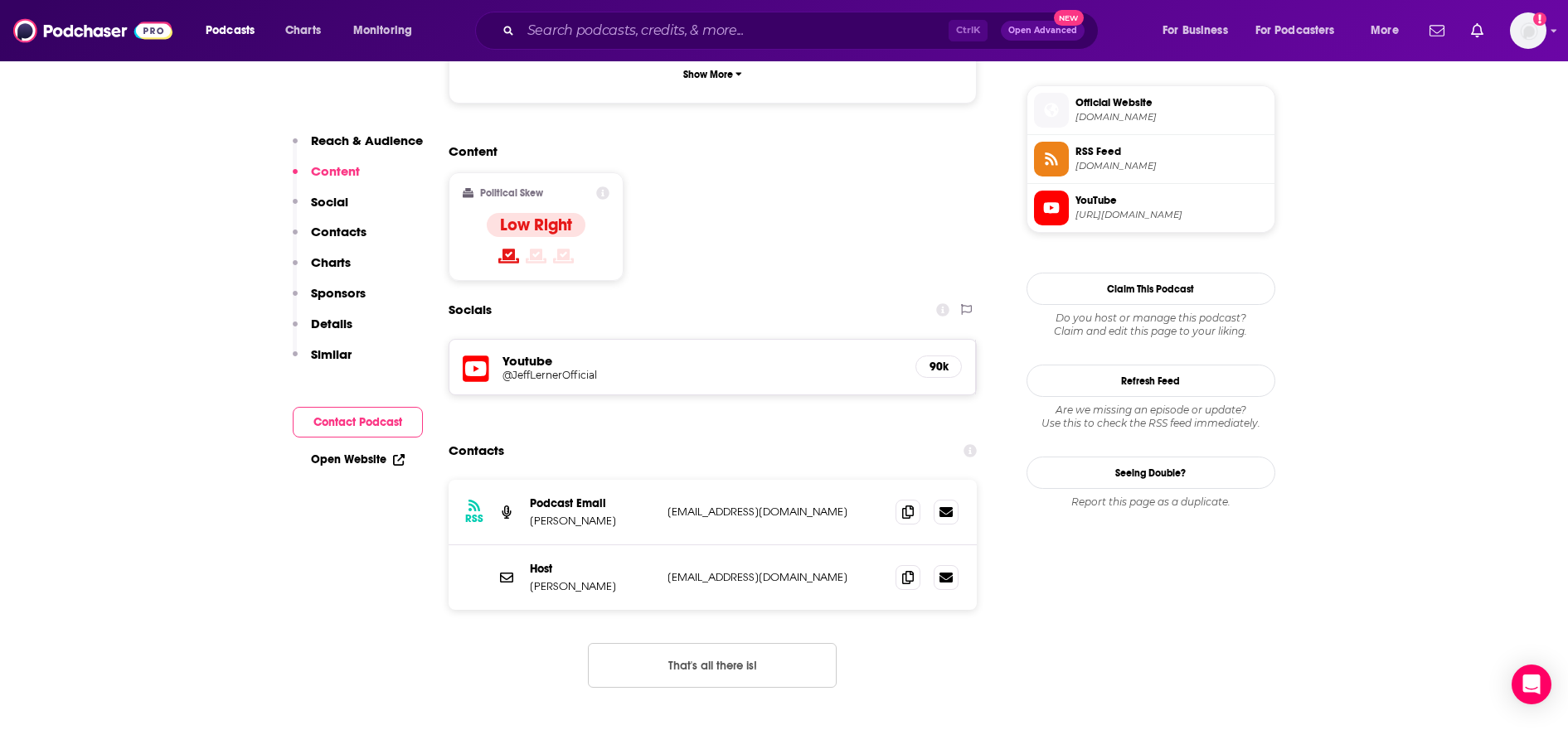
scroll to position [1326, 0]
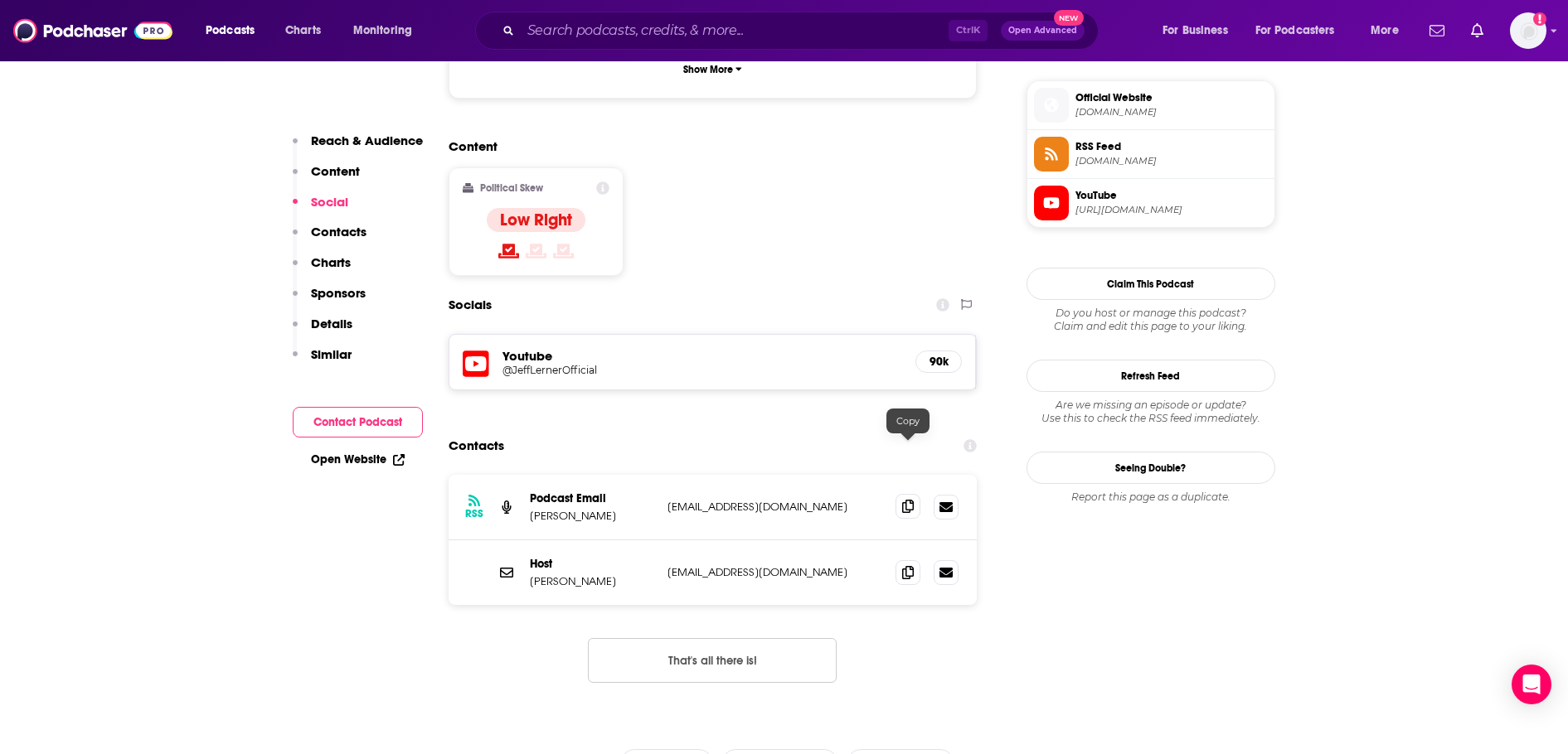
click at [911, 499] on icon at bounding box center [908, 506] width 12 height 13
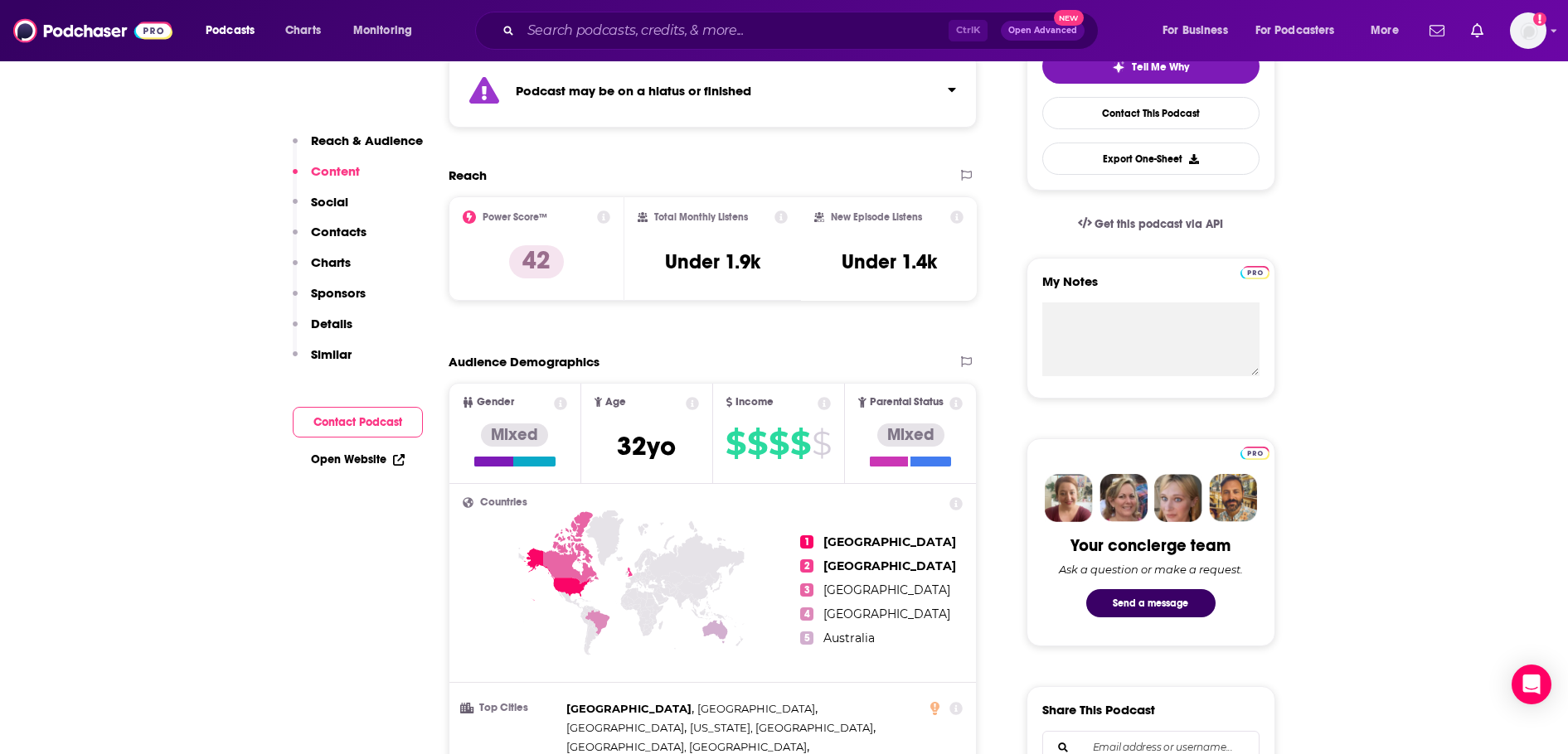
scroll to position [0, 0]
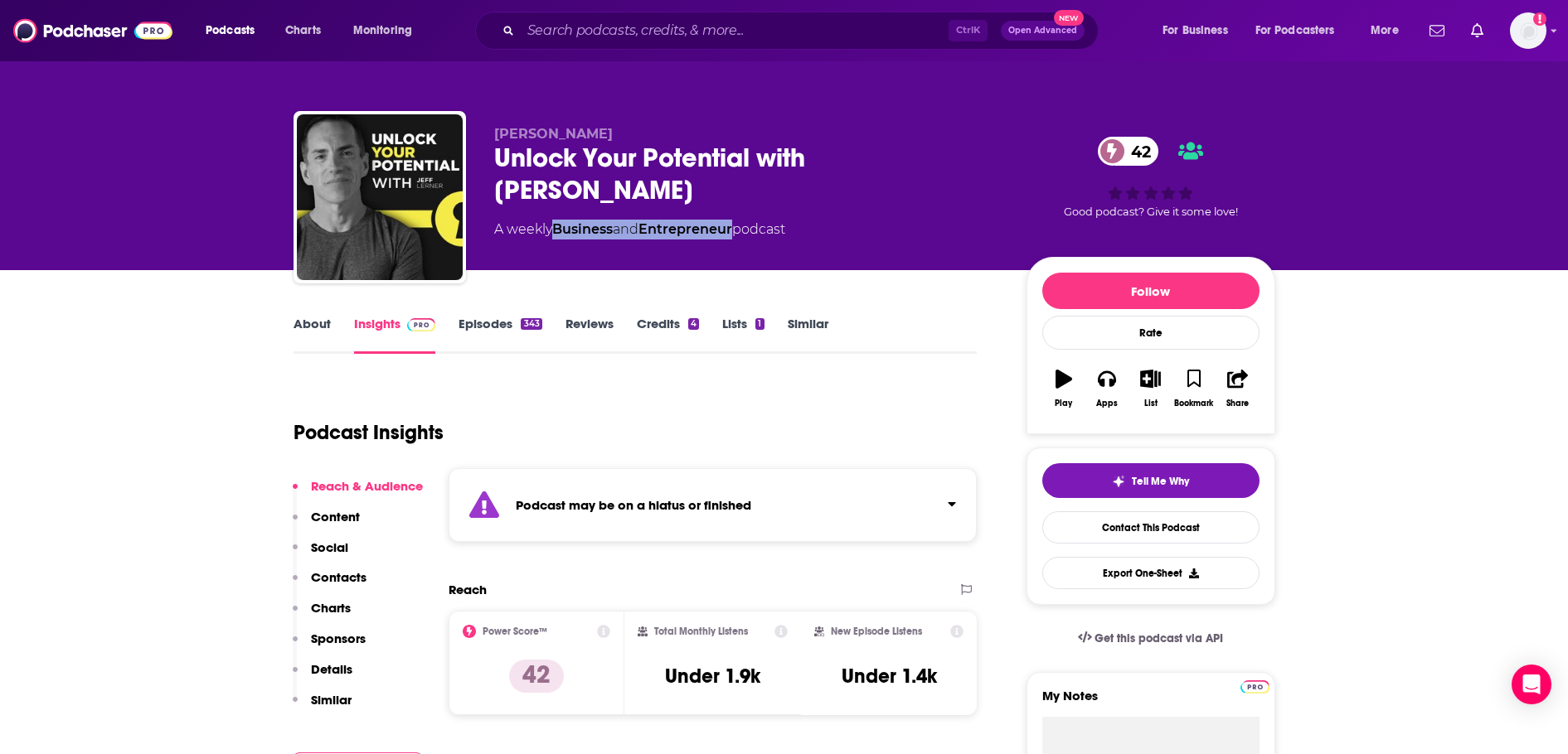
drag, startPoint x: 740, startPoint y: 197, endPoint x: 554, endPoint y: 204, distance: 186.1
click at [554, 220] on div "A weekly Business and Entrepreneur podcast" at bounding box center [639, 230] width 291 height 20
copy div "Business and Entrepreneur"
